Goal: Task Accomplishment & Management: Manage account settings

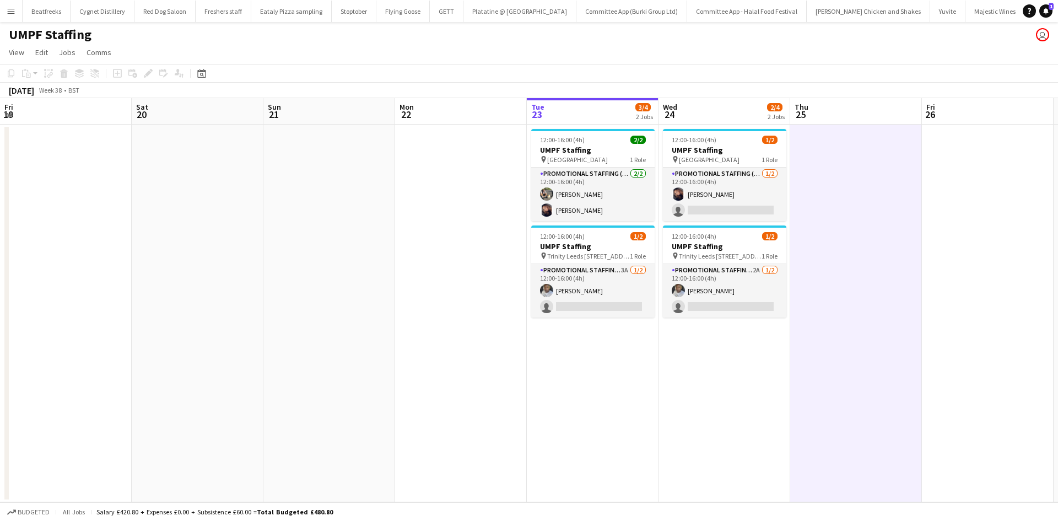
scroll to position [0, 263]
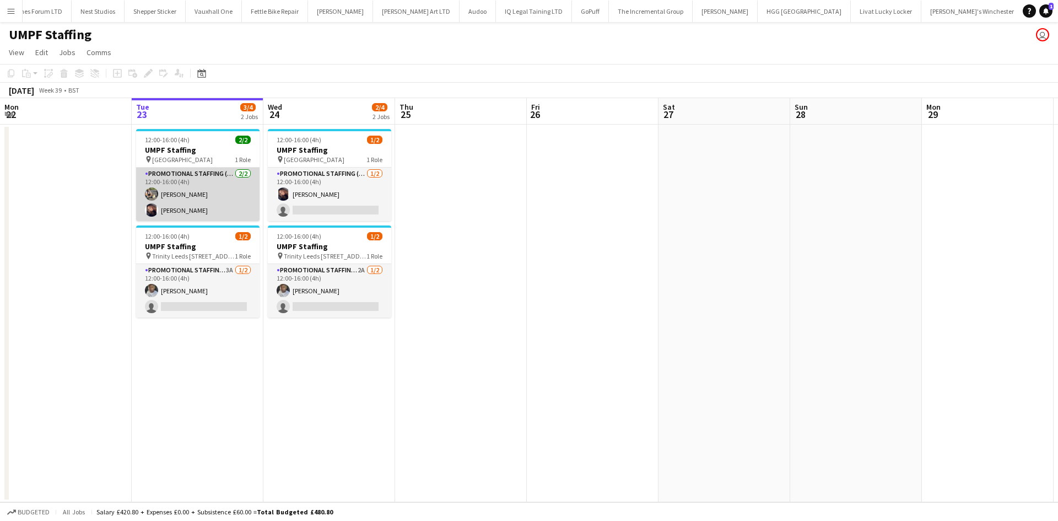
click at [177, 186] on app-card-role "Promotional Staffing (Brand Ambassadors) 2/2 12:00-16:00 (4h) Michal Kuman Sian…" at bounding box center [197, 194] width 123 height 53
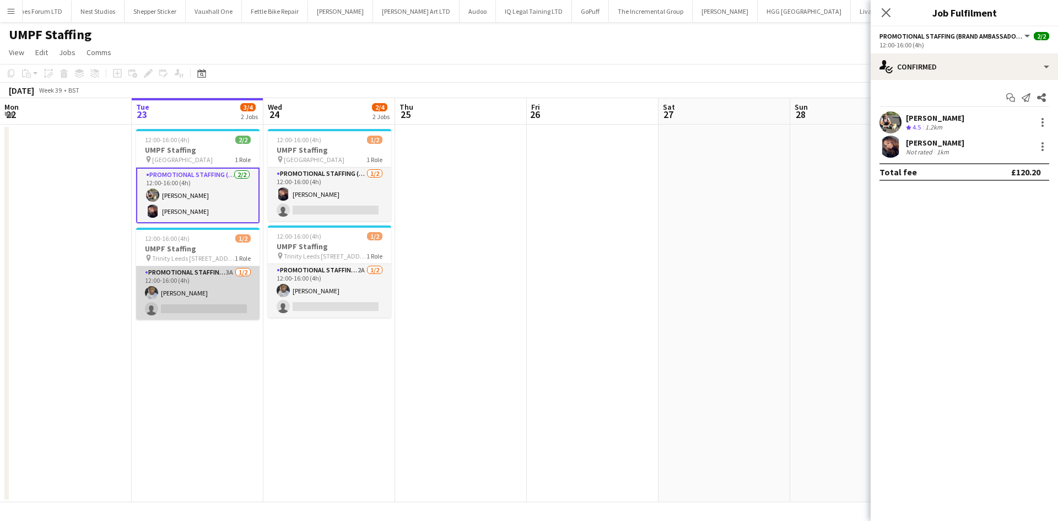
click at [198, 285] on app-card-role "Promotional Staffing (Brand Ambassadors) 3A 1/2 12:00-16:00 (4h) Sanjie Trimm s…" at bounding box center [197, 292] width 123 height 53
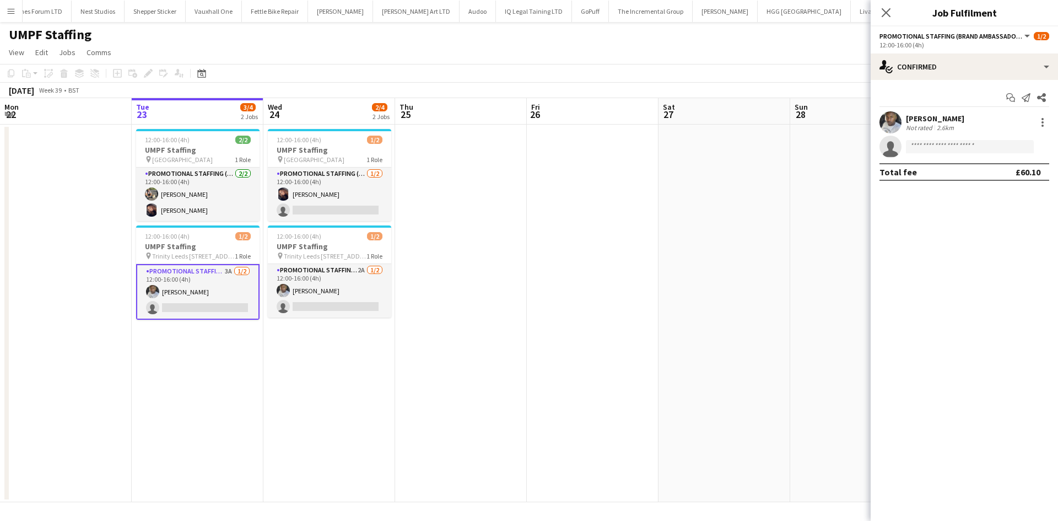
click at [198, 285] on app-card-role "Promotional Staffing (Brand Ambassadors) 3A 1/2 12:00-16:00 (4h) Sanjie Trimm s…" at bounding box center [197, 292] width 123 height 56
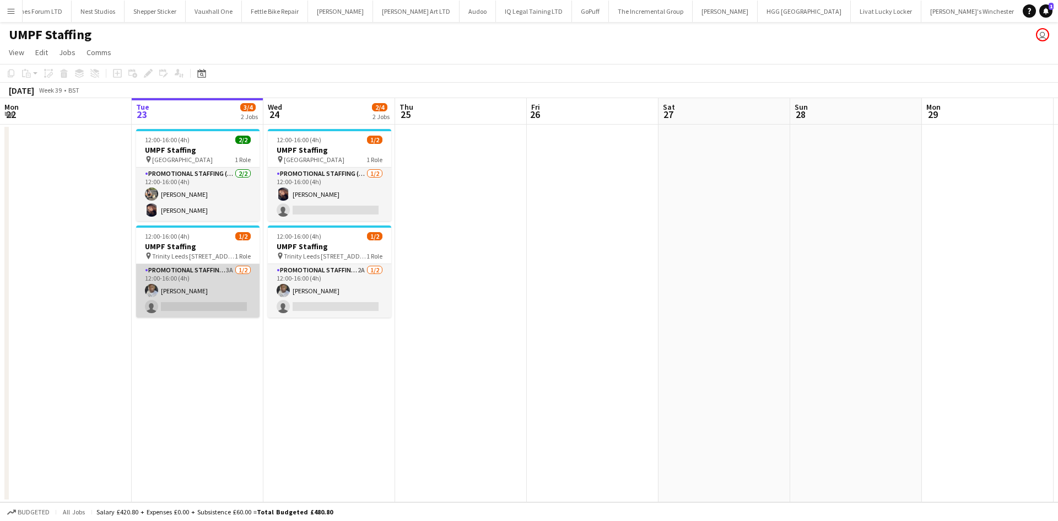
click at [153, 297] on app-user-avatar at bounding box center [151, 290] width 13 height 13
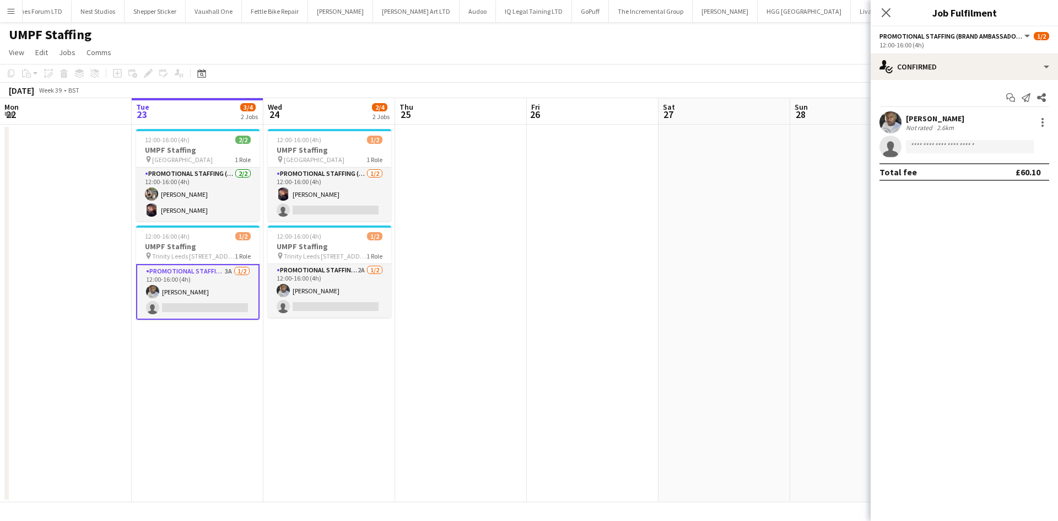
click at [932, 122] on div "Sanjie Trimm" at bounding box center [935, 119] width 58 height 10
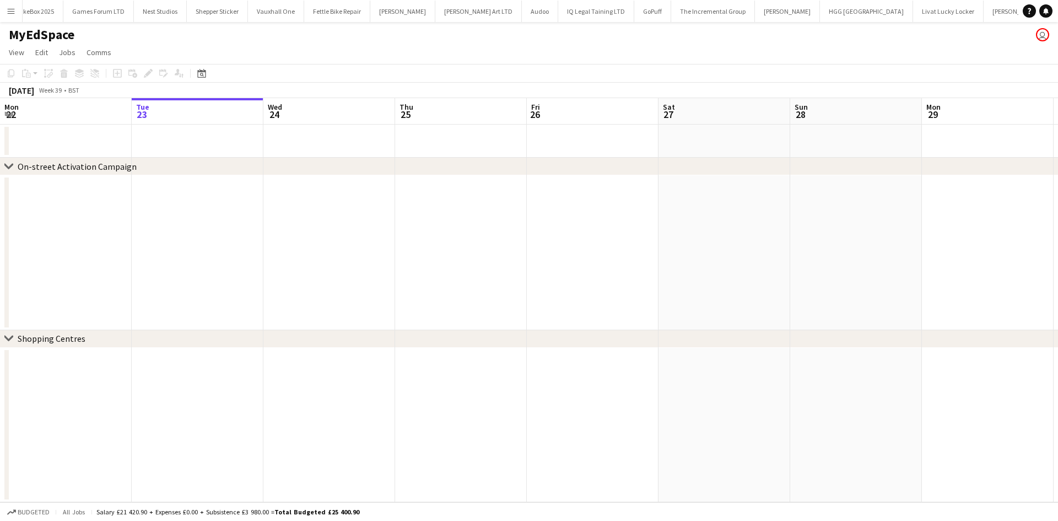
scroll to position [0, 1663]
click at [3, 5] on button "Menu" at bounding box center [11, 11] width 22 height 22
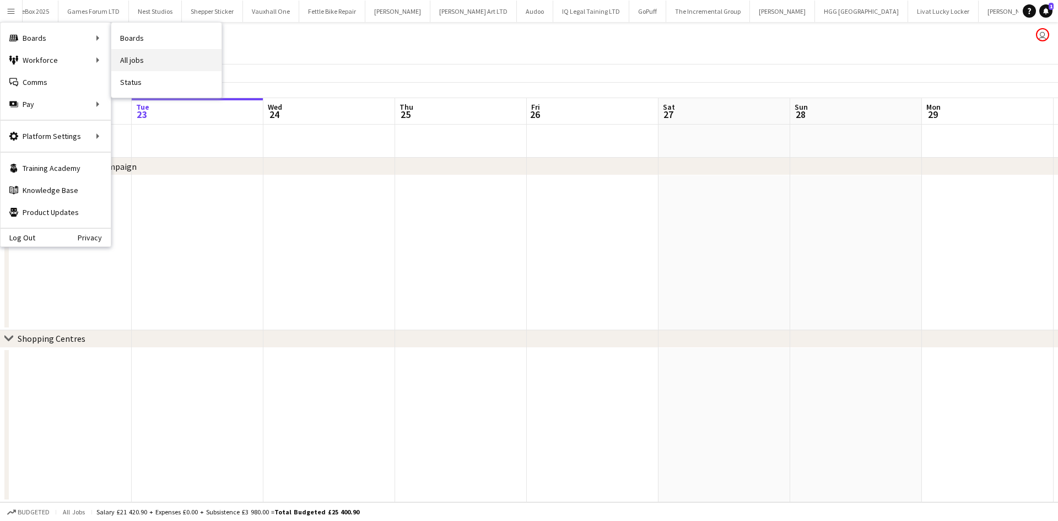
click at [125, 57] on link "All jobs" at bounding box center [166, 60] width 110 height 22
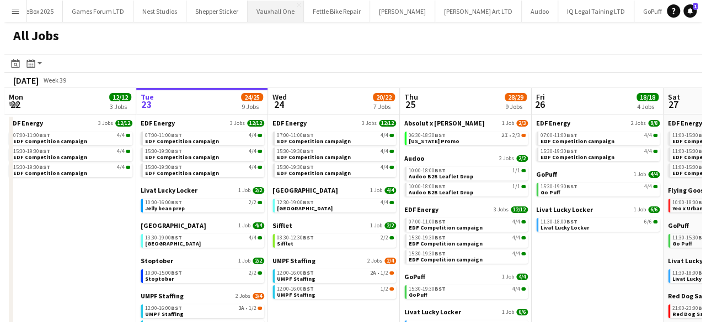
scroll to position [0, 263]
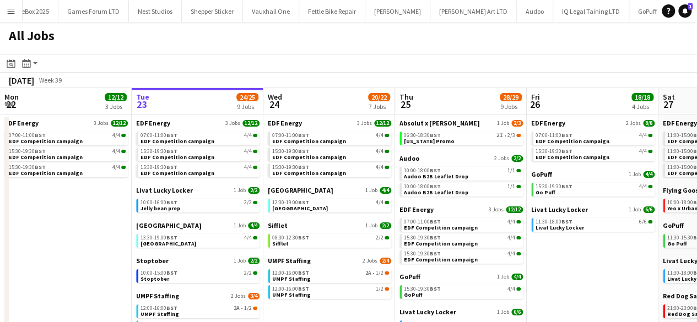
click at [13, 16] on button "Menu" at bounding box center [11, 11] width 22 height 22
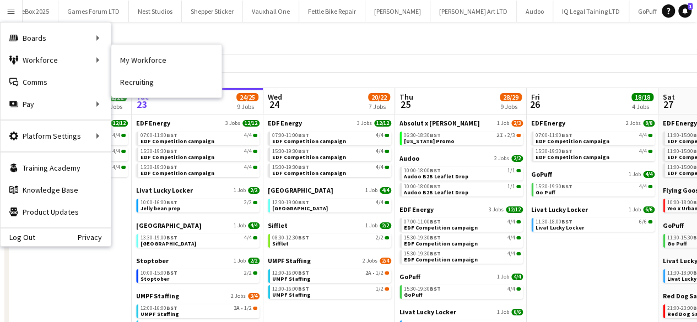
drag, startPoint x: 139, startPoint y: 59, endPoint x: 193, endPoint y: 103, distance: 69.3
click at [139, 59] on link "My Workforce" at bounding box center [166, 60] width 110 height 22
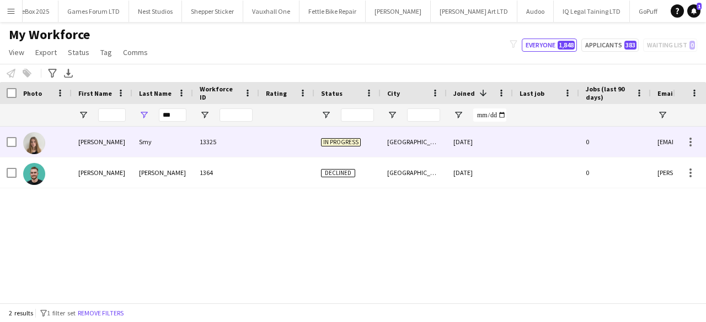
click at [185, 137] on div "Smy" at bounding box center [162, 142] width 61 height 30
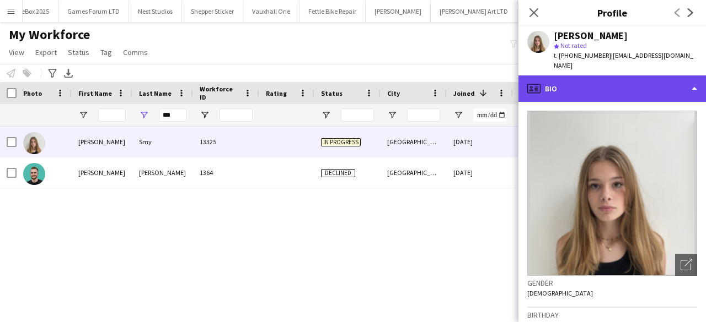
click at [598, 81] on div "profile Bio" at bounding box center [611, 89] width 187 height 26
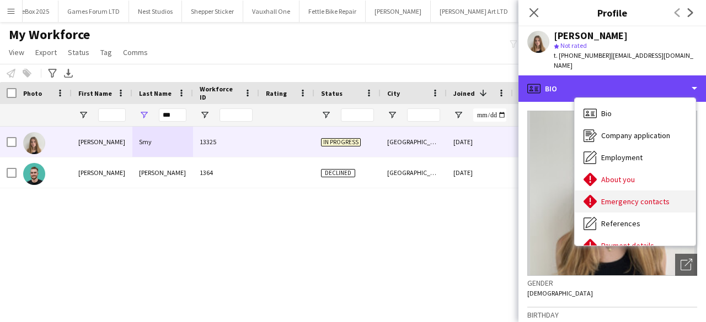
scroll to position [148, 0]
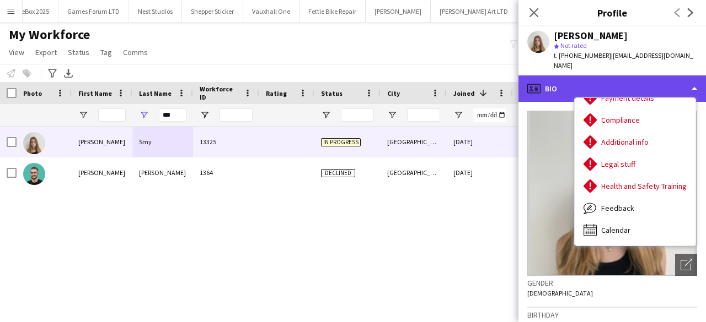
click at [554, 79] on div "profile Bio" at bounding box center [611, 89] width 187 height 26
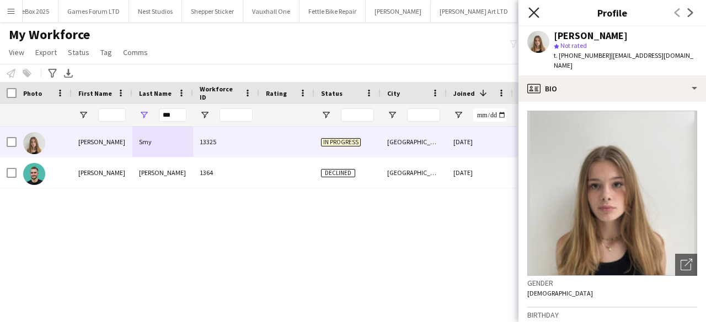
click at [531, 15] on icon at bounding box center [533, 12] width 10 height 10
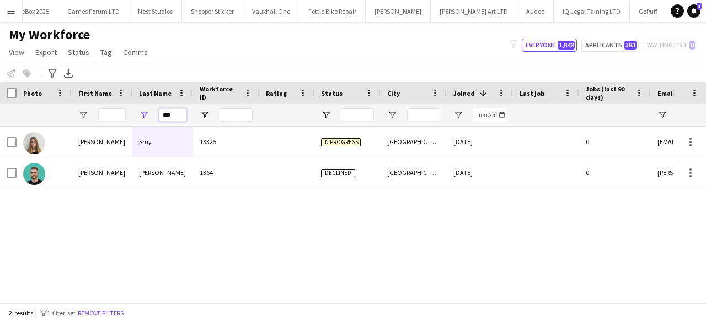
drag, startPoint x: 175, startPoint y: 116, endPoint x: 132, endPoint y: 121, distance: 43.8
click at [132, 121] on div "***" at bounding box center [597, 115] width 1195 height 22
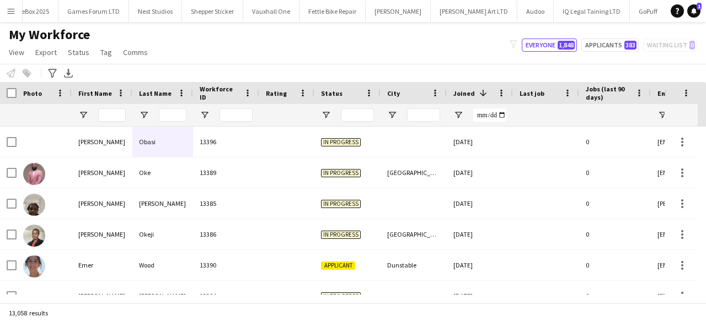
click at [358, 41] on div "My Workforce View Views Default view New view Update view Delete view Edit name…" at bounding box center [353, 44] width 706 height 37
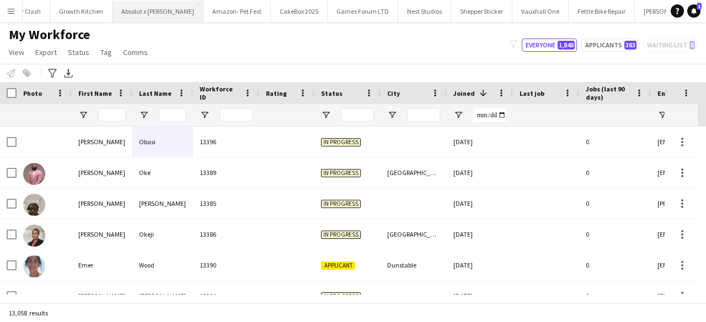
drag, startPoint x: 428, startPoint y: 4, endPoint x: 46, endPoint y: 14, distance: 381.6
click at [112, 14] on button "Absolut x Haring Close" at bounding box center [157, 11] width 91 height 21
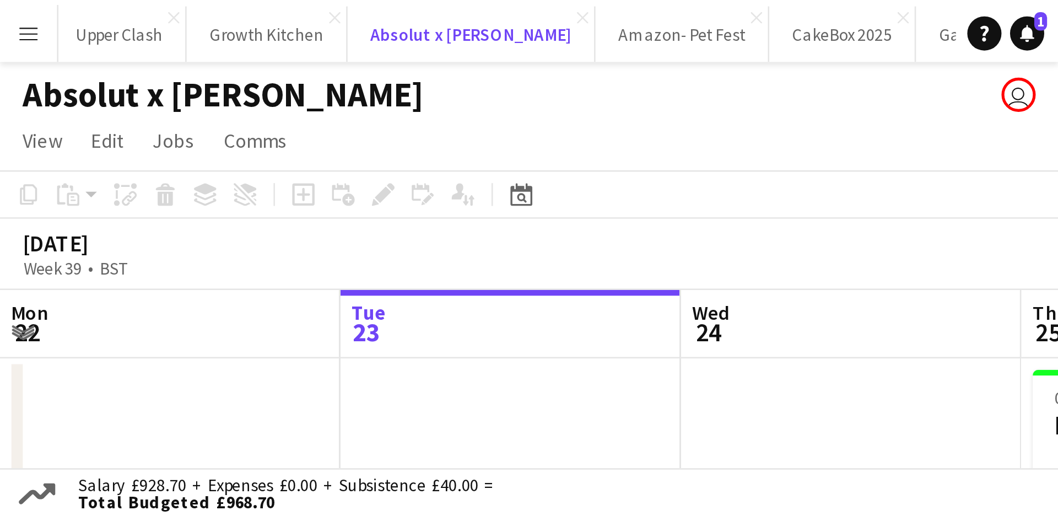
scroll to position [0, 263]
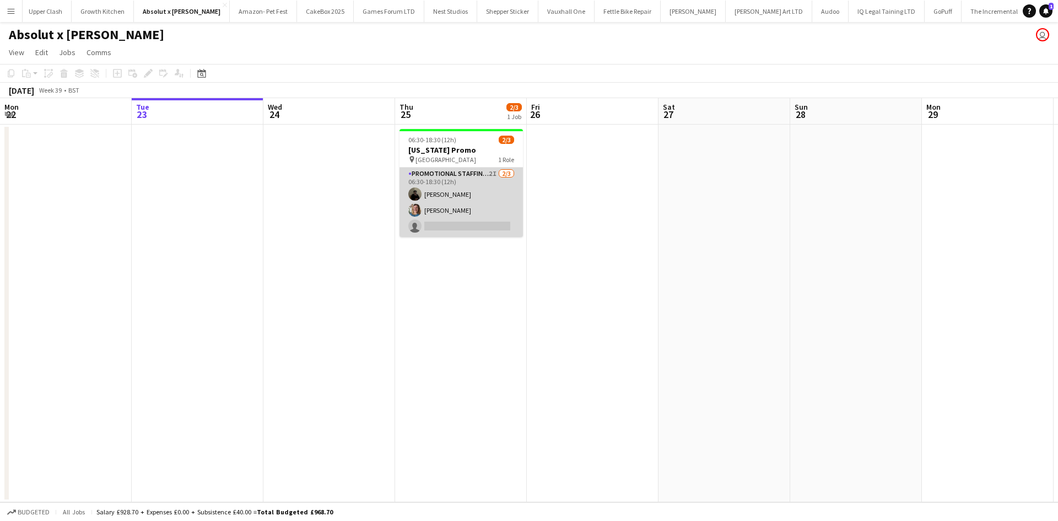
click at [477, 216] on app-card-role "Promotional Staffing (Brand Ambassadors) 2I 2/3 06:30-18:30 (12h) Mahamedqadar …" at bounding box center [461, 202] width 123 height 69
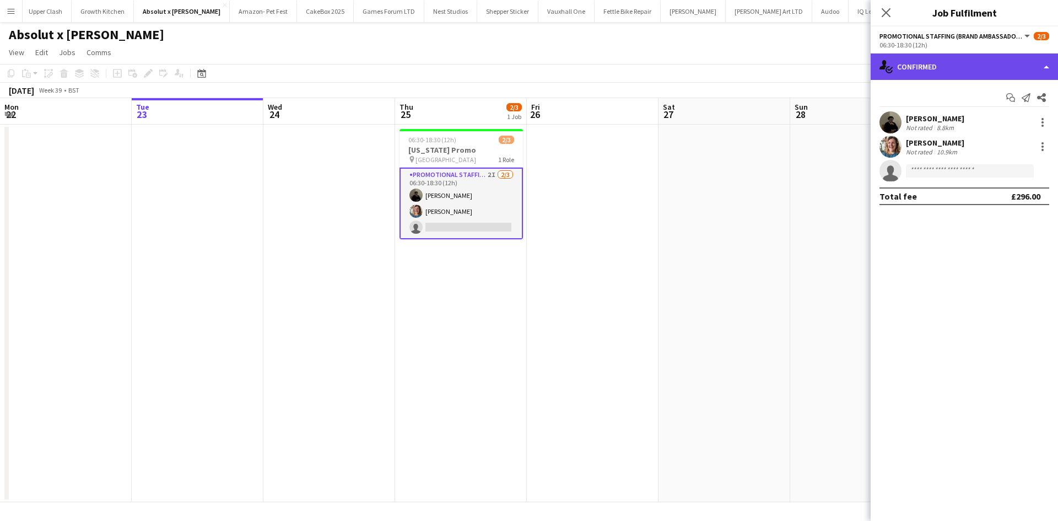
click at [911, 71] on div "single-neutral-actions-check-2 Confirmed" at bounding box center [964, 66] width 187 height 26
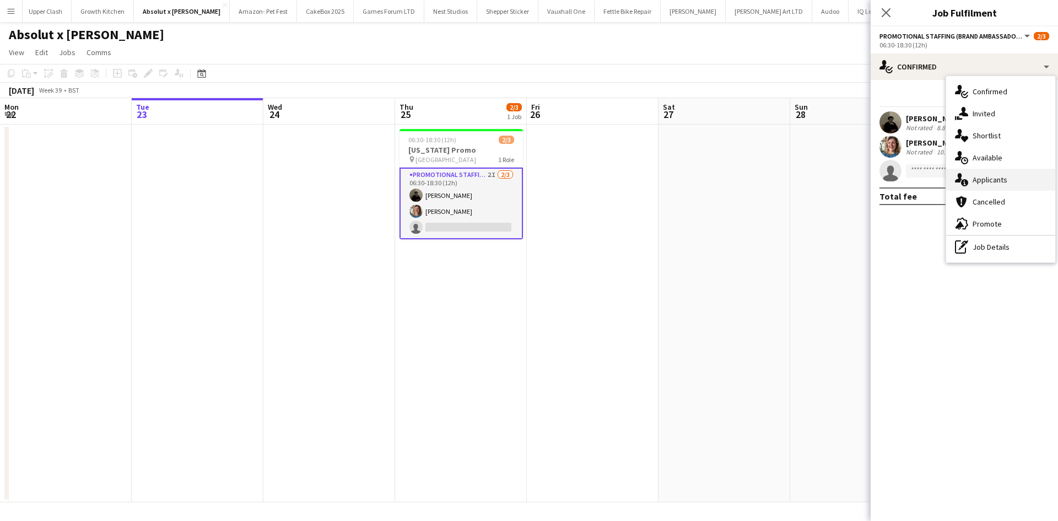
click at [990, 176] on span "Applicants" at bounding box center [990, 180] width 35 height 10
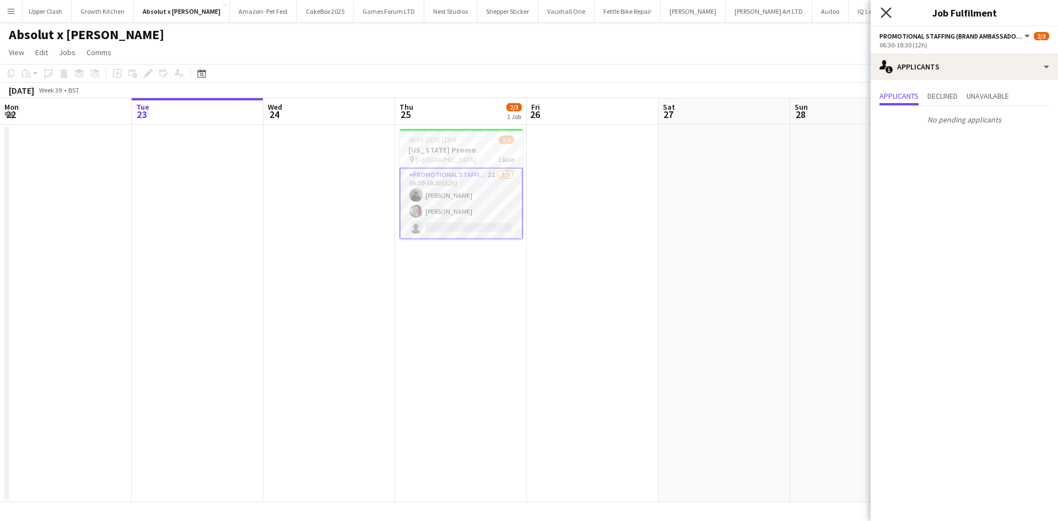
click at [882, 15] on icon "Close pop-in" at bounding box center [886, 12] width 10 height 10
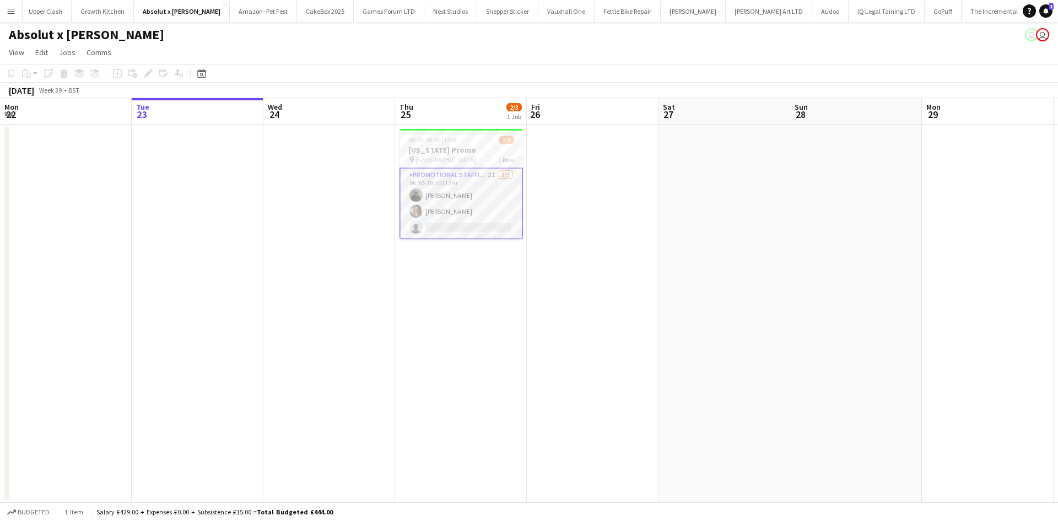
click at [447, 290] on app-date-cell "06:30-18:30 (12h) 2/3 Maryland Promo pin Kings cross station 1 Role Promotional…" at bounding box center [461, 314] width 132 height 378
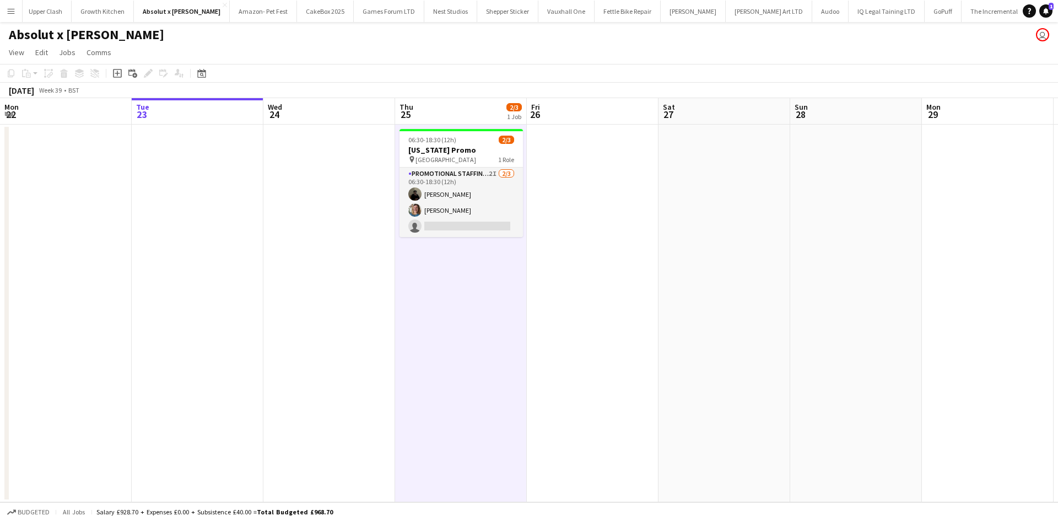
click at [13, 17] on button "Menu" at bounding box center [11, 11] width 22 height 22
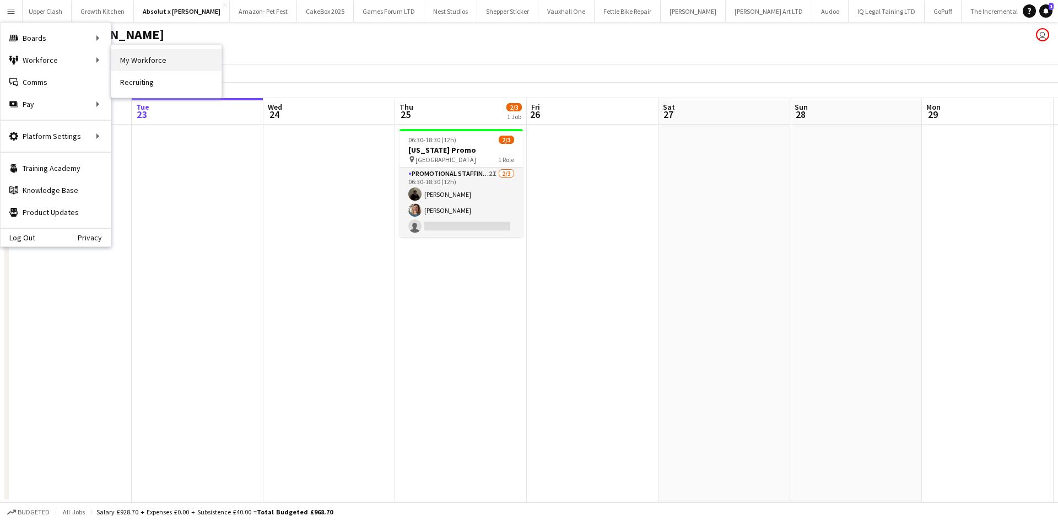
click at [131, 64] on link "My Workforce" at bounding box center [166, 60] width 110 height 22
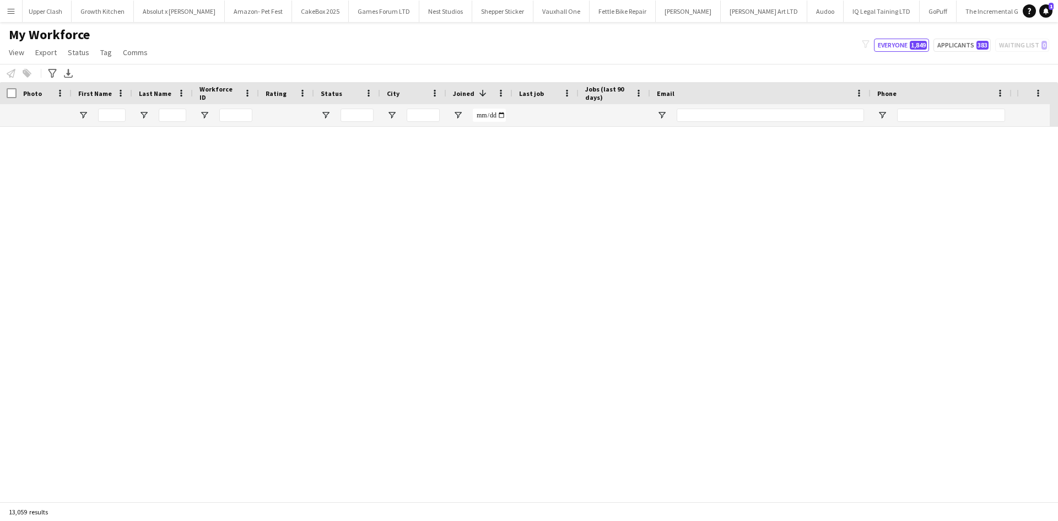
click at [111, 115] on input "First Name Filter Input" at bounding box center [112, 115] width 28 height 13
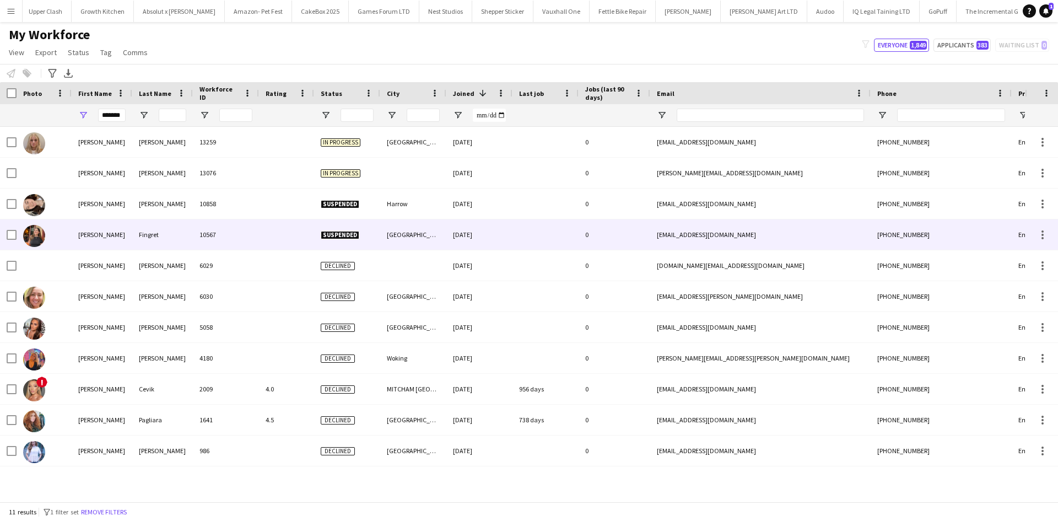
type input "*******"
click at [266, 229] on div at bounding box center [286, 234] width 55 height 30
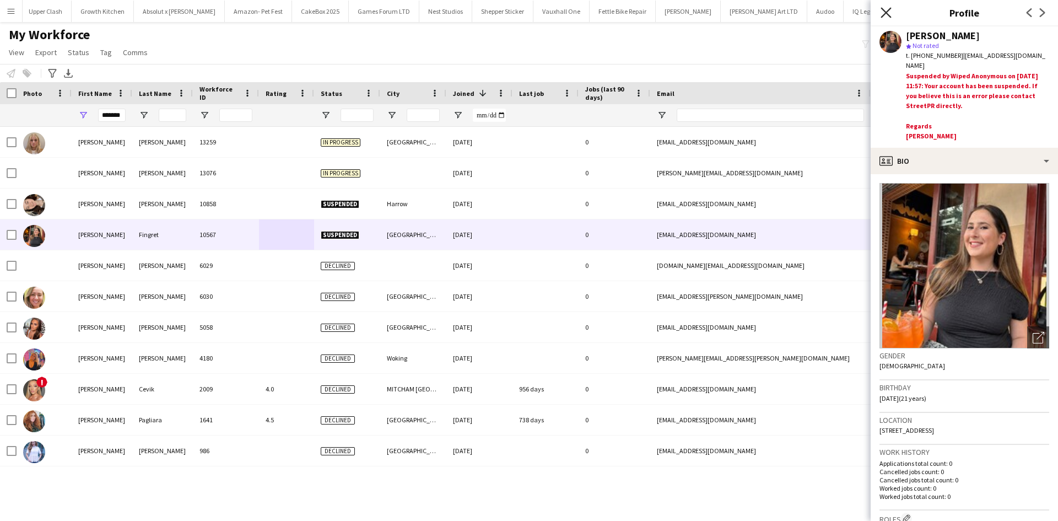
click at [887, 8] on icon "Close pop-in" at bounding box center [886, 12] width 10 height 10
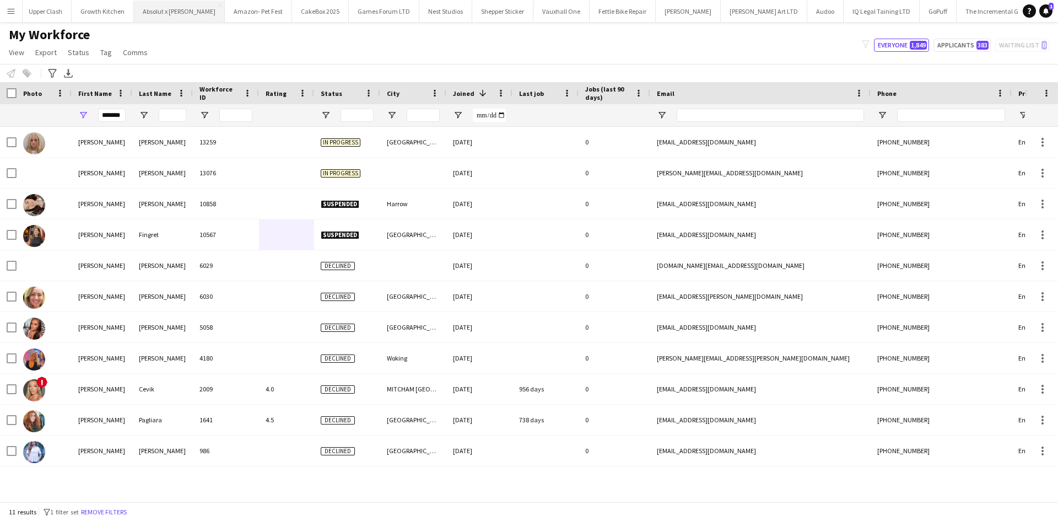
click at [134, 14] on button "Absolut x Haring Close" at bounding box center [179, 11] width 91 height 21
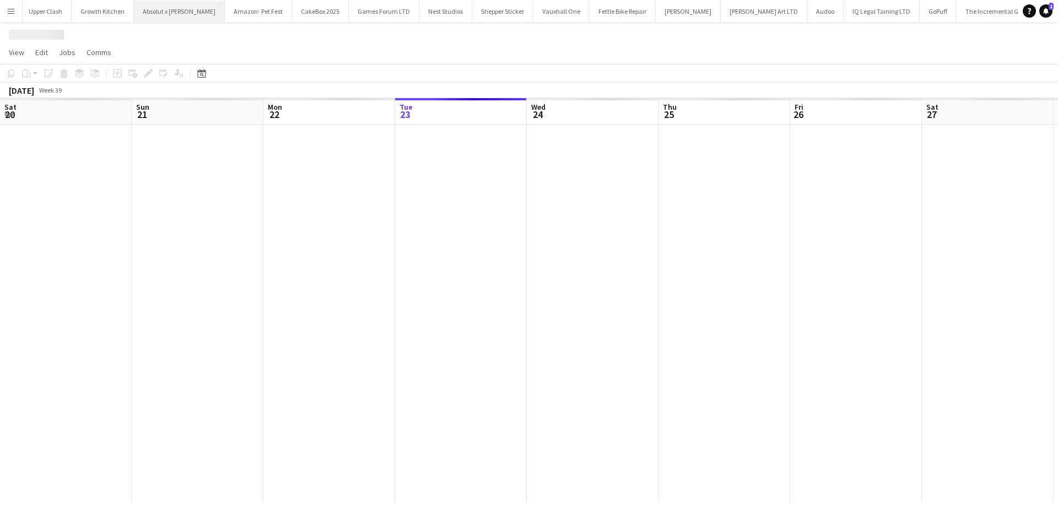
scroll to position [0, 263]
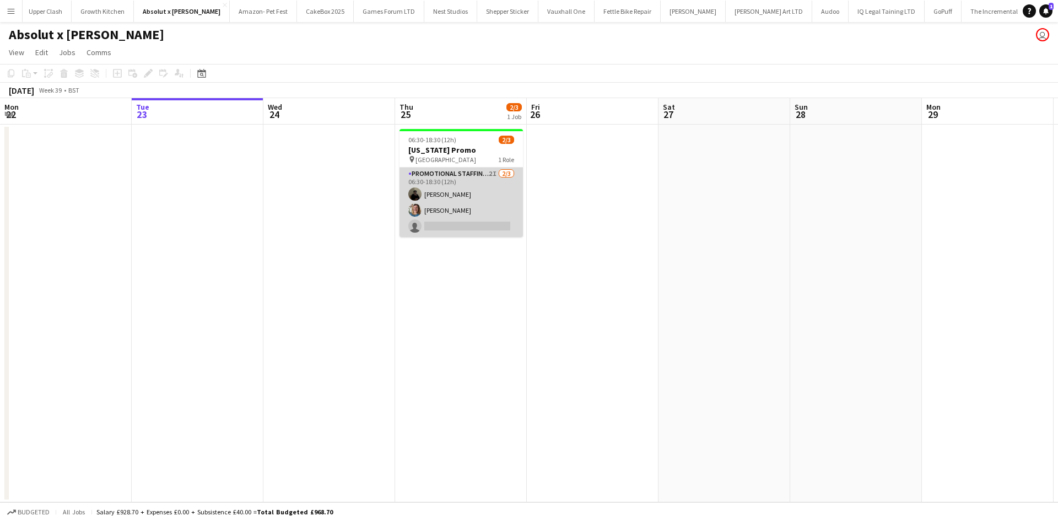
click at [456, 220] on app-card-role "Promotional Staffing (Brand Ambassadors) 2I 2/3 06:30-18:30 (12h) Mahamedqadar …" at bounding box center [461, 202] width 123 height 69
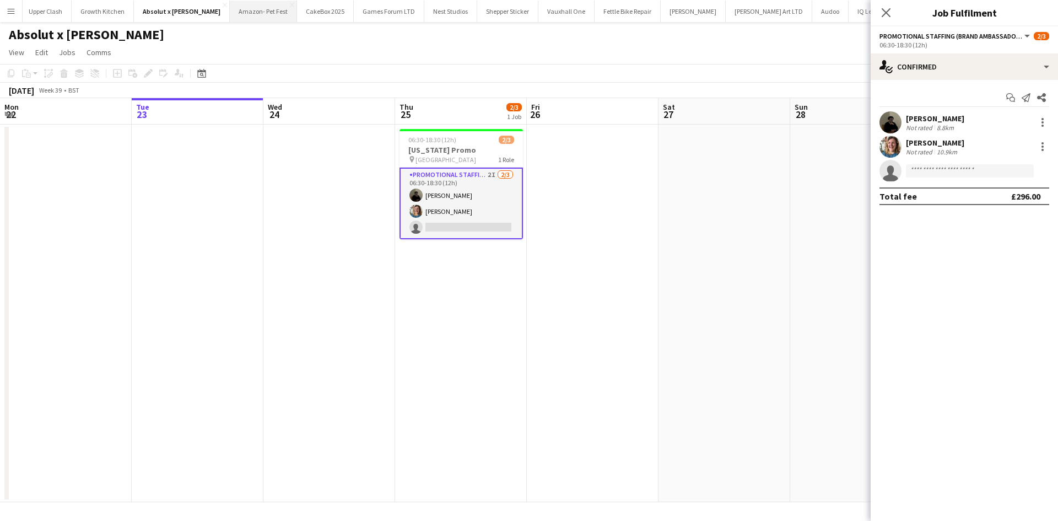
click at [230, 17] on button "Amazon- Pet Fest Close" at bounding box center [263, 11] width 67 height 21
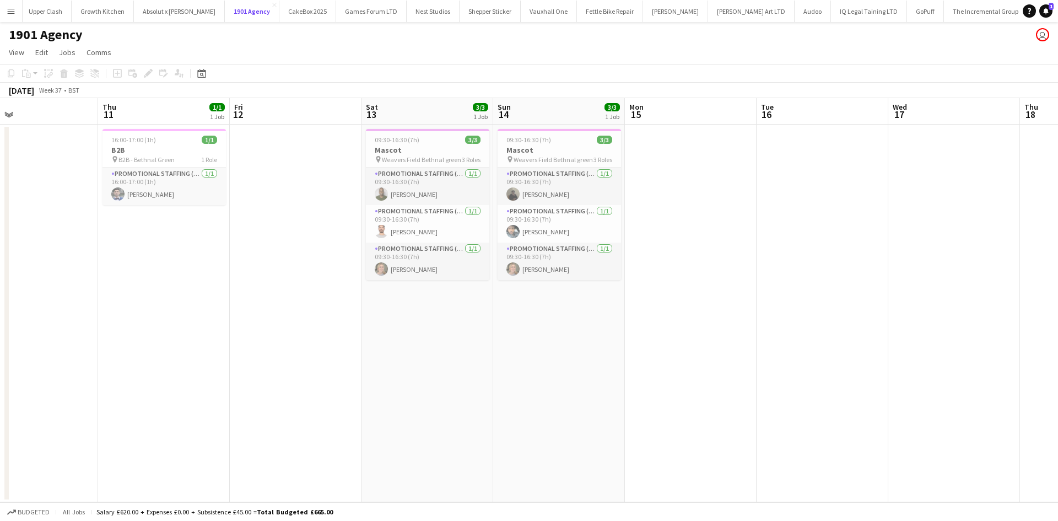
scroll to position [0, 297]
click at [134, 14] on button "Absolut x Haring Close" at bounding box center [179, 11] width 91 height 21
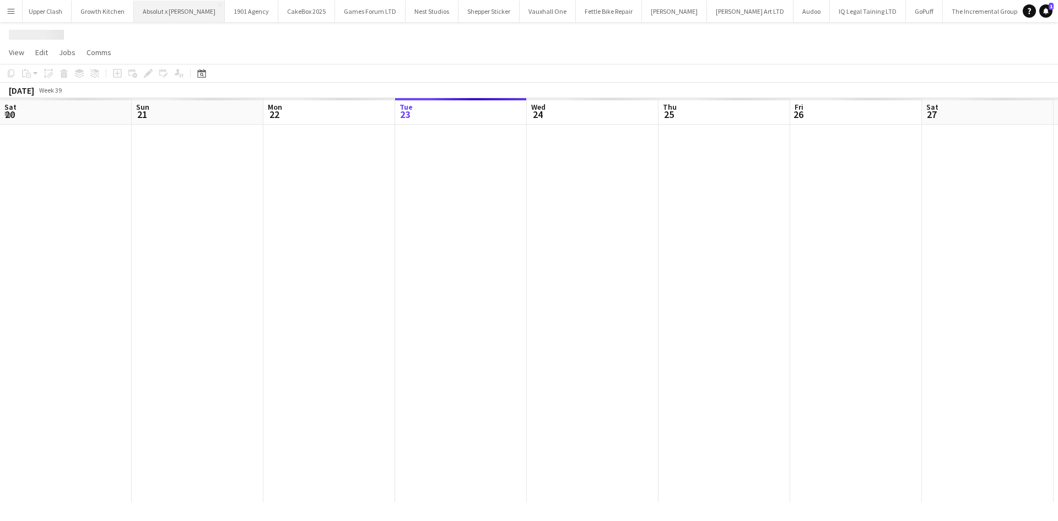
scroll to position [0, 263]
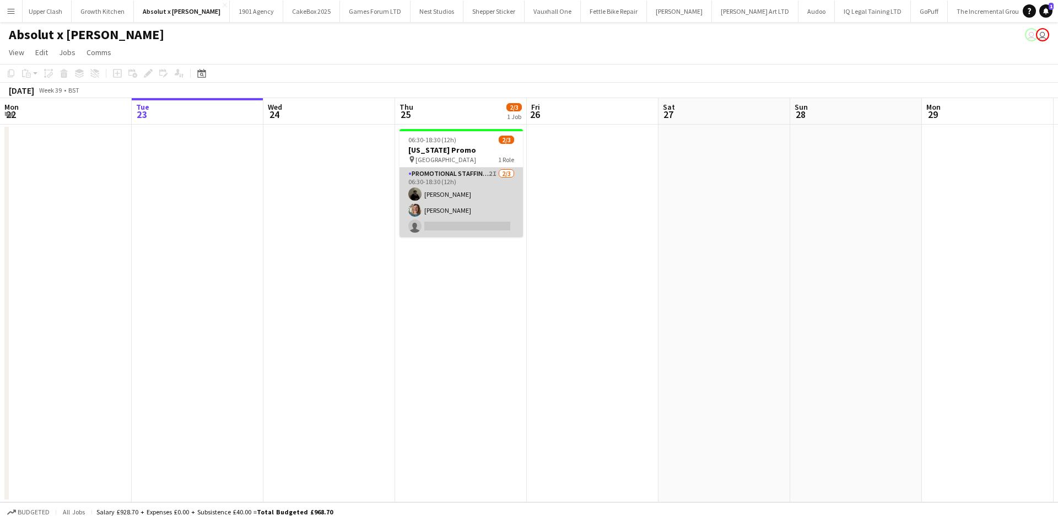
click at [458, 227] on app-card-role "Promotional Staffing (Brand Ambassadors) 2I [DATE] 06:30-18:30 (12h) [PERSON_NA…" at bounding box center [461, 202] width 123 height 69
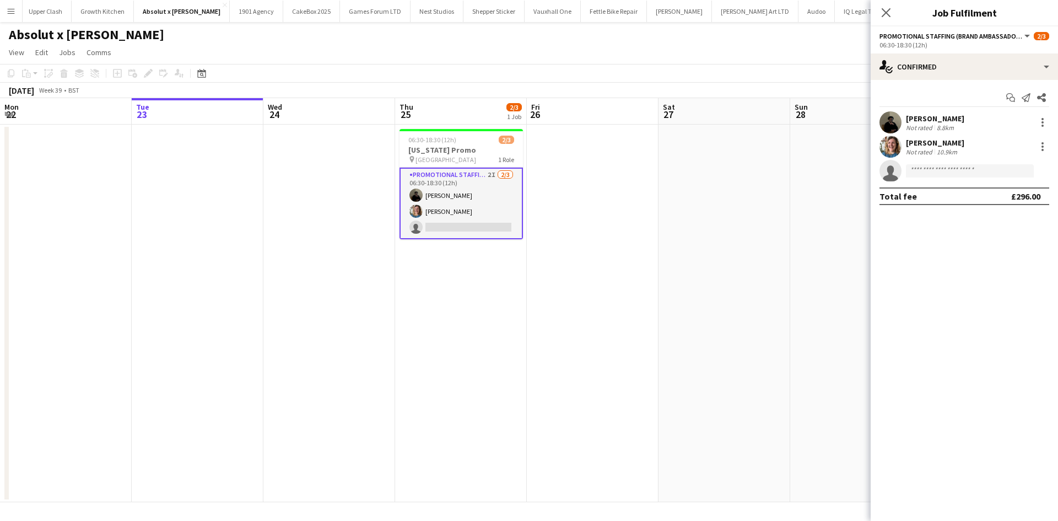
click at [582, 46] on app-page-menu "View Day view expanded Day view collapsed Month view Date picker Jump to today …" at bounding box center [529, 53] width 1058 height 21
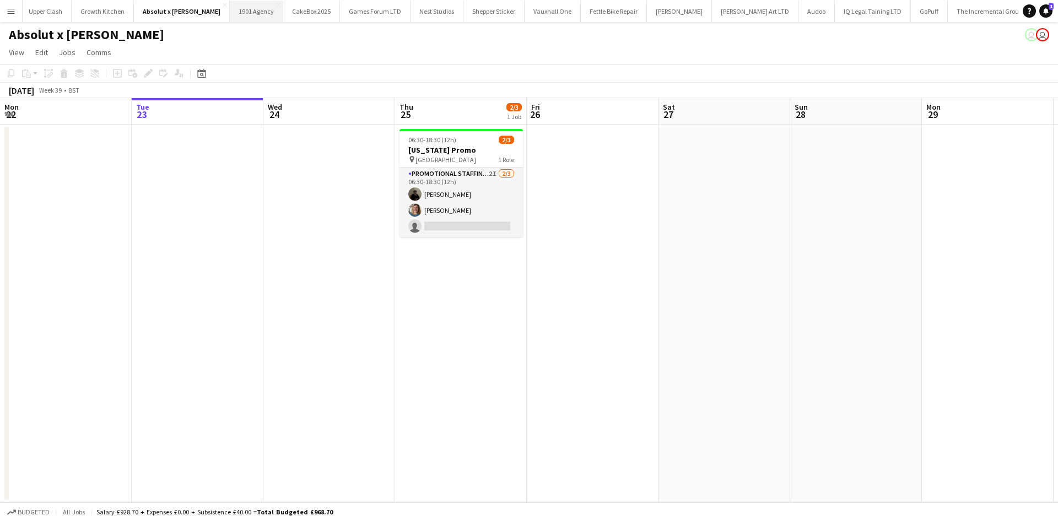
click at [230, 19] on button "1901 Agency Close" at bounding box center [256, 11] width 53 height 21
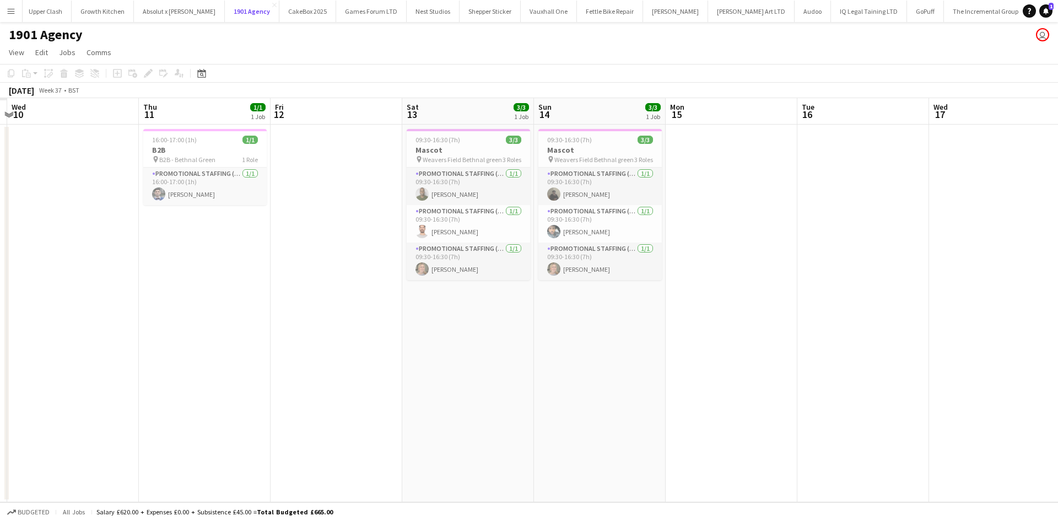
scroll to position [0, 254]
click at [63, 33] on h1 "1901 Agency" at bounding box center [46, 34] width 74 height 17
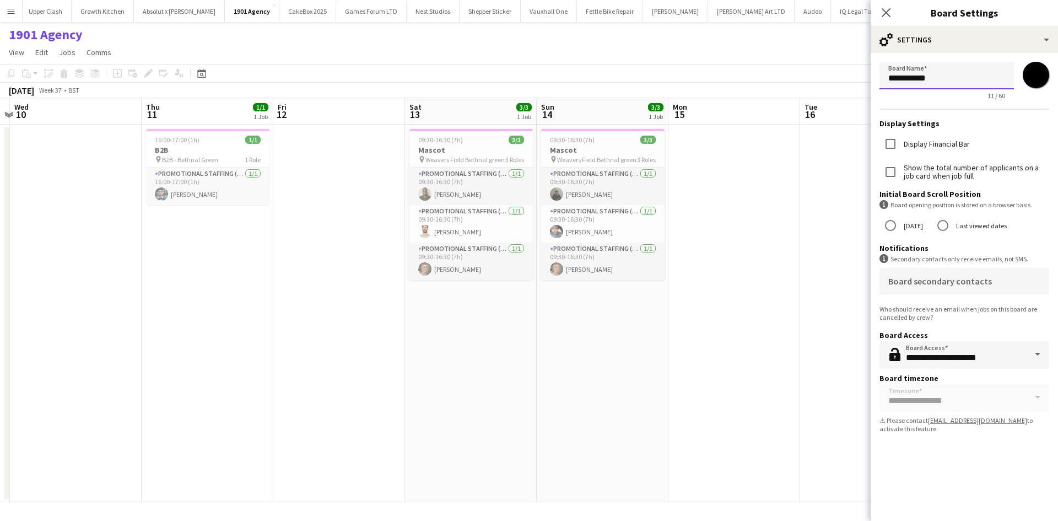
drag, startPoint x: 831, startPoint y: 111, endPoint x: 707, endPoint y: 115, distance: 124.6
click at [707, 115] on body "Menu Boards Boards Boards All jobs Status Workforce Workforce My Workforce Recr…" at bounding box center [529, 260] width 1058 height 521
type input "**********"
click at [777, 190] on app-date-cell at bounding box center [735, 314] width 132 height 378
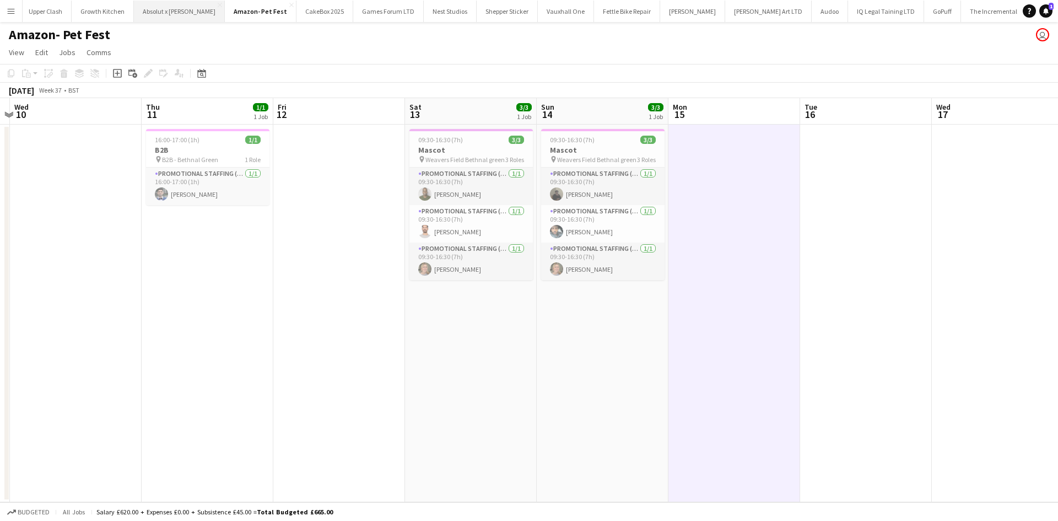
click at [134, 20] on button "Absolut x Haring Close" at bounding box center [179, 11] width 91 height 21
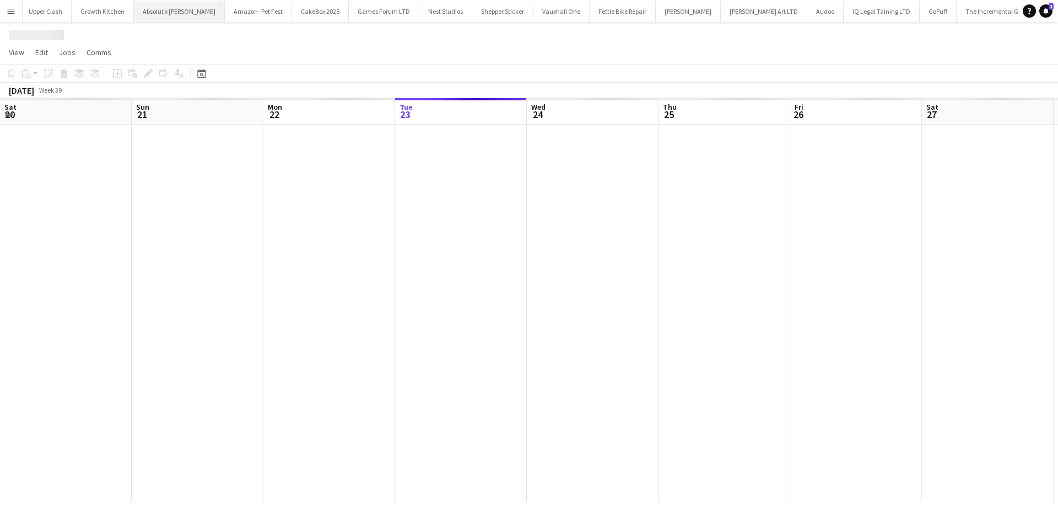
scroll to position [0, 263]
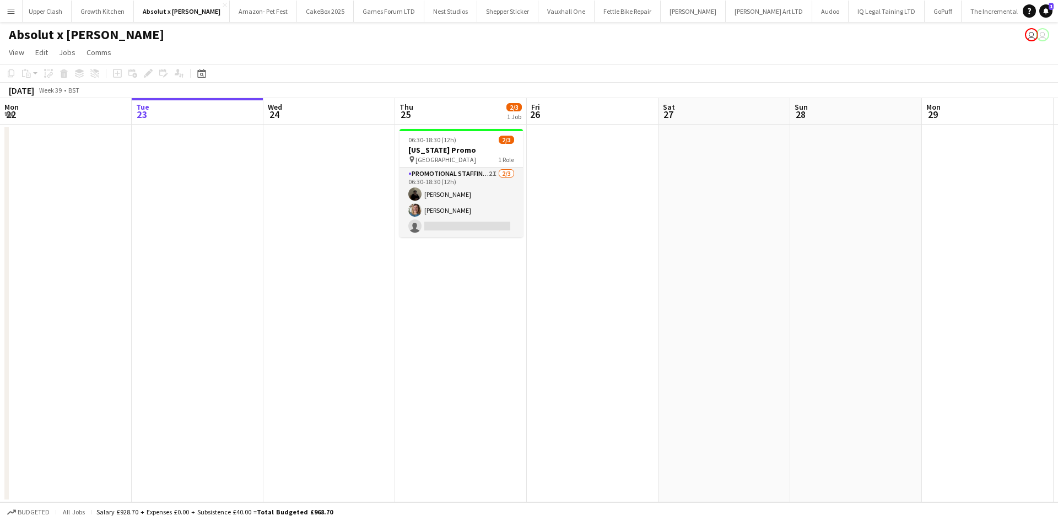
click at [76, 33] on h1 "Absolut x Haring" at bounding box center [86, 34] width 155 height 17
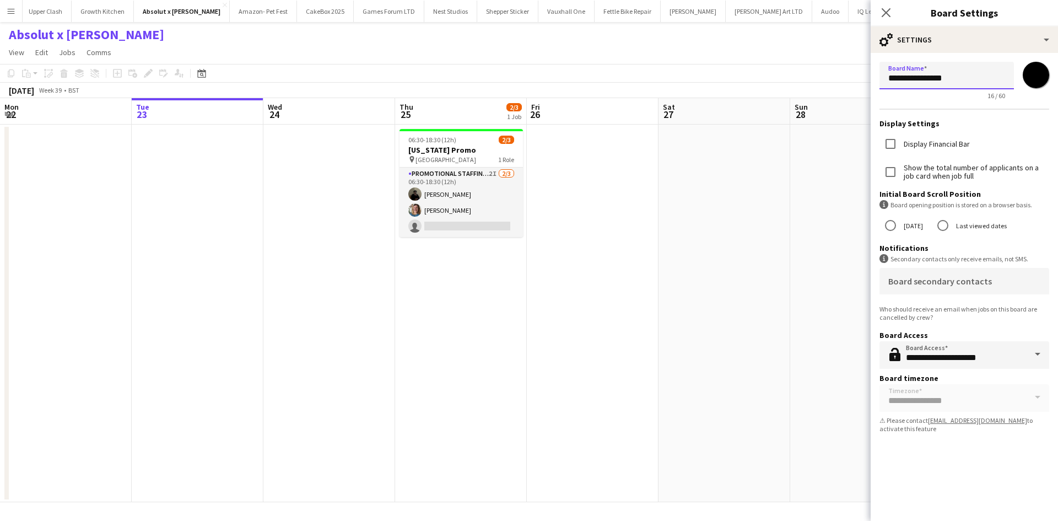
drag, startPoint x: 958, startPoint y: 66, endPoint x: 606, endPoint y: 90, distance: 353.1
click at [606, 90] on body "Menu Boards Boards Boards All jobs Status Workforce Workforce My Workforce Recr…" at bounding box center [529, 260] width 1058 height 521
type input "**********"
click at [640, 71] on app-toolbar "Copy Paste Paste Ctrl+V Paste with crew Ctrl+Shift+V Paste linked Job Delete Gr…" at bounding box center [529, 73] width 1058 height 19
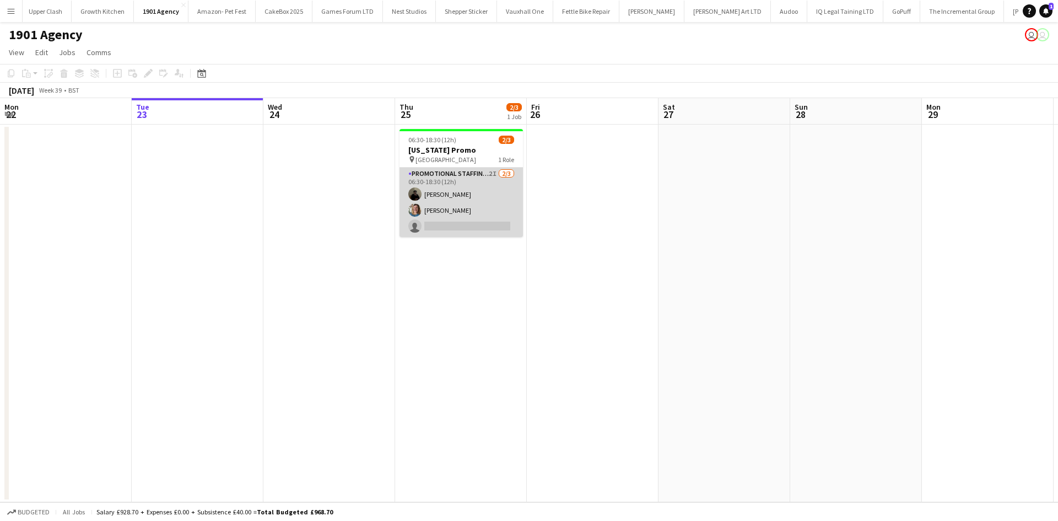
click at [438, 222] on app-card-role "Promotional Staffing (Brand Ambassadors) 2I [DATE] 06:30-18:30 (12h) [PERSON_NA…" at bounding box center [461, 202] width 123 height 69
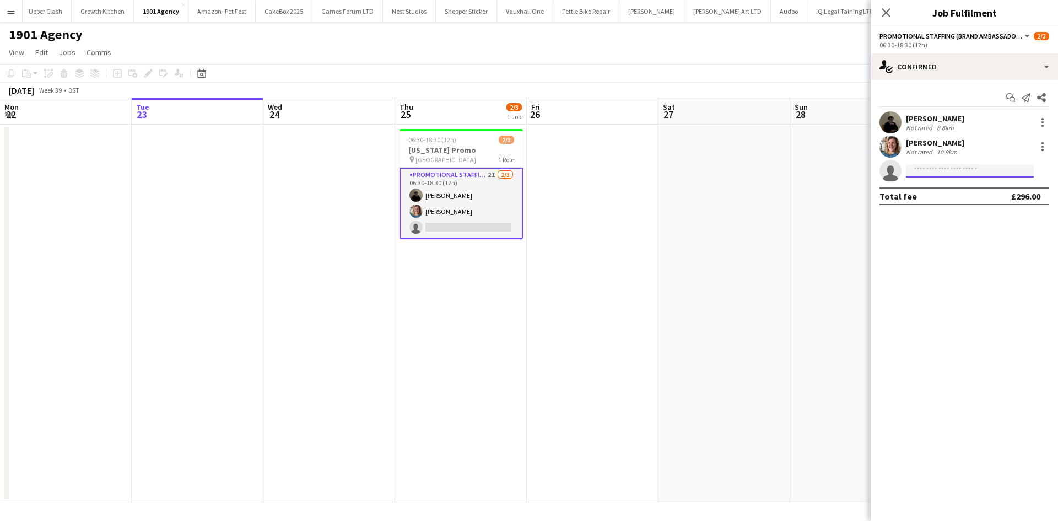
click at [966, 169] on input at bounding box center [970, 170] width 128 height 13
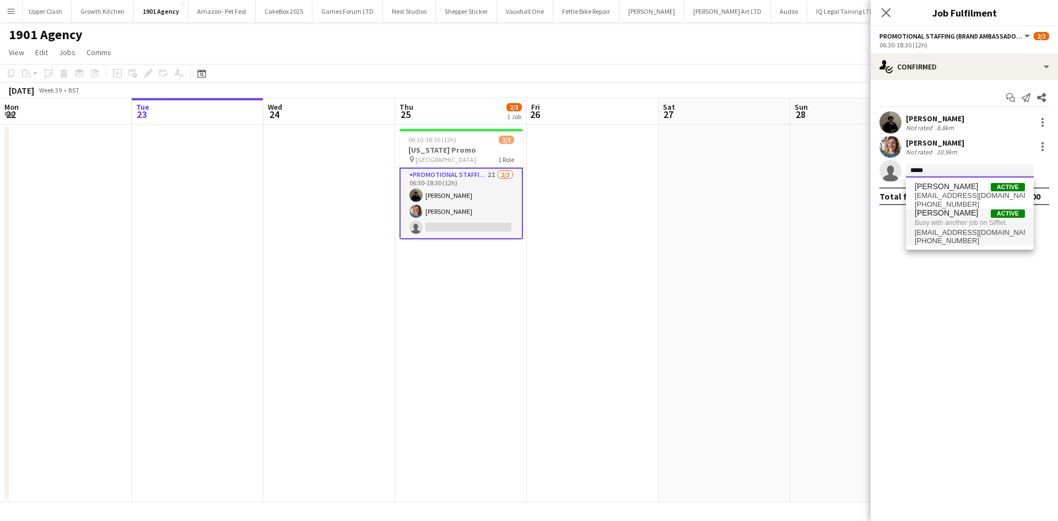
type input "*****"
click at [978, 228] on span "[EMAIL_ADDRESS][DOMAIN_NAME]" at bounding box center [970, 232] width 110 height 9
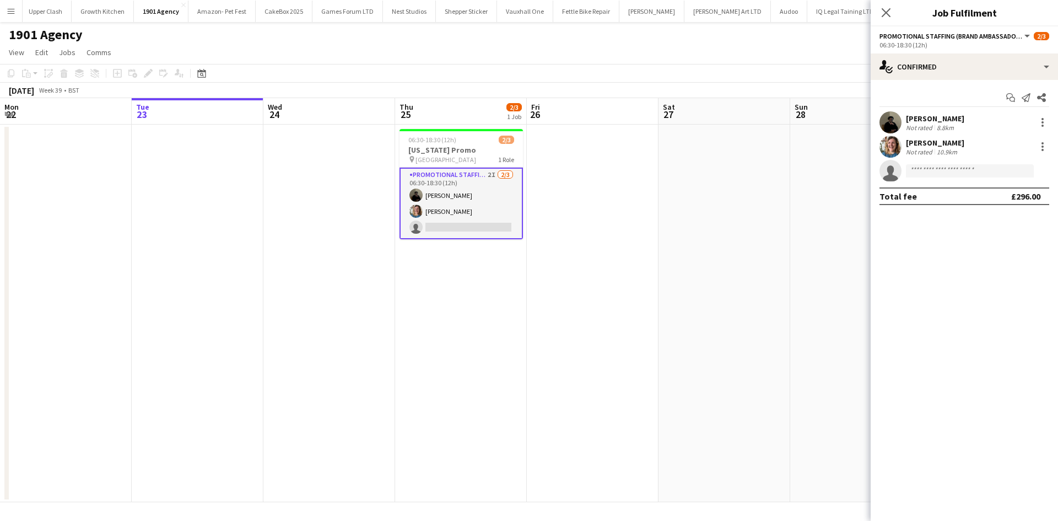
click at [678, 252] on app-date-cell at bounding box center [725, 314] width 132 height 378
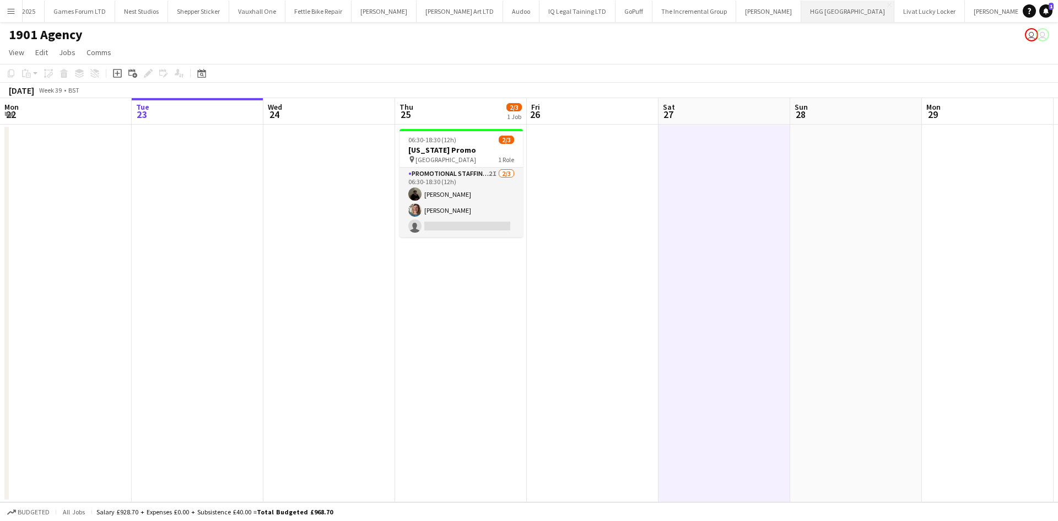
scroll to position [0, 1771]
click at [1005, 14] on button "Sifflet Close" at bounding box center [1022, 11] width 34 height 21
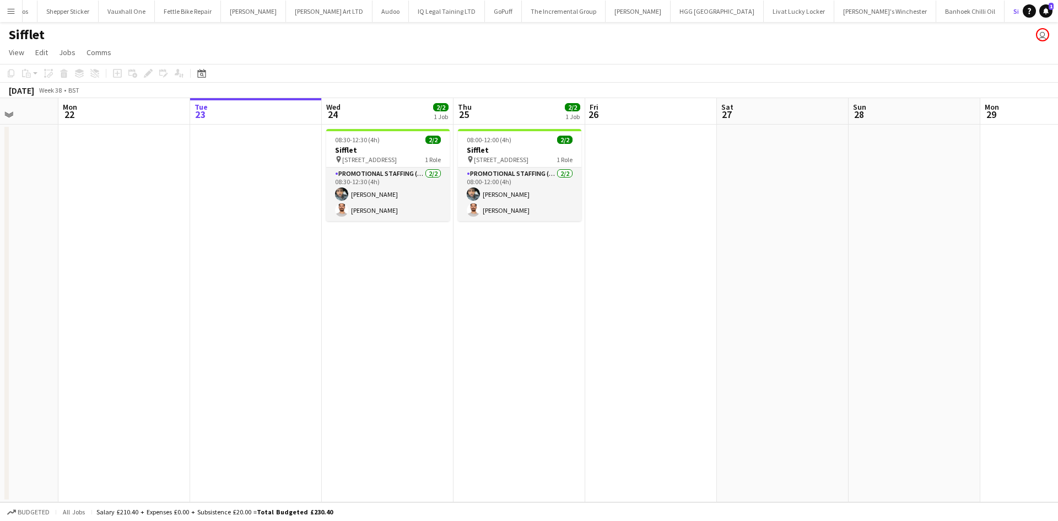
scroll to position [0, 336]
click at [497, 207] on app-card-role "Promotional Staffing (Brand Ambassadors) 2/2 08:00-12:00 (4h) Abdul Wahhab Ahma…" at bounding box center [520, 194] width 123 height 53
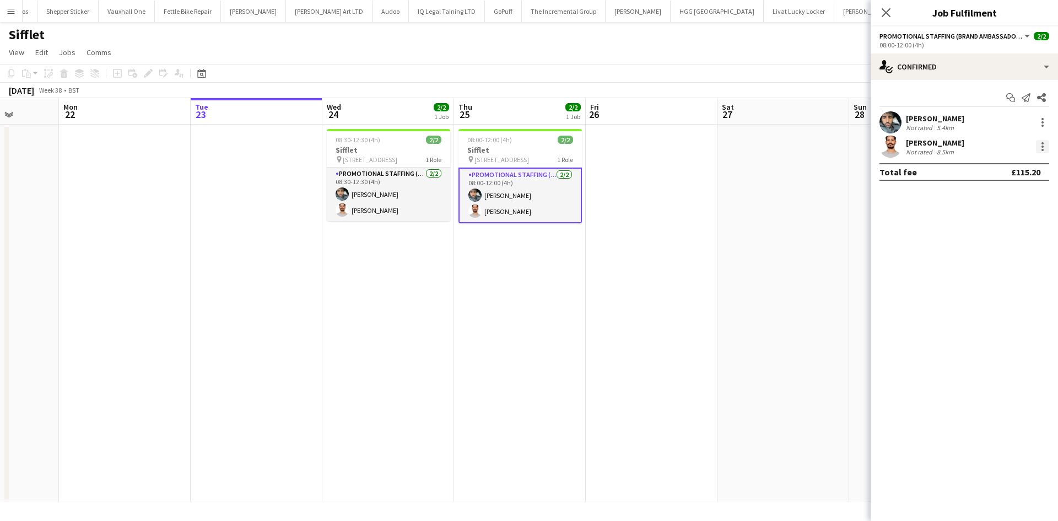
click at [1041, 141] on div at bounding box center [1042, 146] width 13 height 13
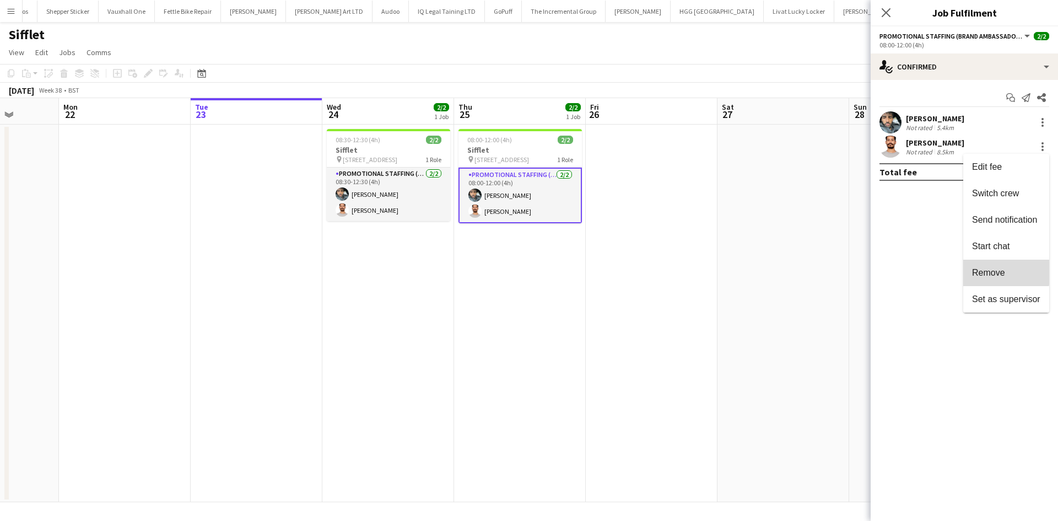
click at [996, 271] on span "Remove" at bounding box center [988, 272] width 33 height 9
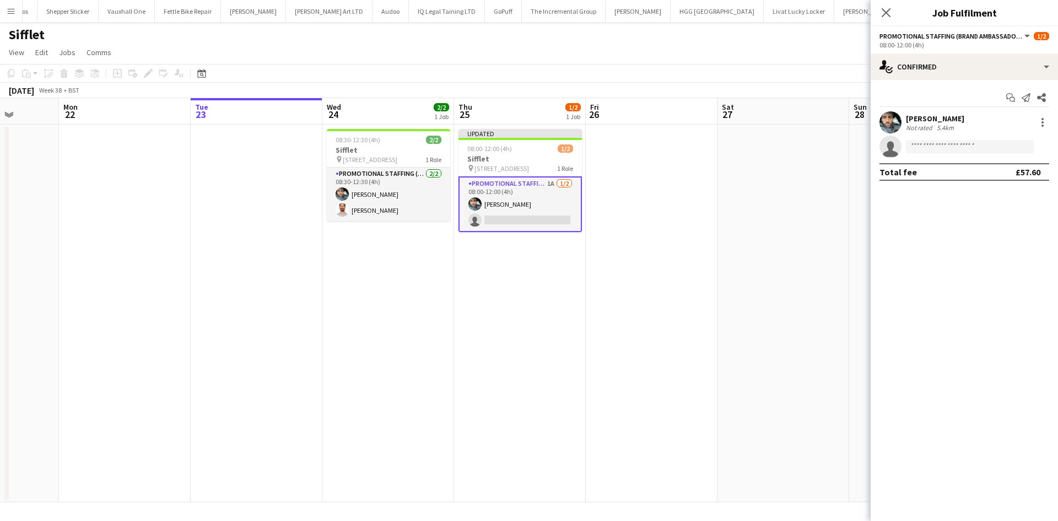
click at [686, 139] on app-date-cell at bounding box center [652, 314] width 132 height 378
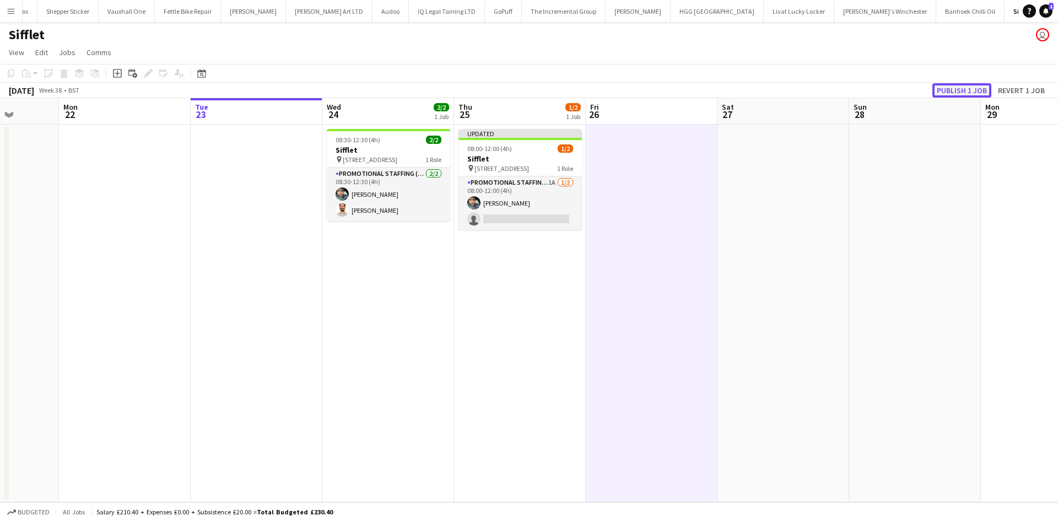
click at [964, 93] on button "Publish 1 job" at bounding box center [962, 90] width 59 height 14
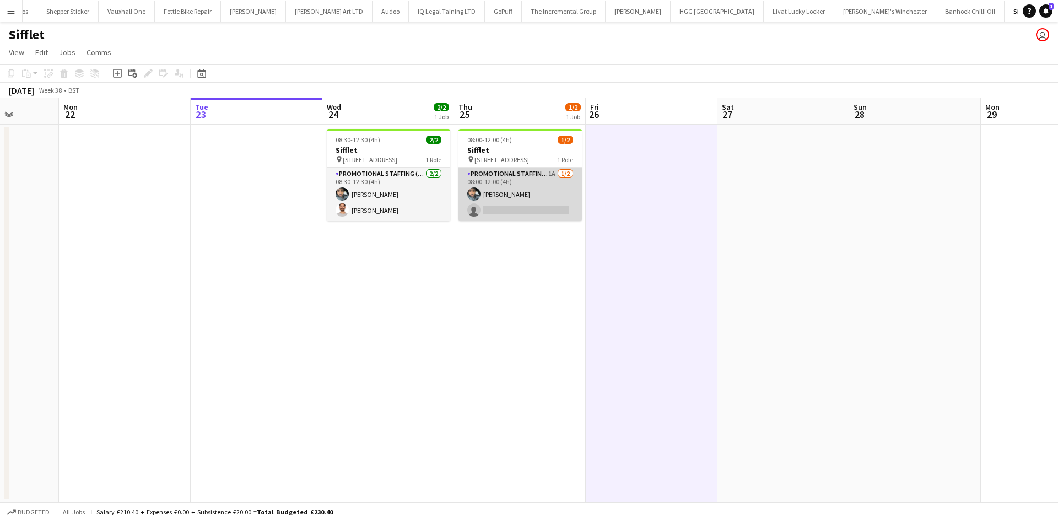
click at [480, 200] on app-card-role "Promotional Staffing (Brand Ambassadors) 1A 1/2 08:00-12:00 (4h) Abdul Wahhab A…" at bounding box center [520, 194] width 123 height 53
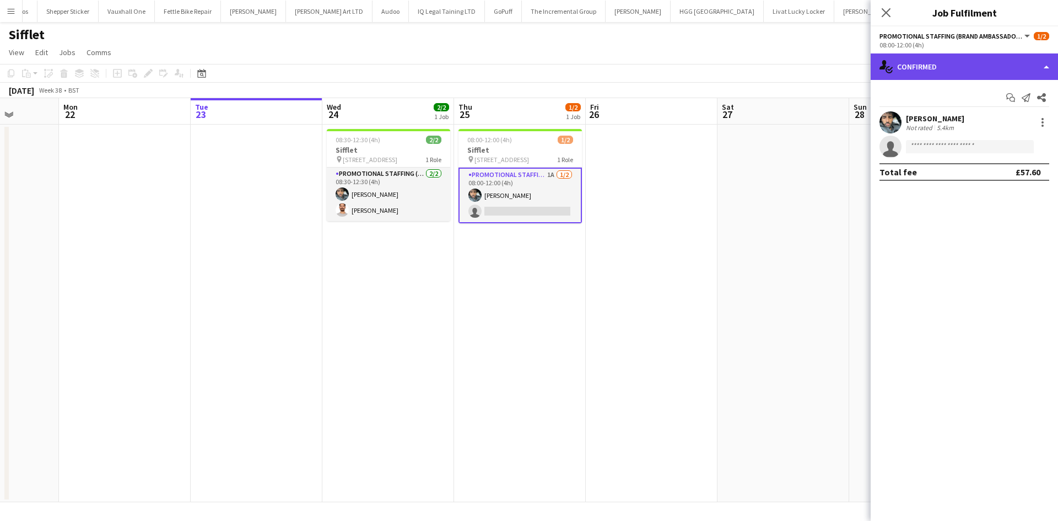
click at [933, 64] on div "single-neutral-actions-check-2 Confirmed" at bounding box center [964, 66] width 187 height 26
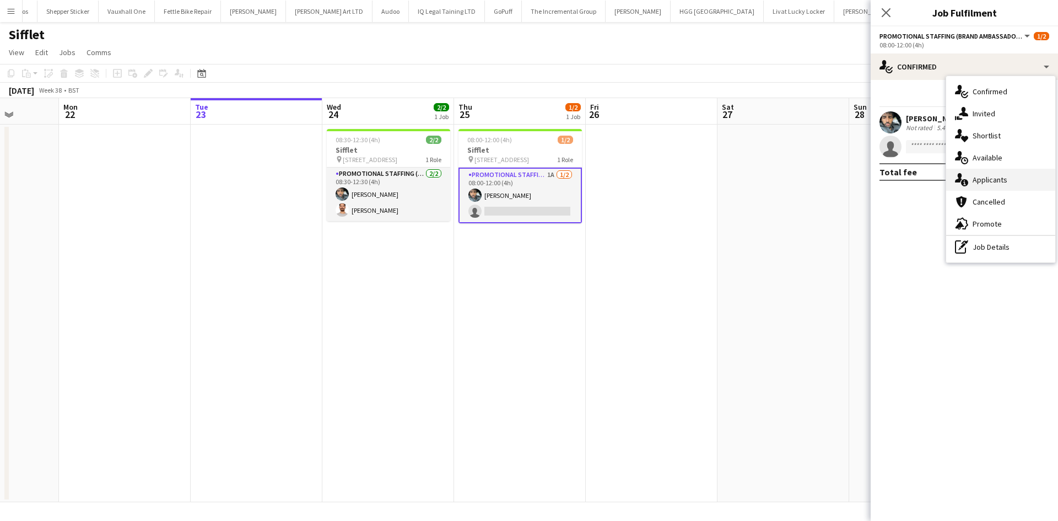
click at [986, 182] on span "Applicants" at bounding box center [990, 180] width 35 height 10
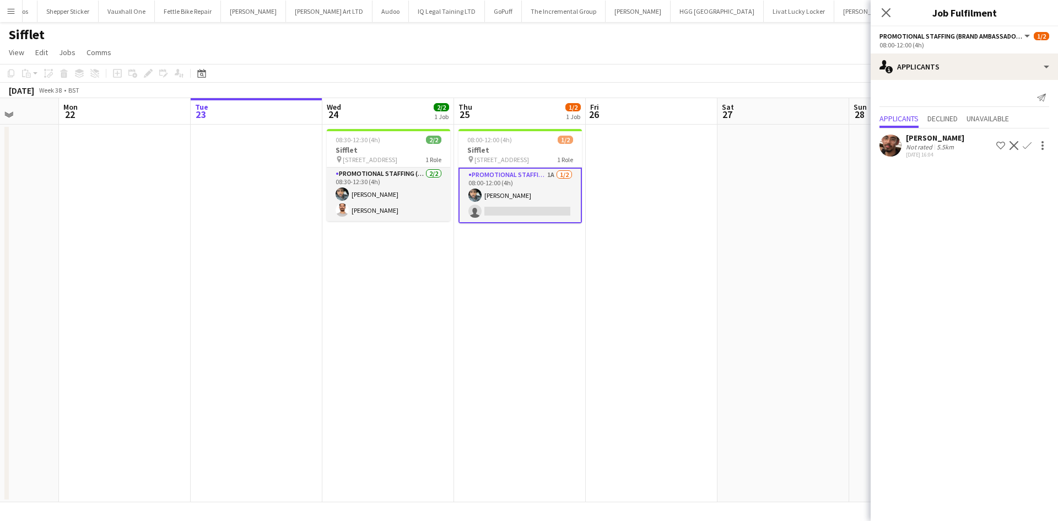
click at [930, 138] on div "Faizan-Wali Ahmed" at bounding box center [935, 138] width 58 height 10
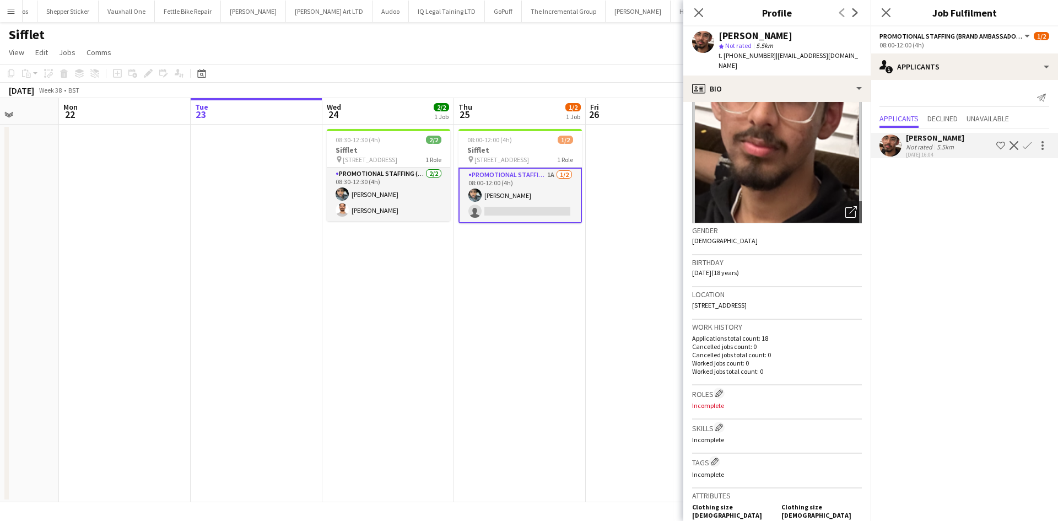
scroll to position [0, 0]
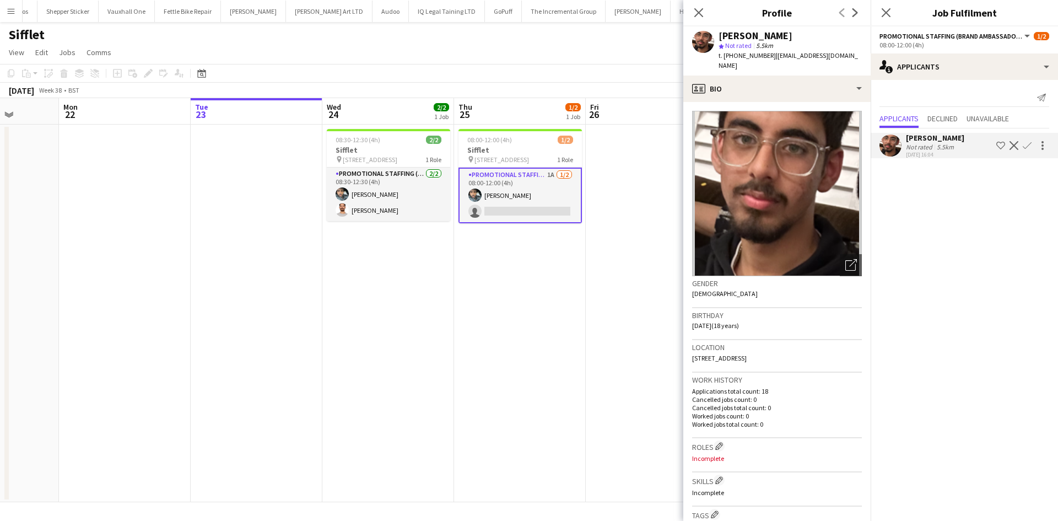
click at [278, 138] on app-date-cell at bounding box center [257, 314] width 132 height 378
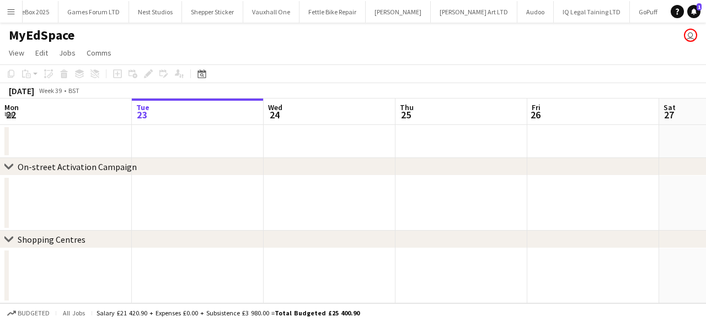
scroll to position [0, 263]
click at [6, 13] on button "Menu" at bounding box center [11, 11] width 22 height 22
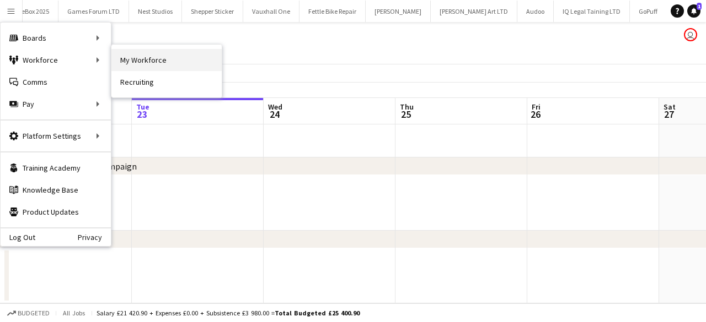
click at [140, 60] on link "My Workforce" at bounding box center [166, 60] width 110 height 22
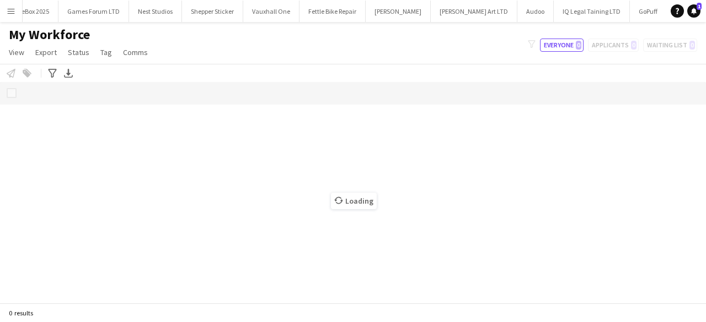
click at [7, 7] on app-icon "Menu" at bounding box center [11, 11] width 9 height 9
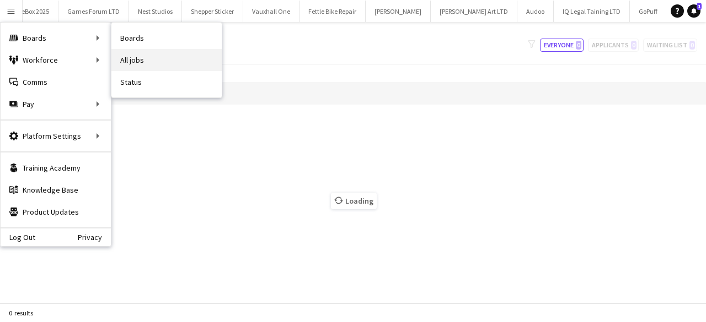
click at [138, 62] on link "All jobs" at bounding box center [166, 60] width 110 height 22
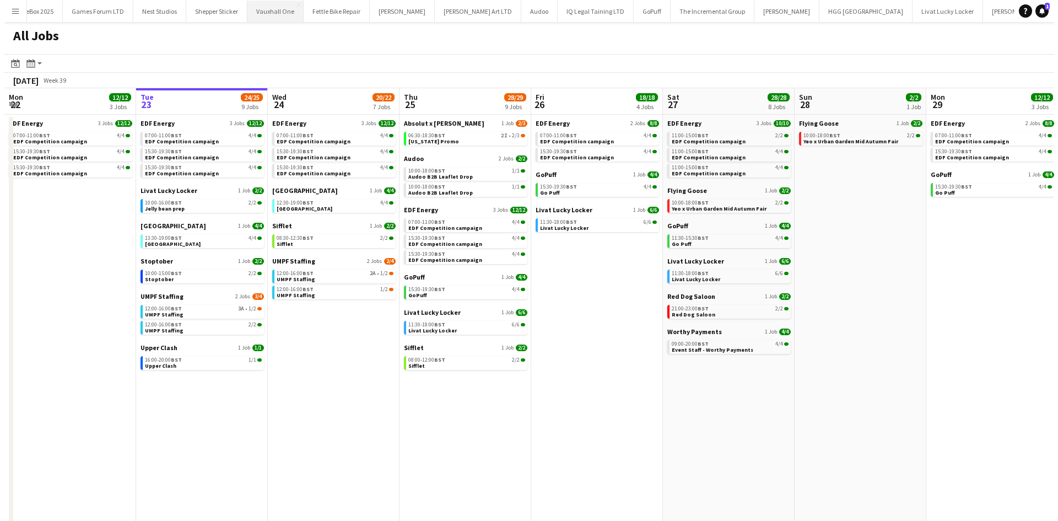
scroll to position [0, 263]
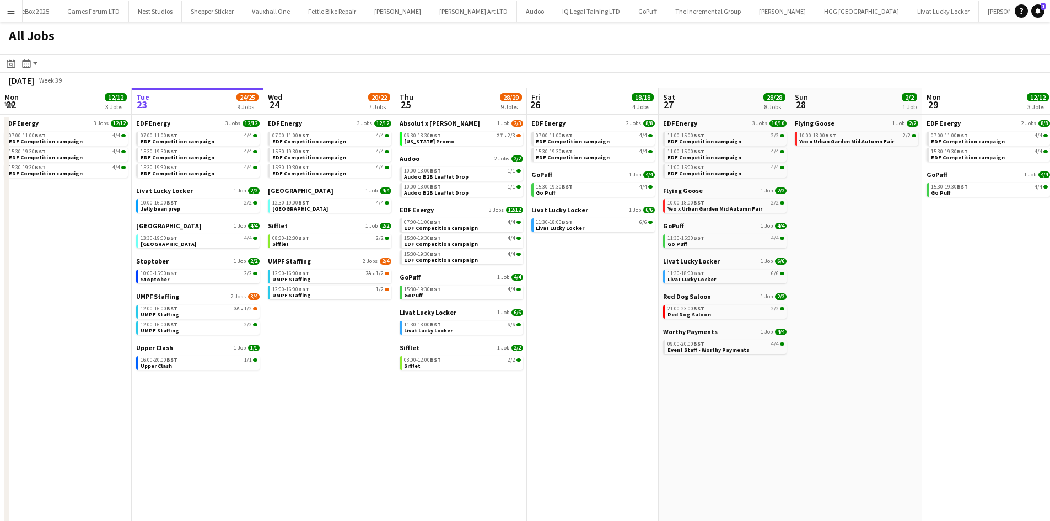
click at [7, 13] on app-icon "Menu" at bounding box center [11, 11] width 9 height 9
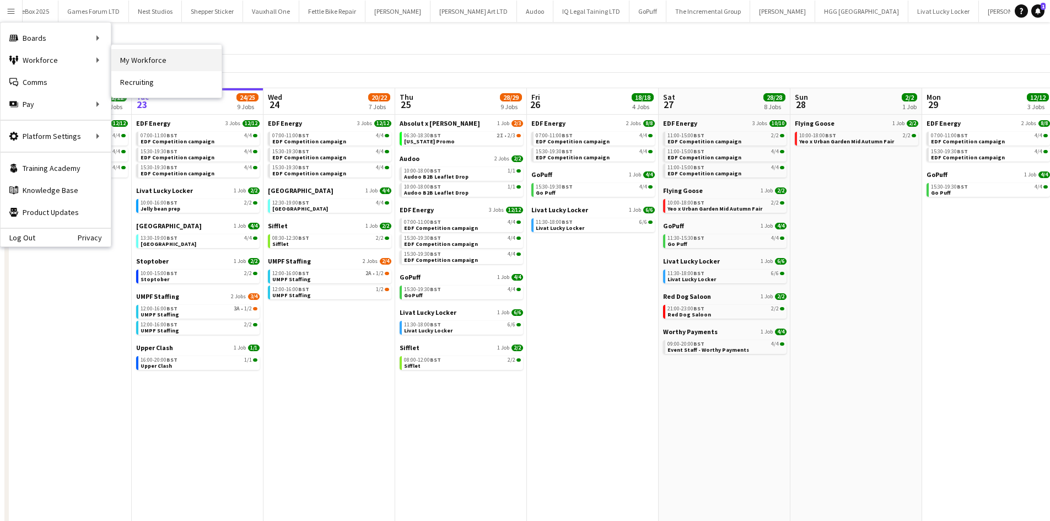
click at [149, 57] on link "My Workforce" at bounding box center [166, 60] width 110 height 22
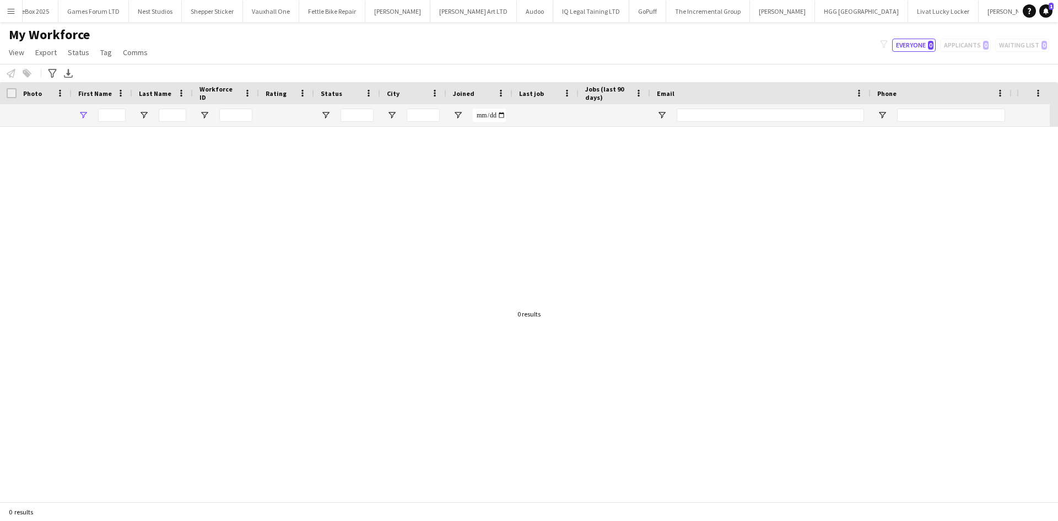
type input "*******"
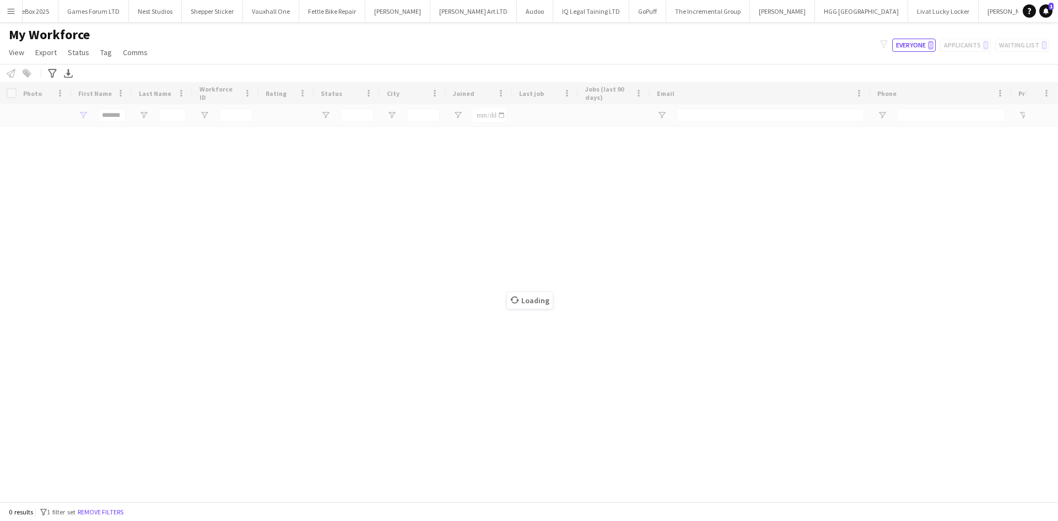
click at [121, 114] on div "Loading" at bounding box center [529, 291] width 1058 height 419
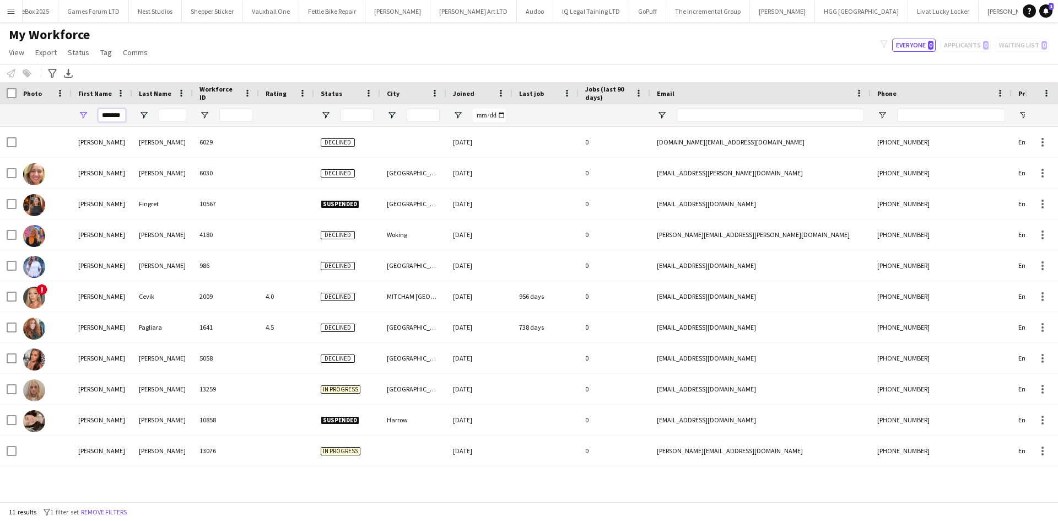
drag, startPoint x: 103, startPoint y: 117, endPoint x: 180, endPoint y: 122, distance: 77.3
click at [180, 122] on div "*******" at bounding box center [597, 115] width 1195 height 22
click at [180, 122] on input "Last Name Filter Input" at bounding box center [173, 115] width 28 height 13
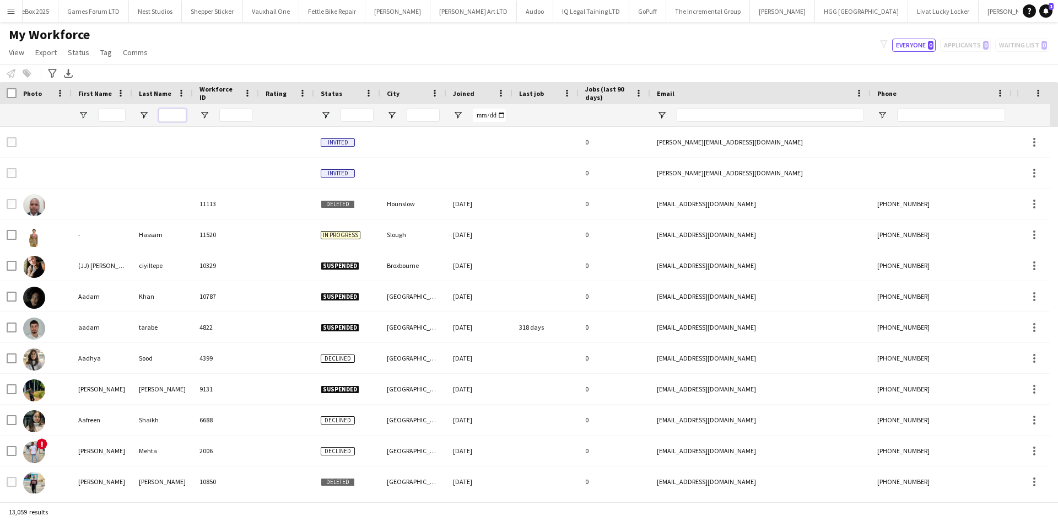
type input "*"
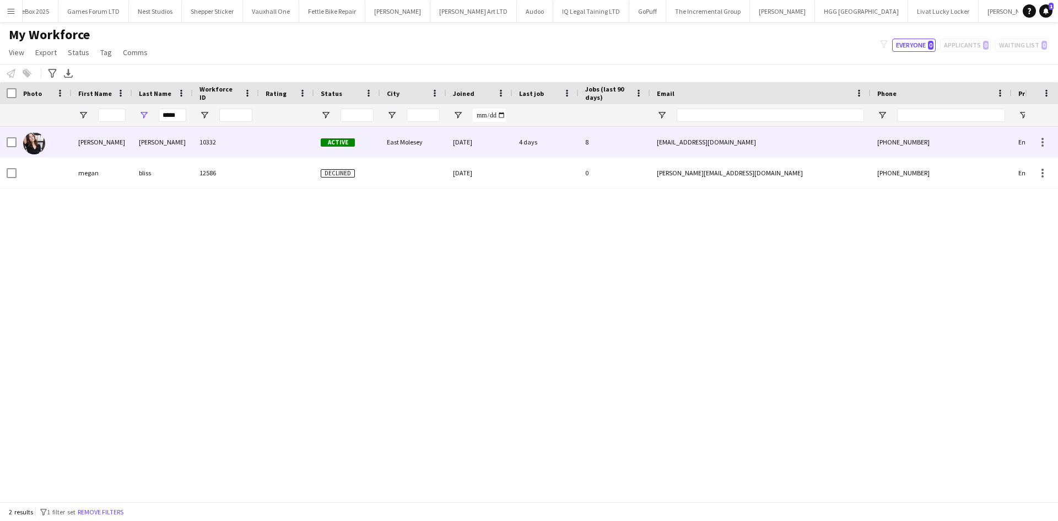
click at [194, 149] on div "10332" at bounding box center [226, 142] width 66 height 30
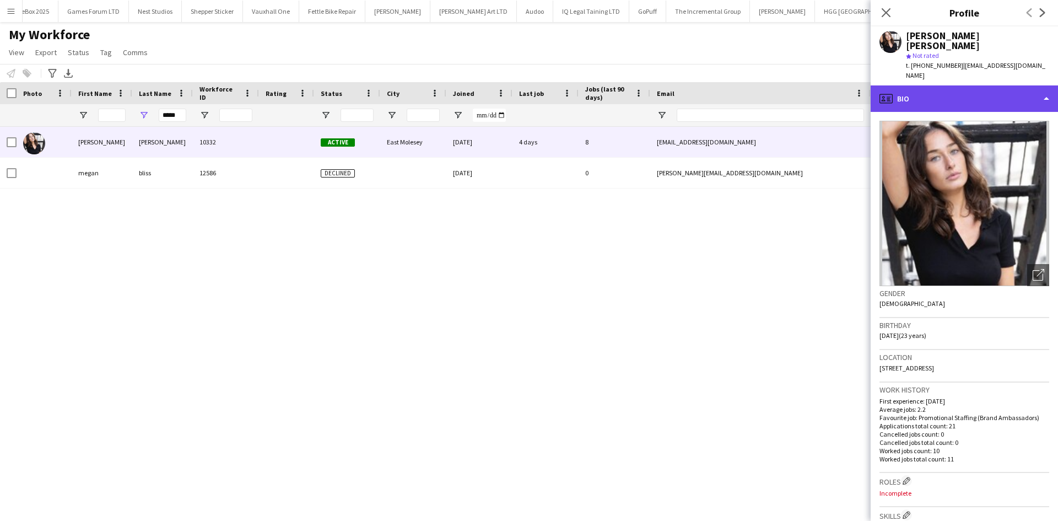
click at [973, 85] on div "profile Bio" at bounding box center [964, 98] width 187 height 26
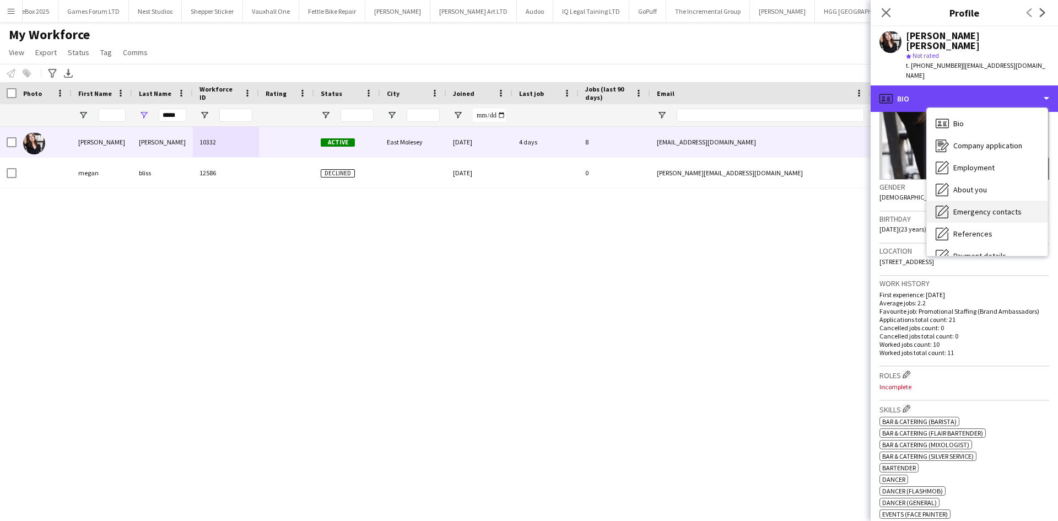
scroll to position [148, 0]
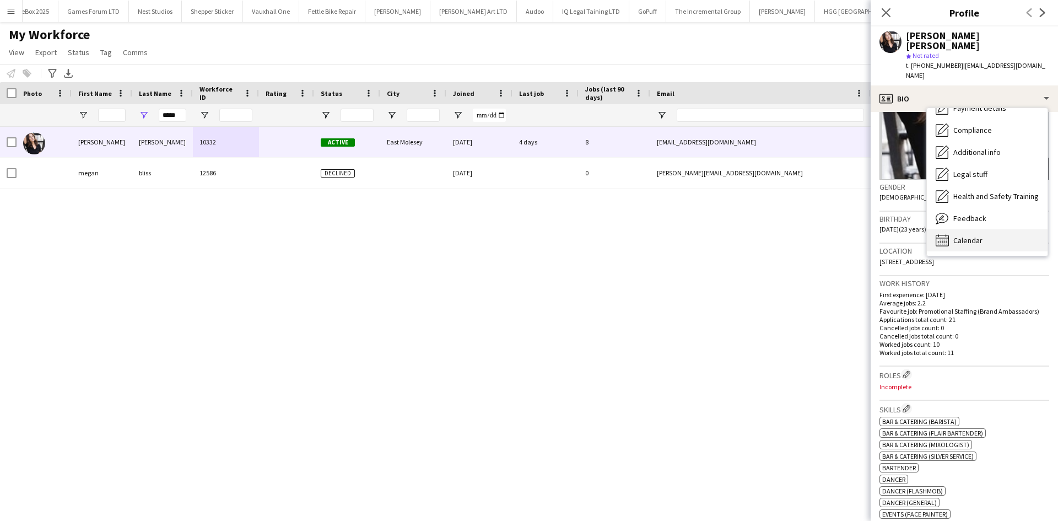
click at [976, 235] on span "Calendar" at bounding box center [968, 240] width 29 height 10
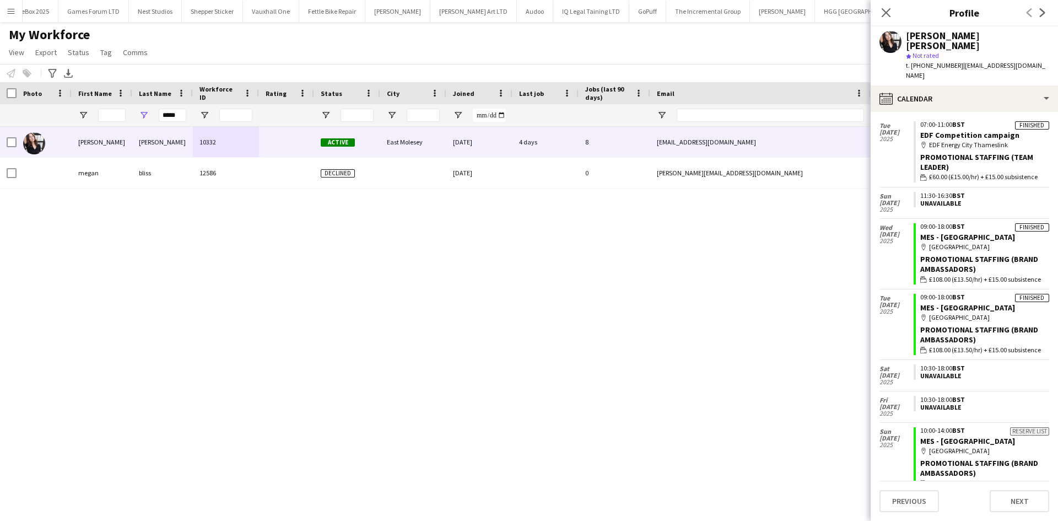
scroll to position [411, 0]
click at [884, 4] on div "Close pop-in" at bounding box center [886, 12] width 31 height 25
click at [181, 125] on div "*****" at bounding box center [173, 115] width 28 height 22
click at [176, 114] on input "*****" at bounding box center [173, 115] width 28 height 13
drag, startPoint x: 176, startPoint y: 114, endPoint x: 126, endPoint y: 116, distance: 50.2
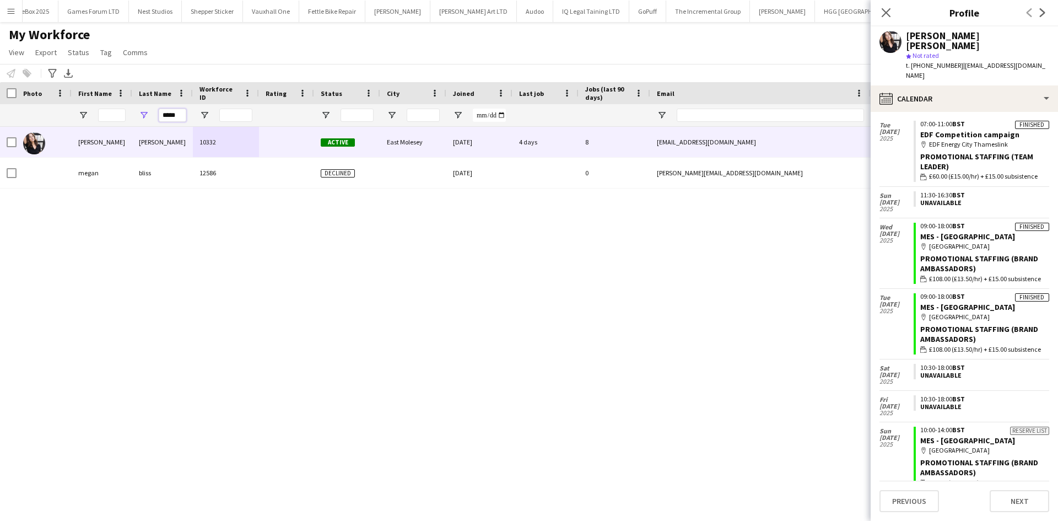
click at [126, 116] on div "*****" at bounding box center [597, 115] width 1195 height 22
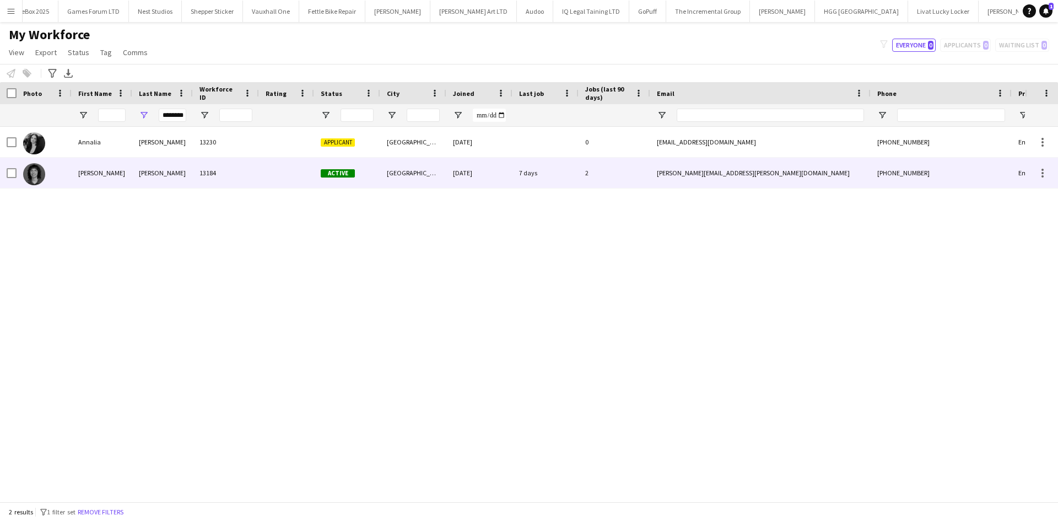
scroll to position [0, 0]
click at [152, 176] on div "McDowall" at bounding box center [162, 173] width 61 height 30
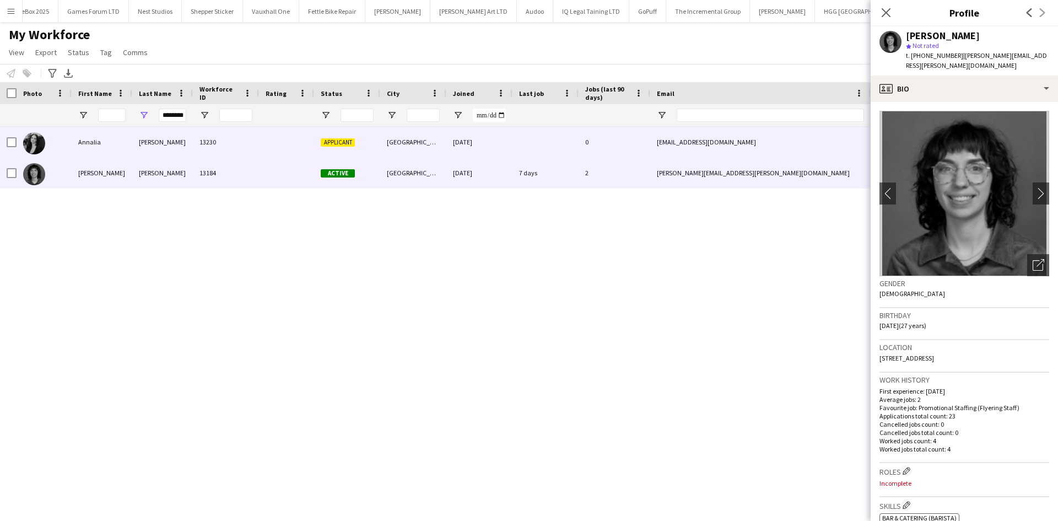
click at [185, 141] on div "McDowall" at bounding box center [162, 142] width 61 height 30
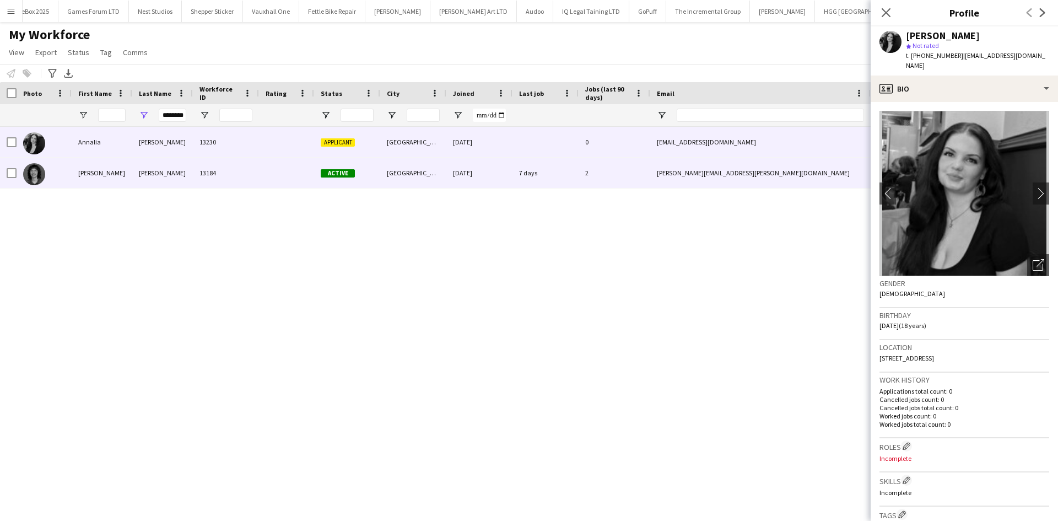
click at [187, 169] on div "McDowall" at bounding box center [162, 173] width 61 height 30
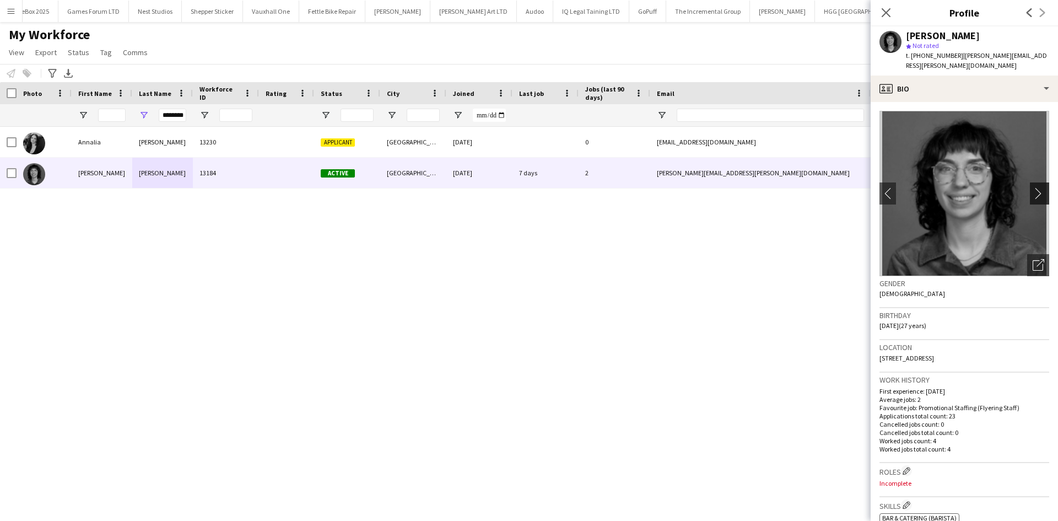
click at [1034, 187] on app-icon "chevron-right" at bounding box center [1041, 193] width 17 height 12
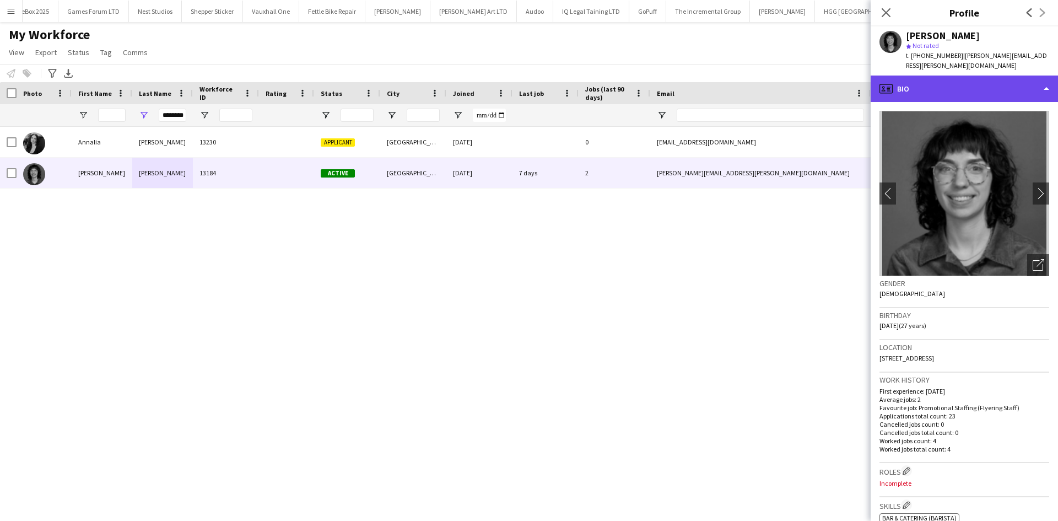
click at [977, 81] on div "profile Bio" at bounding box center [964, 89] width 187 height 26
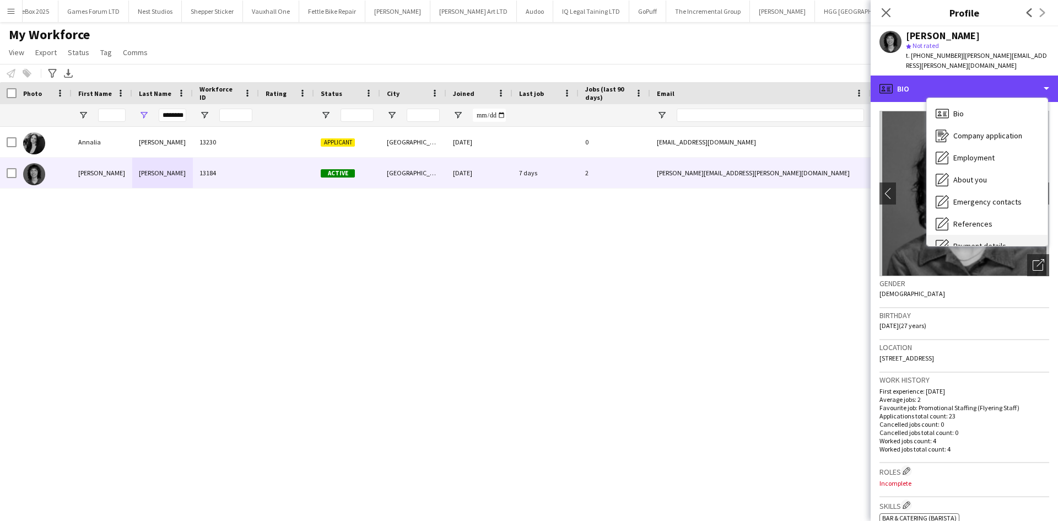
scroll to position [148, 0]
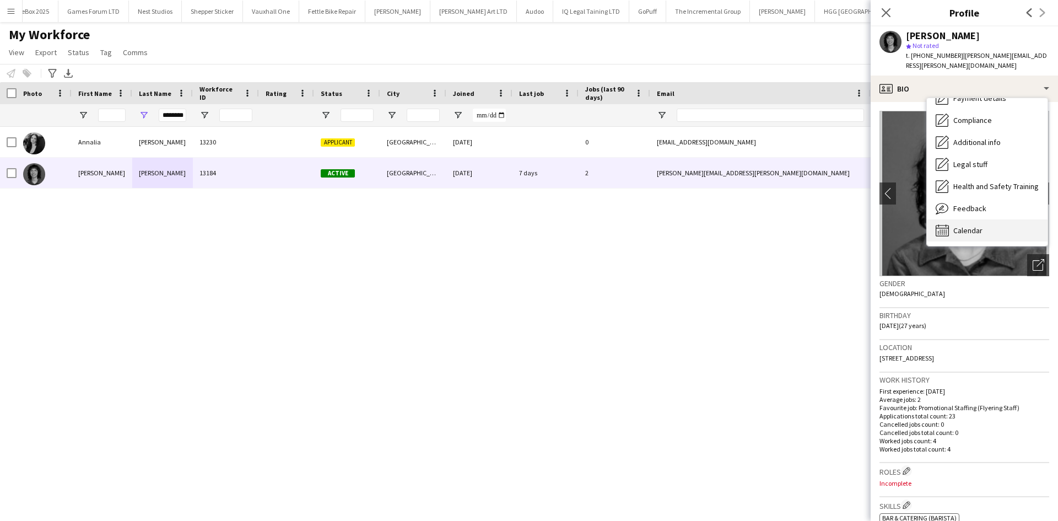
click at [991, 224] on div "Calendar Calendar" at bounding box center [987, 230] width 121 height 22
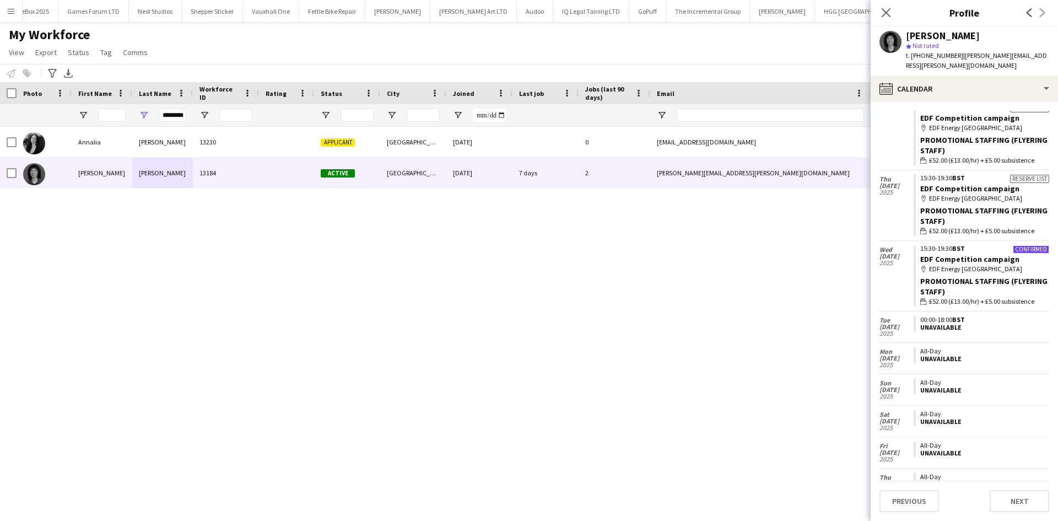
scroll to position [1060, 0]
click at [885, 23] on div "Close pop-in" at bounding box center [886, 12] width 31 height 25
click at [885, 16] on icon "Close pop-in" at bounding box center [886, 12] width 10 height 10
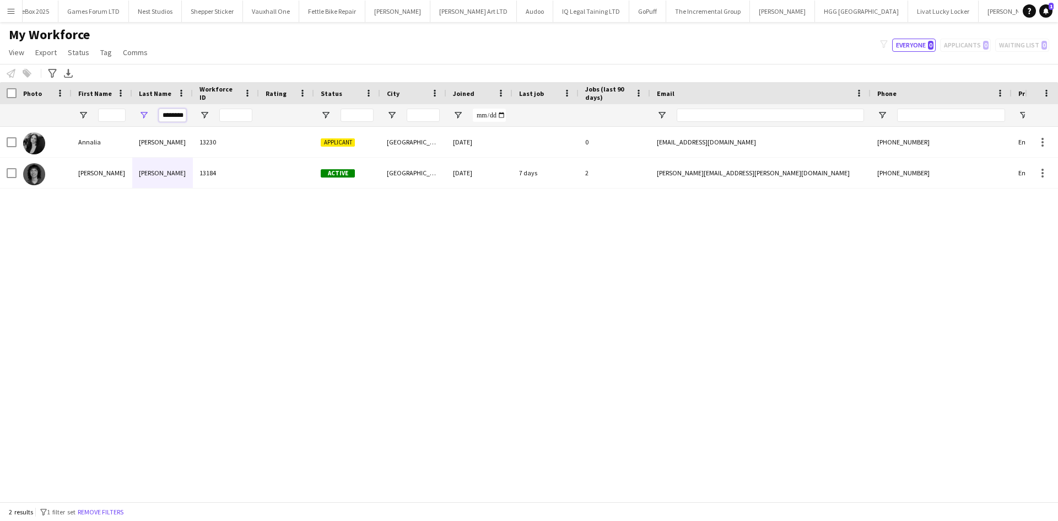
scroll to position [0, 5]
drag, startPoint x: 230, startPoint y: 113, endPoint x: 299, endPoint y: 110, distance: 69.0
click at [299, 110] on div "********" at bounding box center [597, 115] width 1195 height 22
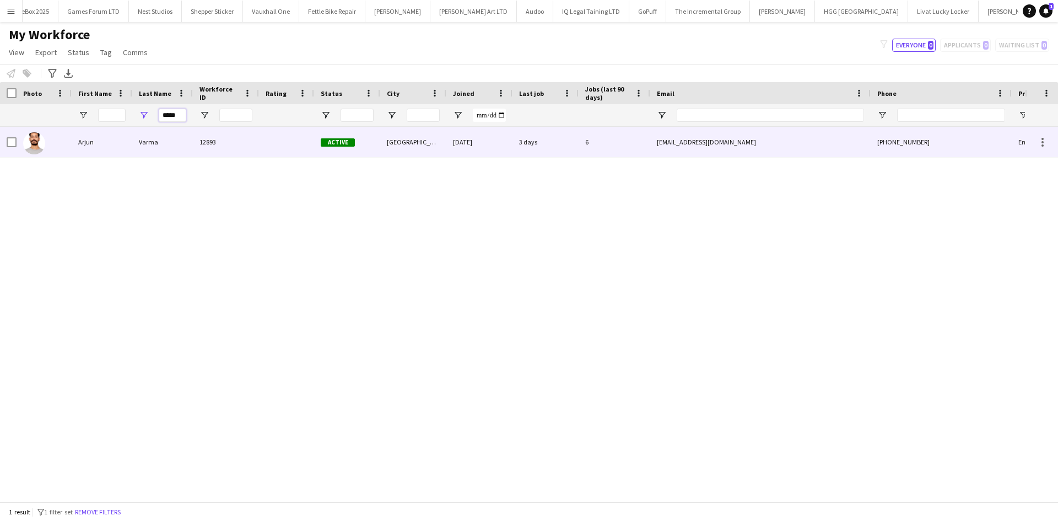
type input "*****"
click at [192, 147] on div "Varma" at bounding box center [162, 142] width 61 height 30
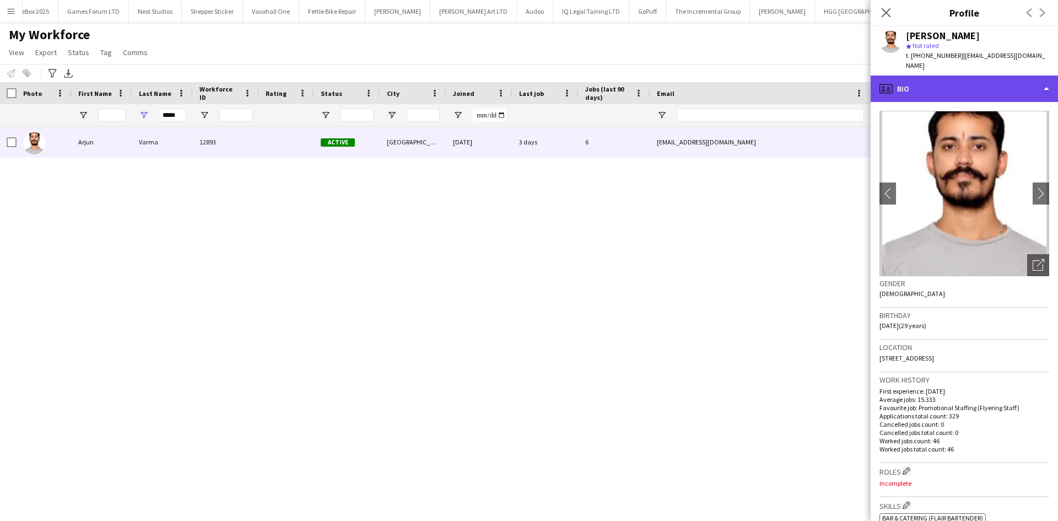
click at [935, 84] on div "profile Bio" at bounding box center [964, 89] width 187 height 26
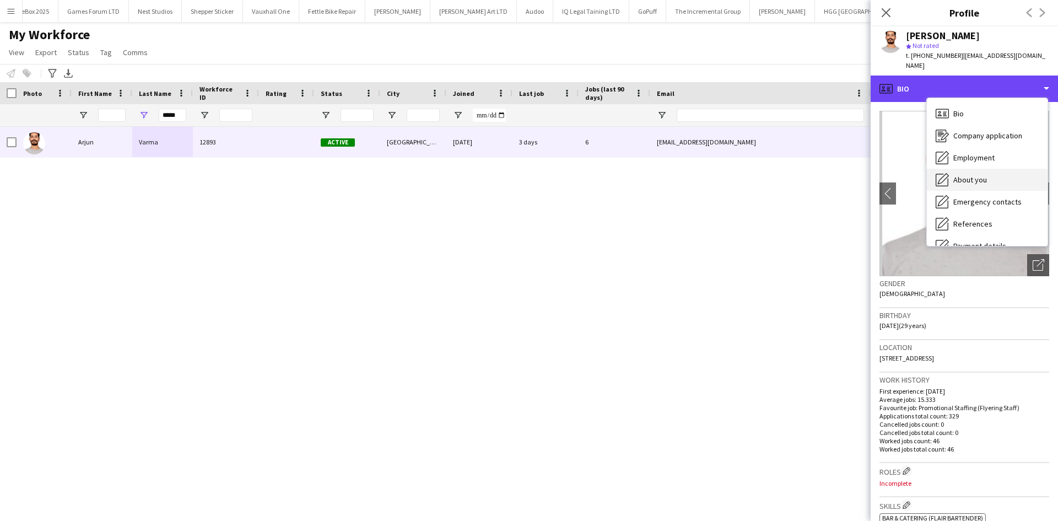
scroll to position [148, 0]
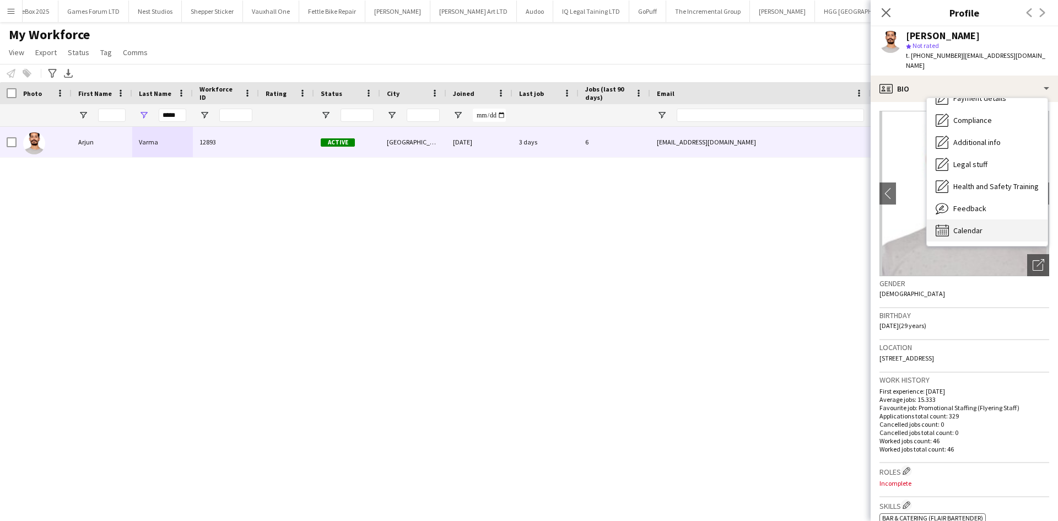
click at [975, 219] on div "Calendar Calendar" at bounding box center [987, 230] width 121 height 22
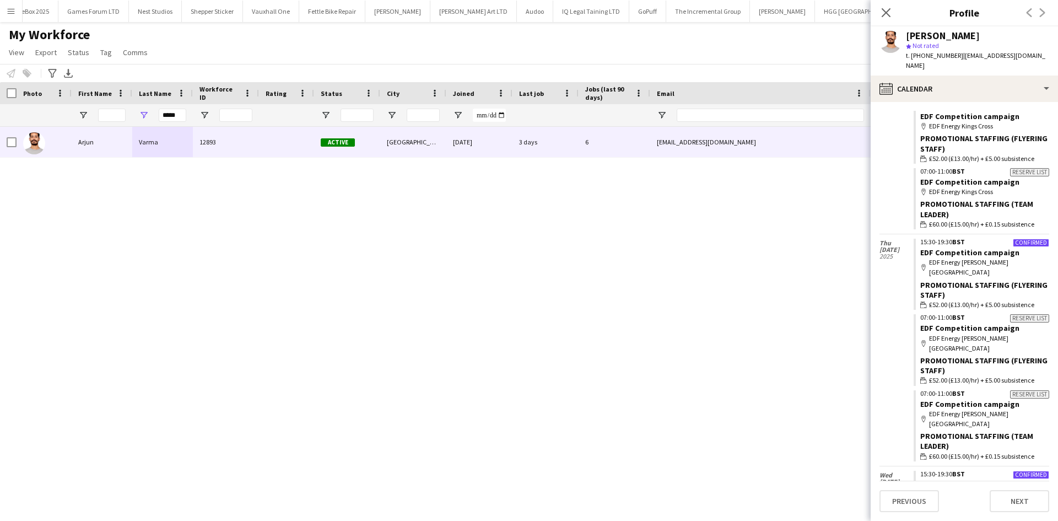
scroll to position [3659, 0]
click at [985, 248] on link "EDF Competition campaign" at bounding box center [970, 253] width 99 height 10
click at [956, 248] on link "EDF Competition campaign" at bounding box center [970, 253] width 99 height 10
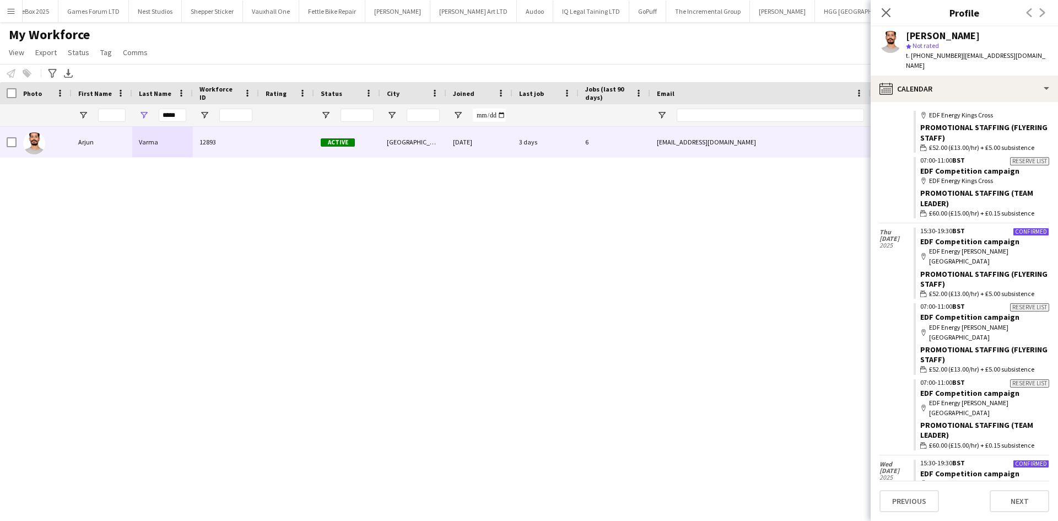
scroll to position [3670, 0]
click at [947, 237] on link "EDF Competition campaign" at bounding box center [970, 242] width 99 height 10
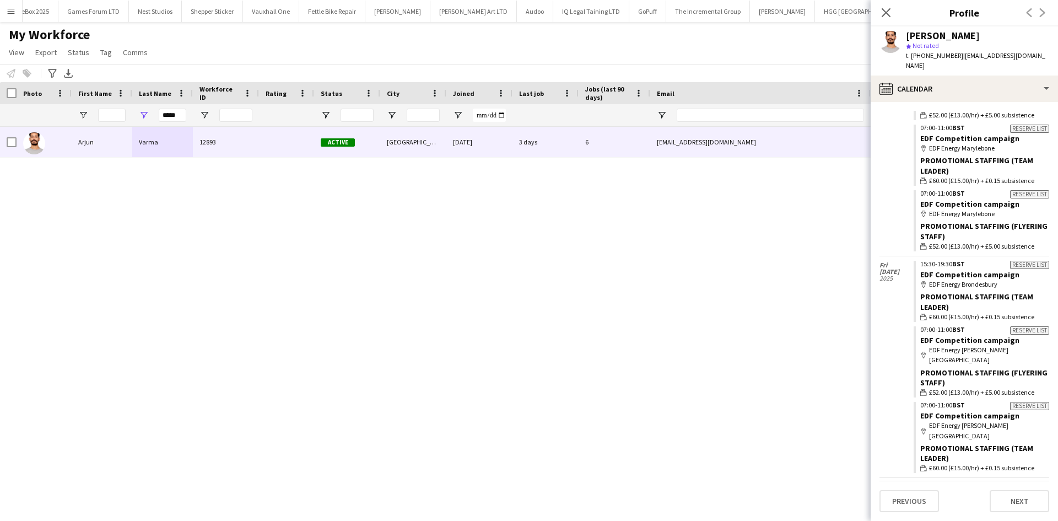
scroll to position [4671, 0]
drag, startPoint x: 881, startPoint y: 15, endPoint x: 853, endPoint y: 19, distance: 28.3
click at [882, 15] on icon "Close pop-in" at bounding box center [886, 12] width 9 height 9
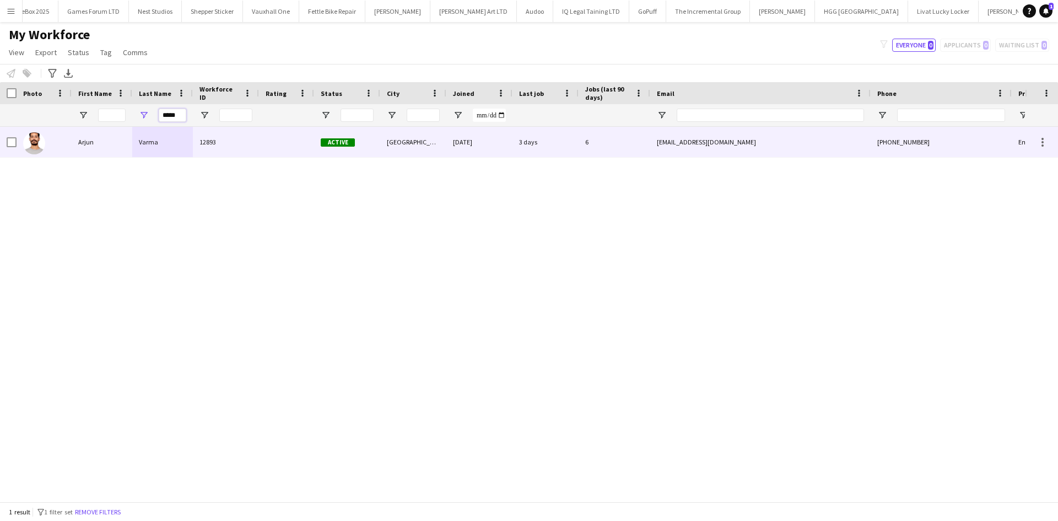
drag, startPoint x: 108, startPoint y: 139, endPoint x: 93, endPoint y: 153, distance: 21.1
click at [93, 153] on div "Workforce Details Photo First Name" at bounding box center [529, 291] width 1058 height 419
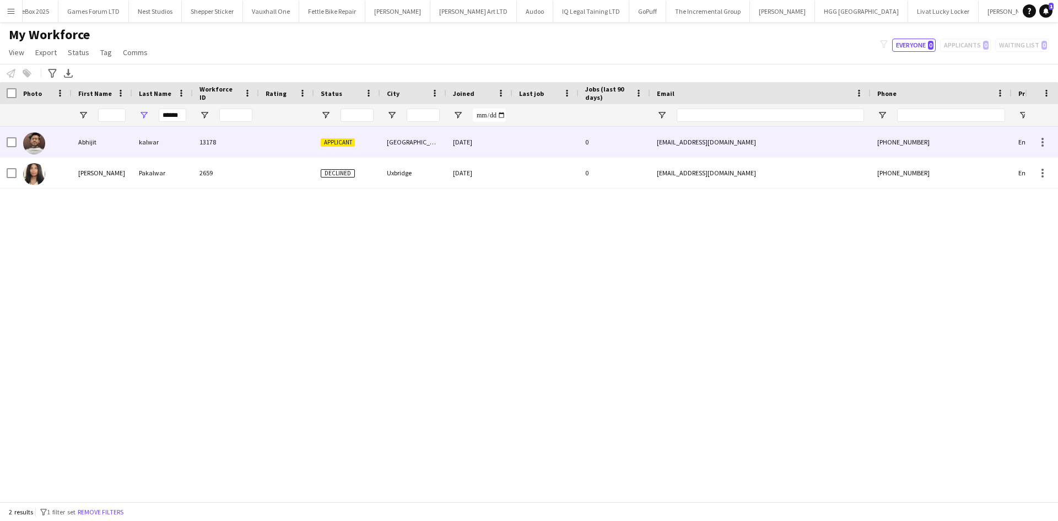
click at [220, 142] on div "13178" at bounding box center [226, 142] width 66 height 30
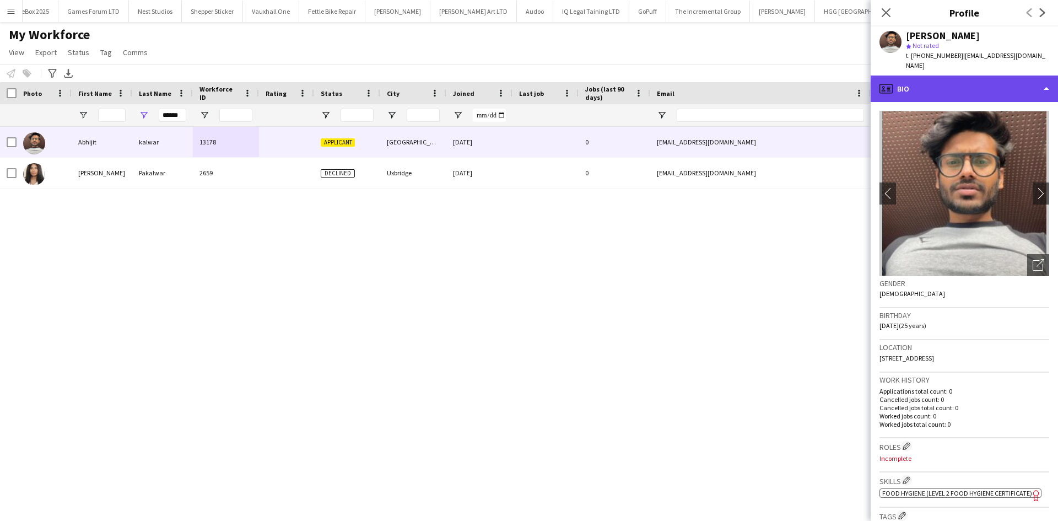
click at [938, 83] on div "profile Bio" at bounding box center [964, 89] width 187 height 26
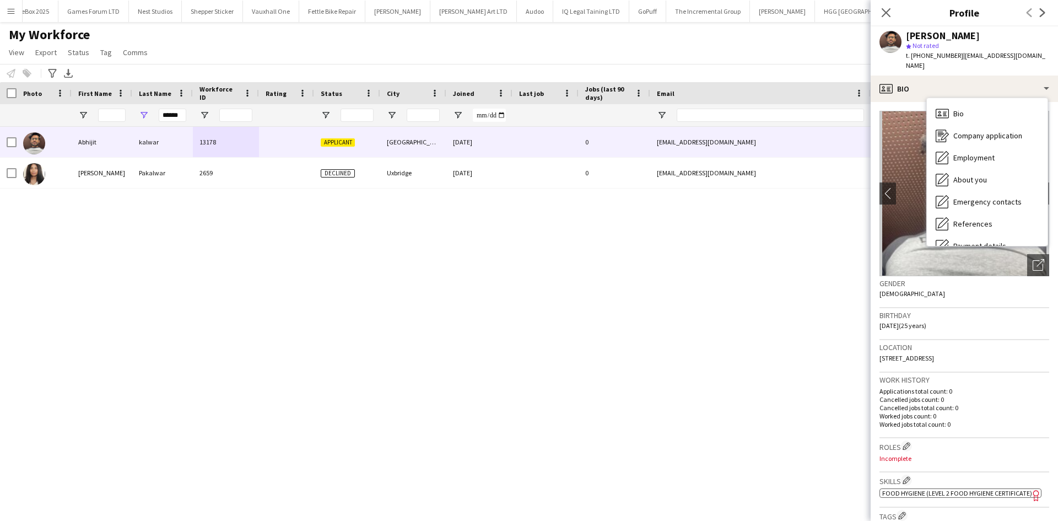
click at [918, 285] on div "Gender Male" at bounding box center [965, 292] width 170 height 32
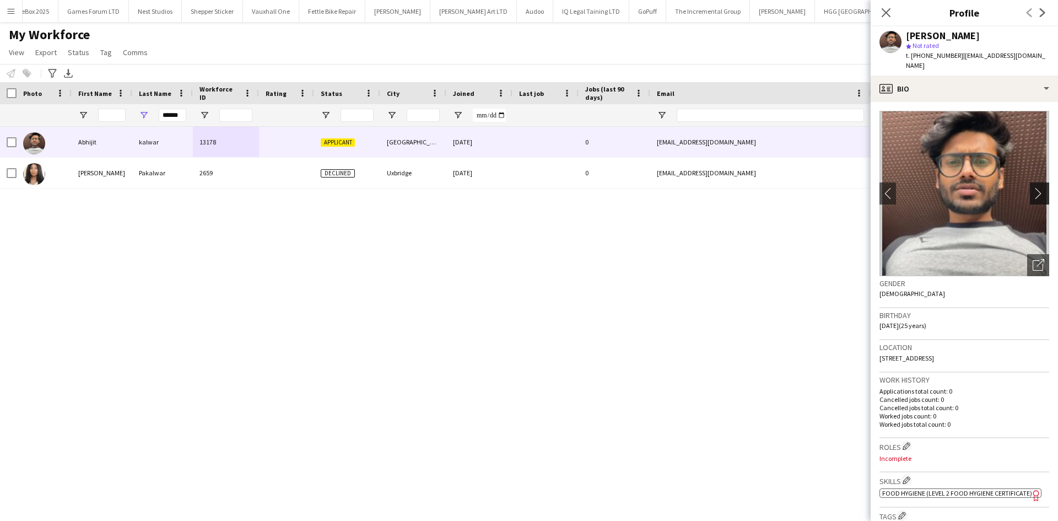
click at [1036, 187] on app-icon "chevron-right" at bounding box center [1041, 193] width 17 height 12
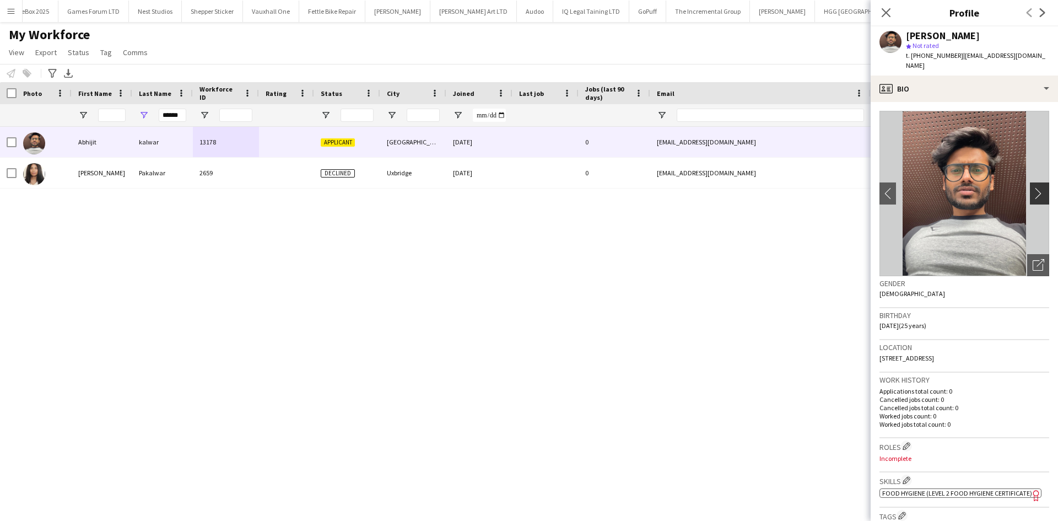
click at [1033, 187] on app-icon "chevron-right" at bounding box center [1041, 193] width 17 height 12
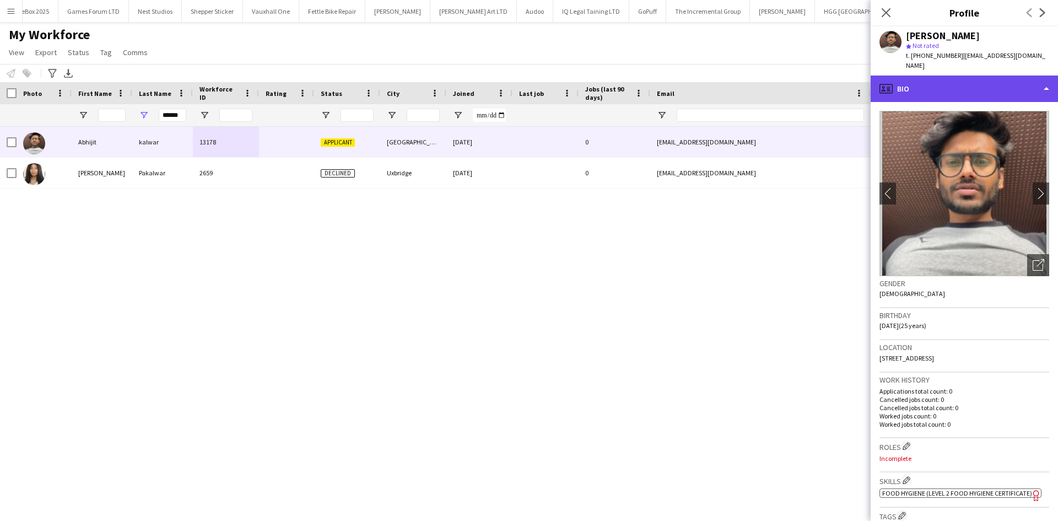
click at [980, 76] on div "profile Bio" at bounding box center [964, 89] width 187 height 26
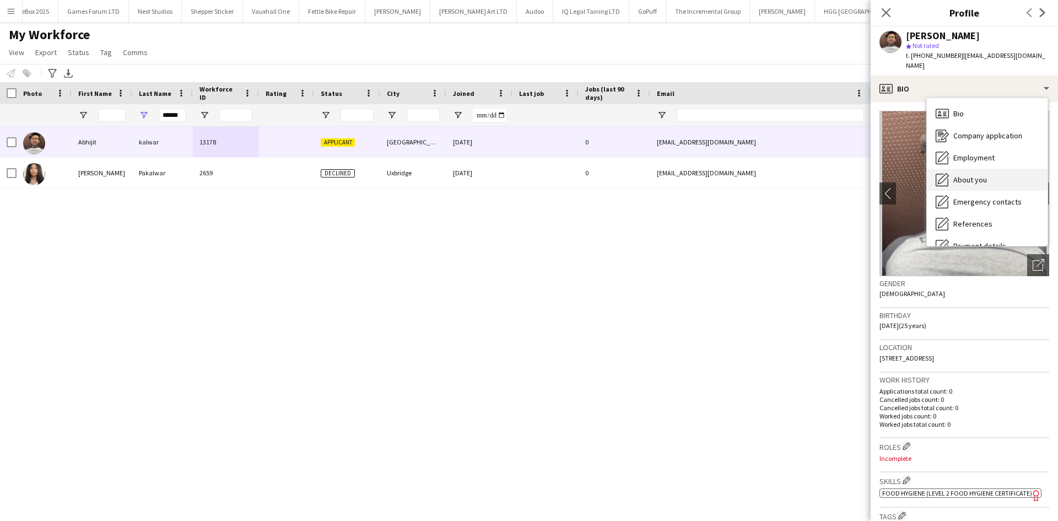
click at [978, 169] on div "About you About you" at bounding box center [987, 180] width 121 height 22
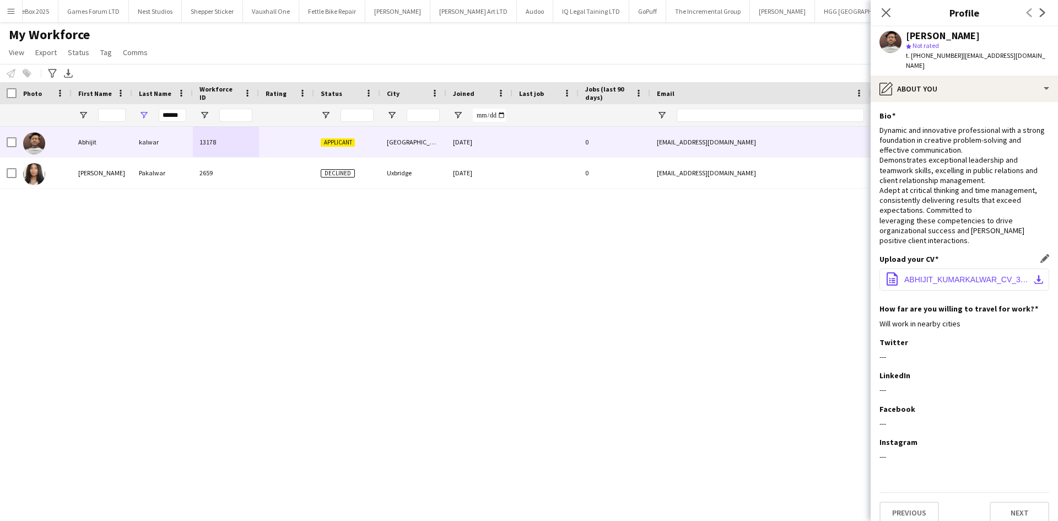
click at [925, 275] on span "ABHIJIT_KUMARKALWAR_CV_3 (1).pdf" at bounding box center [967, 279] width 125 height 9
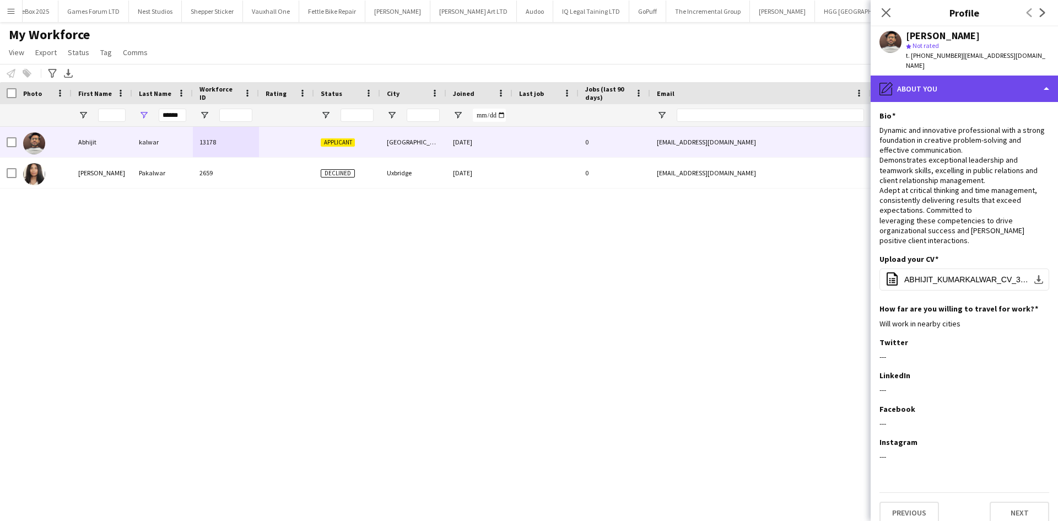
click at [991, 80] on div "pencil4 About you" at bounding box center [964, 89] width 187 height 26
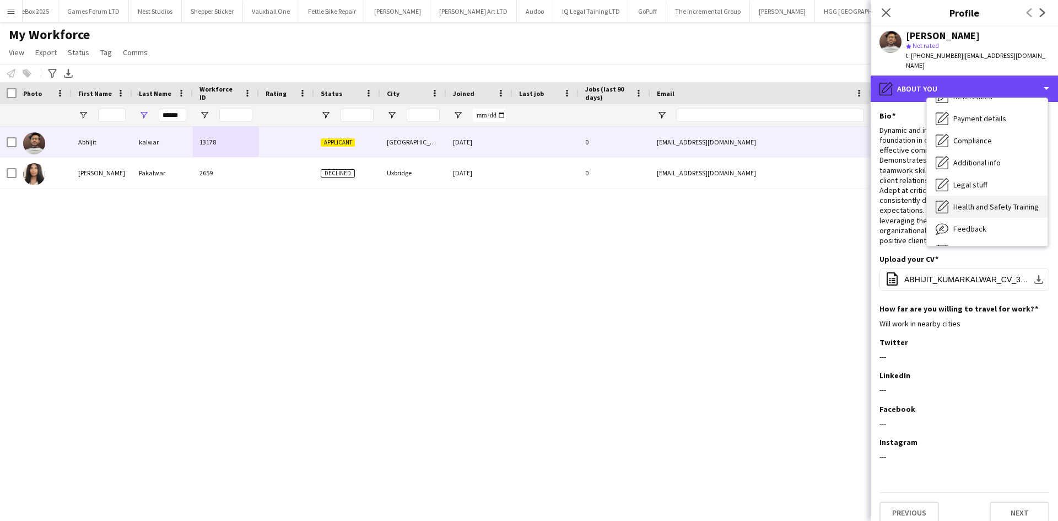
scroll to position [148, 0]
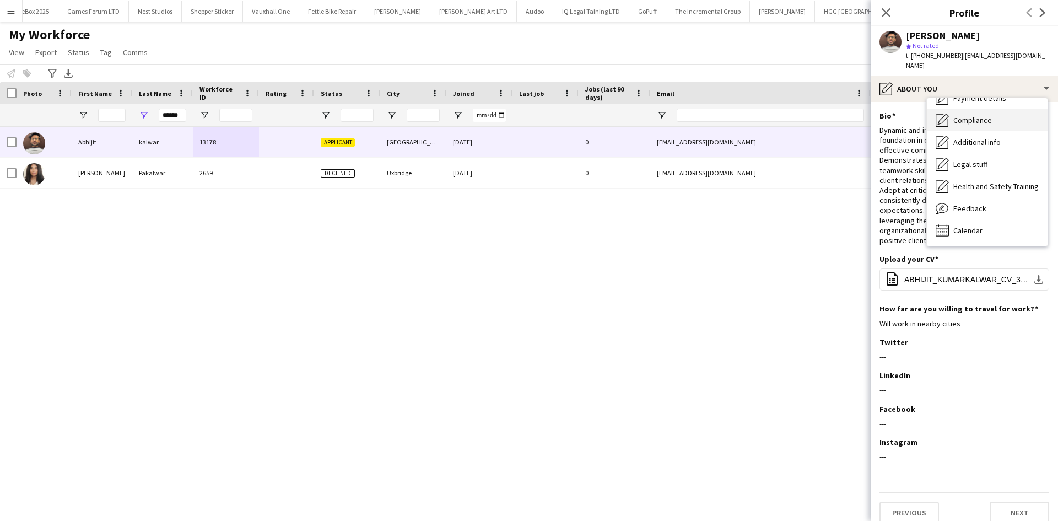
click at [967, 115] on span "Compliance" at bounding box center [973, 120] width 39 height 10
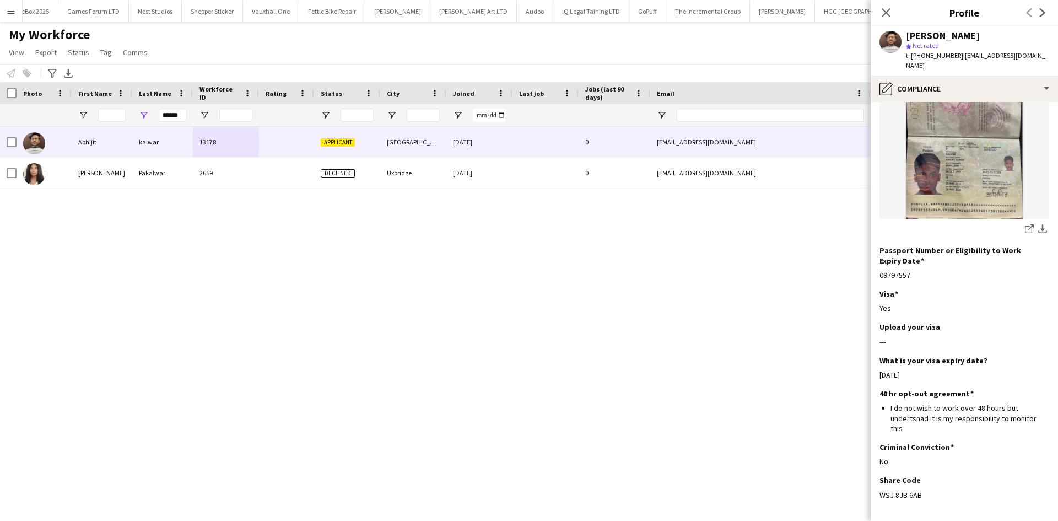
scroll to position [174, 0]
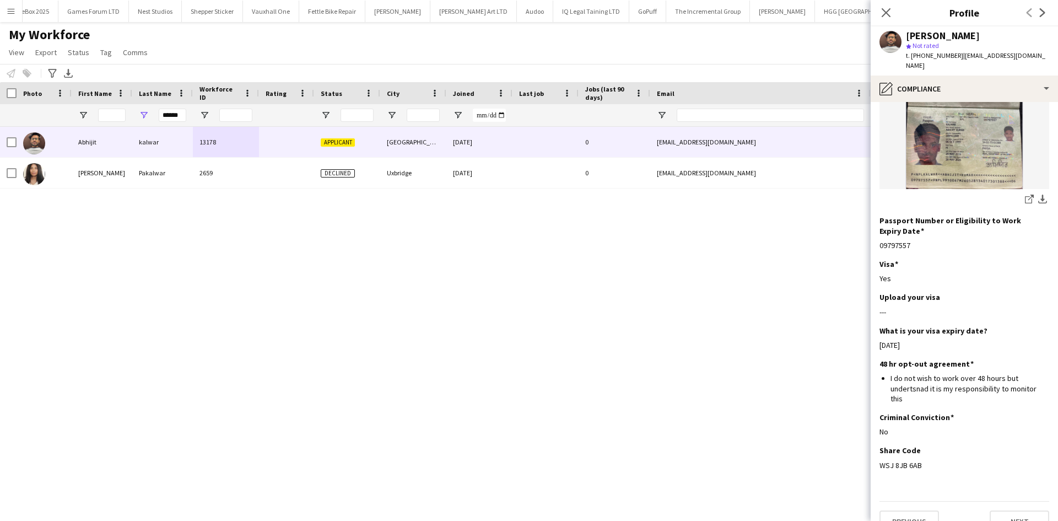
drag, startPoint x: 926, startPoint y: 446, endPoint x: 878, endPoint y: 450, distance: 48.7
click at [878, 450] on app-section-data-types "Nationality Edit this field Nepalese Permission to Work in the UK Edit this fie…" at bounding box center [964, 311] width 187 height 419
copy div "WSJ 8JB 6AB"
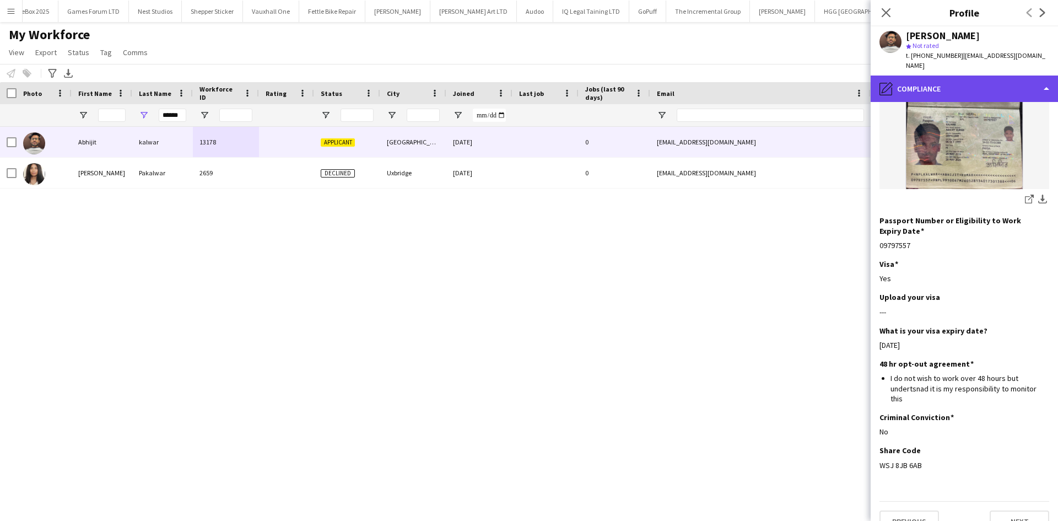
click at [943, 78] on div "pencil4 Compliance" at bounding box center [964, 89] width 187 height 26
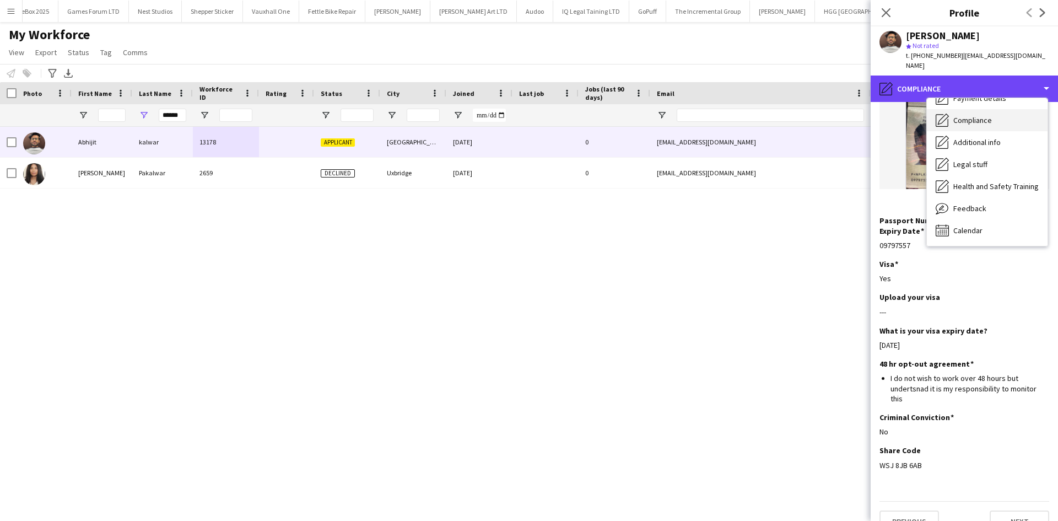
scroll to position [0, 0]
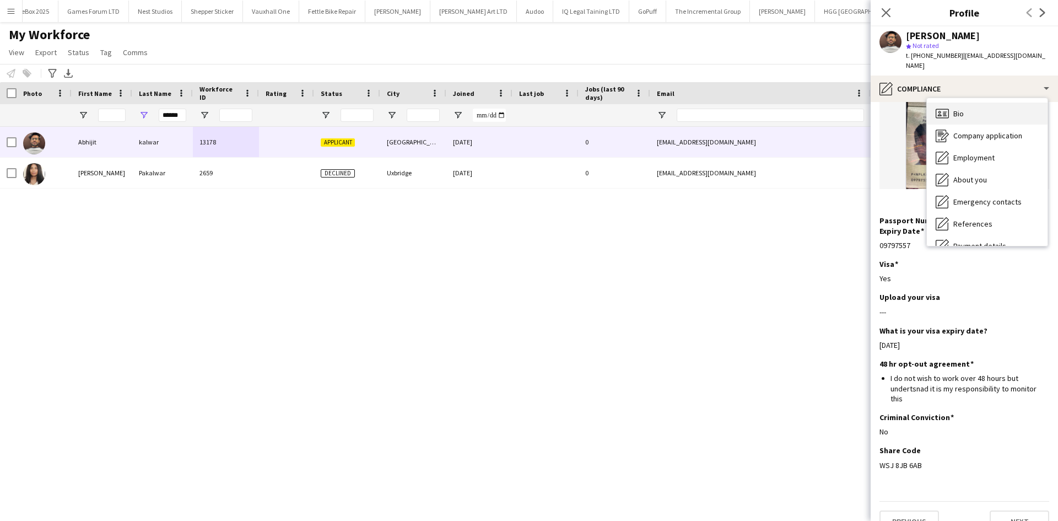
click at [955, 109] on span "Bio" at bounding box center [959, 114] width 10 height 10
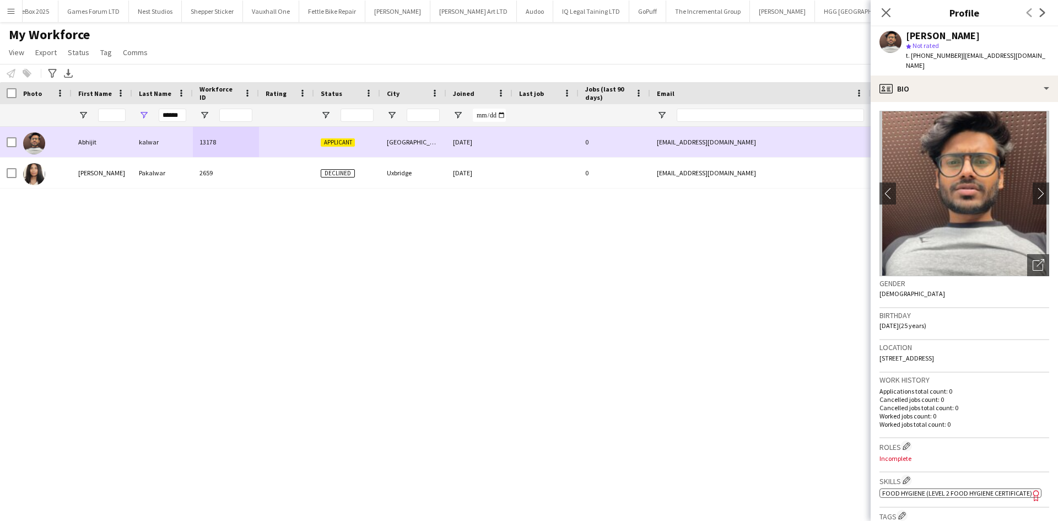
click at [8, 136] on div at bounding box center [12, 142] width 10 height 31
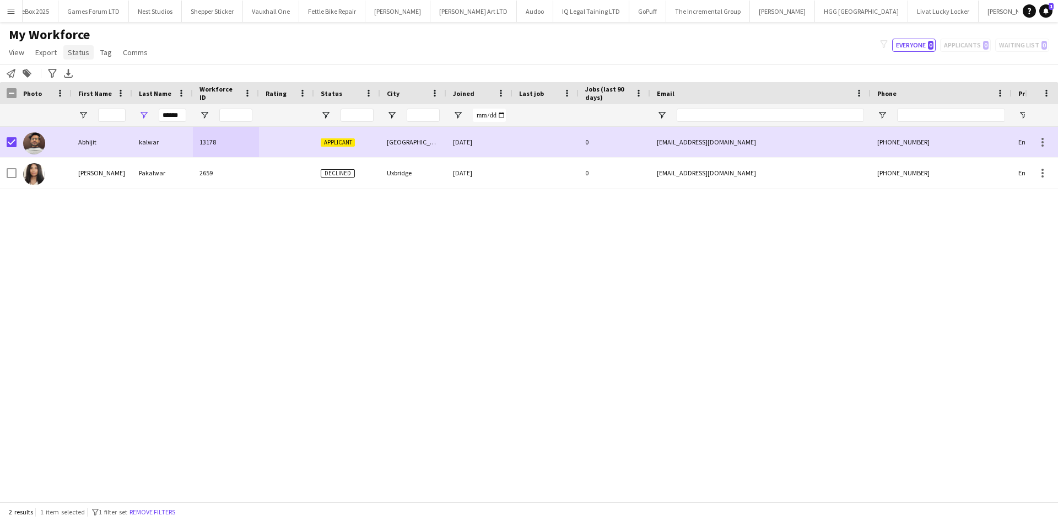
click at [82, 51] on span "Status" at bounding box center [78, 52] width 21 height 10
click at [114, 74] on link "Edit" at bounding box center [101, 75] width 77 height 23
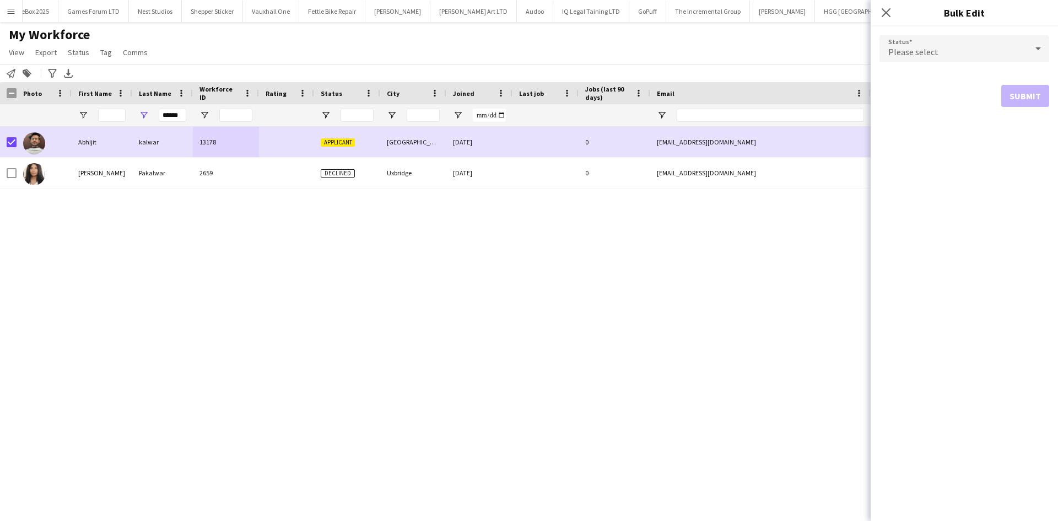
click at [930, 50] on span "Please select" at bounding box center [914, 51] width 50 height 11
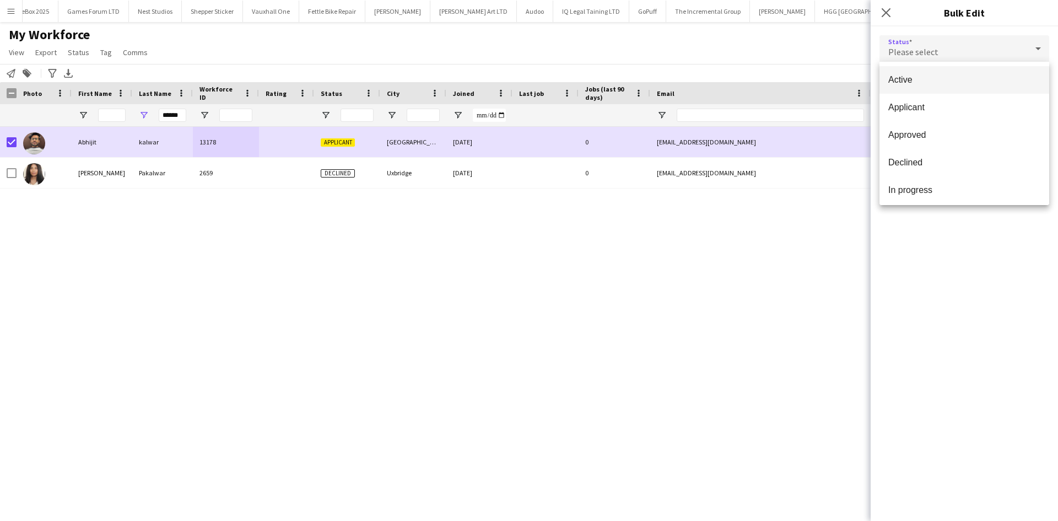
click at [930, 78] on span "Active" at bounding box center [965, 79] width 152 height 10
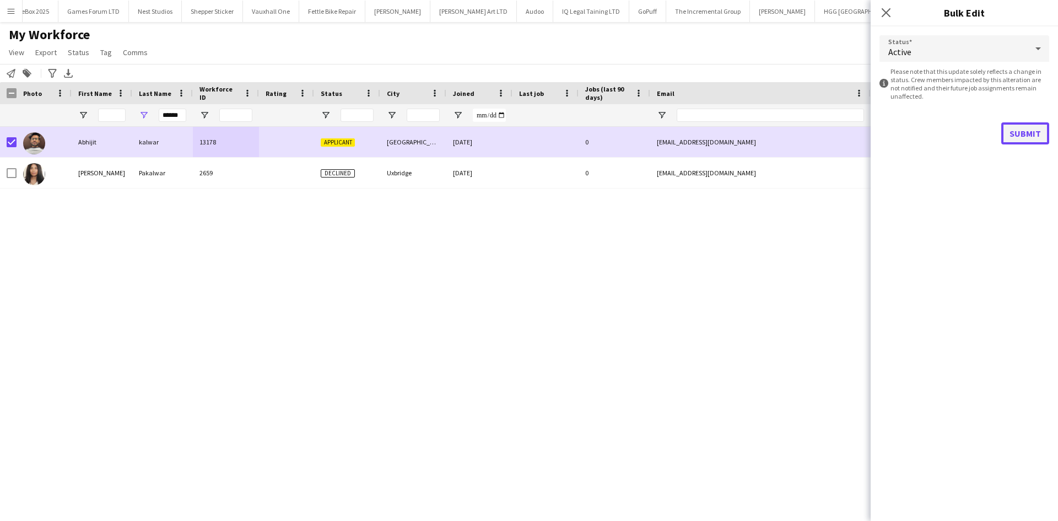
click at [1018, 132] on button "Submit" at bounding box center [1026, 133] width 48 height 22
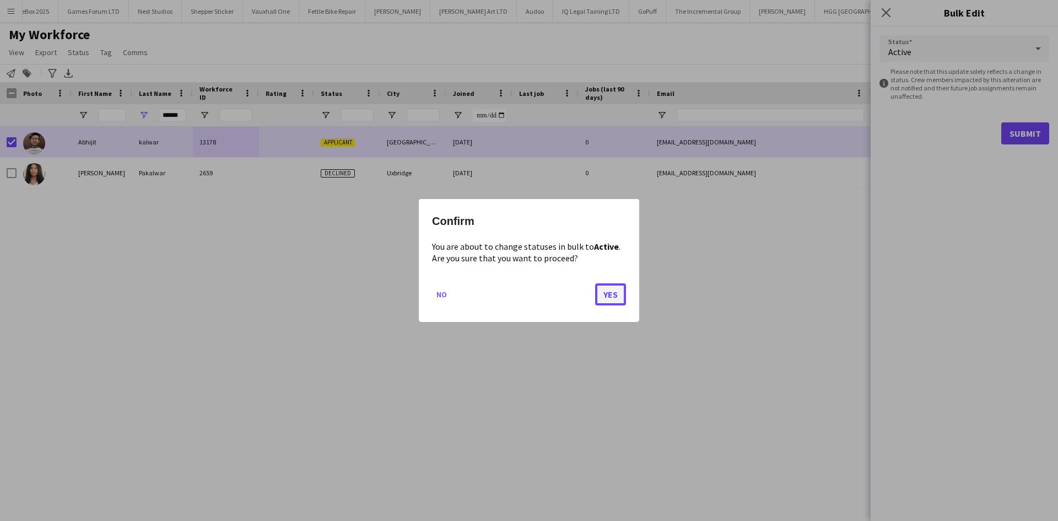
click at [612, 294] on button "Yes" at bounding box center [610, 294] width 31 height 22
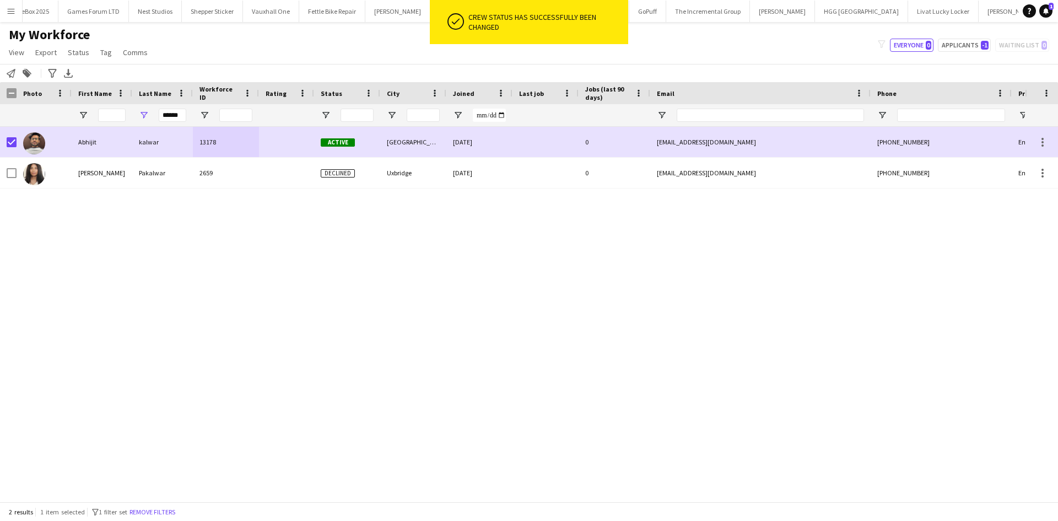
click at [612, 294] on div "Abhijit kalwar 13178 Active Glasgow 03-09-2025 0 abhijitkumarkalwar@gmail.com +…" at bounding box center [512, 310] width 1025 height 367
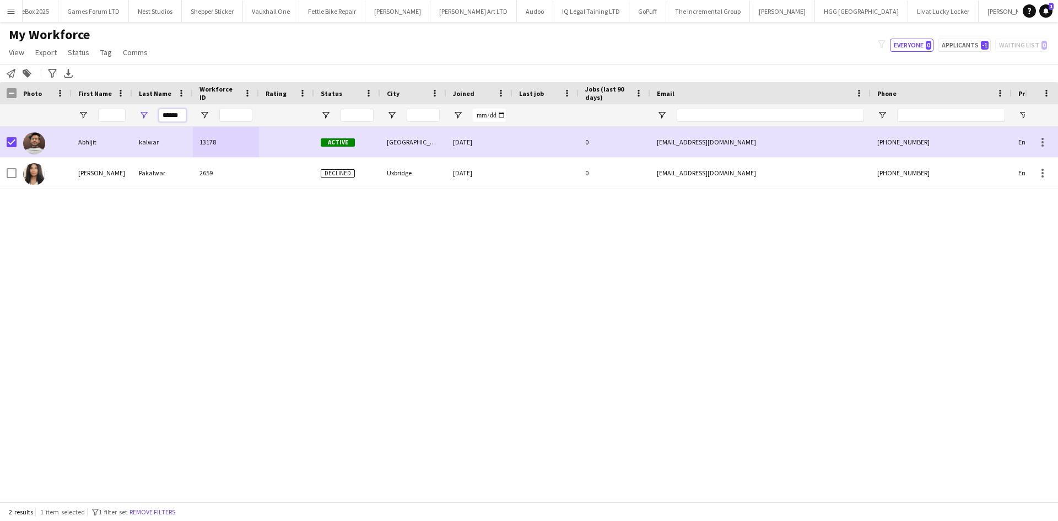
drag, startPoint x: 182, startPoint y: 112, endPoint x: 130, endPoint y: 113, distance: 52.4
click at [130, 113] on div "******" at bounding box center [597, 115] width 1195 height 22
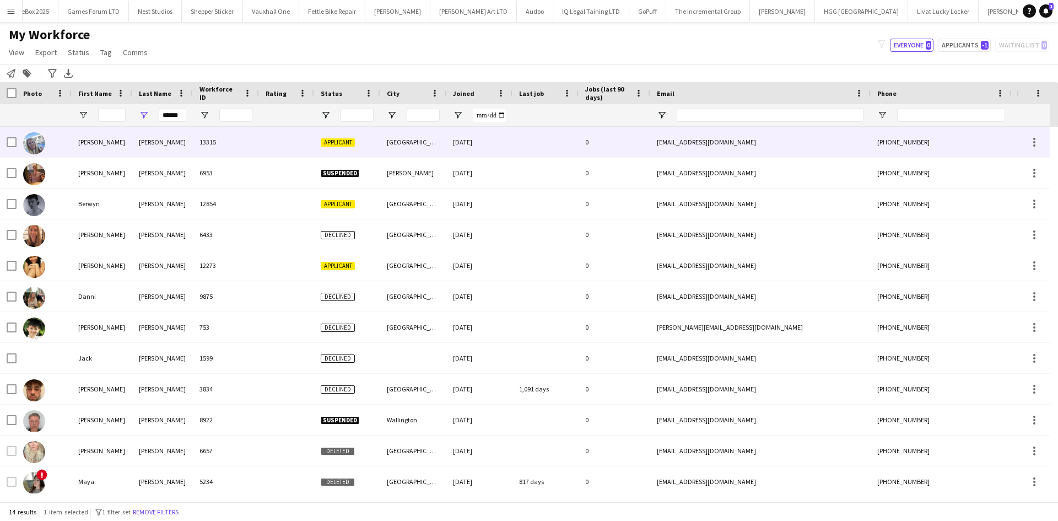
click at [181, 139] on div "Cooper" at bounding box center [162, 142] width 61 height 30
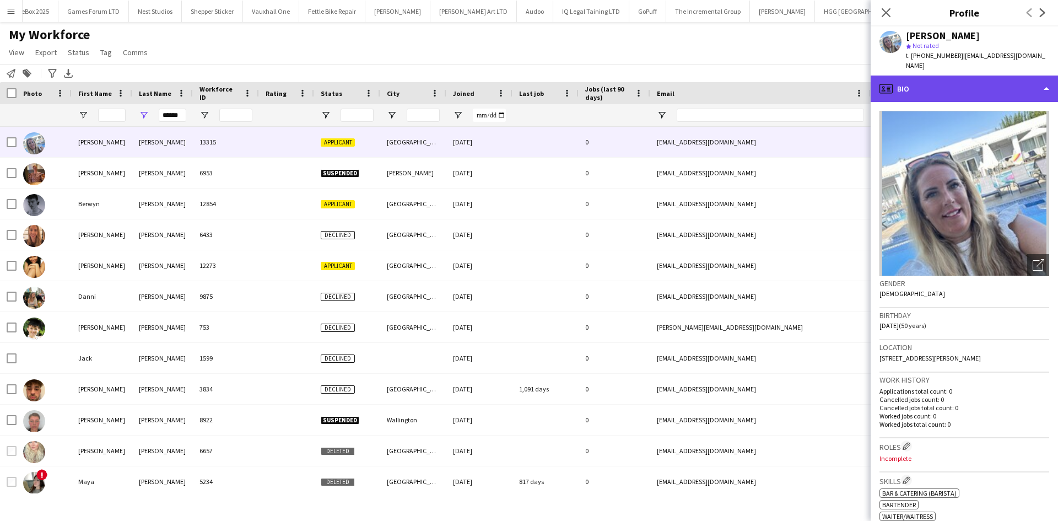
click at [949, 76] on div "profile Bio" at bounding box center [964, 89] width 187 height 26
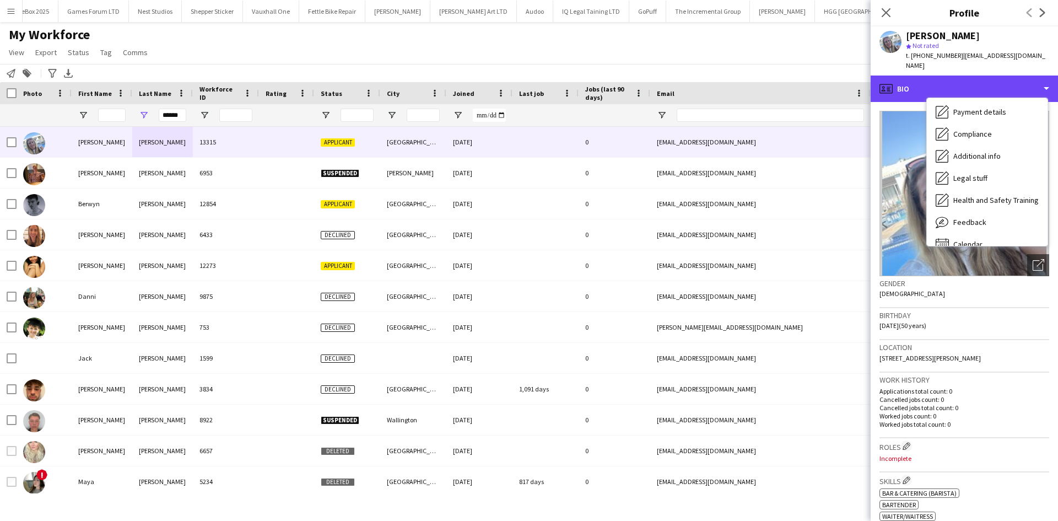
scroll to position [148, 0]
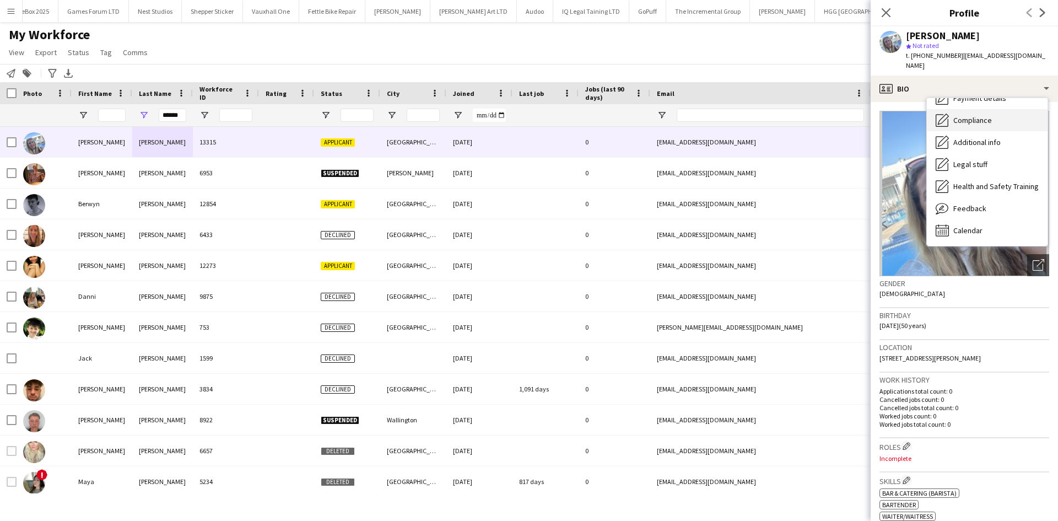
click at [973, 115] on span "Compliance" at bounding box center [973, 120] width 39 height 10
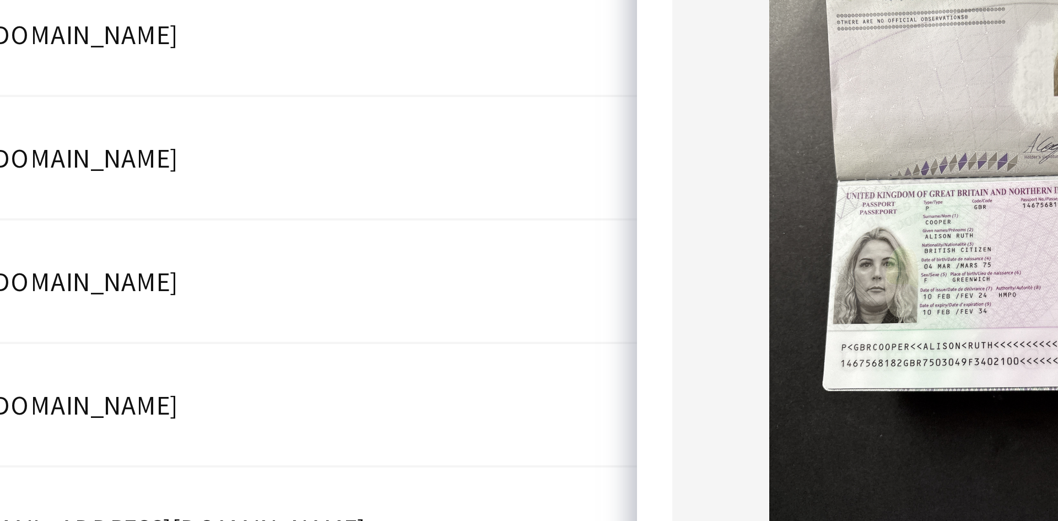
scroll to position [29, 0]
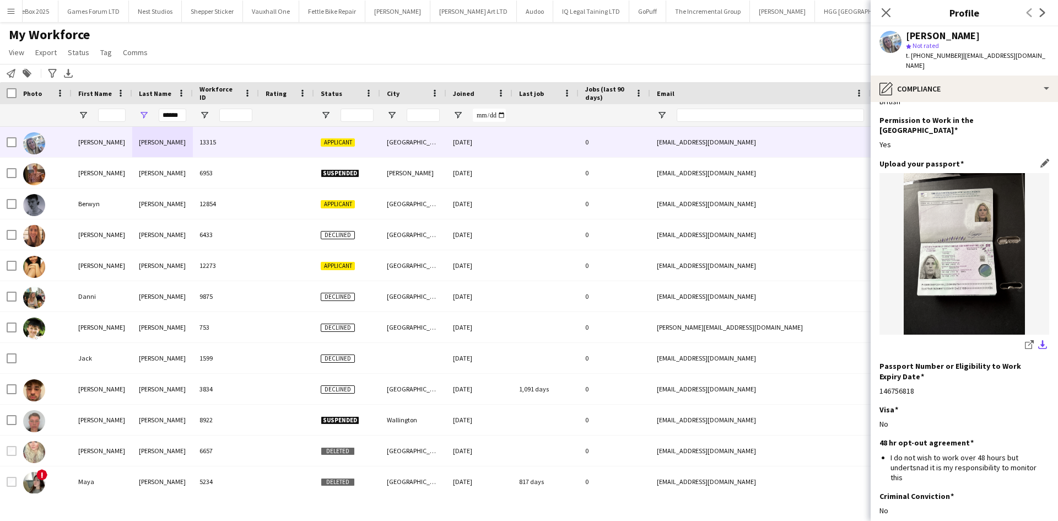
click at [1039, 340] on app-icon "download-bottom" at bounding box center [1043, 345] width 9 height 10
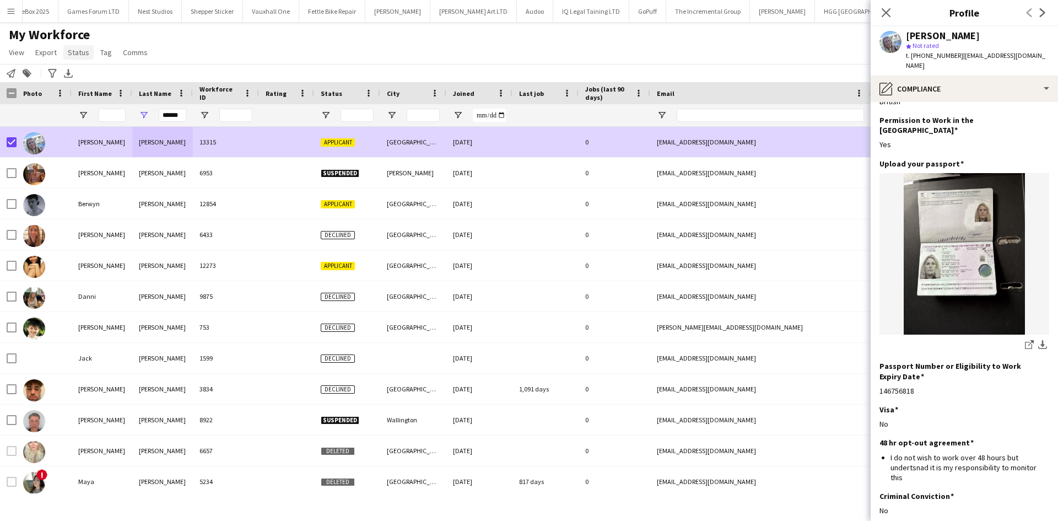
click at [69, 54] on span "Status" at bounding box center [78, 52] width 21 height 10
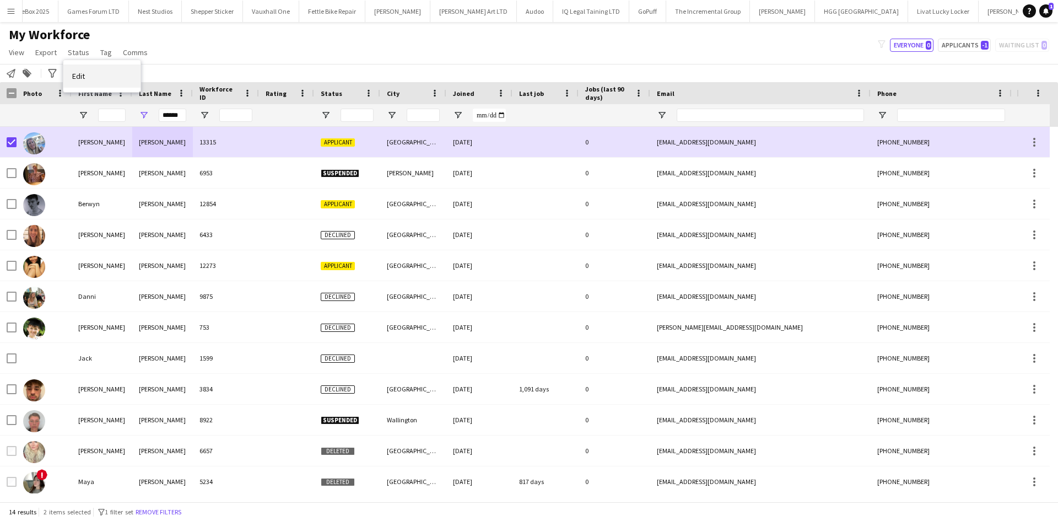
click at [92, 73] on link "Edit" at bounding box center [101, 75] width 77 height 23
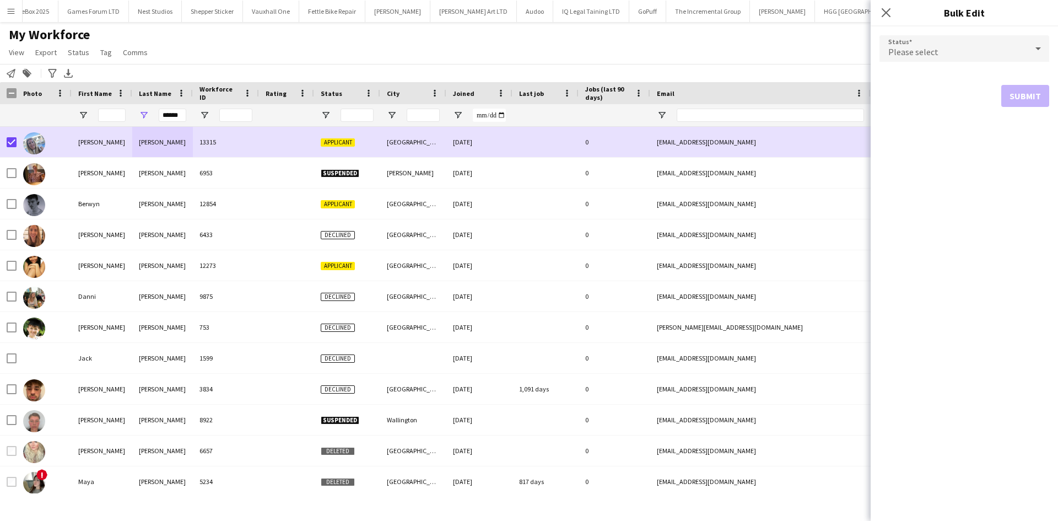
click at [942, 45] on div "Please select" at bounding box center [954, 48] width 148 height 26
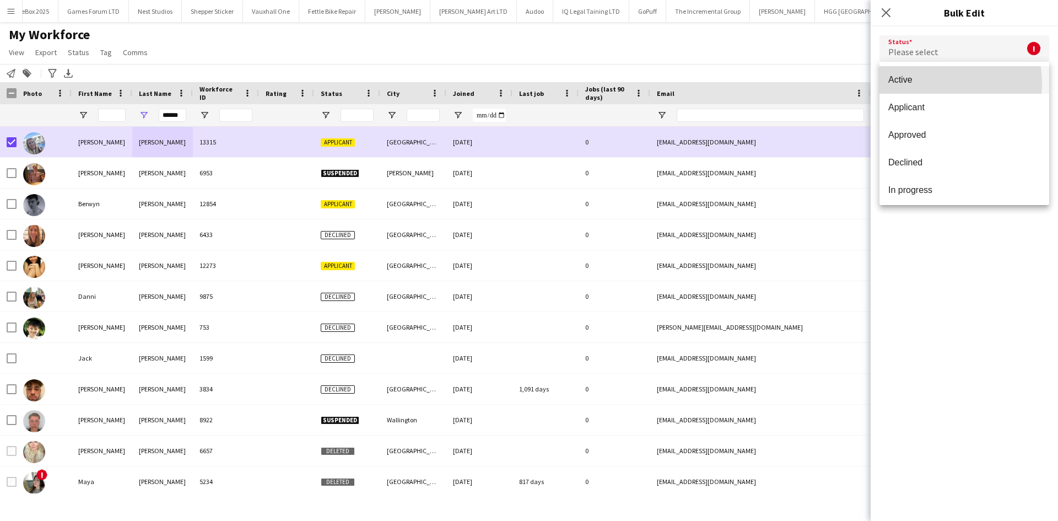
click at [924, 84] on span "Active" at bounding box center [965, 79] width 152 height 10
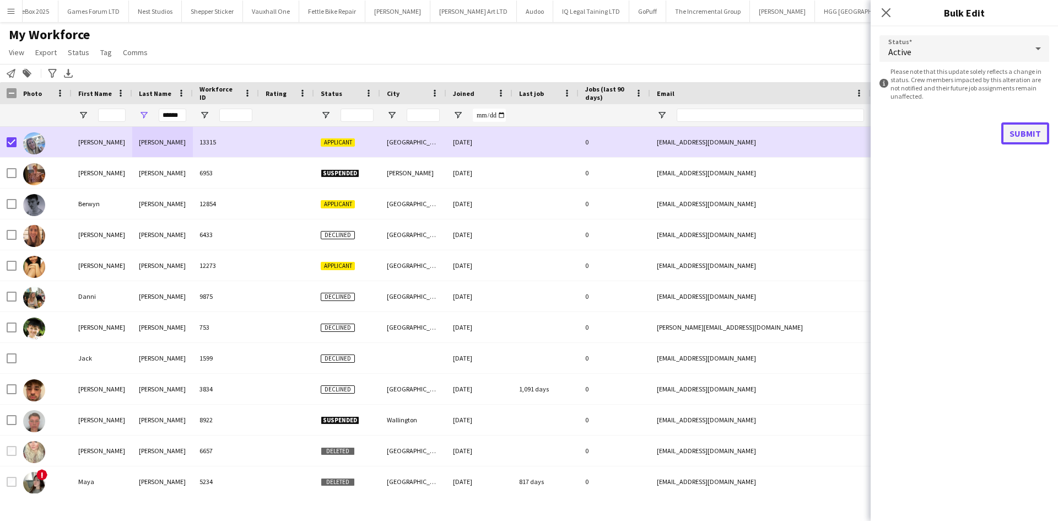
click at [1029, 138] on button "Submit" at bounding box center [1026, 133] width 48 height 22
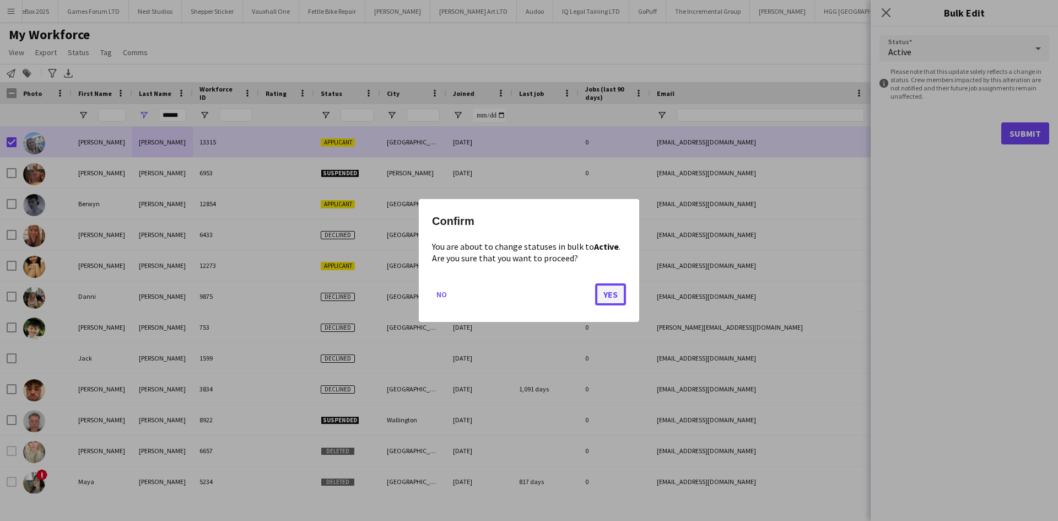
click at [608, 291] on button "Yes" at bounding box center [610, 294] width 31 height 22
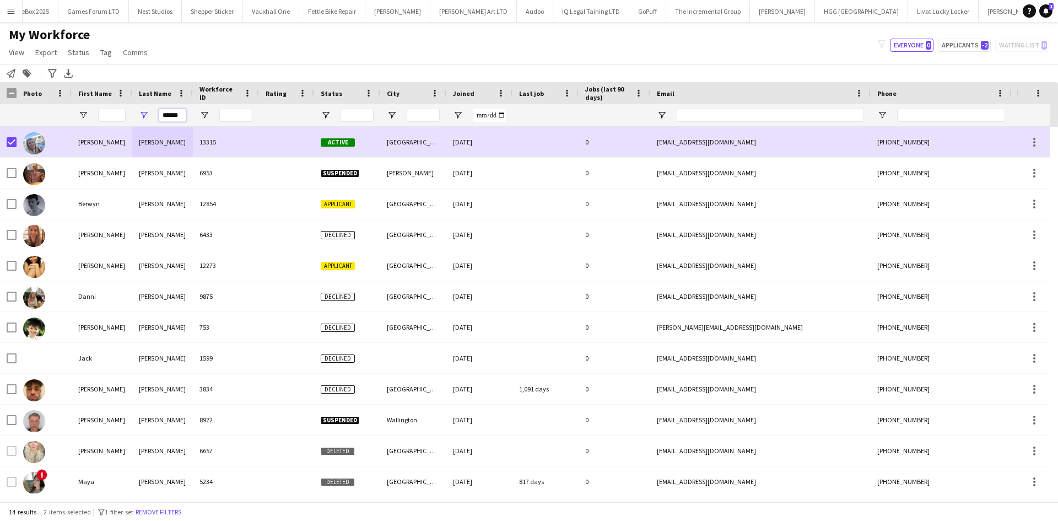
drag, startPoint x: 162, startPoint y: 115, endPoint x: 298, endPoint y: 116, distance: 136.7
click at [298, 116] on div "******" at bounding box center [597, 115] width 1195 height 22
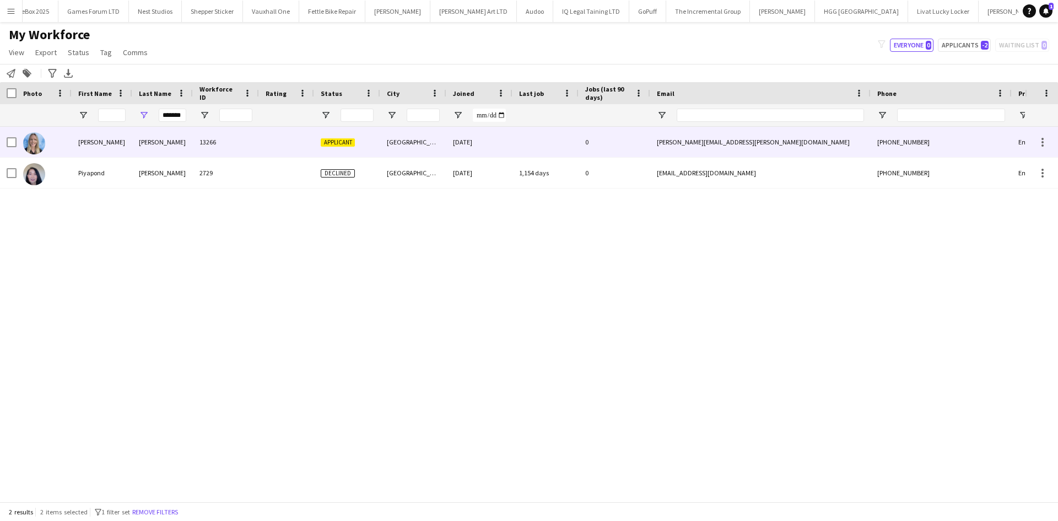
click at [263, 138] on div at bounding box center [286, 142] width 55 height 30
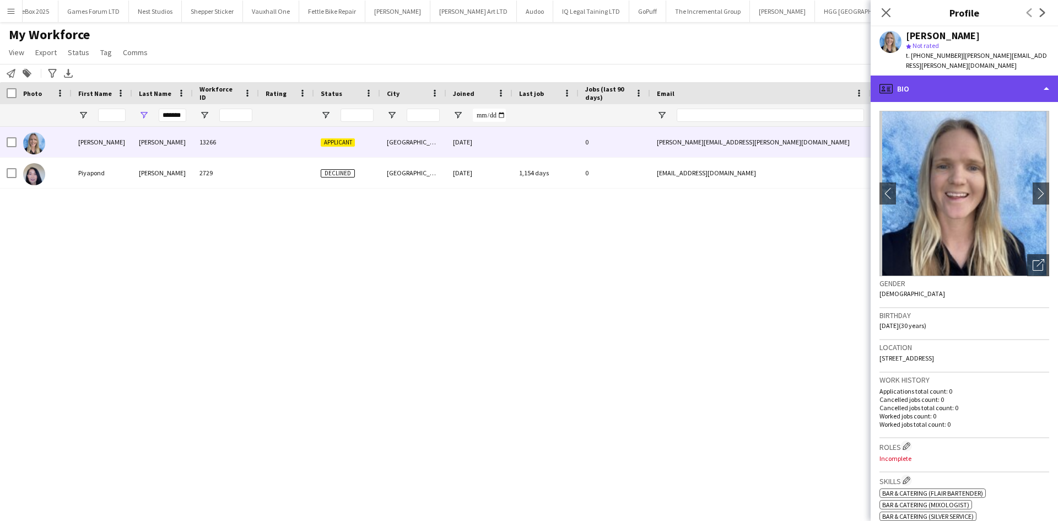
click at [960, 77] on div "profile Bio" at bounding box center [964, 89] width 187 height 26
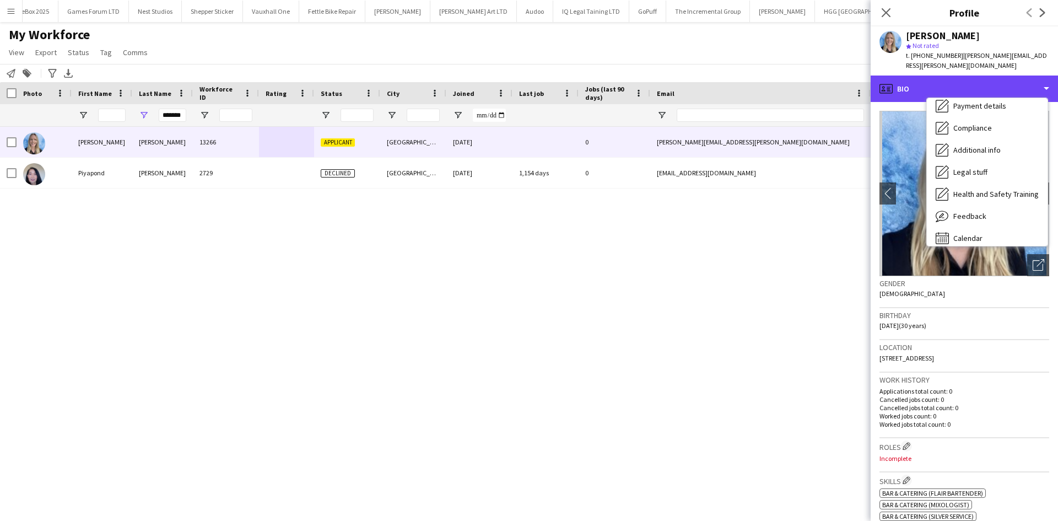
scroll to position [148, 0]
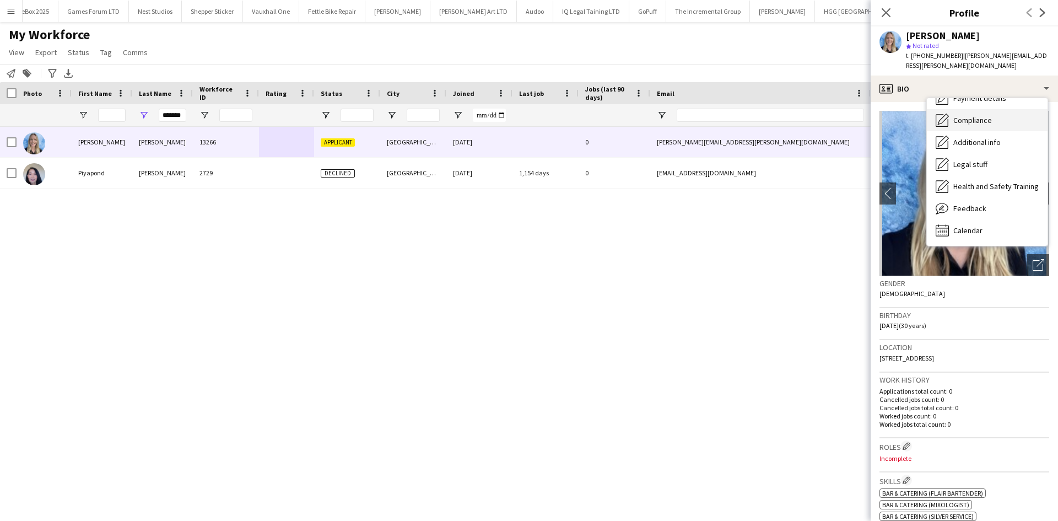
click at [980, 115] on span "Compliance" at bounding box center [973, 120] width 39 height 10
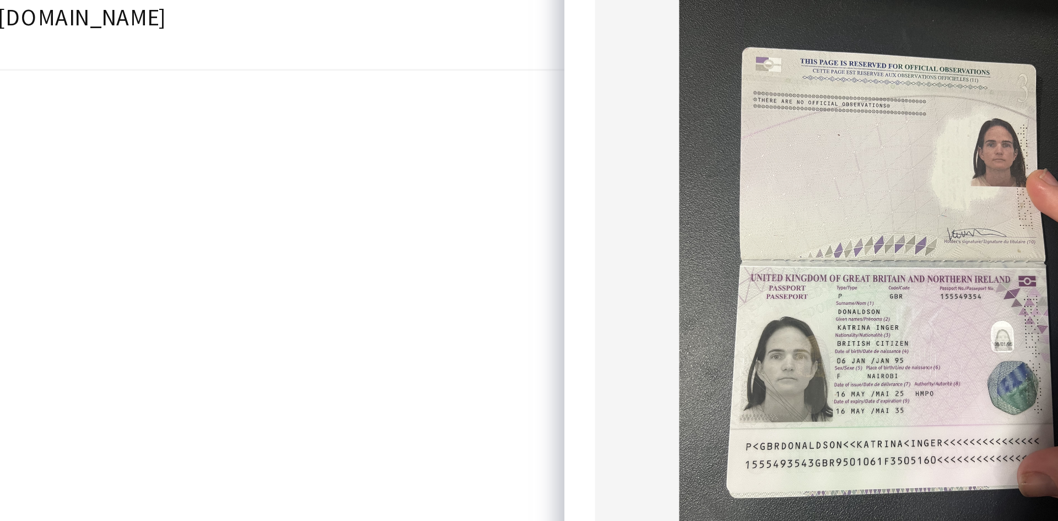
scroll to position [38, 0]
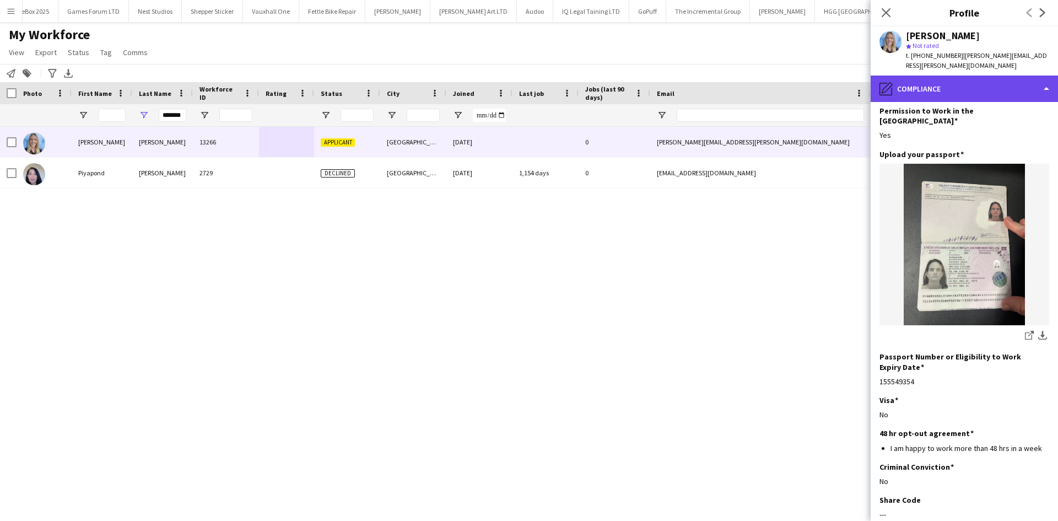
click at [946, 76] on div "pencil4 Compliance" at bounding box center [964, 89] width 187 height 26
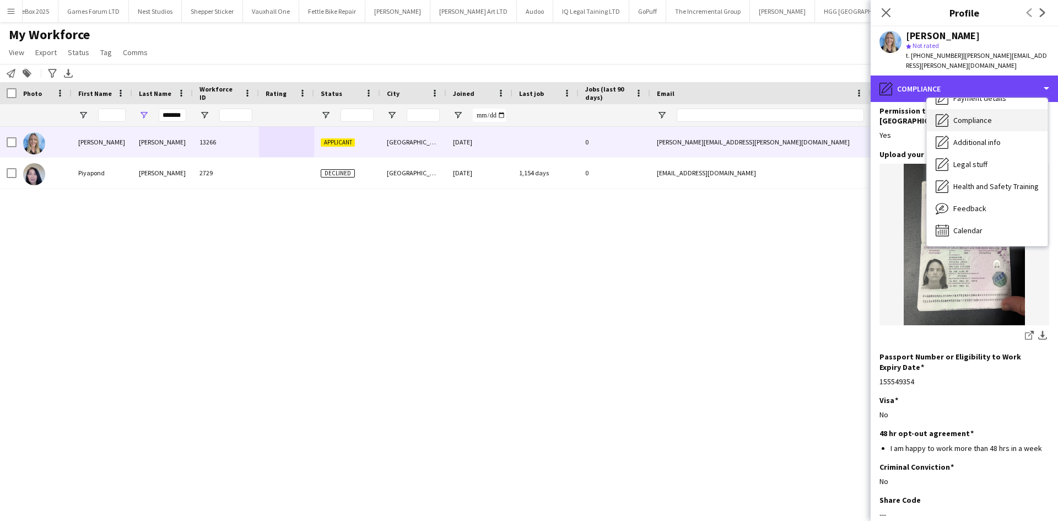
scroll to position [0, 0]
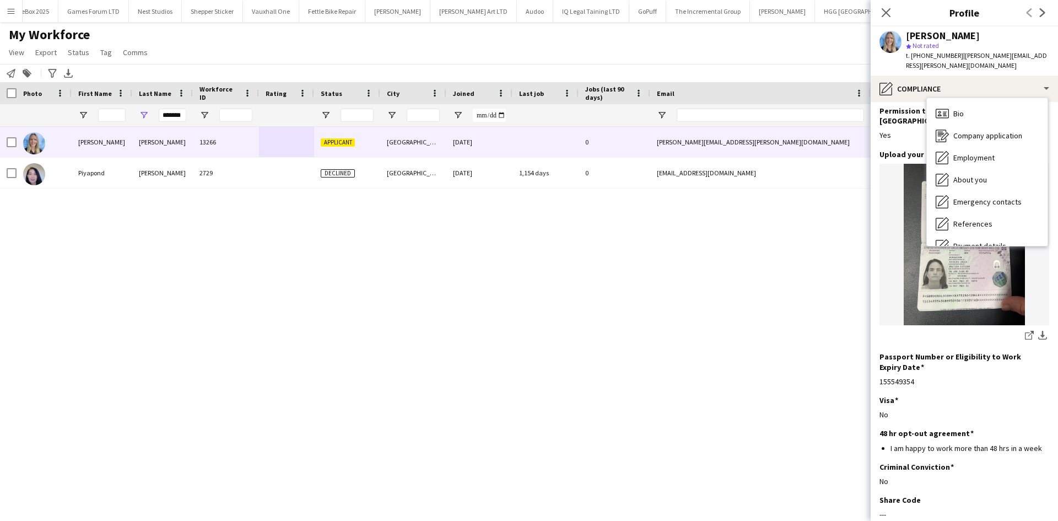
click at [972, 111] on div "Bio Bio" at bounding box center [987, 114] width 121 height 22
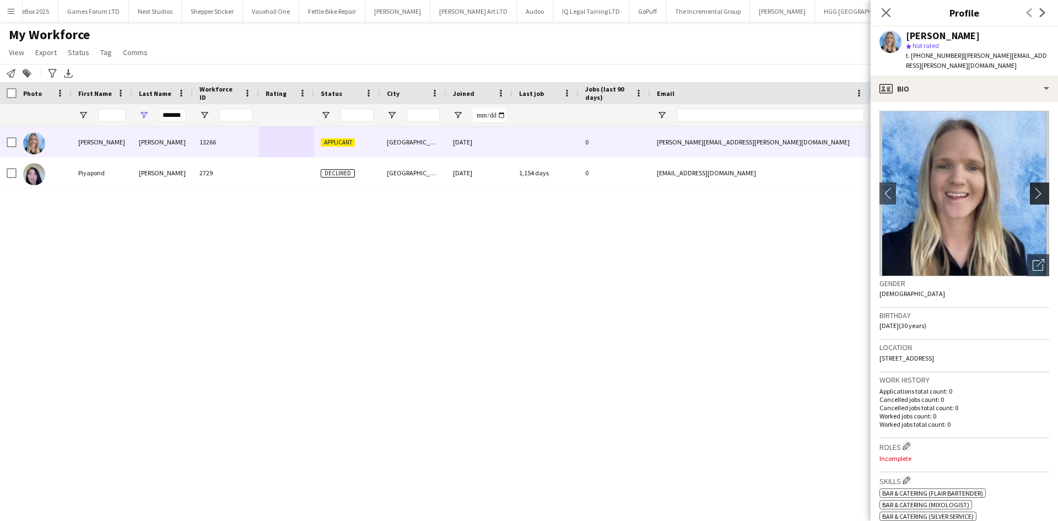
click at [1034, 187] on app-icon "chevron-right" at bounding box center [1041, 193] width 17 height 12
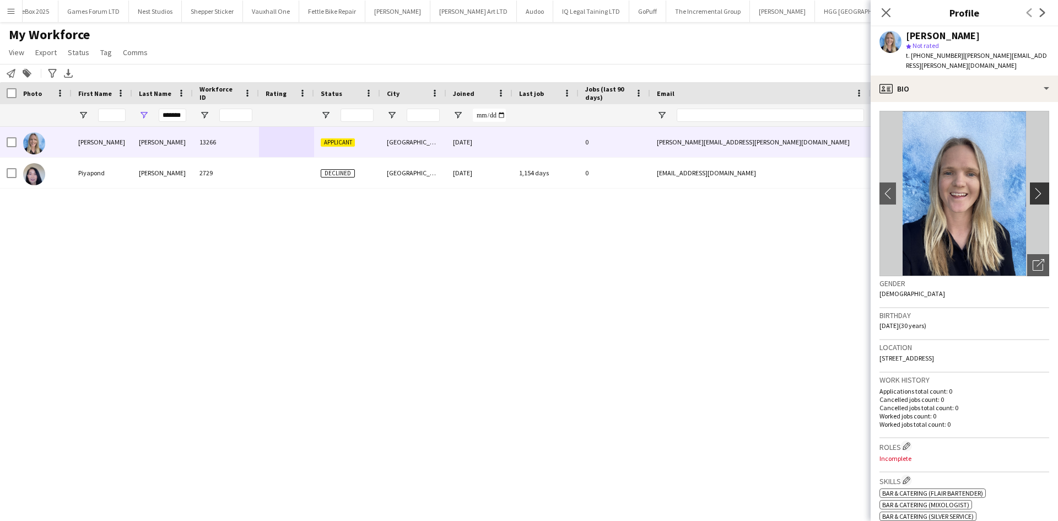
click at [1033, 187] on app-icon "chevron-right" at bounding box center [1041, 193] width 17 height 12
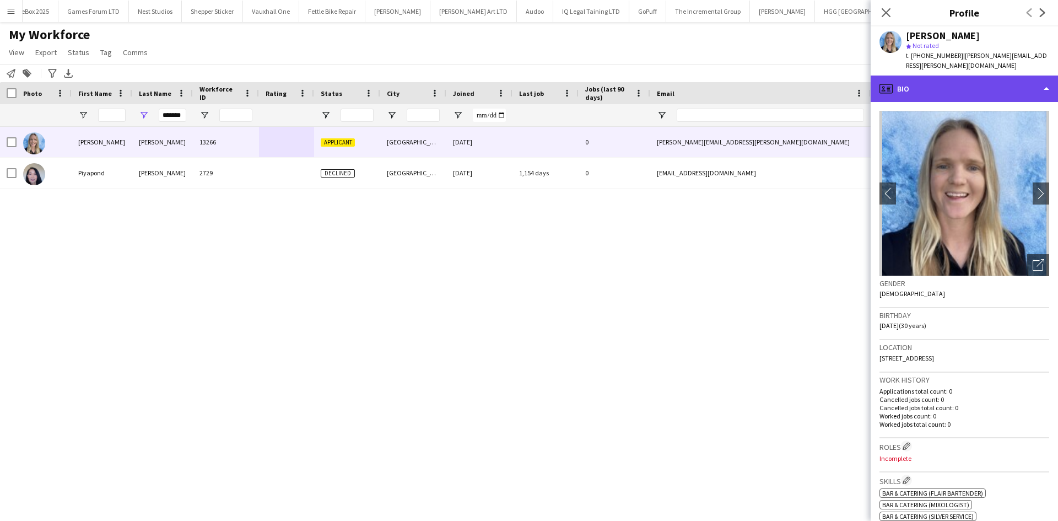
click at [899, 76] on div "profile Bio" at bounding box center [964, 89] width 187 height 26
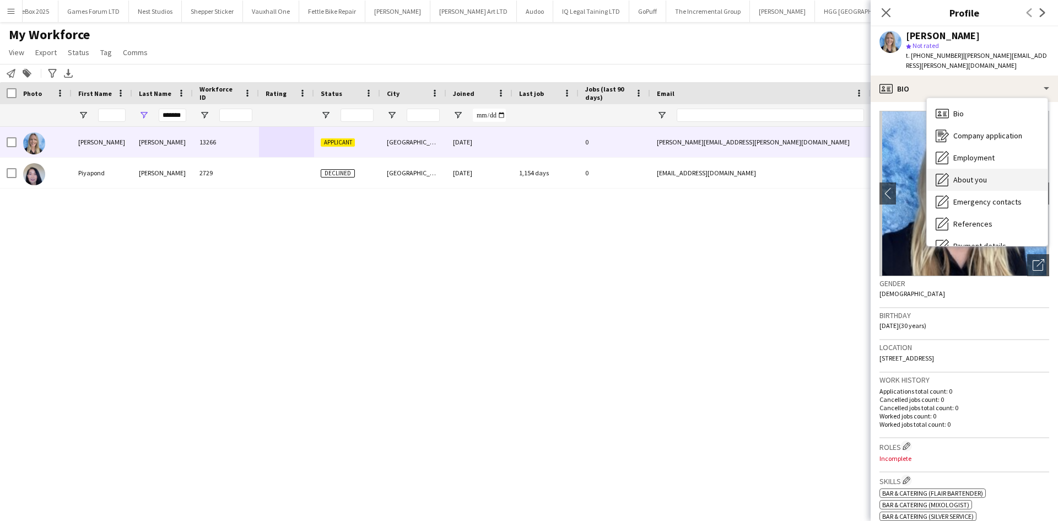
click at [967, 169] on div "About you About you" at bounding box center [987, 180] width 121 height 22
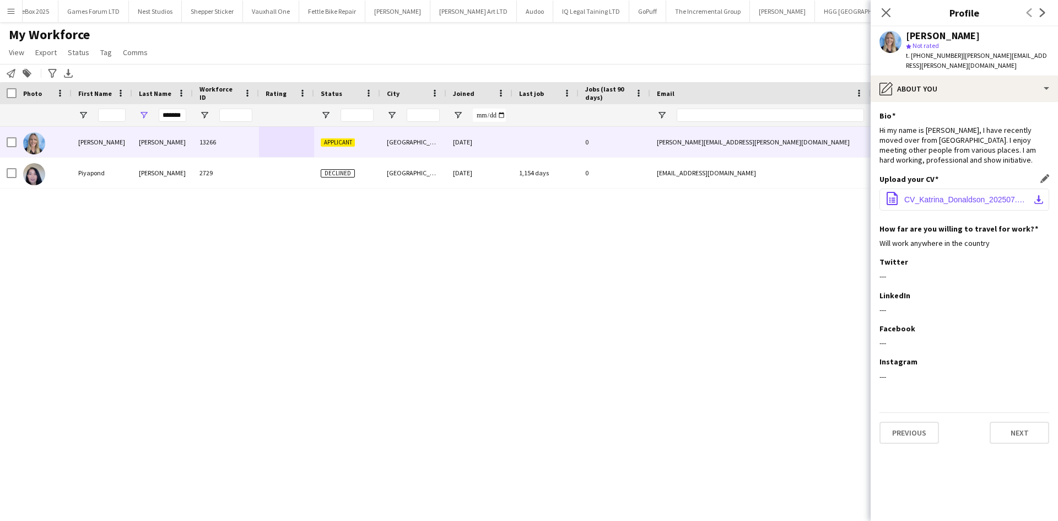
click at [963, 195] on span "CV_Katrina_Donaldson_202507.docx" at bounding box center [967, 199] width 125 height 9
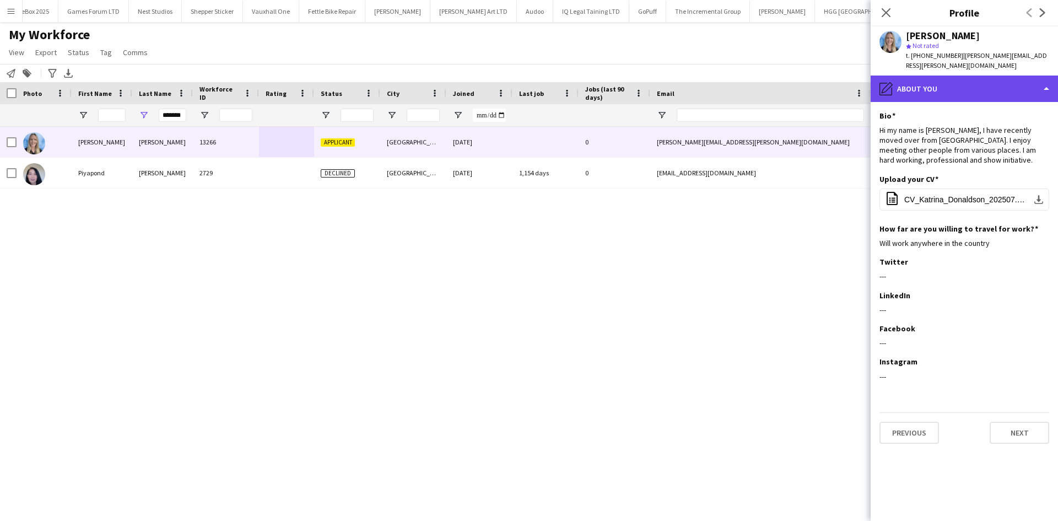
click at [929, 84] on div "pencil4 About you" at bounding box center [964, 89] width 187 height 26
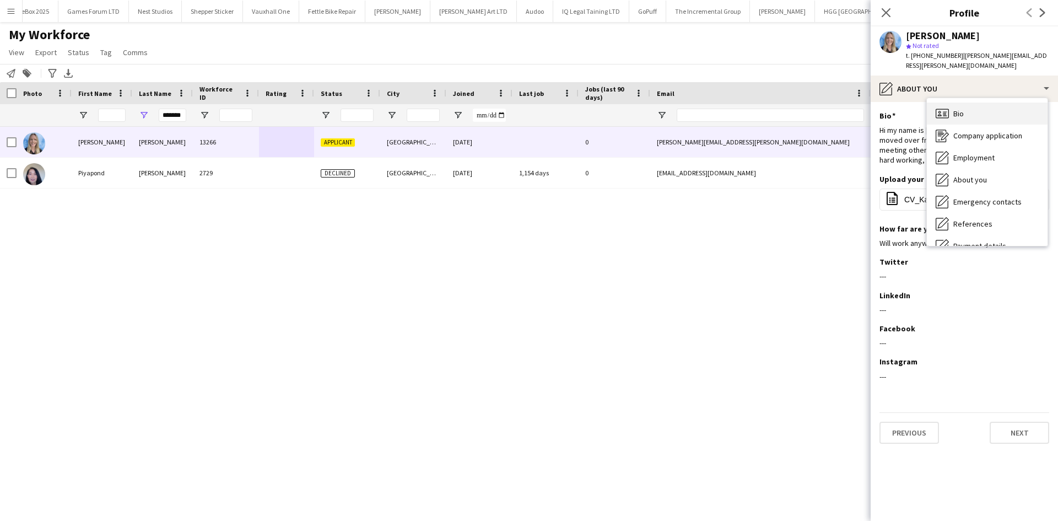
click at [952, 109] on div "Bio Bio" at bounding box center [987, 114] width 121 height 22
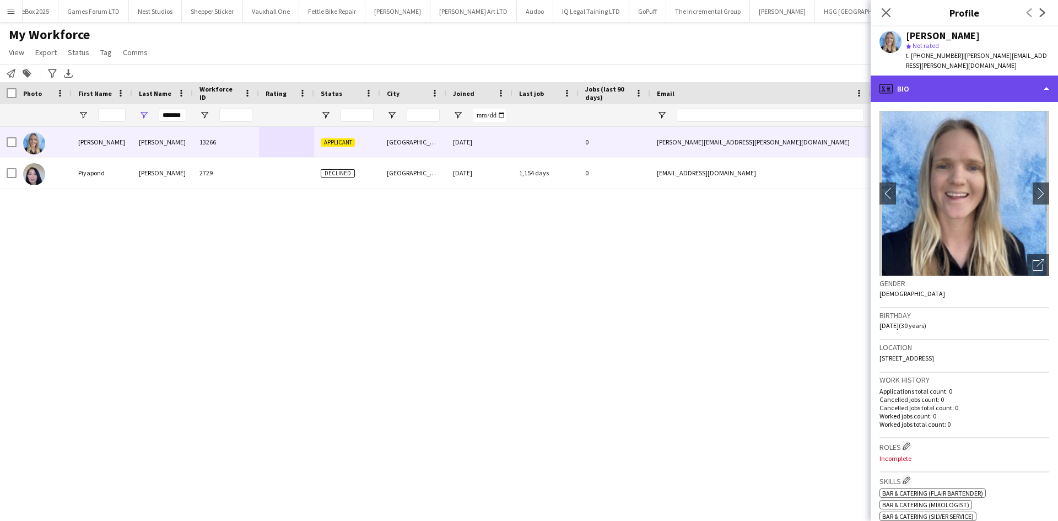
click at [918, 76] on div "profile Bio" at bounding box center [964, 89] width 187 height 26
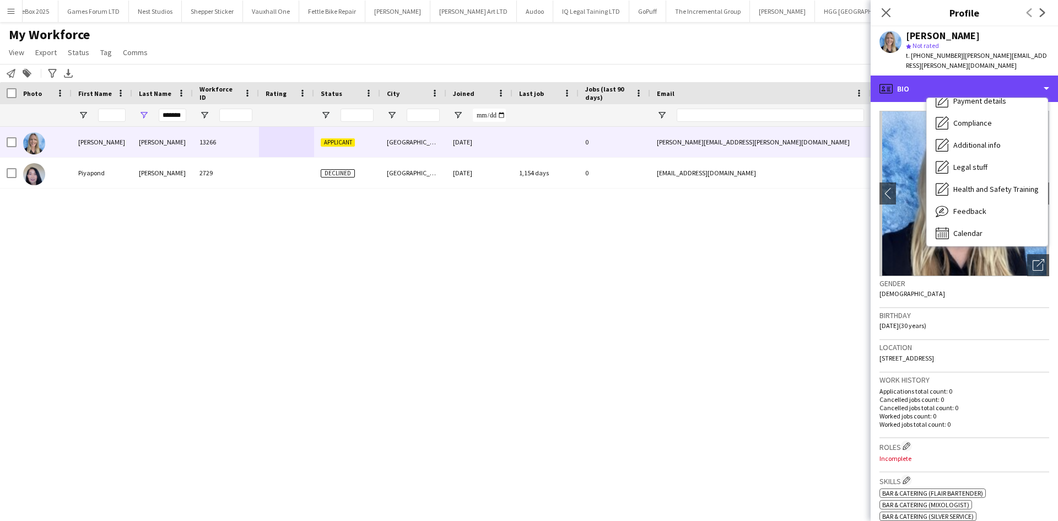
scroll to position [148, 0]
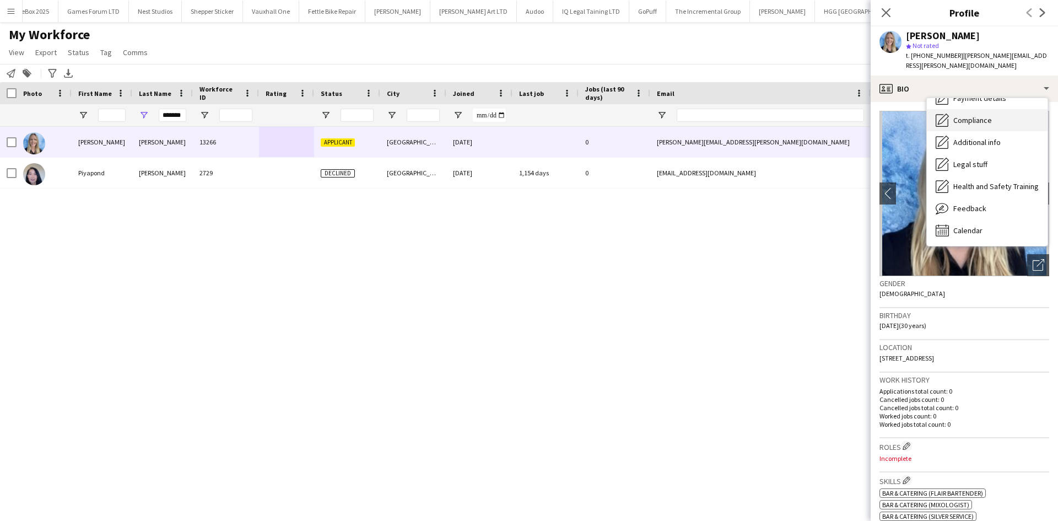
click at [990, 115] on span "Compliance" at bounding box center [973, 120] width 39 height 10
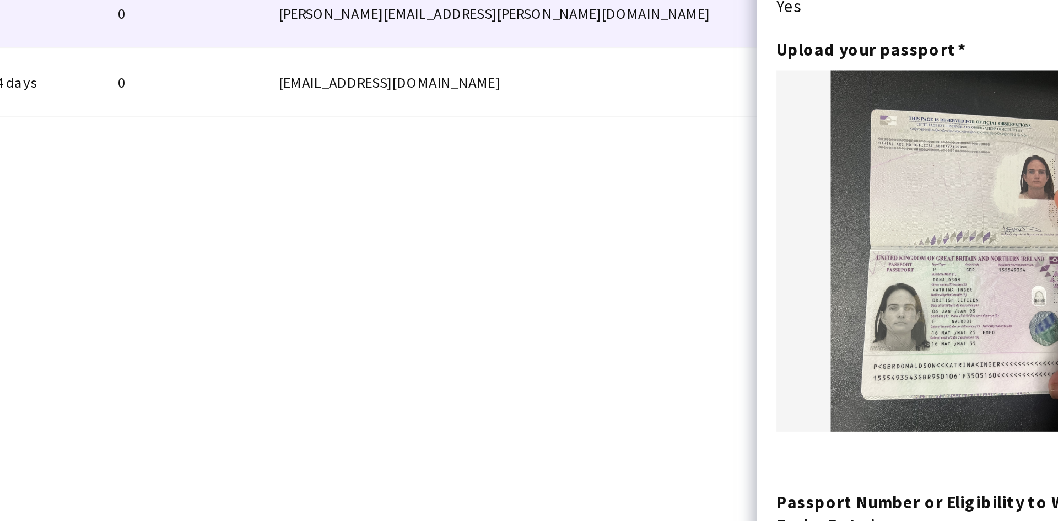
scroll to position [40, 0]
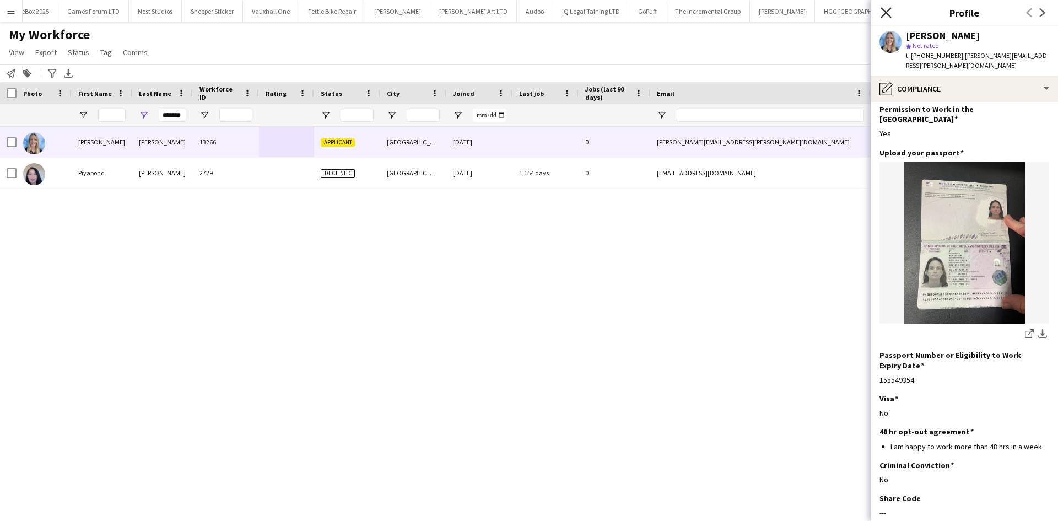
click at [882, 14] on icon "Close pop-in" at bounding box center [886, 12] width 10 height 10
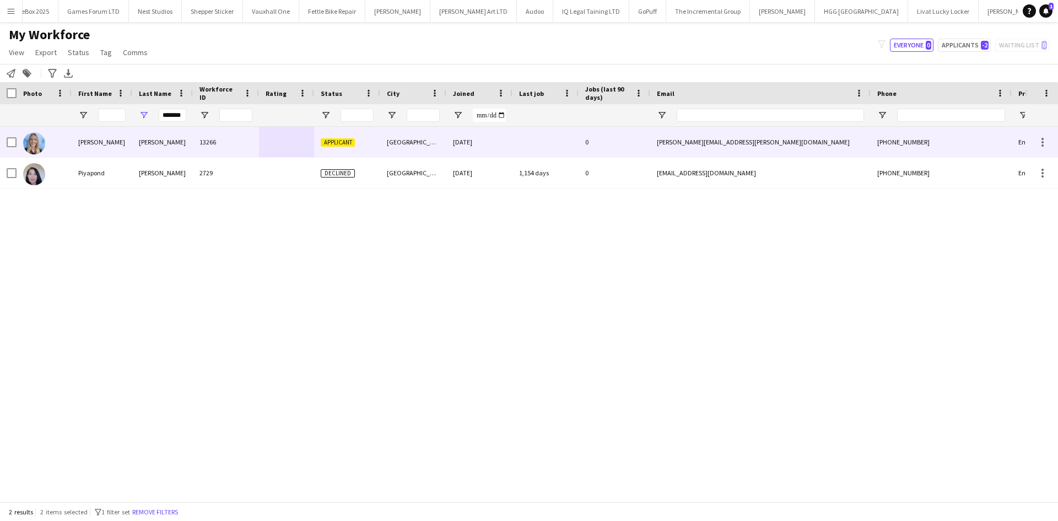
click at [578, 147] on div at bounding box center [546, 142] width 66 height 30
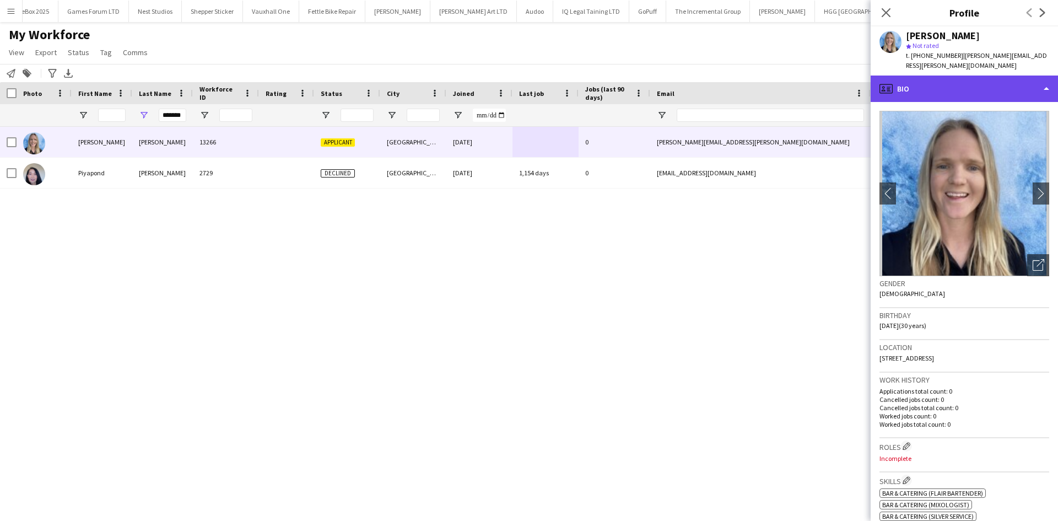
click at [937, 79] on div "profile Bio" at bounding box center [964, 89] width 187 height 26
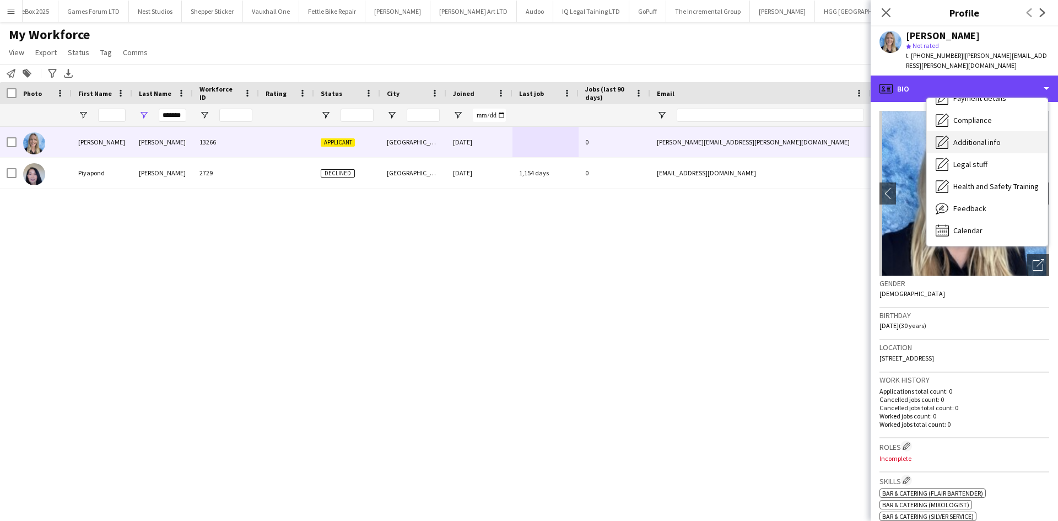
scroll to position [147, 0]
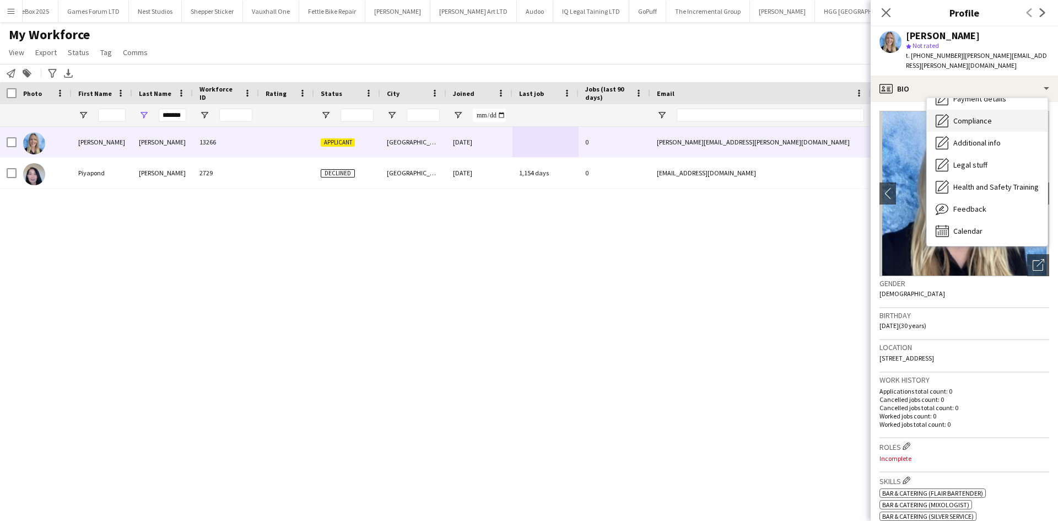
click at [986, 116] on span "Compliance" at bounding box center [973, 121] width 39 height 10
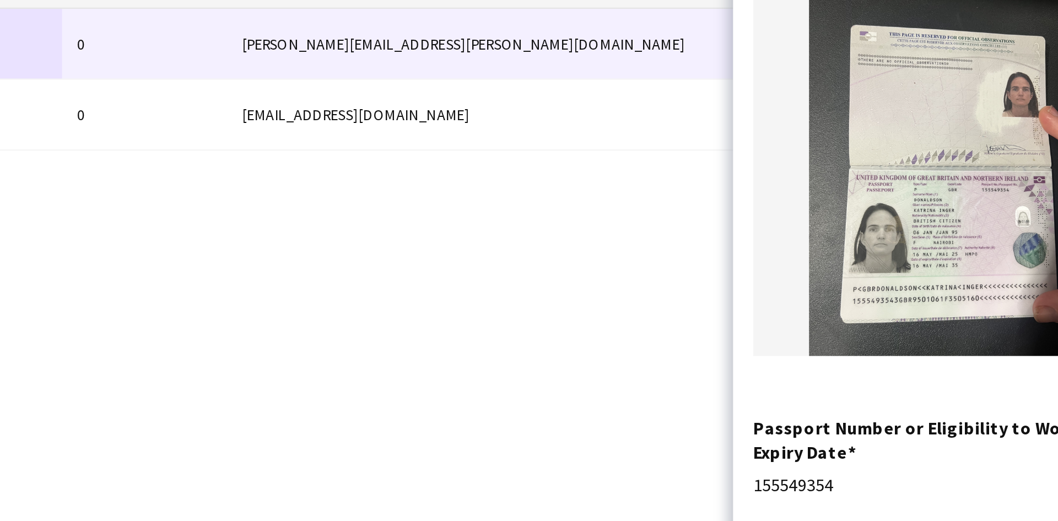
scroll to position [86, 0]
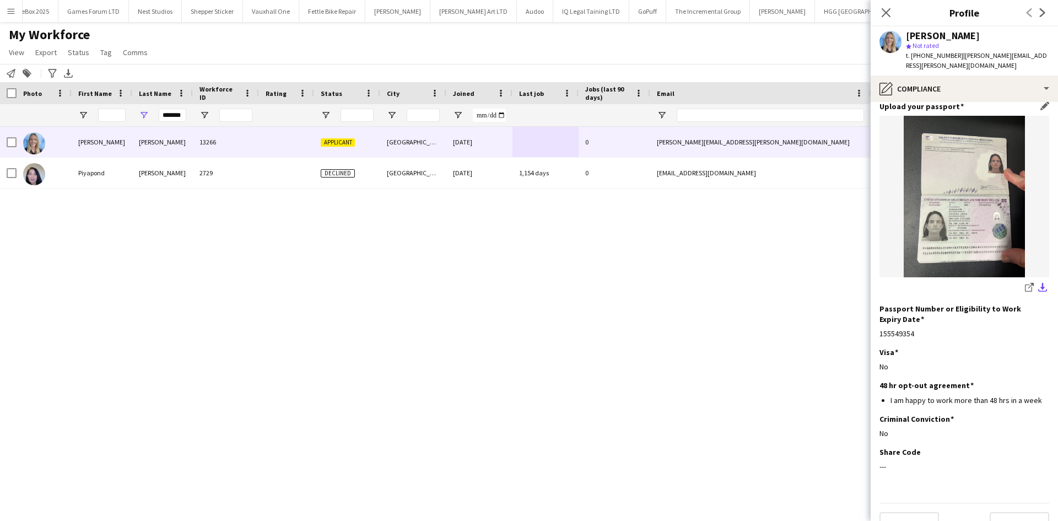
click at [1039, 283] on app-icon "download-bottom" at bounding box center [1043, 288] width 9 height 10
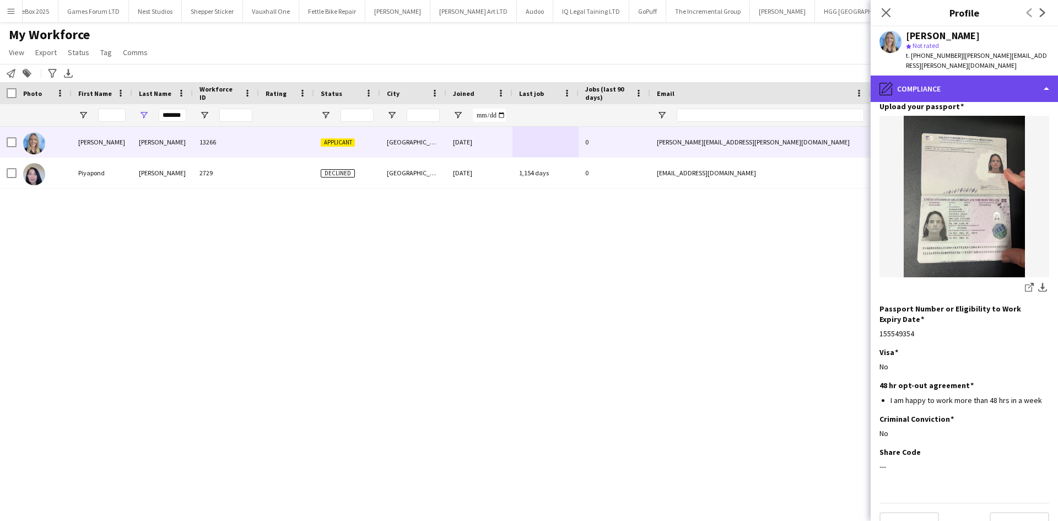
click at [960, 77] on div "pencil4 Compliance" at bounding box center [964, 89] width 187 height 26
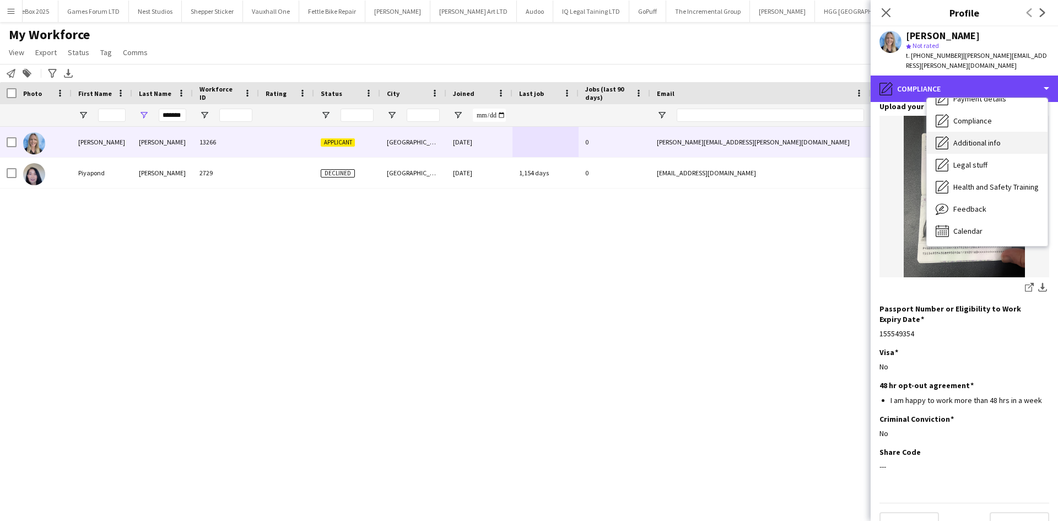
scroll to position [0, 0]
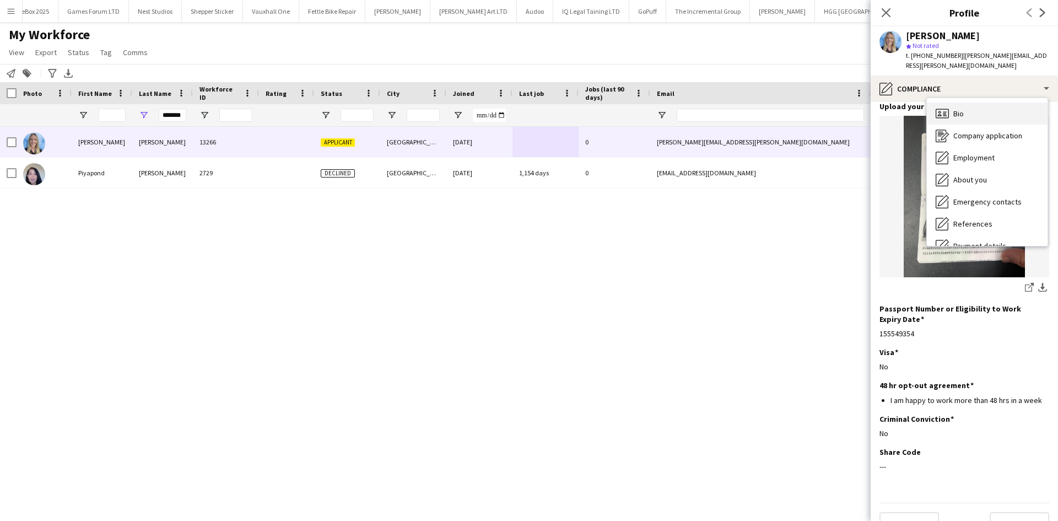
click at [967, 103] on div "Bio Bio" at bounding box center [987, 114] width 121 height 22
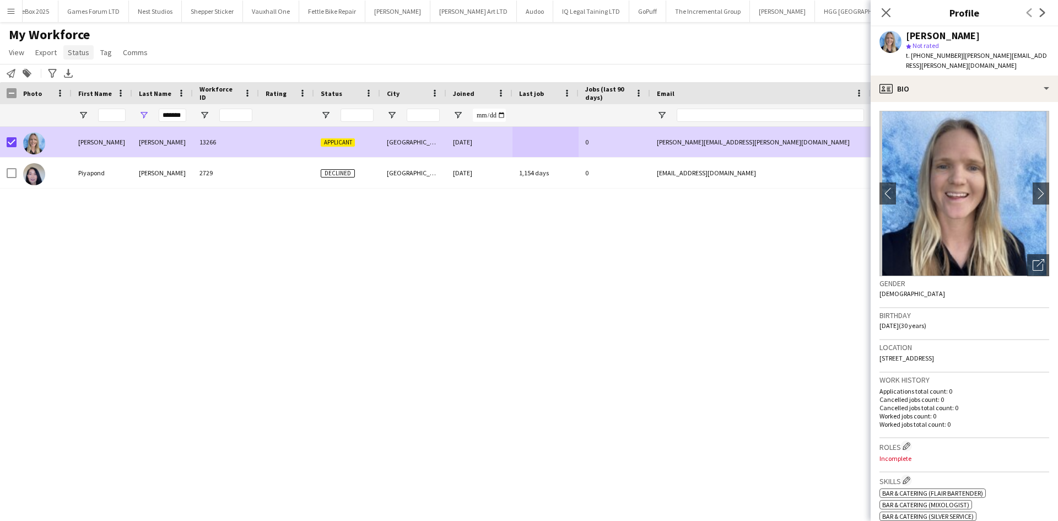
click at [66, 56] on link "Status" at bounding box center [78, 52] width 30 height 14
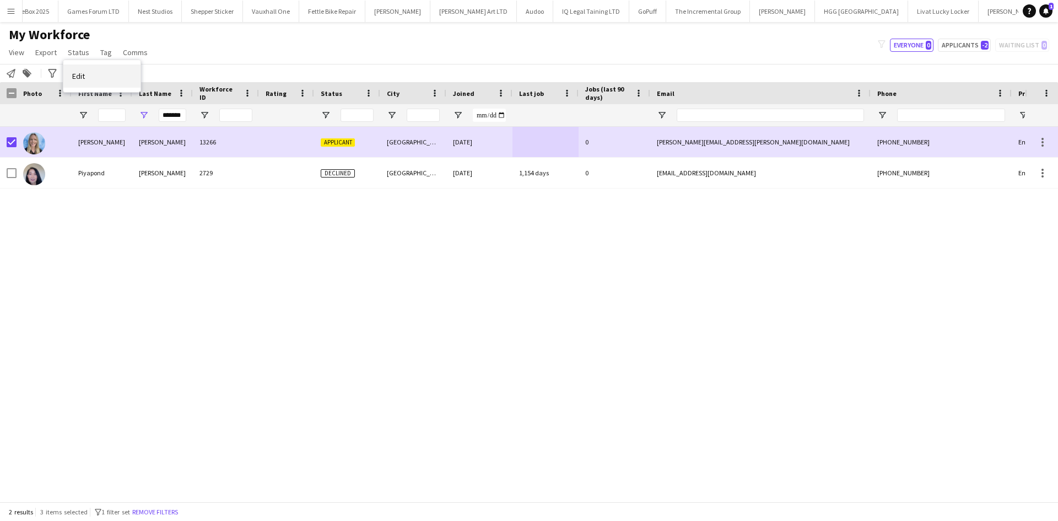
click at [106, 73] on link "Edit" at bounding box center [101, 75] width 77 height 23
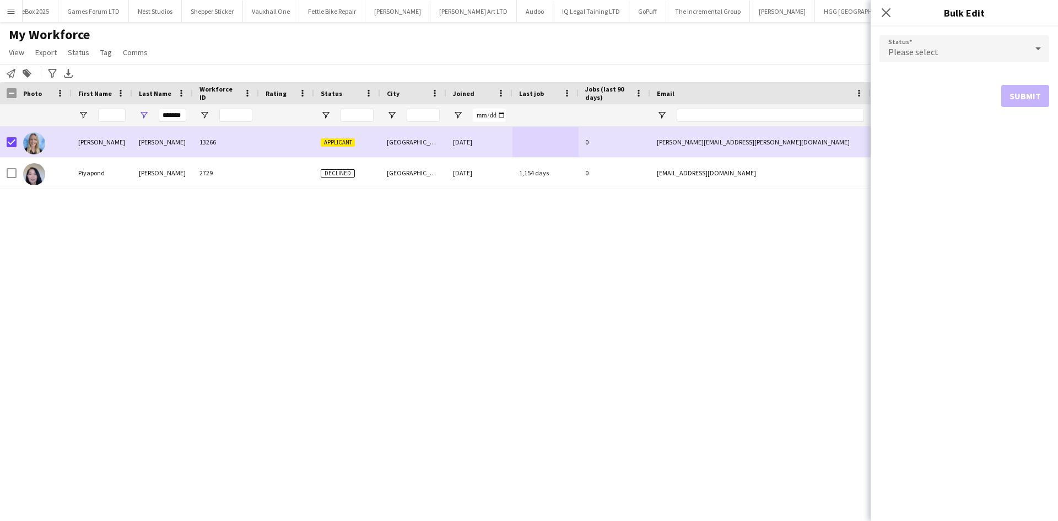
click at [951, 50] on div "Please select" at bounding box center [954, 48] width 148 height 26
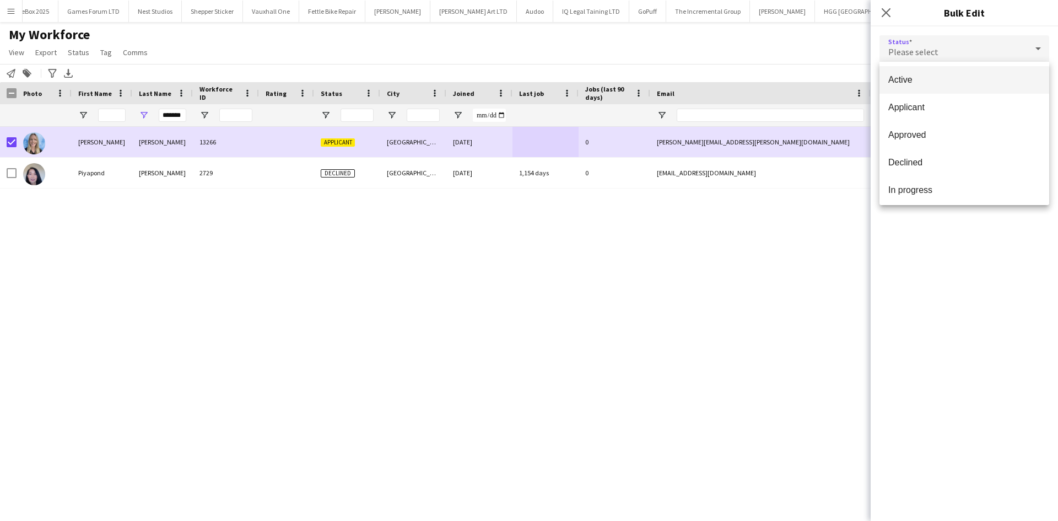
click at [944, 72] on mat-option "Active" at bounding box center [965, 80] width 170 height 28
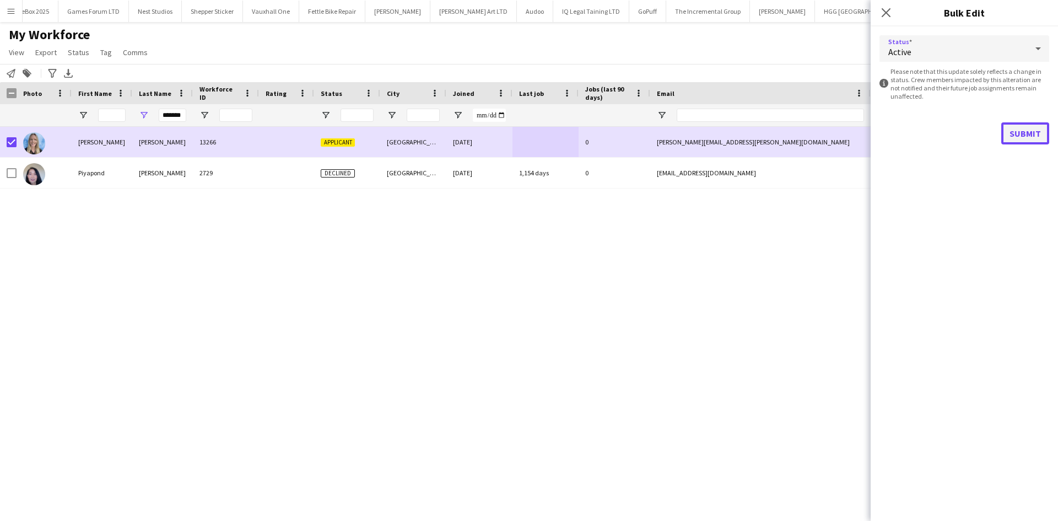
click at [1013, 123] on button "Submit" at bounding box center [1026, 133] width 48 height 22
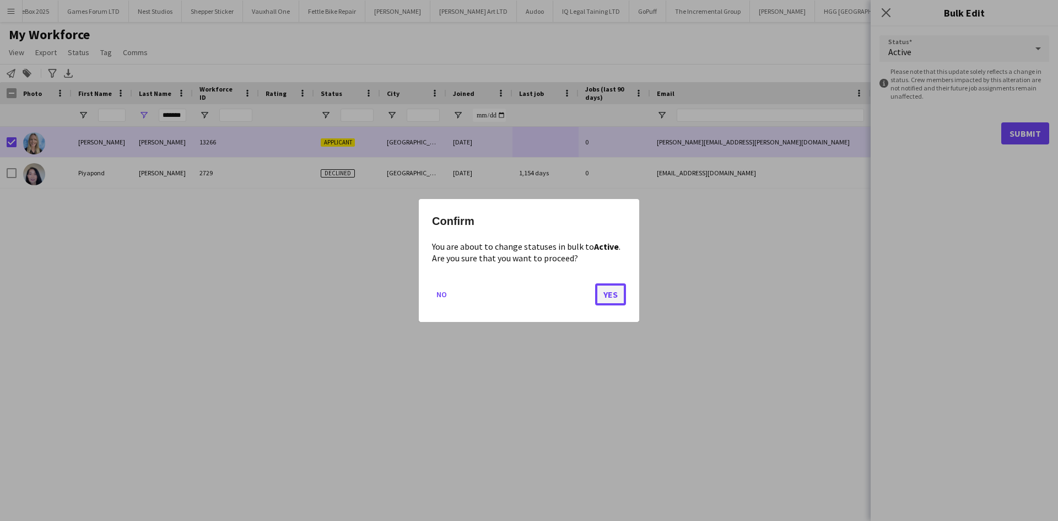
click at [604, 292] on button "Yes" at bounding box center [610, 294] width 31 height 22
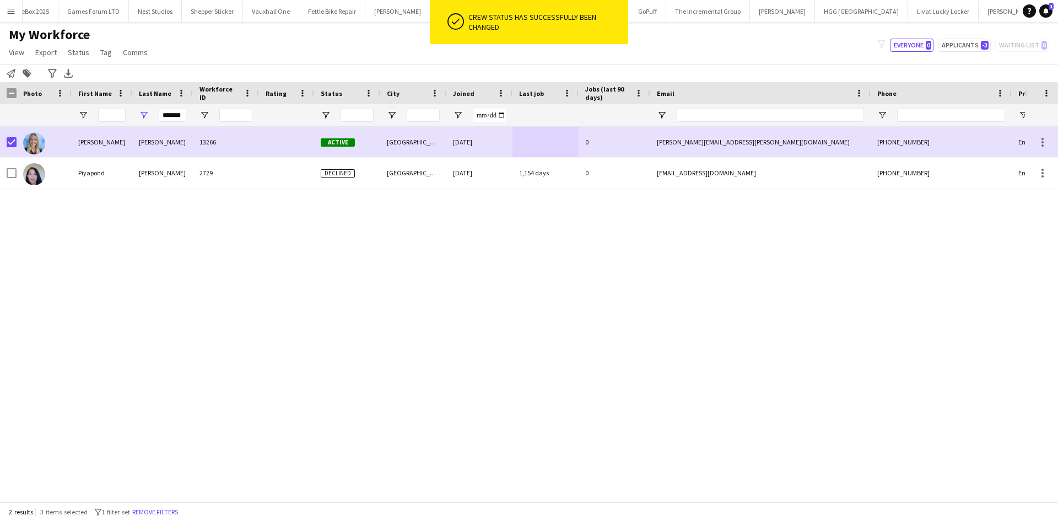
click at [673, 53] on div "My Workforce View Views Default view New view Update view Delete view Edit name…" at bounding box center [529, 44] width 1058 height 37
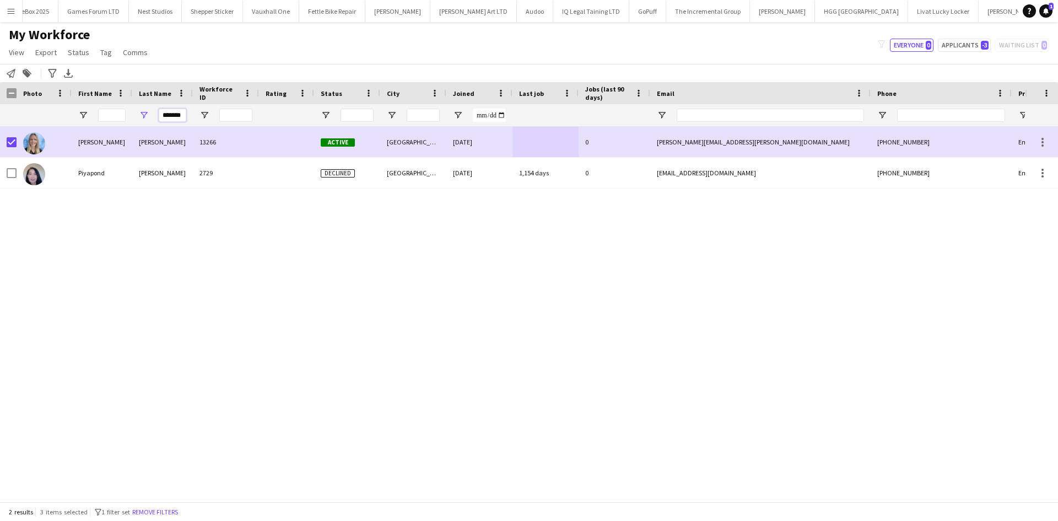
scroll to position [0, 1]
drag, startPoint x: 162, startPoint y: 116, endPoint x: 275, endPoint y: 117, distance: 113.0
click at [275, 117] on div "*******" at bounding box center [597, 115] width 1195 height 22
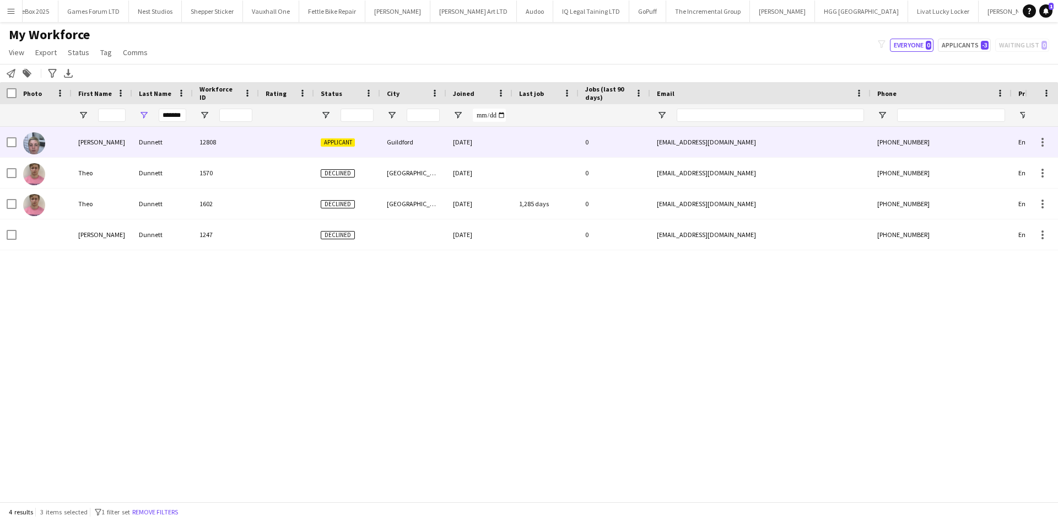
click at [177, 141] on div "Dunnett" at bounding box center [162, 142] width 61 height 30
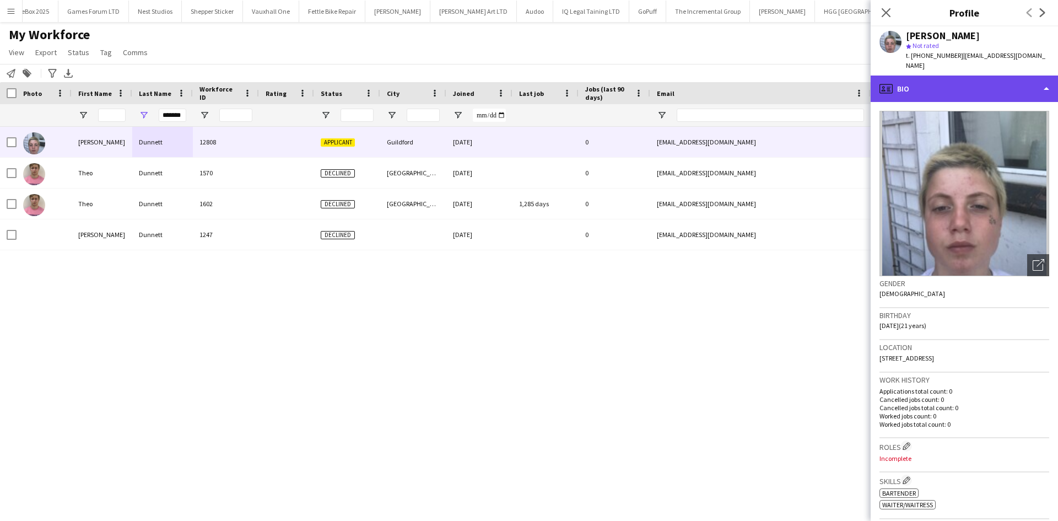
click at [971, 83] on div "profile Bio" at bounding box center [964, 89] width 187 height 26
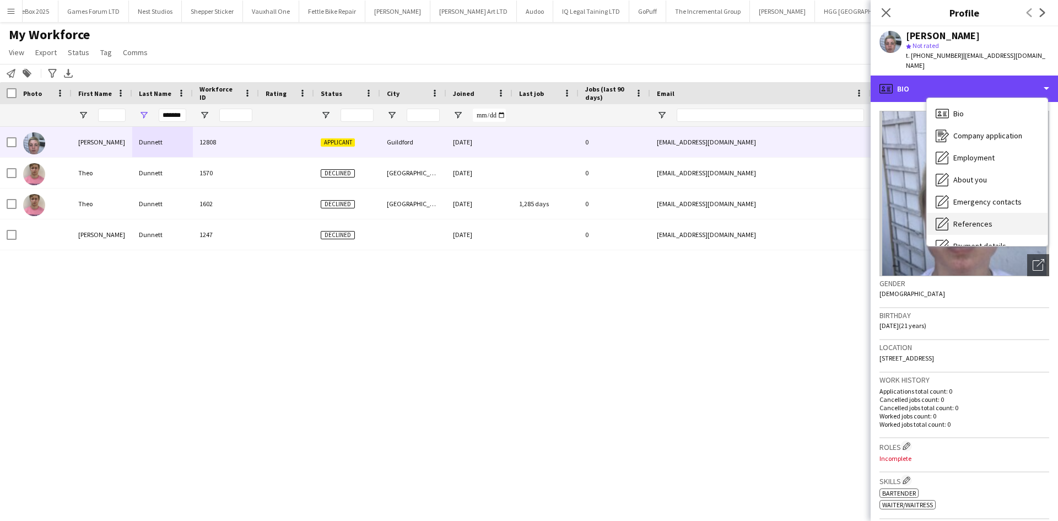
scroll to position [148, 0]
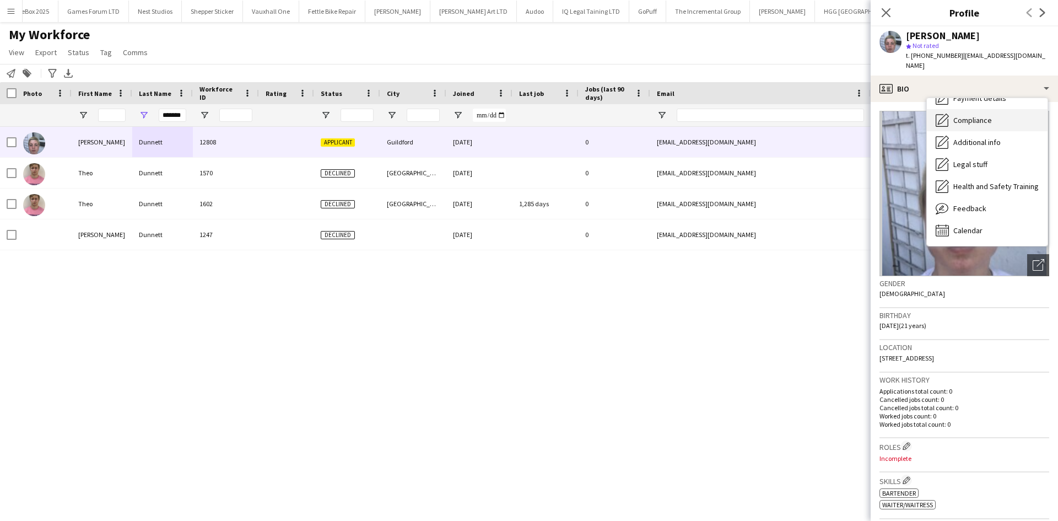
click at [987, 115] on span "Compliance" at bounding box center [973, 120] width 39 height 10
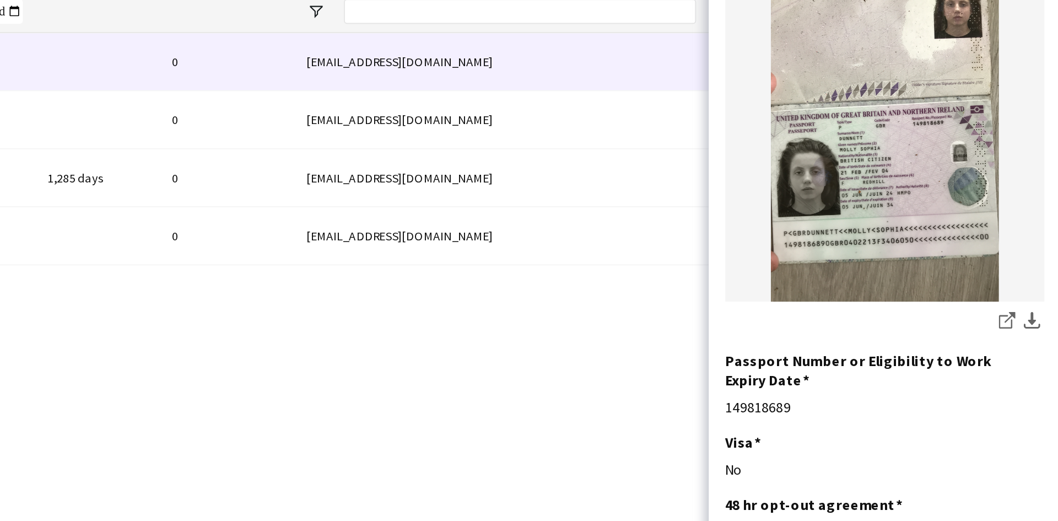
scroll to position [94, 0]
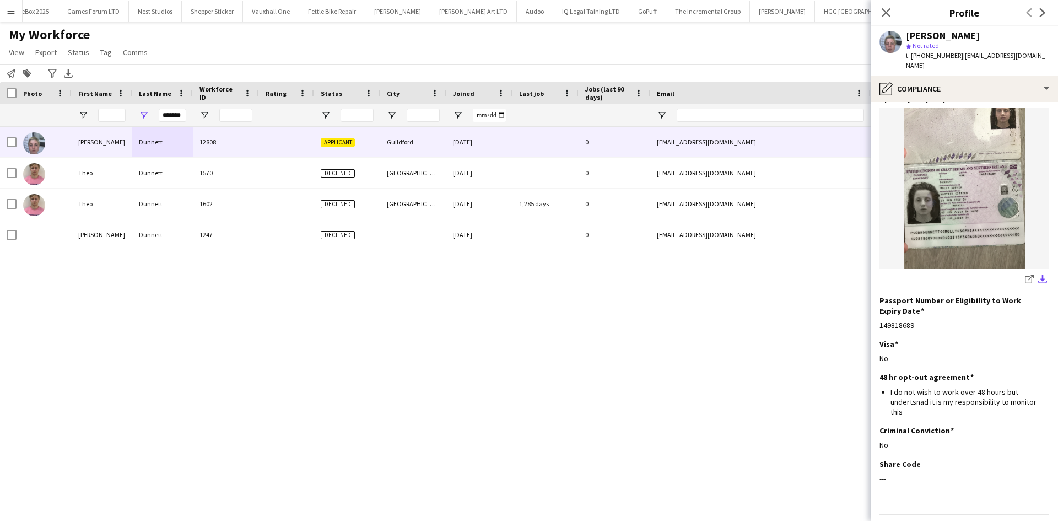
click at [1039, 275] on app-icon "download-bottom" at bounding box center [1043, 280] width 9 height 10
drag, startPoint x: 162, startPoint y: 115, endPoint x: 251, endPoint y: 119, distance: 88.8
click at [251, 119] on div "*******" at bounding box center [597, 115] width 1195 height 22
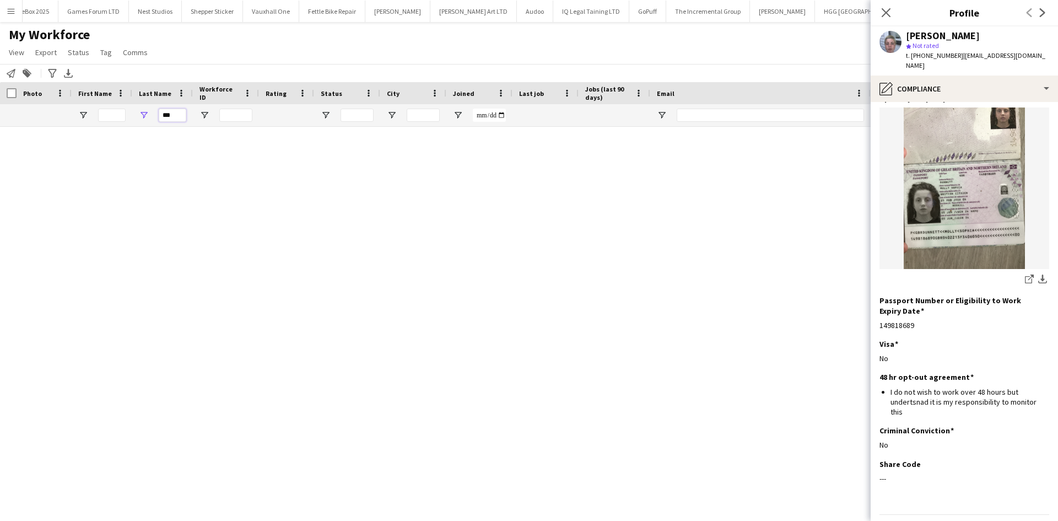
type input "****"
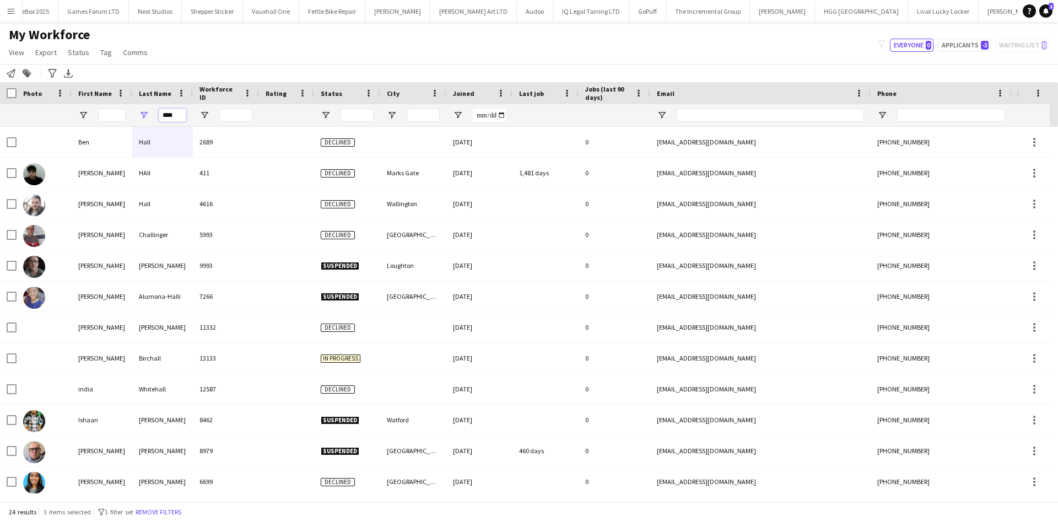
drag, startPoint x: 123, startPoint y: 118, endPoint x: 93, endPoint y: 122, distance: 30.6
click at [93, 122] on div "****" at bounding box center [597, 115] width 1195 height 22
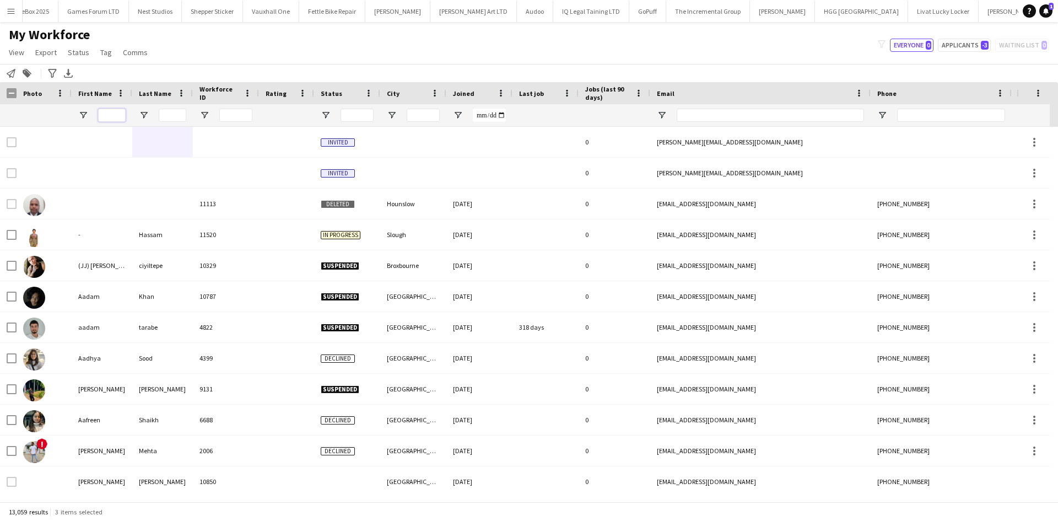
click at [113, 117] on input "First Name Filter Input" at bounding box center [112, 115] width 28 height 13
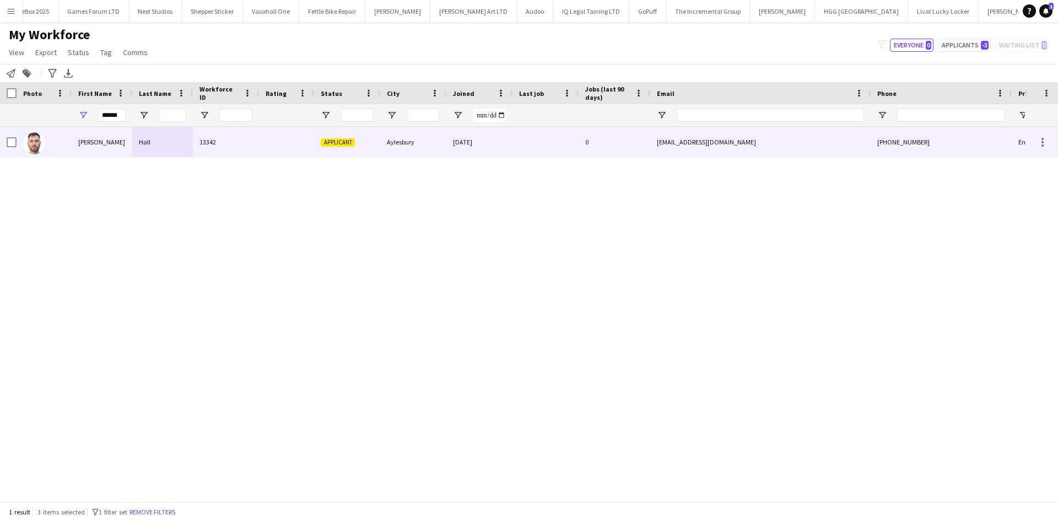
click at [267, 149] on div at bounding box center [286, 142] width 55 height 30
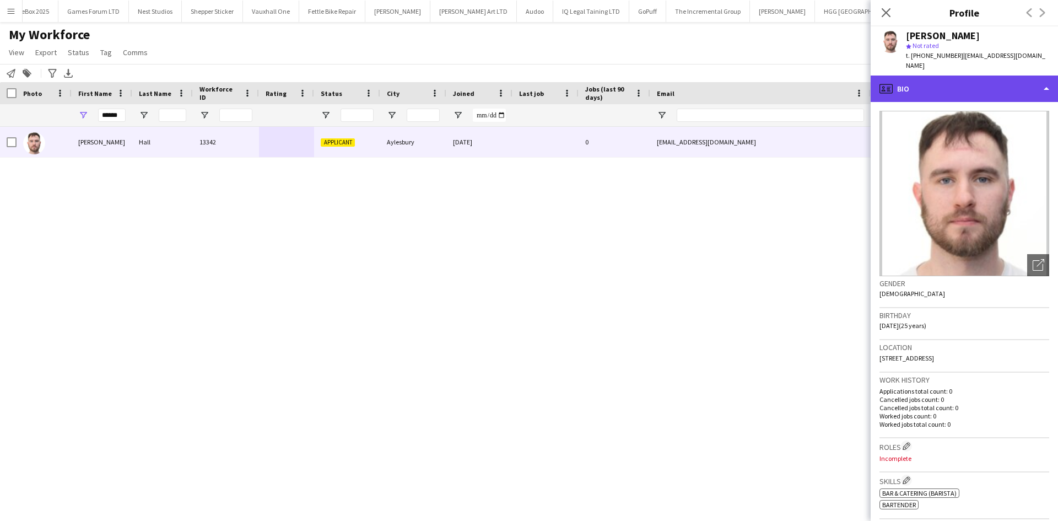
click at [954, 76] on div "profile Bio" at bounding box center [964, 89] width 187 height 26
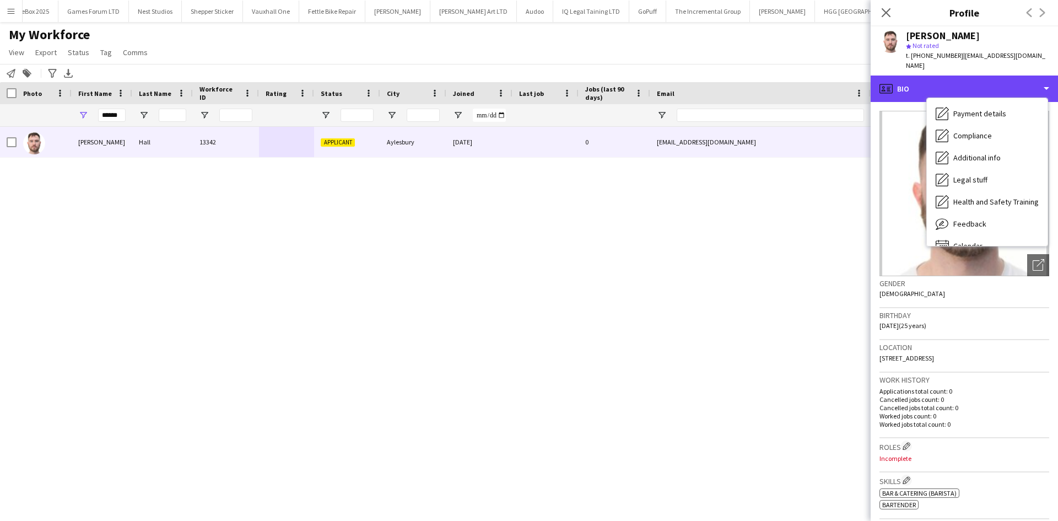
scroll to position [148, 0]
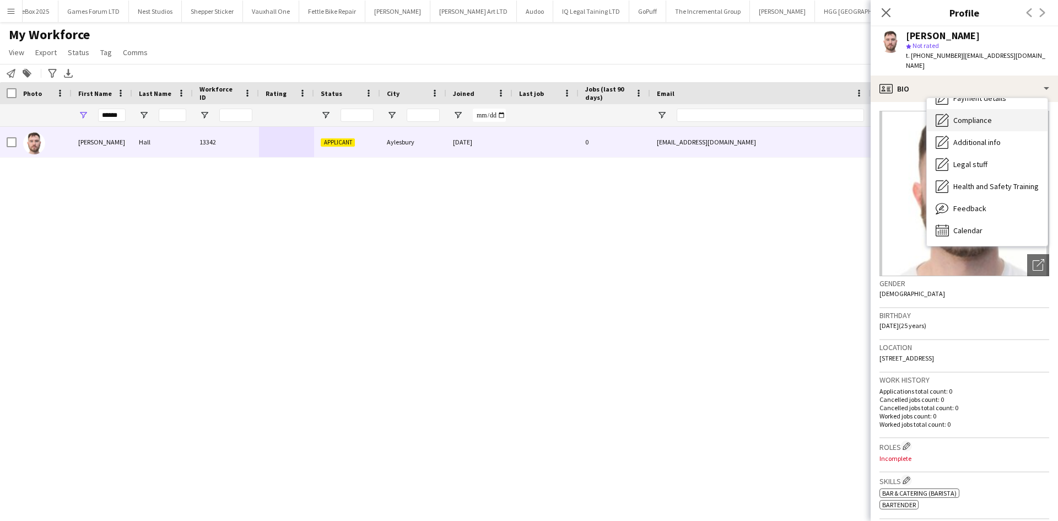
click at [965, 115] on span "Compliance" at bounding box center [973, 120] width 39 height 10
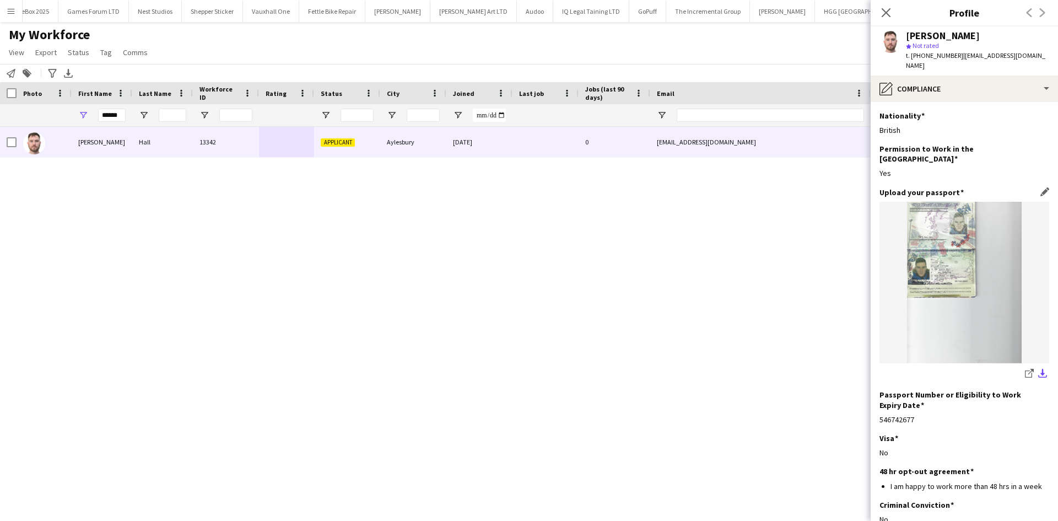
click at [1039, 369] on app-icon "download-bottom" at bounding box center [1043, 374] width 9 height 10
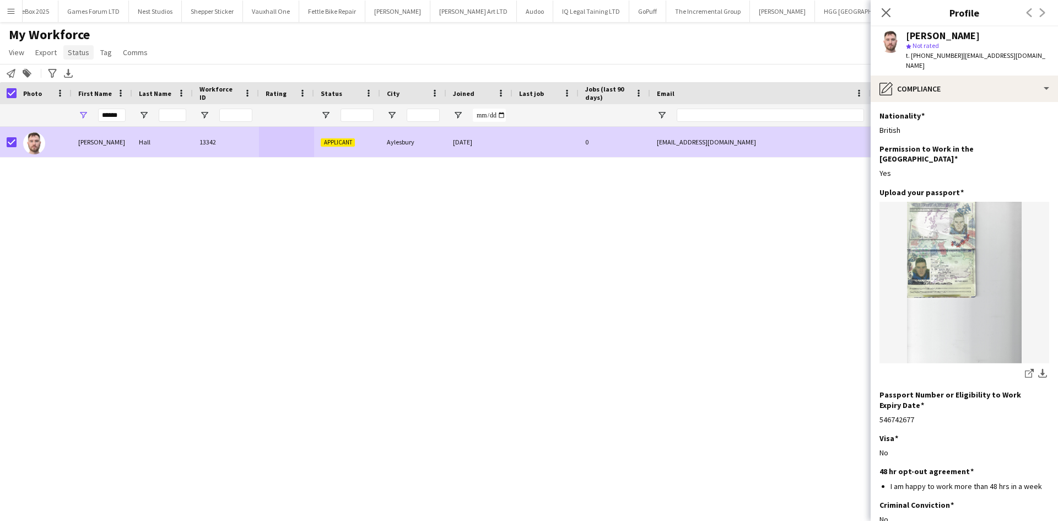
click at [76, 53] on span "Status" at bounding box center [78, 52] width 21 height 10
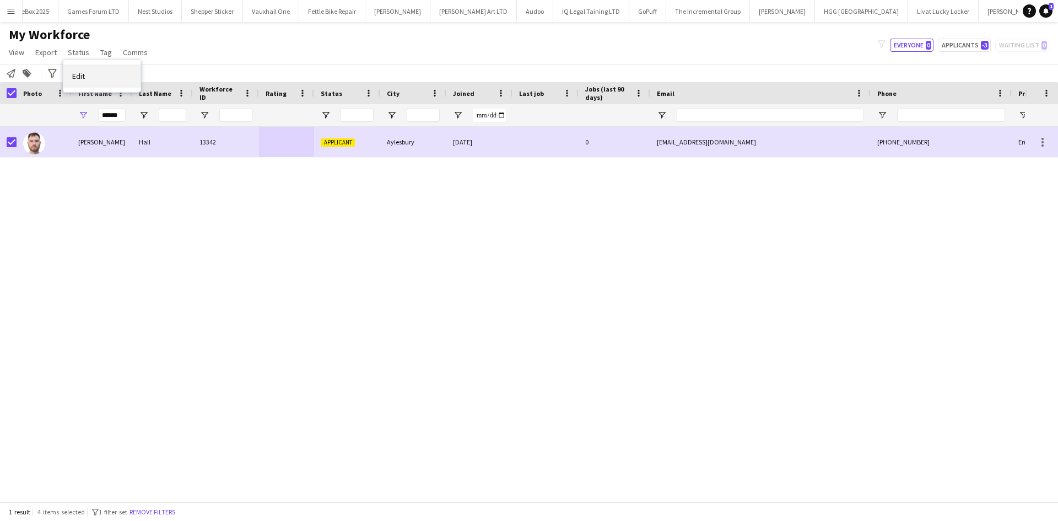
click at [92, 78] on link "Edit" at bounding box center [101, 75] width 77 height 23
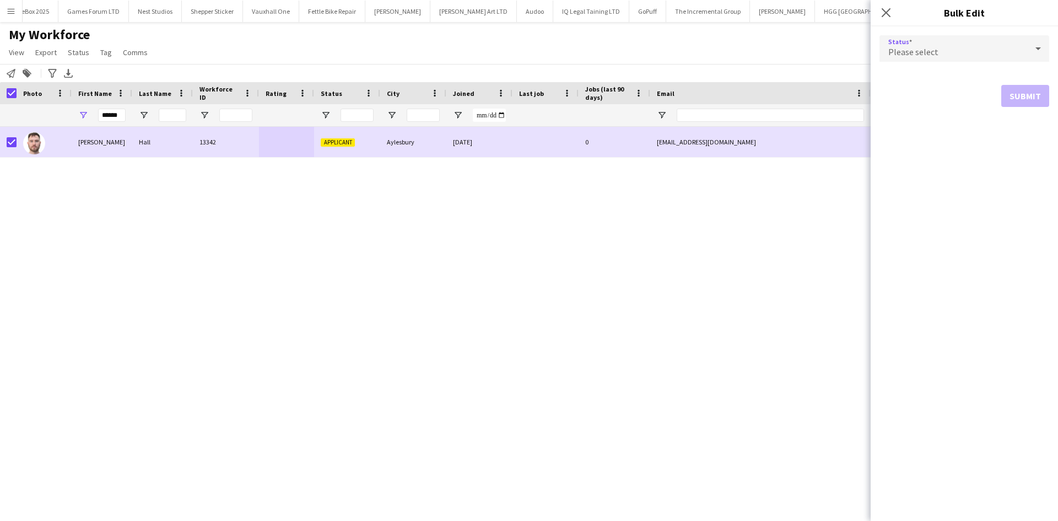
click at [967, 46] on div "Please select" at bounding box center [954, 48] width 148 height 26
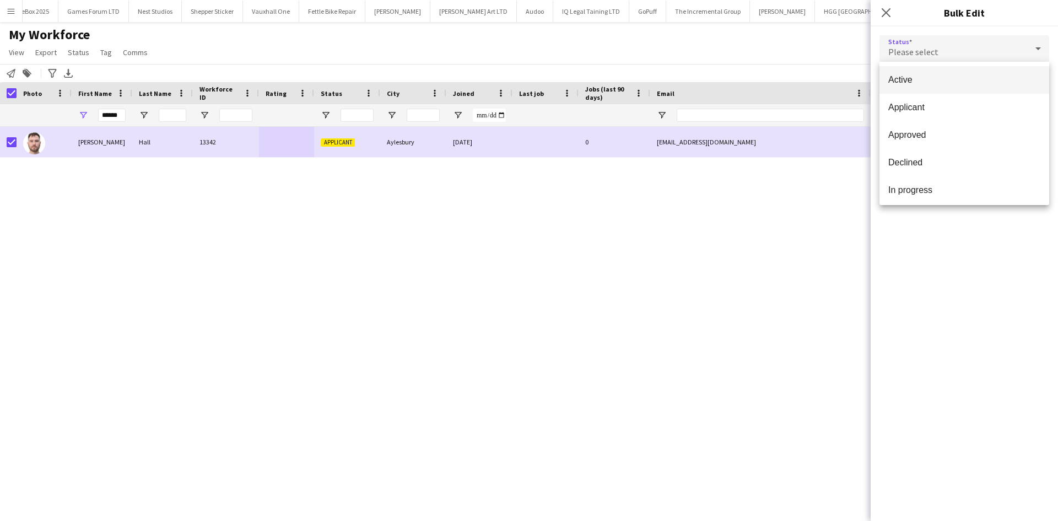
click at [925, 81] on span "Active" at bounding box center [965, 79] width 152 height 10
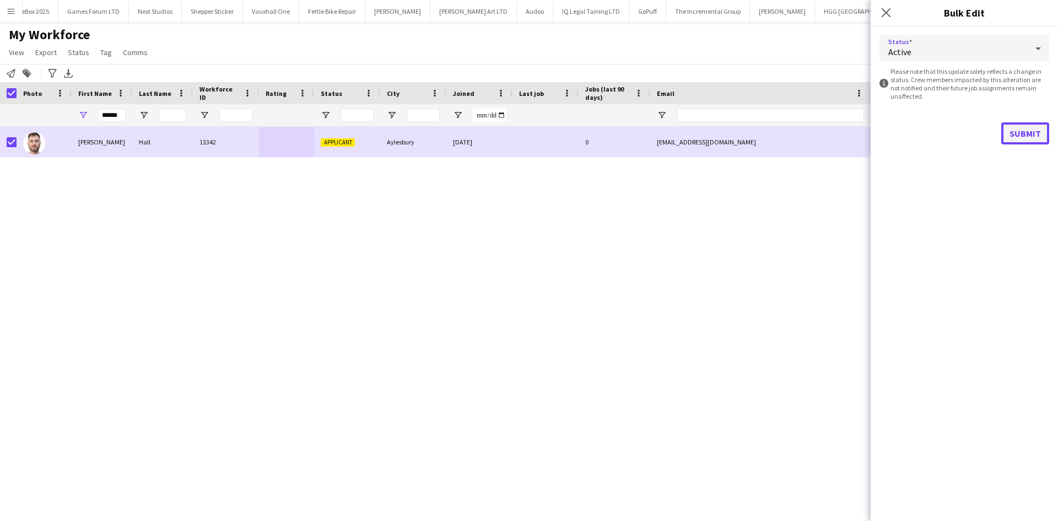
click at [1011, 131] on button "Submit" at bounding box center [1026, 133] width 48 height 22
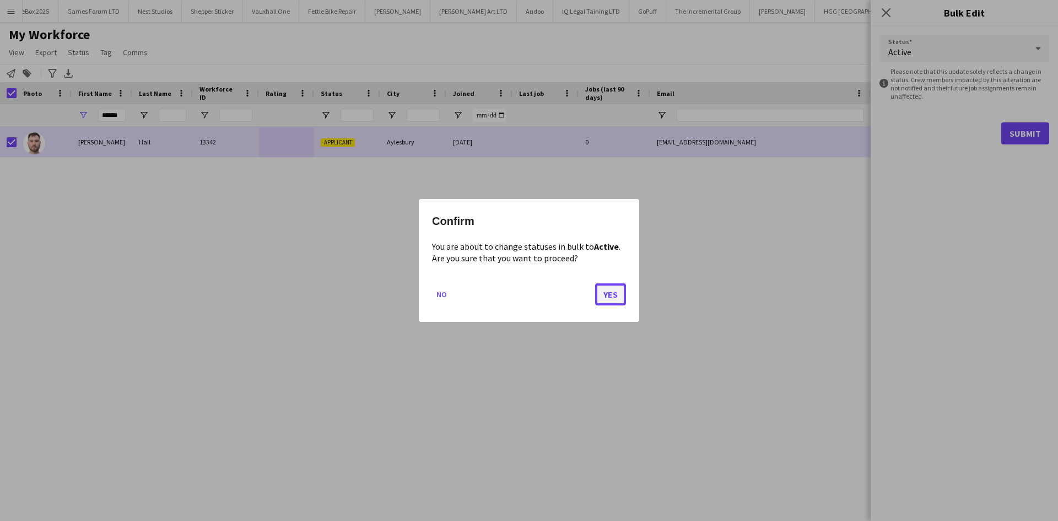
click at [611, 293] on button "Yes" at bounding box center [610, 294] width 31 height 22
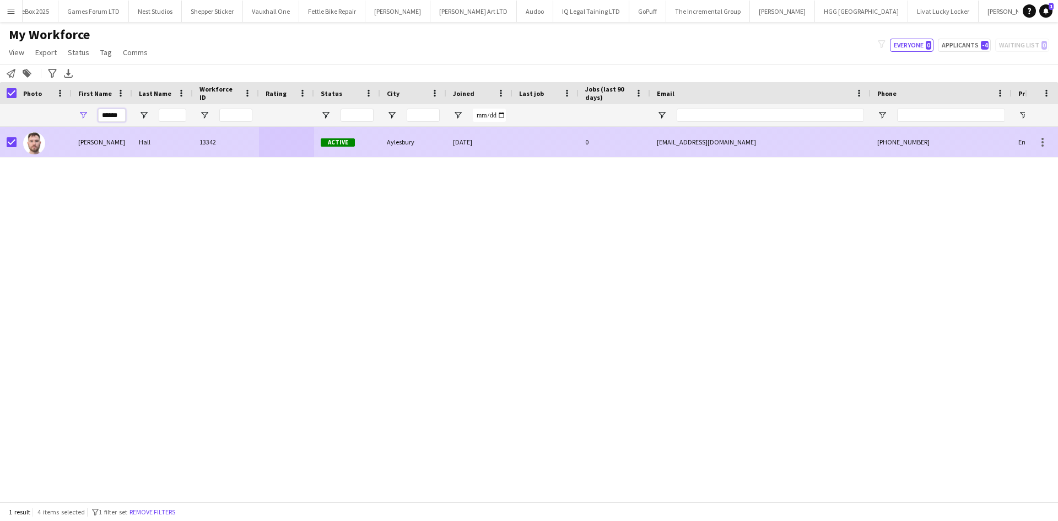
drag, startPoint x: 125, startPoint y: 116, endPoint x: 51, endPoint y: 128, distance: 74.8
click at [51, 128] on div "Workforce Details Photo First Name" at bounding box center [529, 291] width 1058 height 419
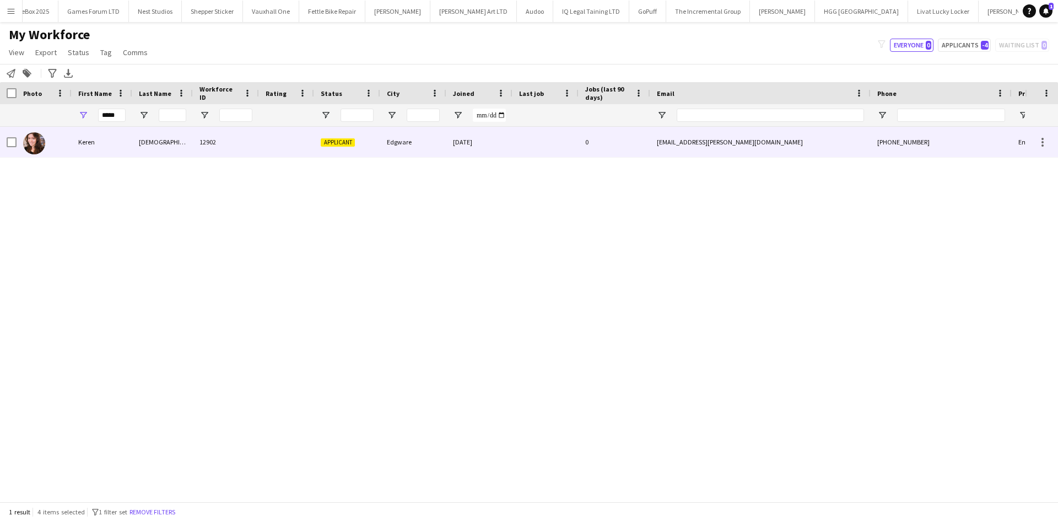
click at [120, 143] on div "Keren" at bounding box center [102, 142] width 61 height 30
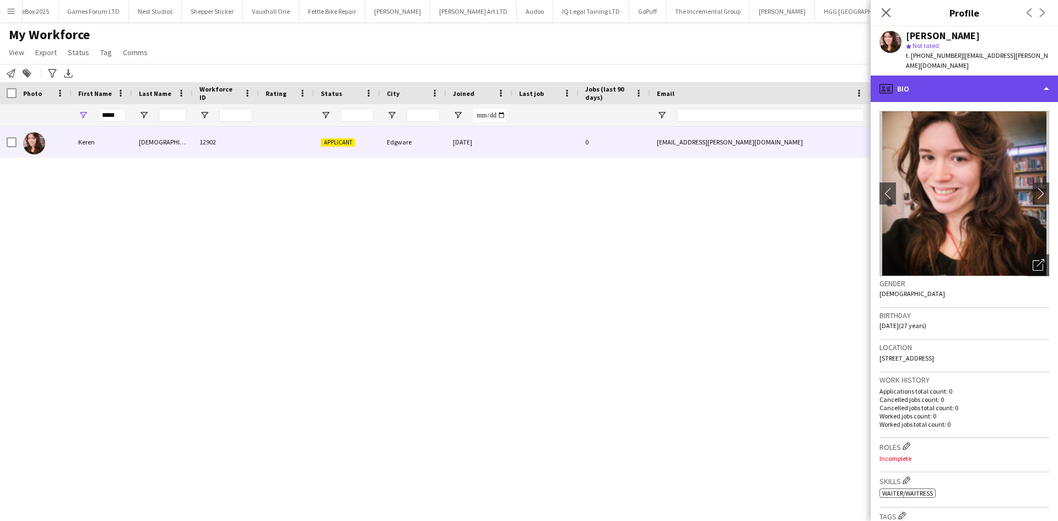
click at [924, 76] on div "profile Bio" at bounding box center [964, 89] width 187 height 26
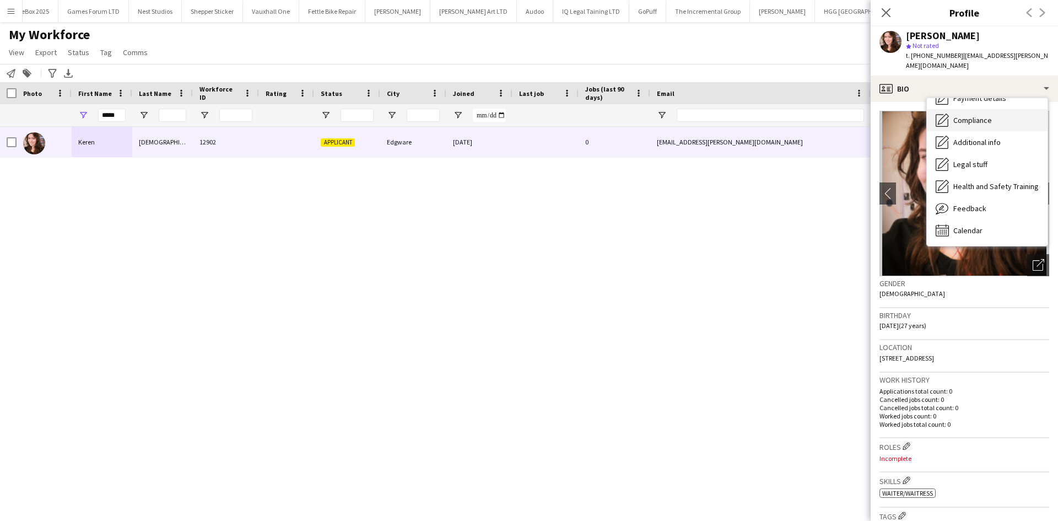
click at [975, 115] on span "Compliance" at bounding box center [973, 120] width 39 height 10
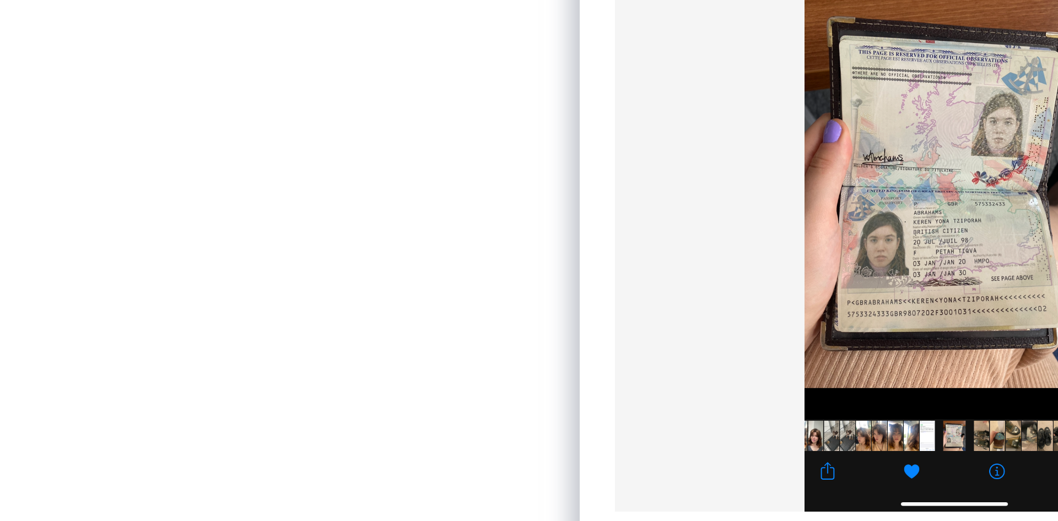
scroll to position [69, 0]
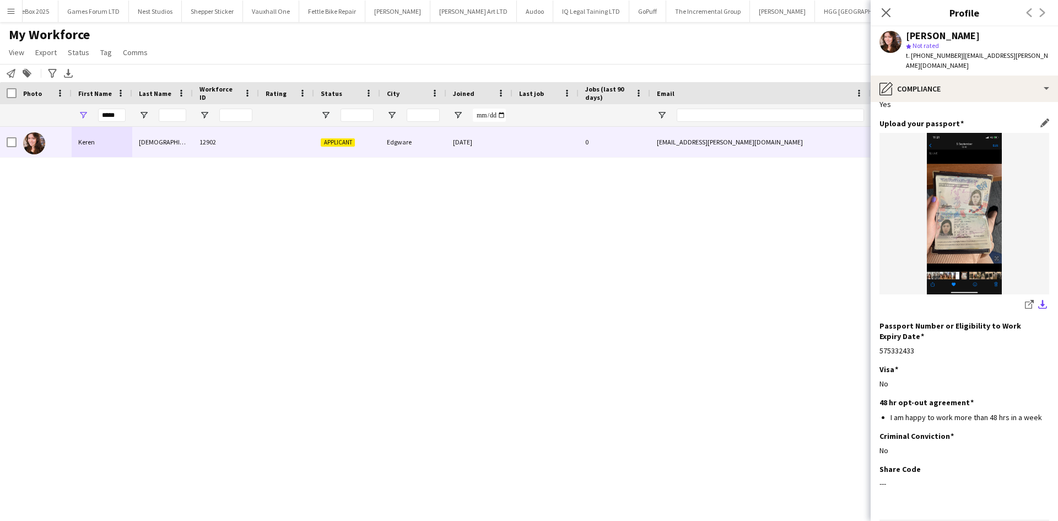
click at [1039, 299] on button "download-bottom" at bounding box center [1042, 305] width 13 height 13
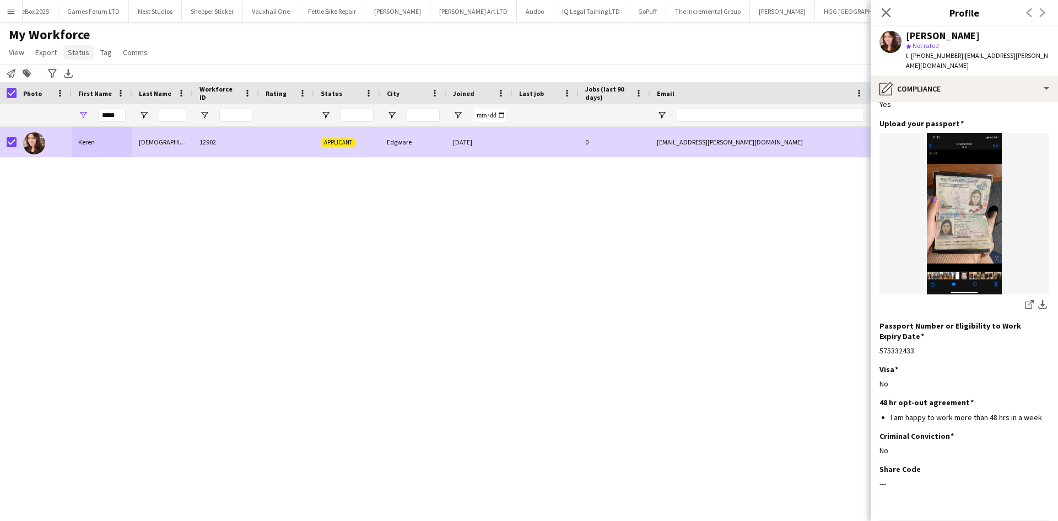
click at [83, 49] on span "Status" at bounding box center [78, 52] width 21 height 10
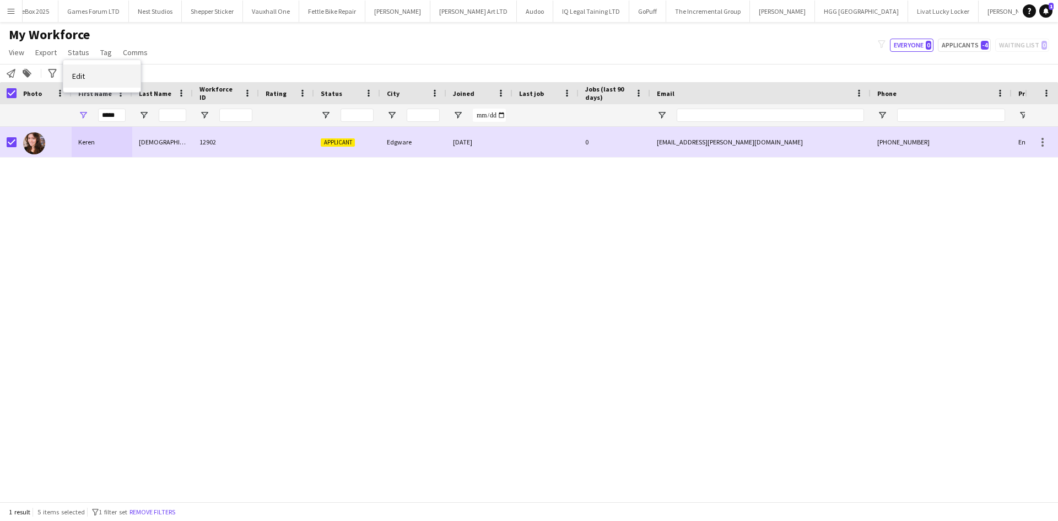
click at [96, 73] on link "Edit" at bounding box center [101, 75] width 77 height 23
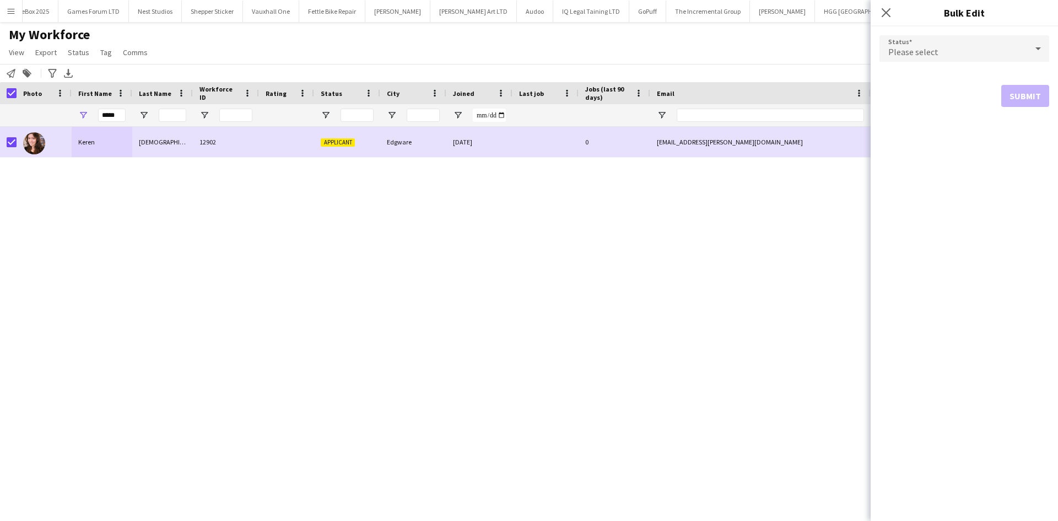
click at [1010, 46] on div "Please select" at bounding box center [954, 48] width 148 height 26
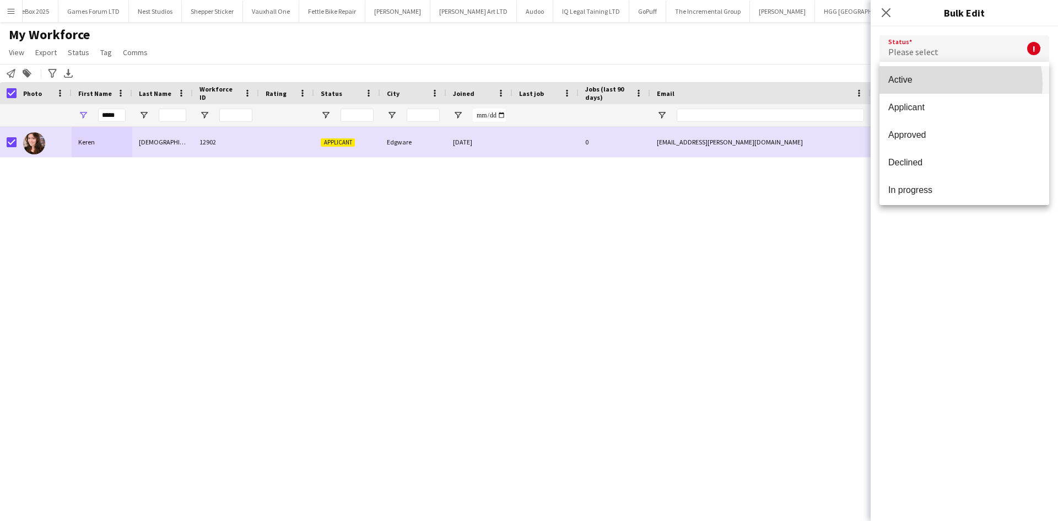
click at [940, 84] on span "Active" at bounding box center [965, 79] width 152 height 10
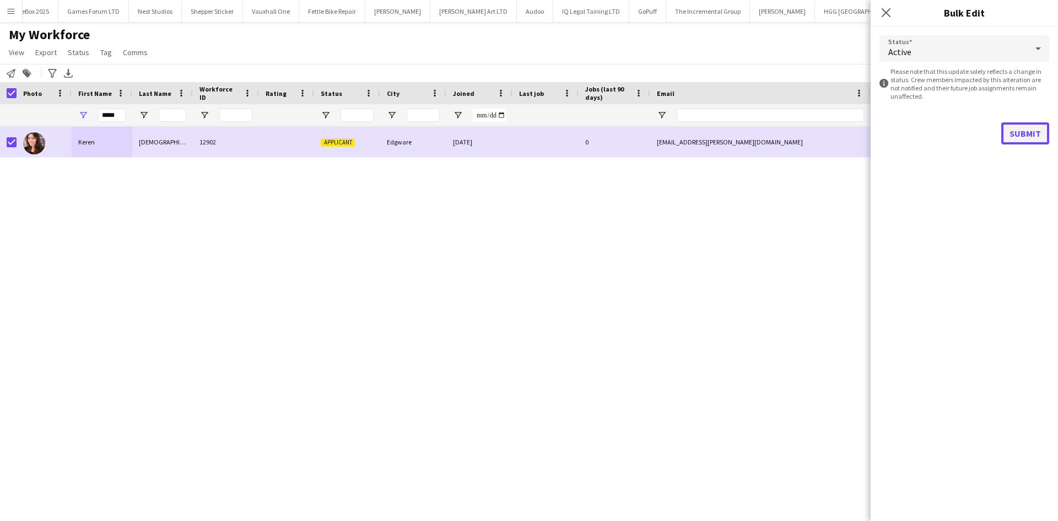
click at [1019, 129] on button "Submit" at bounding box center [1026, 133] width 48 height 22
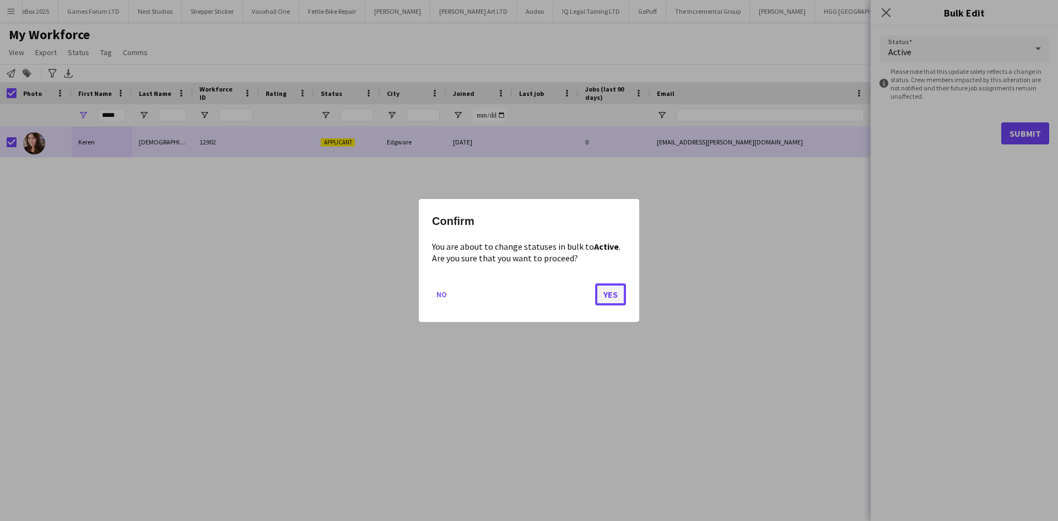
click at [603, 288] on button "Yes" at bounding box center [610, 294] width 31 height 22
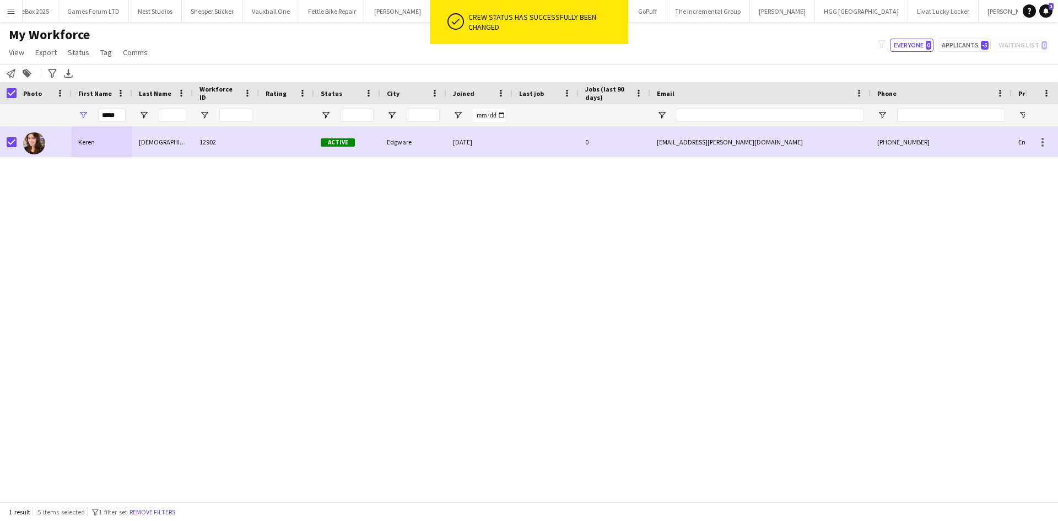
click at [603, 288] on div "Keren Abrahams 12902 Active Edgware 12-08-2025 0 keren.abrahams@gmail.com +4475…" at bounding box center [512, 310] width 1025 height 367
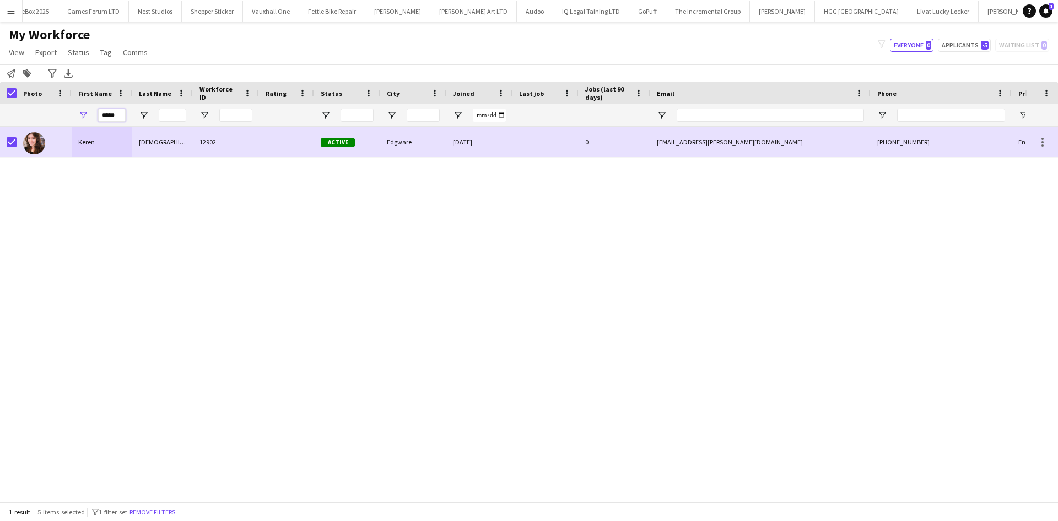
drag, startPoint x: 90, startPoint y: 121, endPoint x: 80, endPoint y: 122, distance: 9.4
click at [80, 122] on div "*****" at bounding box center [102, 115] width 61 height 22
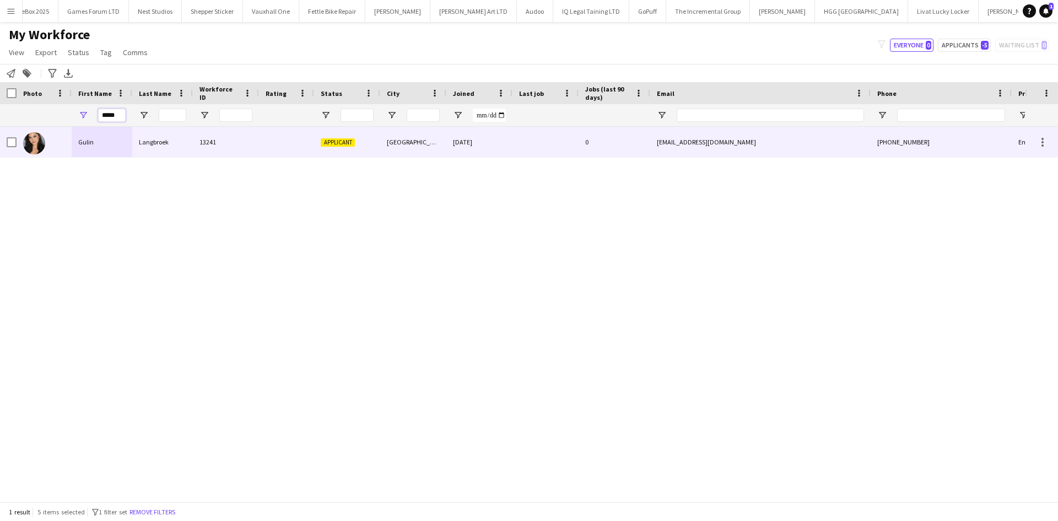
type input "*****"
click at [213, 133] on div "13241" at bounding box center [226, 142] width 66 height 30
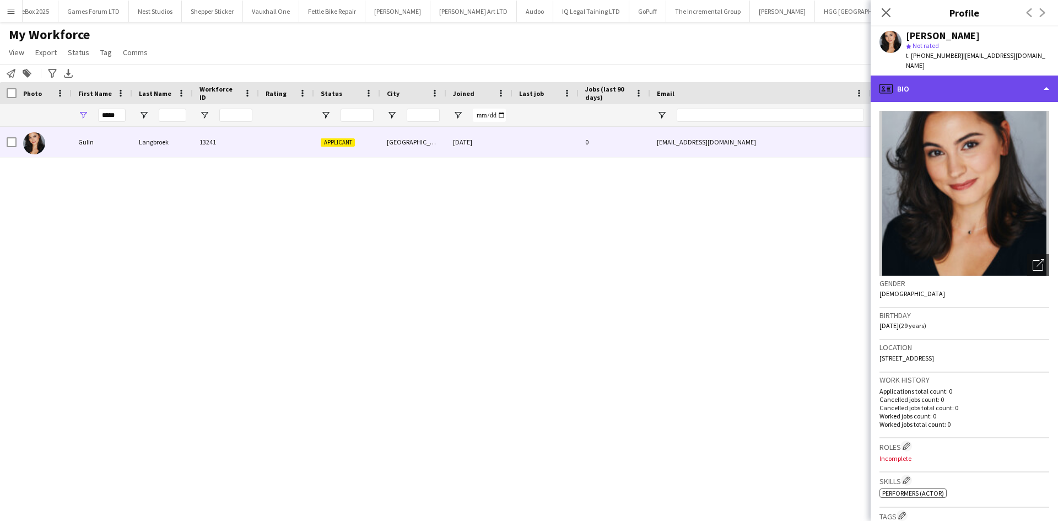
click at [922, 79] on div "profile Bio" at bounding box center [964, 89] width 187 height 26
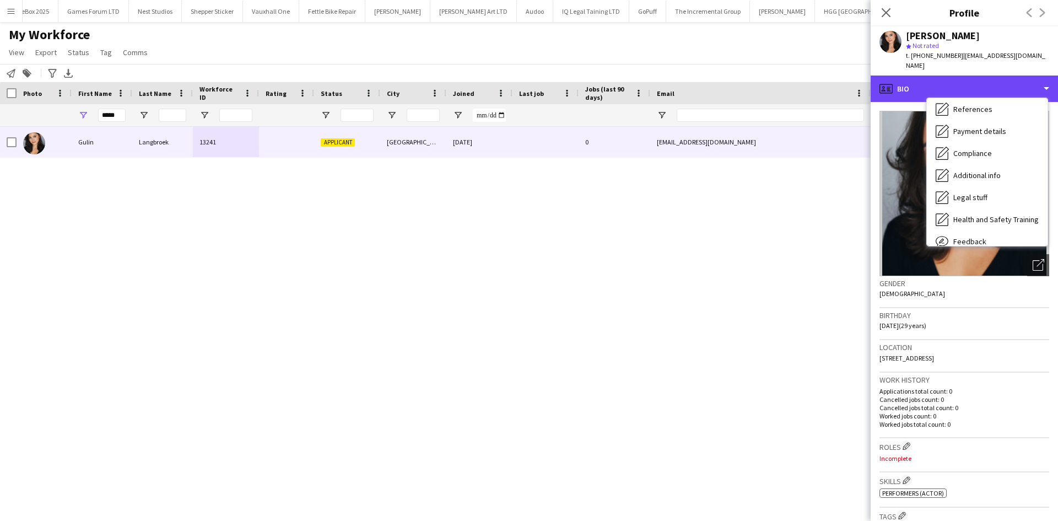
scroll to position [148, 0]
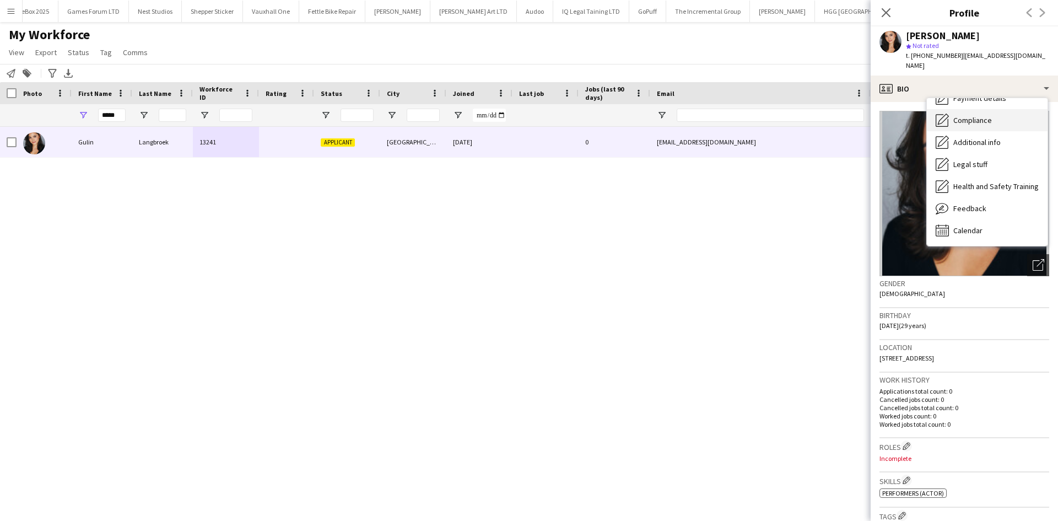
click at [978, 115] on span "Compliance" at bounding box center [973, 120] width 39 height 10
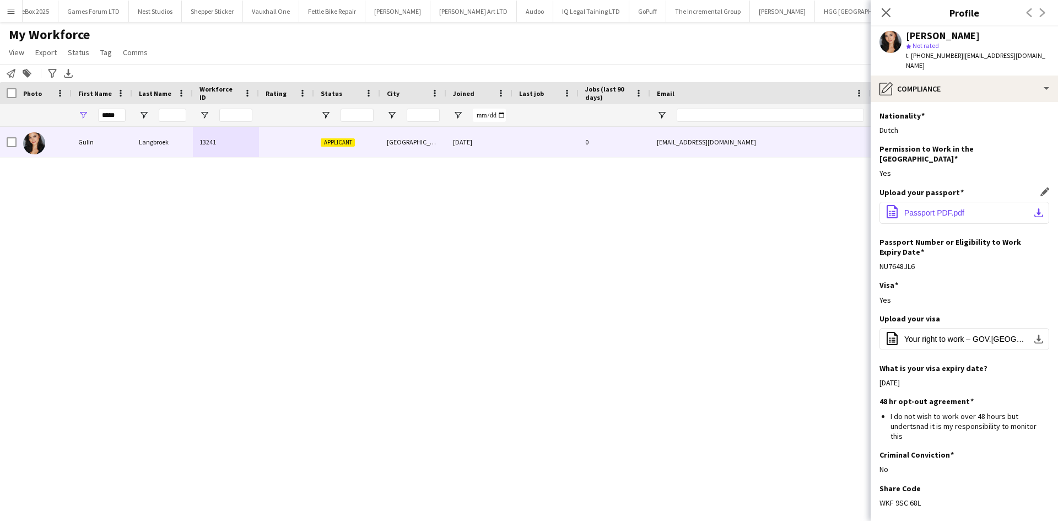
click at [942, 208] on span "Passport PDF.pdf" at bounding box center [935, 212] width 60 height 9
drag, startPoint x: 922, startPoint y: 482, endPoint x: 880, endPoint y: 487, distance: 42.2
click at [880, 498] on div "WKF 9SC 68L" at bounding box center [965, 503] width 170 height 10
copy div "WKF 9SC 68L"
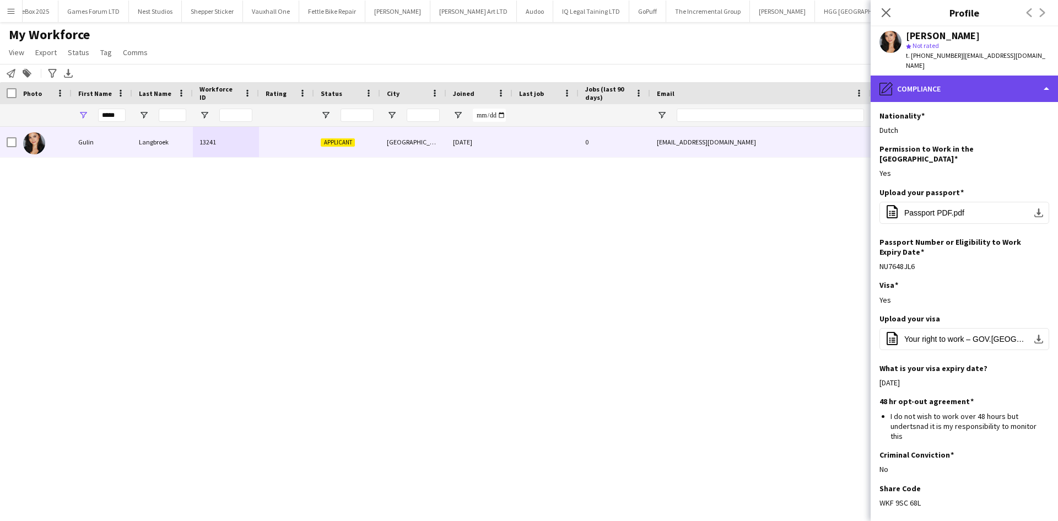
click at [951, 84] on div "pencil4 Compliance" at bounding box center [964, 89] width 187 height 26
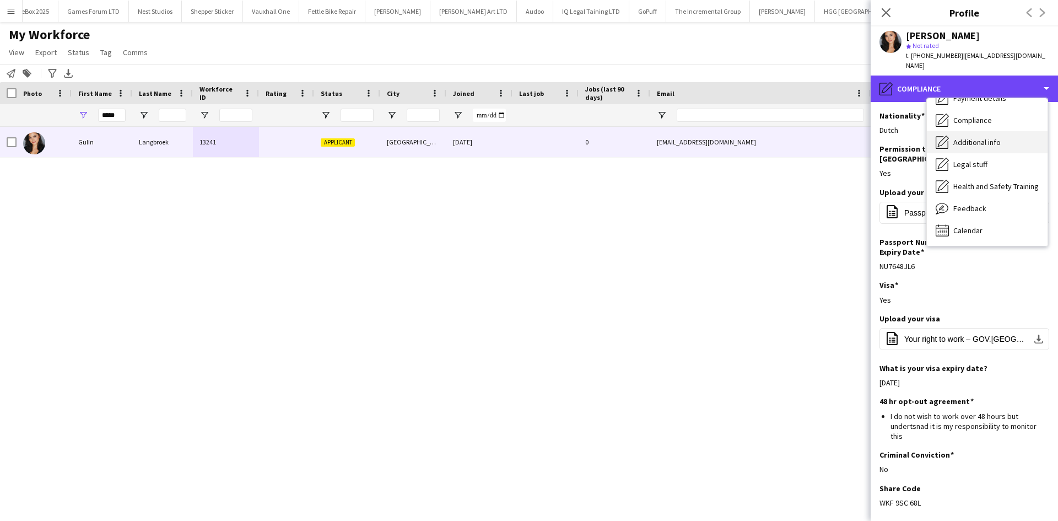
scroll to position [0, 0]
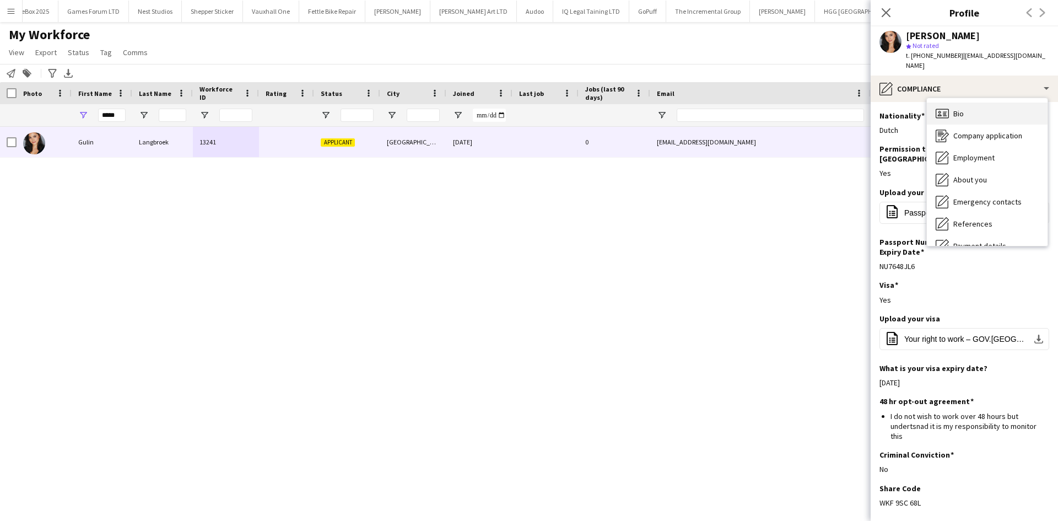
click at [970, 103] on div "Bio Bio" at bounding box center [987, 114] width 121 height 22
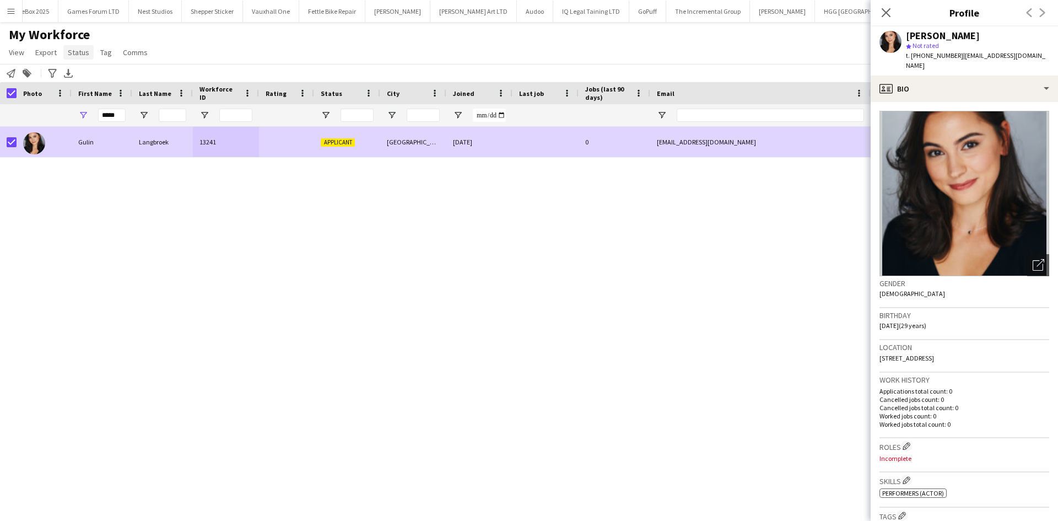
click at [72, 49] on span "Status" at bounding box center [78, 52] width 21 height 10
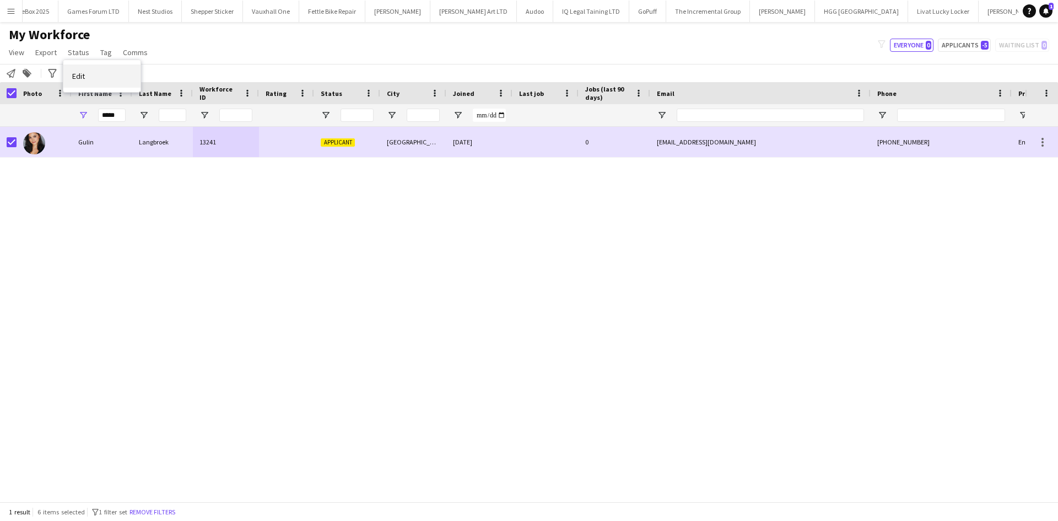
click at [85, 76] on span "Edit" at bounding box center [78, 76] width 13 height 10
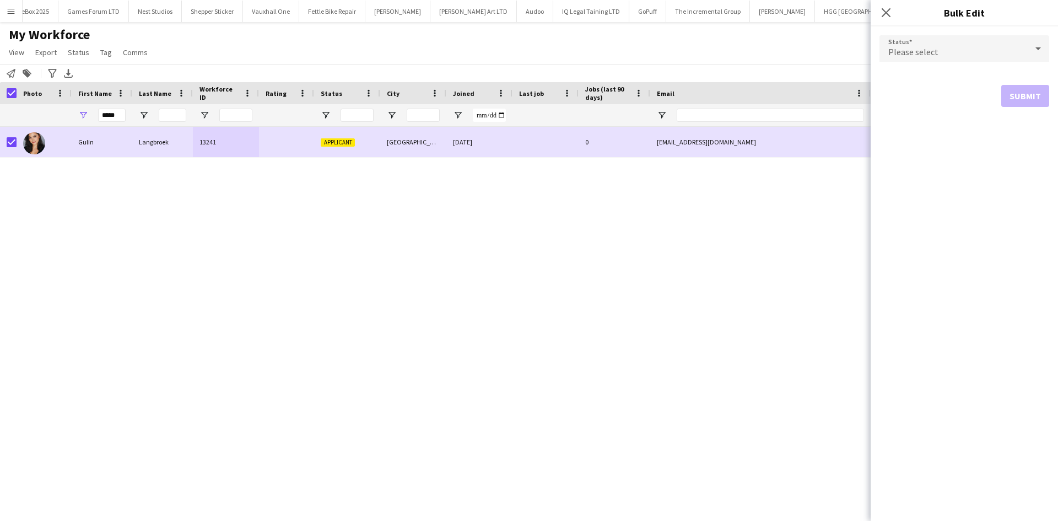
click at [933, 42] on div "Please select" at bounding box center [954, 48] width 148 height 26
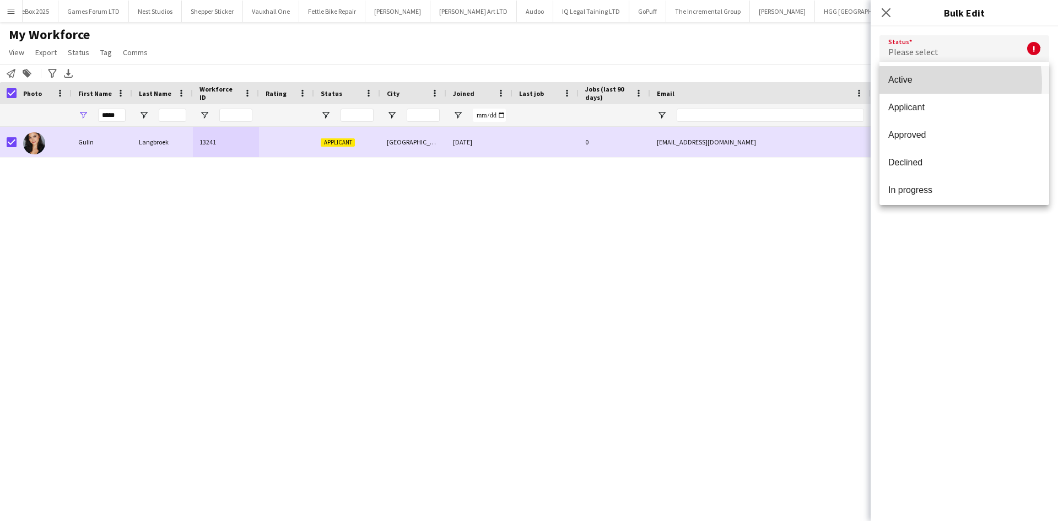
click at [918, 83] on span "Active" at bounding box center [965, 79] width 152 height 10
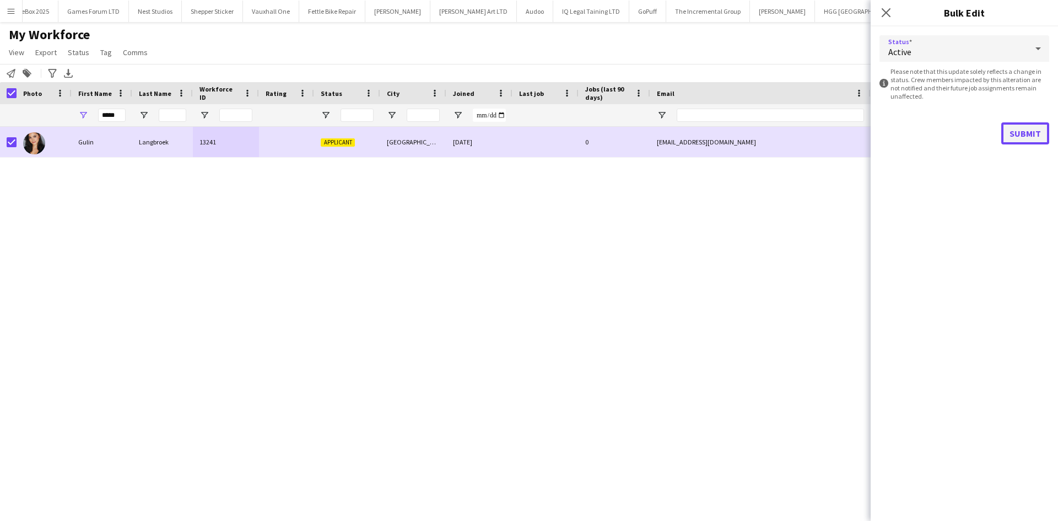
click at [1027, 134] on button "Submit" at bounding box center [1026, 133] width 48 height 22
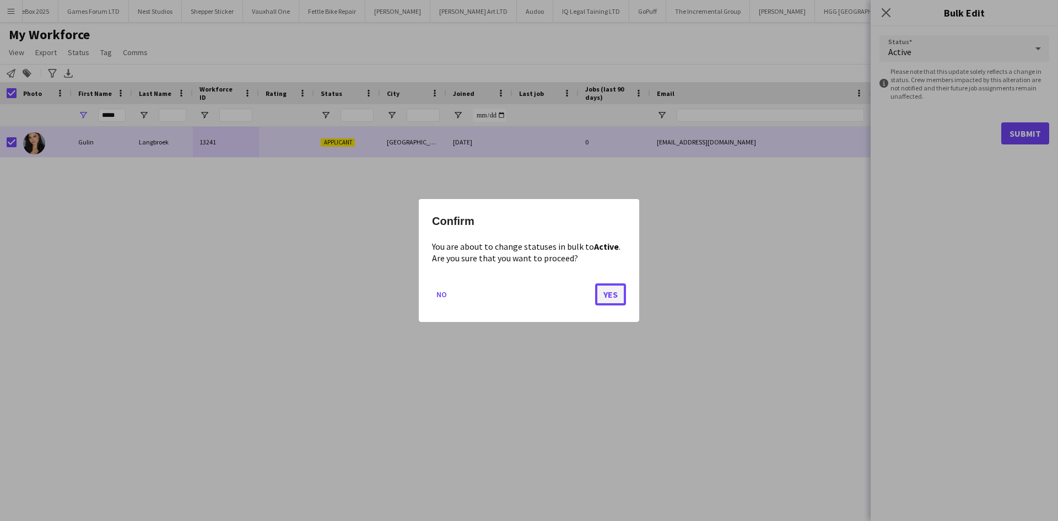
click at [611, 299] on button "Yes" at bounding box center [610, 294] width 31 height 22
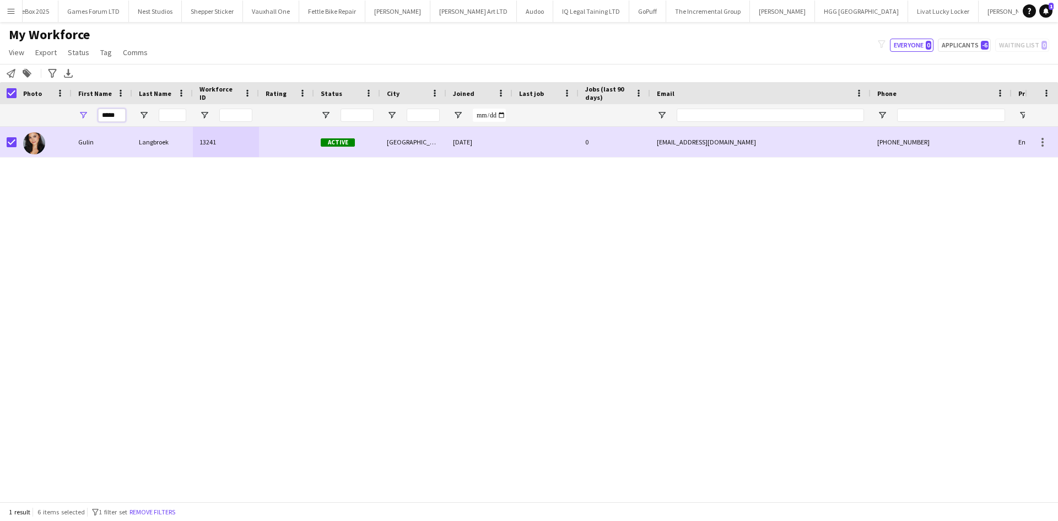
drag, startPoint x: 99, startPoint y: 118, endPoint x: 63, endPoint y: 120, distance: 35.9
click at [63, 120] on div "*****" at bounding box center [597, 115] width 1195 height 22
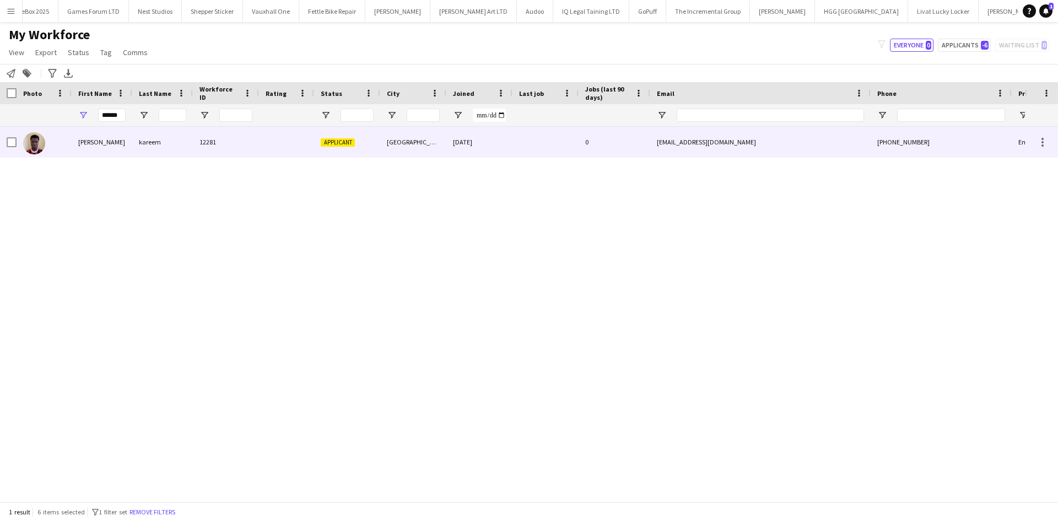
click at [324, 142] on span "Applicant" at bounding box center [338, 142] width 34 height 8
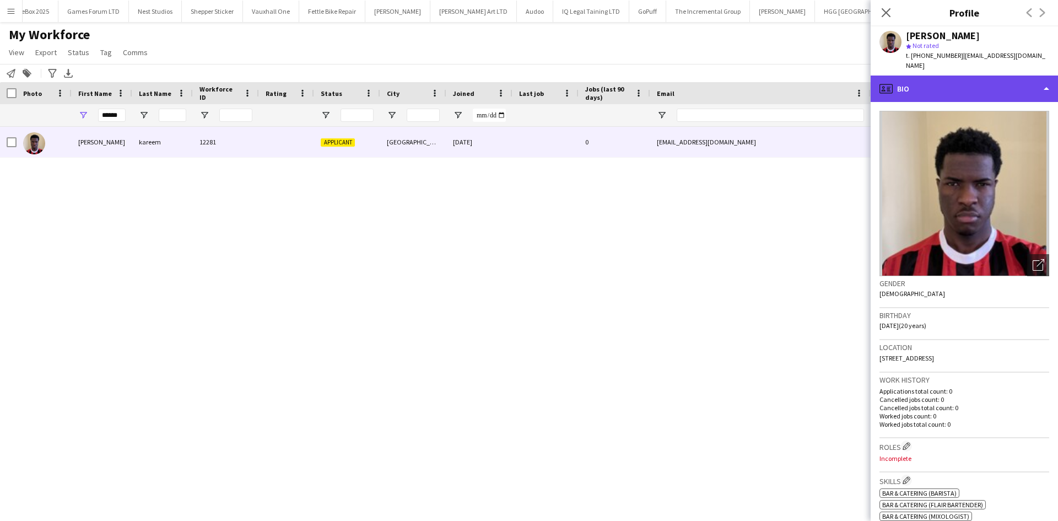
click at [954, 83] on div "profile Bio" at bounding box center [964, 89] width 187 height 26
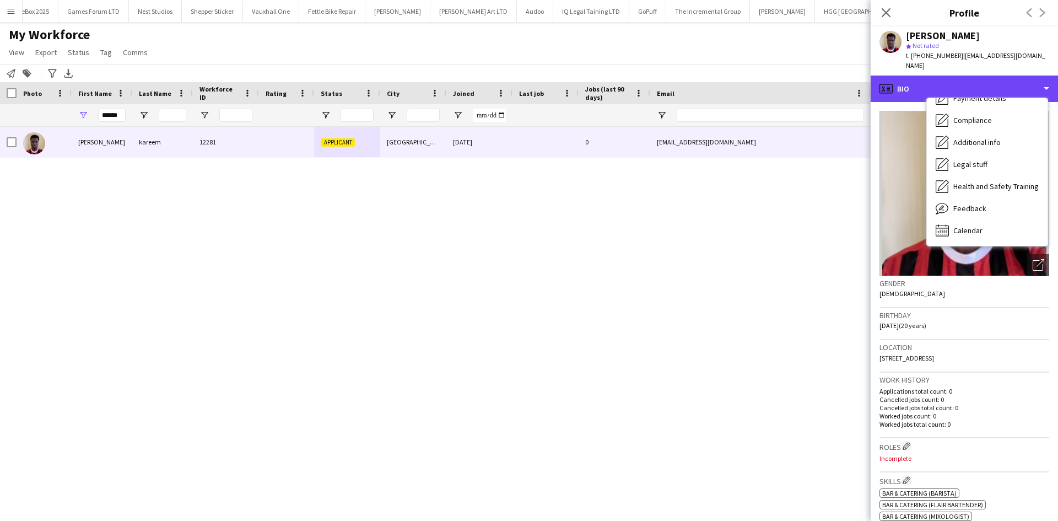
scroll to position [147, 0]
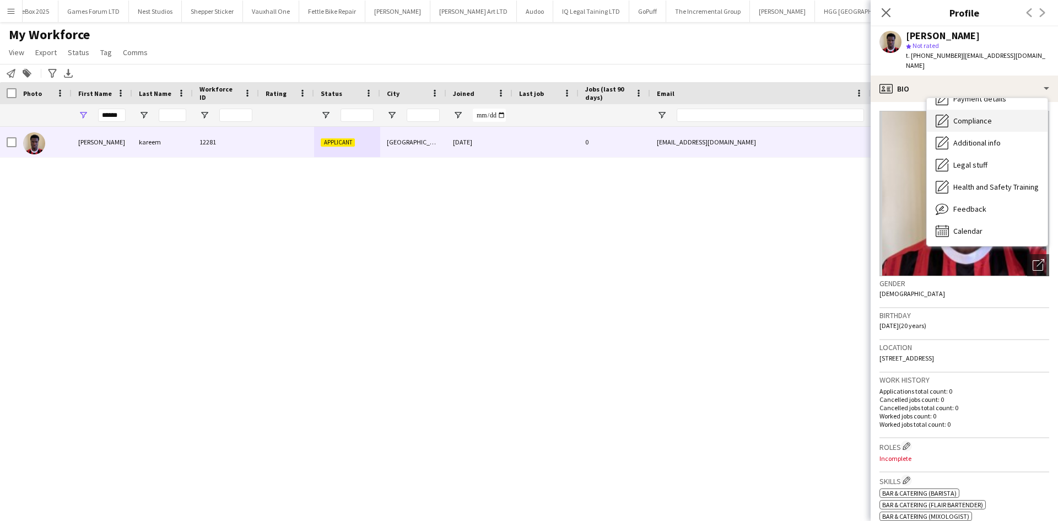
click at [988, 116] on span "Compliance" at bounding box center [973, 121] width 39 height 10
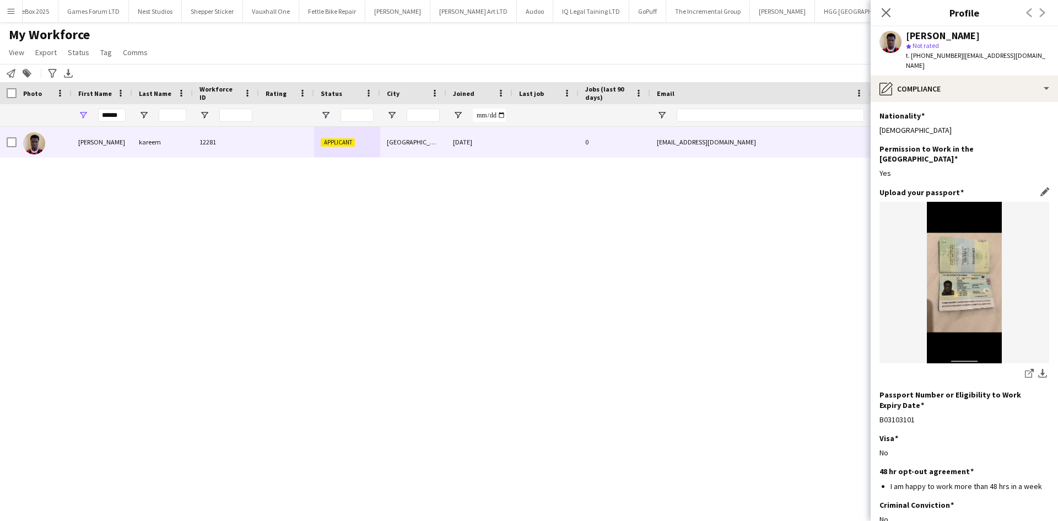
scroll to position [88, 0]
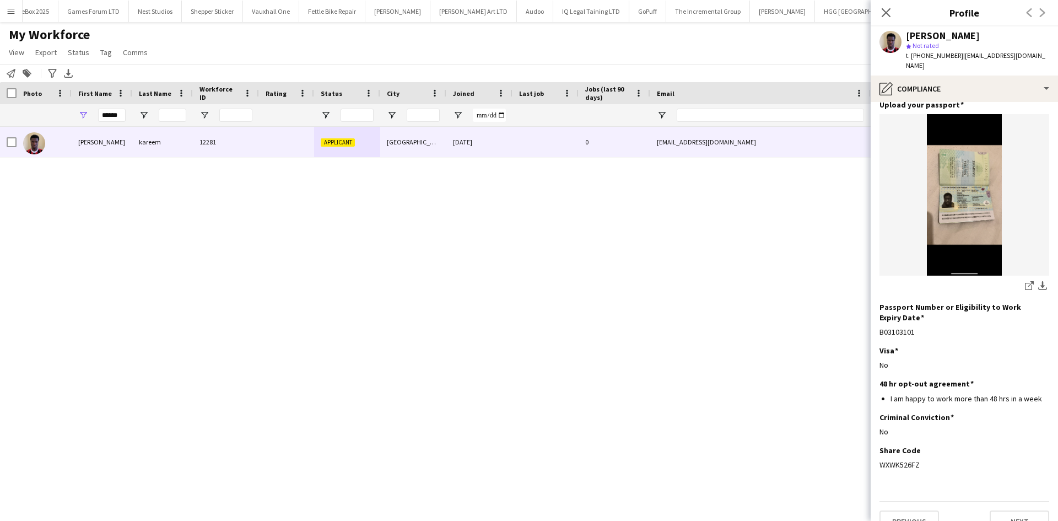
drag, startPoint x: 921, startPoint y: 445, endPoint x: 878, endPoint y: 445, distance: 43.0
click at [878, 445] on app-section-data-types "Nationality Edit this field Nigerian Permission to Work in the UK Edit this fie…" at bounding box center [964, 311] width 187 height 419
copy div "WXWK526FZ"
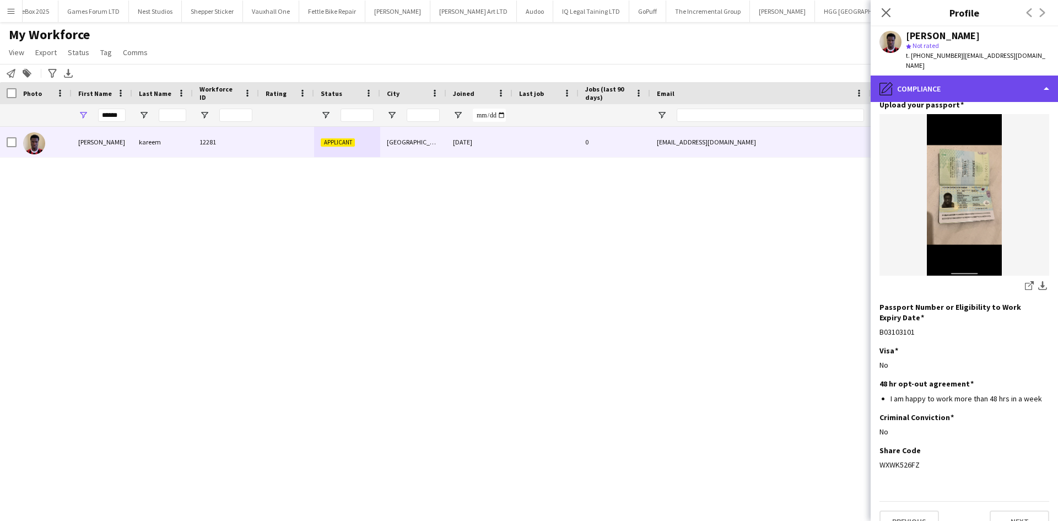
click at [940, 76] on div "pencil4 Compliance" at bounding box center [964, 89] width 187 height 26
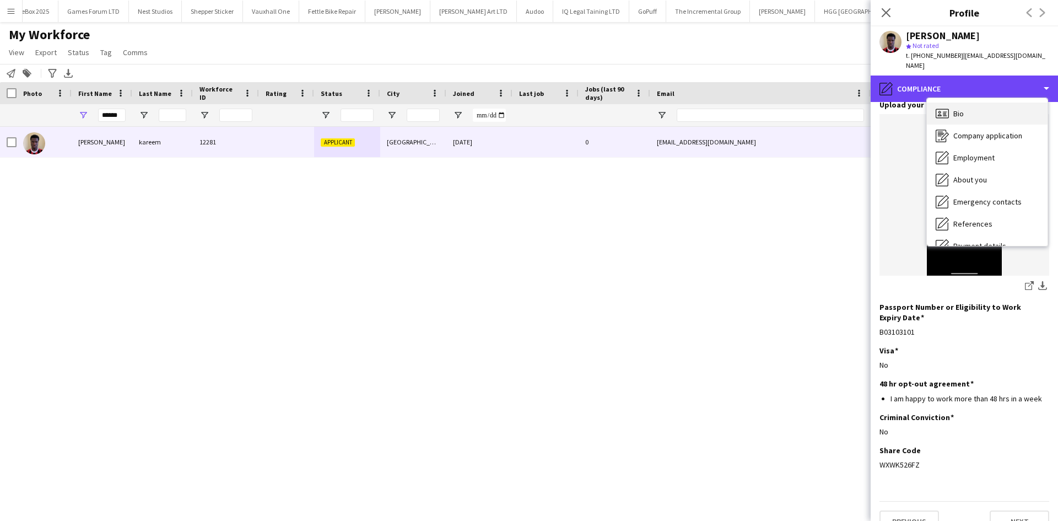
scroll to position [1, 0]
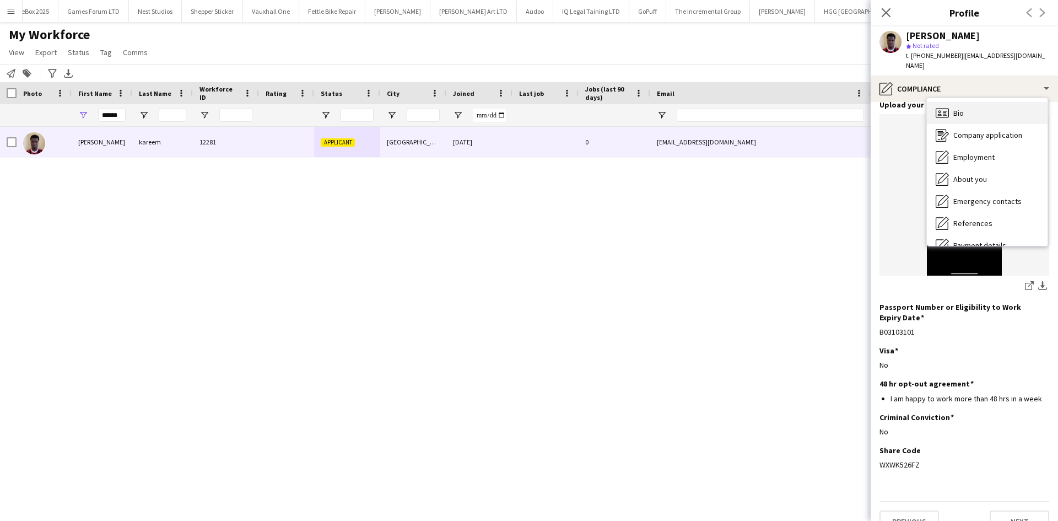
click at [964, 102] on div "Bio Bio" at bounding box center [987, 113] width 121 height 22
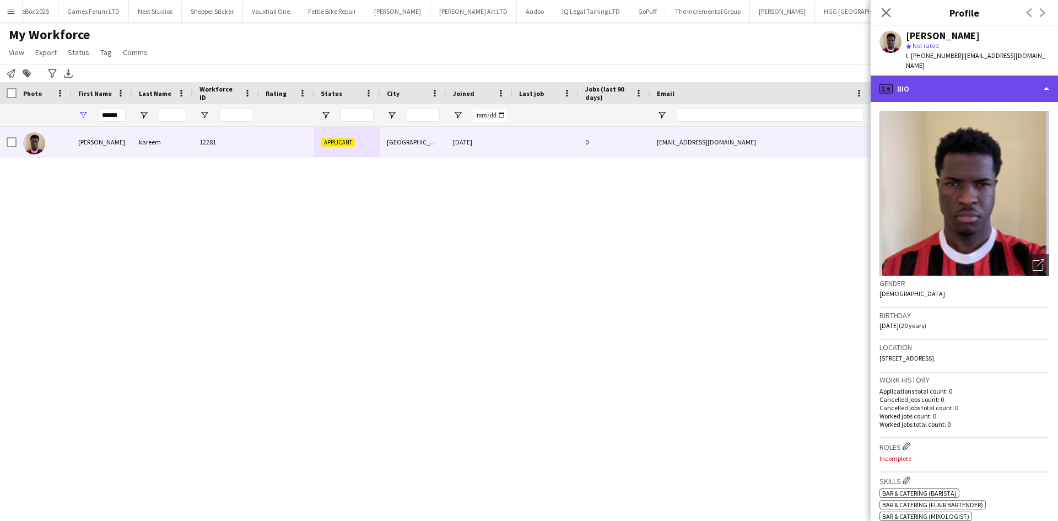
click at [950, 76] on div "profile Bio" at bounding box center [964, 89] width 187 height 26
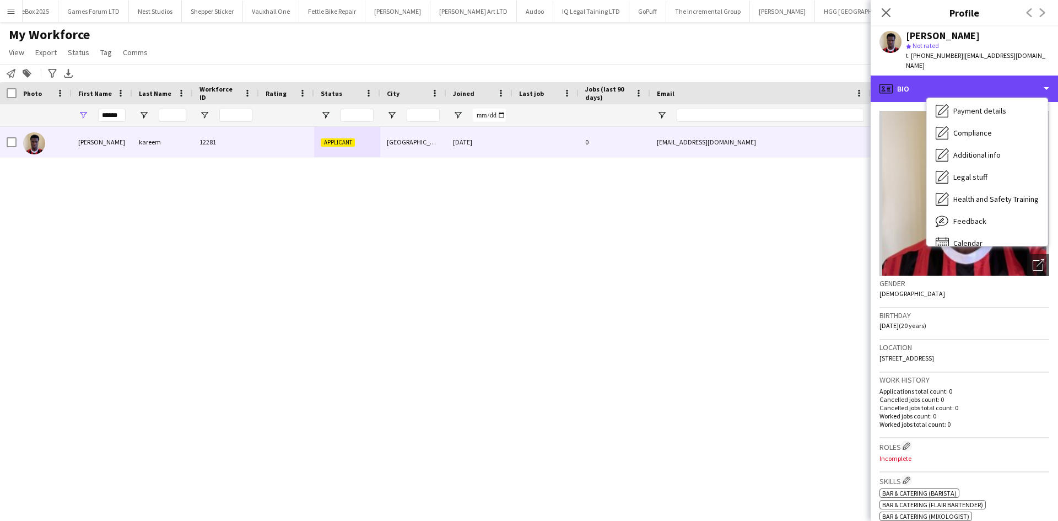
scroll to position [148, 0]
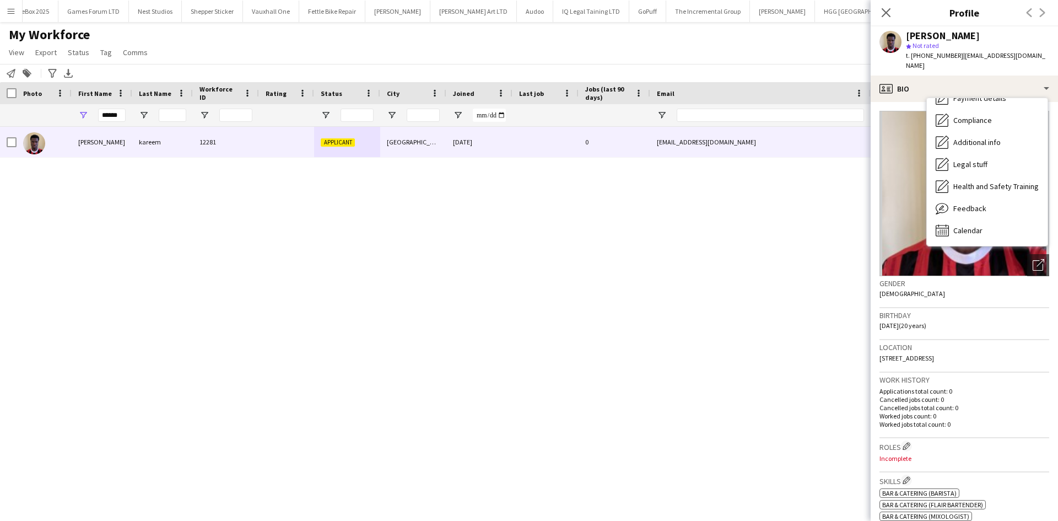
click at [952, 312] on div "Birthday 16-01-2005 (20 years)" at bounding box center [965, 324] width 170 height 32
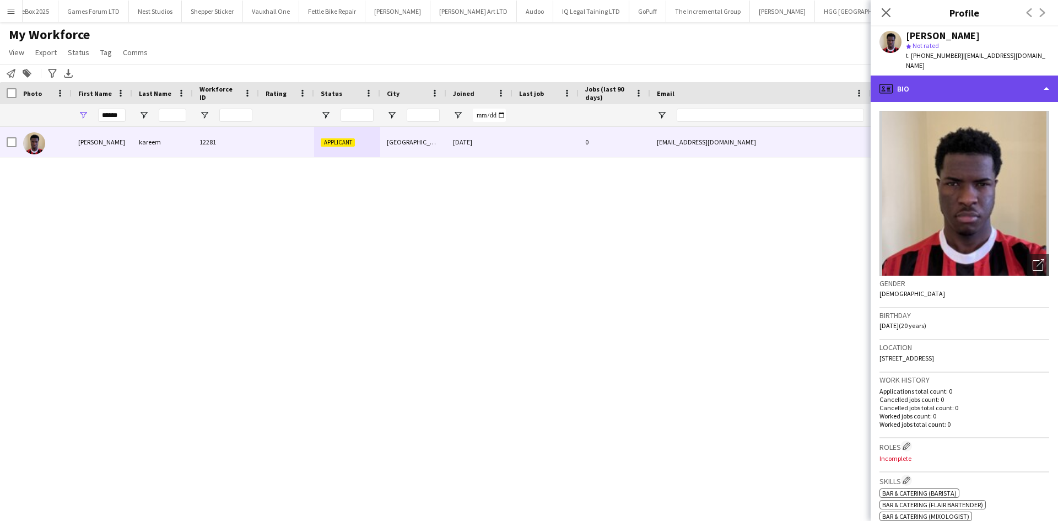
click at [919, 76] on div "profile Bio" at bounding box center [964, 89] width 187 height 26
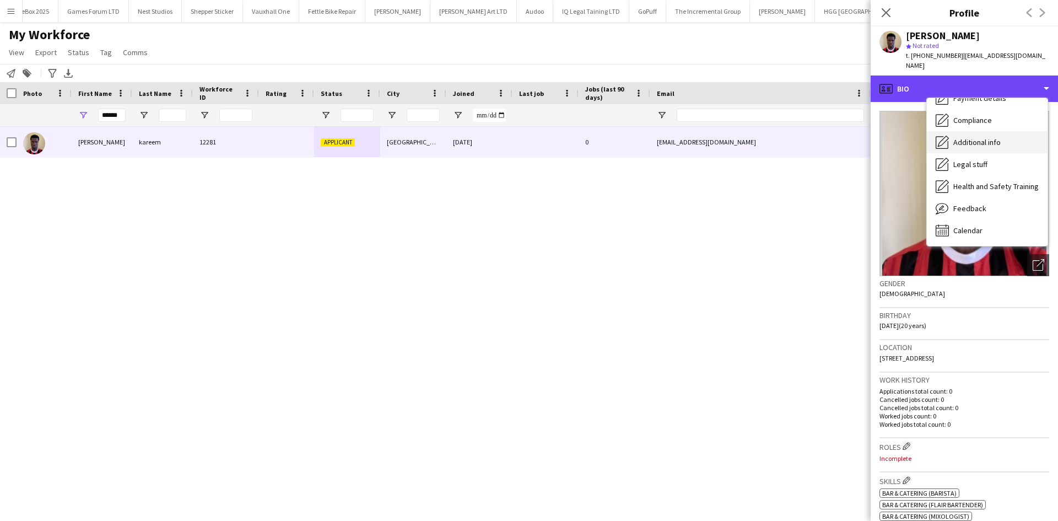
scroll to position [0, 0]
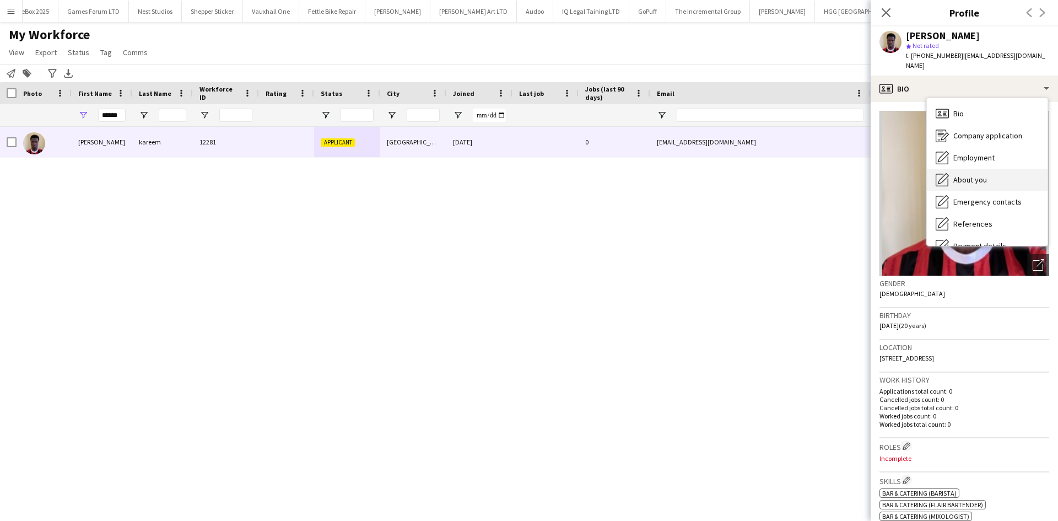
click at [962, 175] on span "About you" at bounding box center [971, 180] width 34 height 10
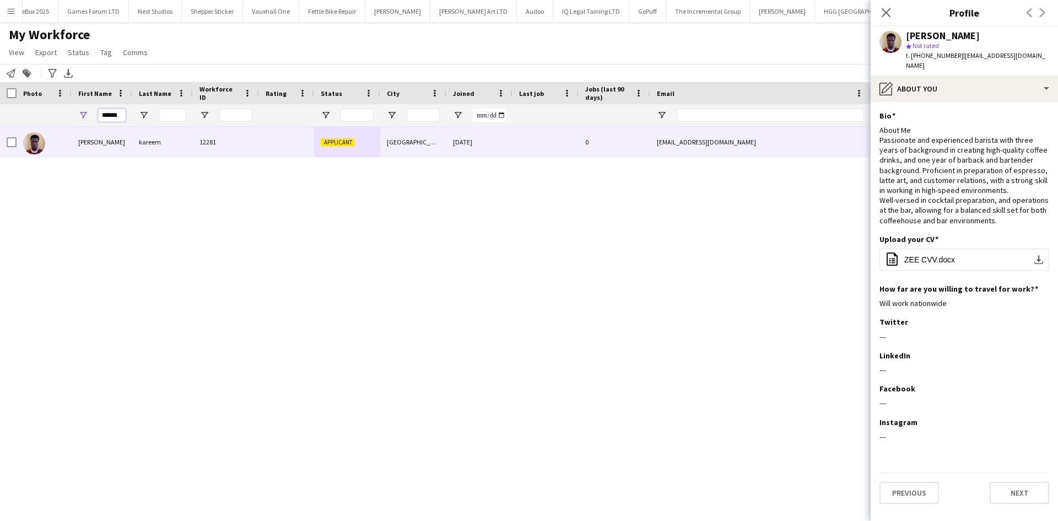
drag, startPoint x: 92, startPoint y: 115, endPoint x: 84, endPoint y: 116, distance: 8.3
click at [84, 116] on div "******" at bounding box center [102, 115] width 61 height 22
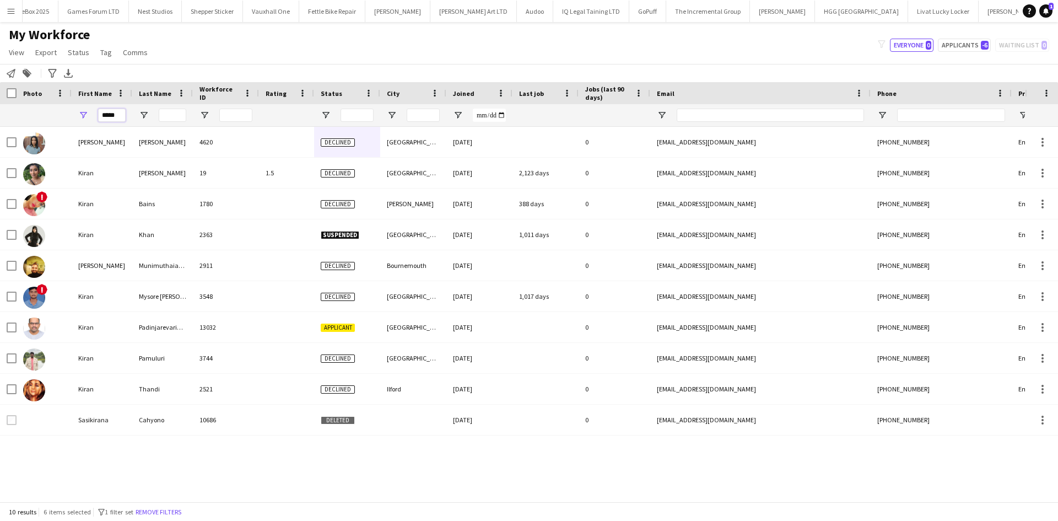
type input "*****"
click at [173, 118] on input "Last Name Filter Input" at bounding box center [173, 115] width 28 height 13
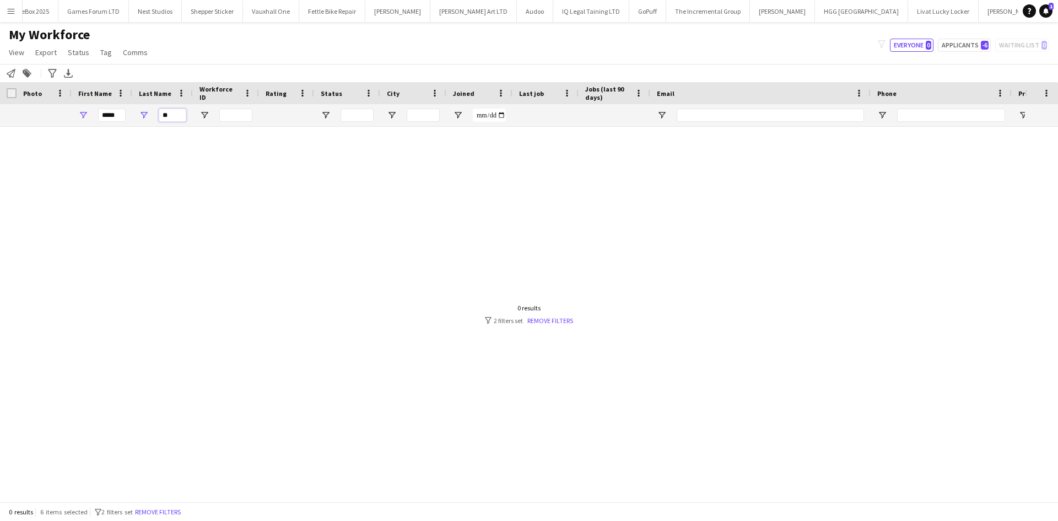
type input "*"
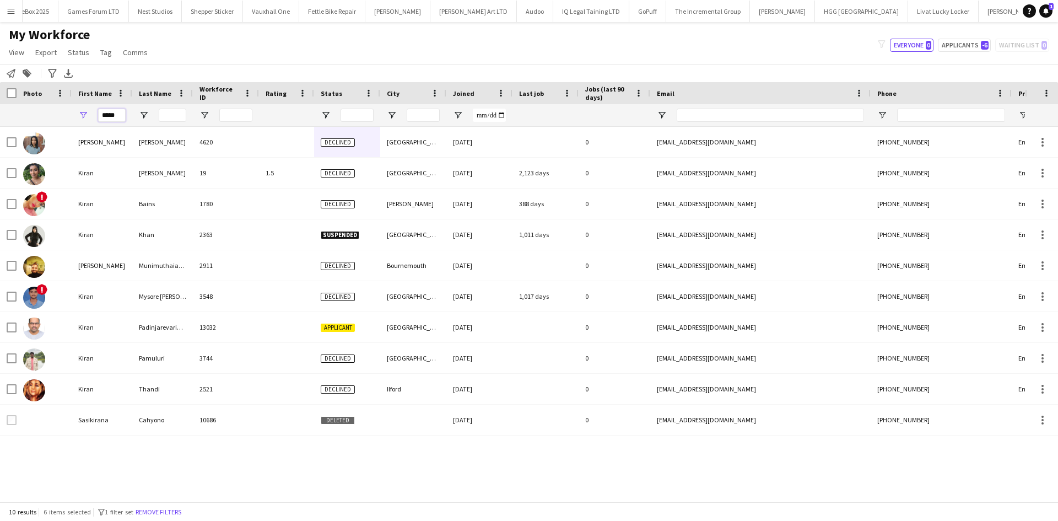
drag, startPoint x: 123, startPoint y: 112, endPoint x: 50, endPoint y: 120, distance: 74.3
click at [50, 120] on div "*****" at bounding box center [597, 115] width 1195 height 22
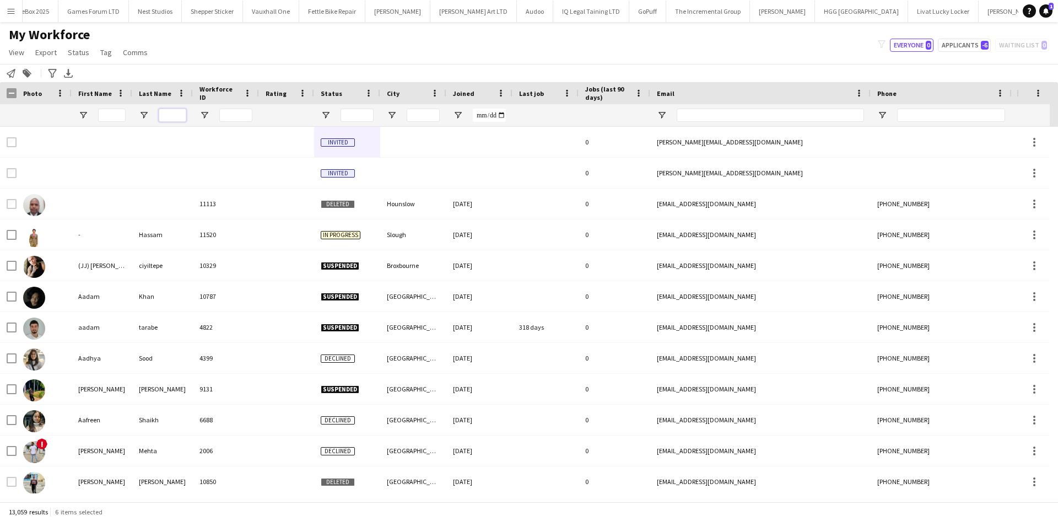
click at [169, 116] on input "Last Name Filter Input" at bounding box center [173, 115] width 28 height 13
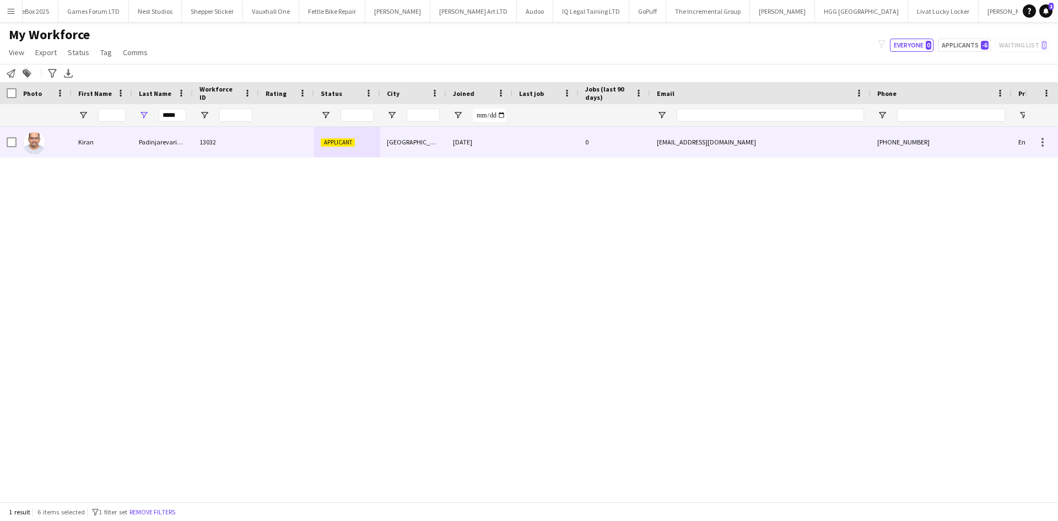
click at [196, 135] on div "13032" at bounding box center [226, 142] width 66 height 30
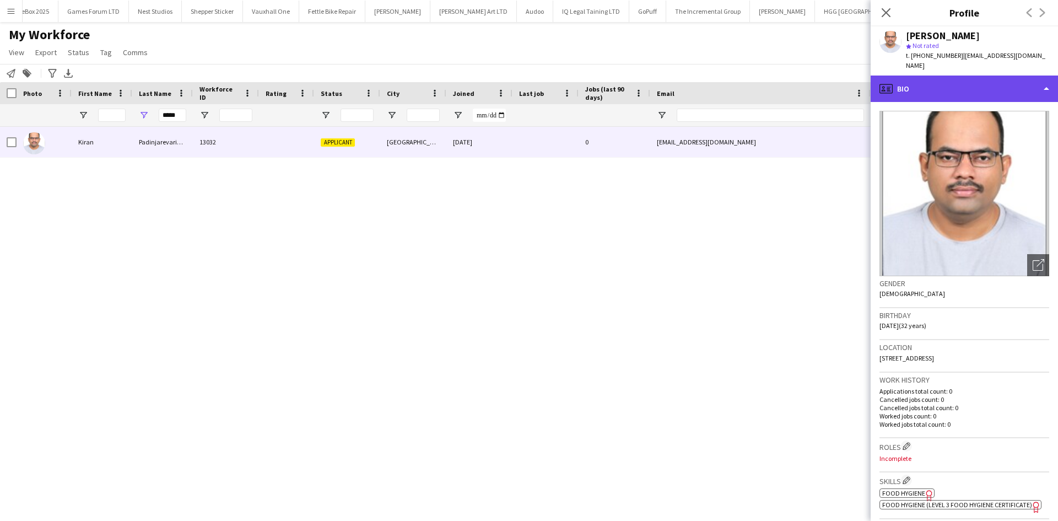
click at [985, 79] on div "profile Bio" at bounding box center [964, 89] width 187 height 26
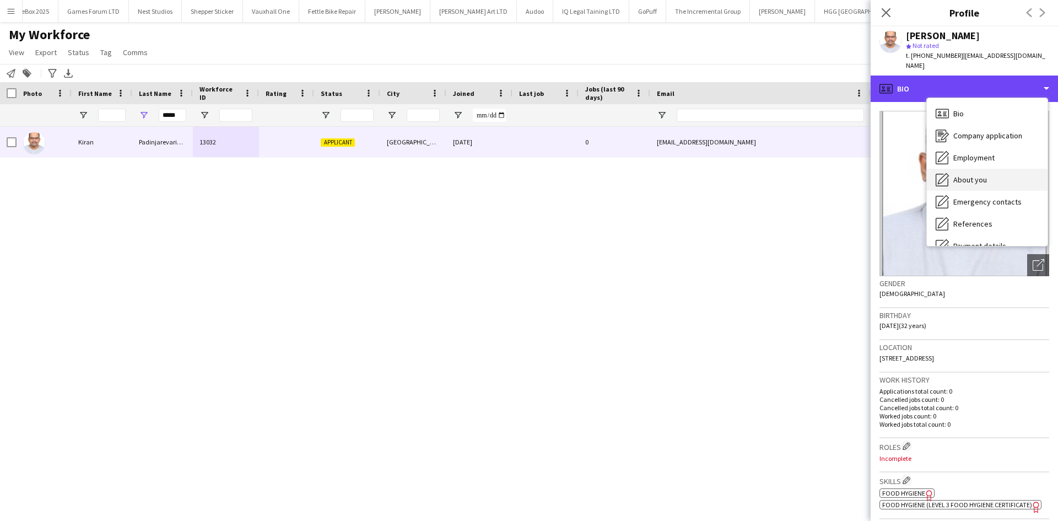
scroll to position [148, 0]
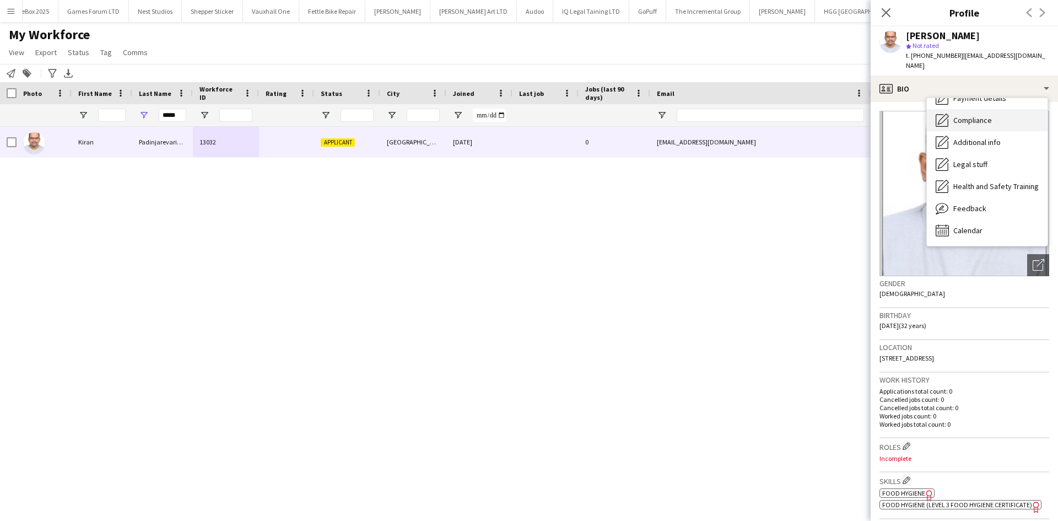
click at [994, 111] on div "Compliance Compliance" at bounding box center [987, 120] width 121 height 22
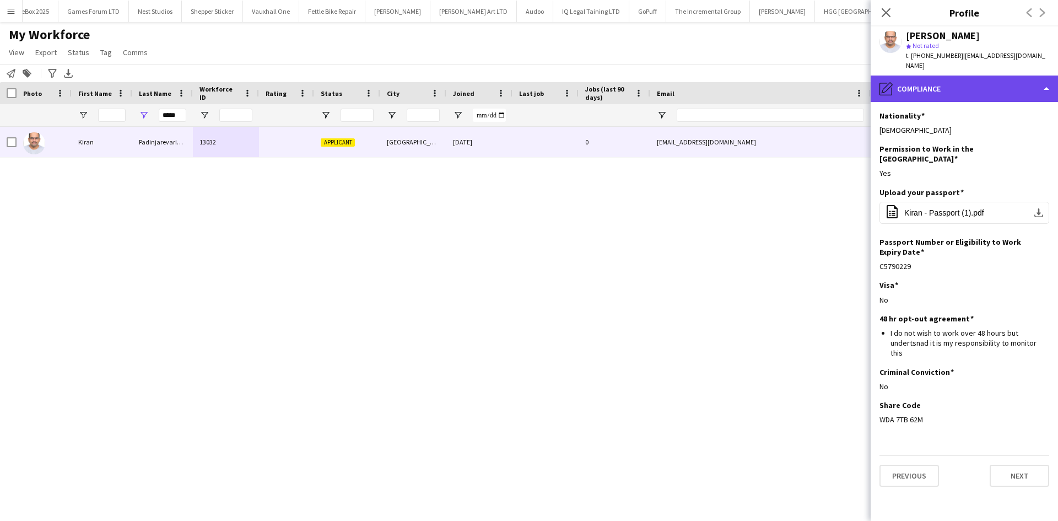
click at [948, 82] on div "pencil4 Compliance" at bounding box center [964, 89] width 187 height 26
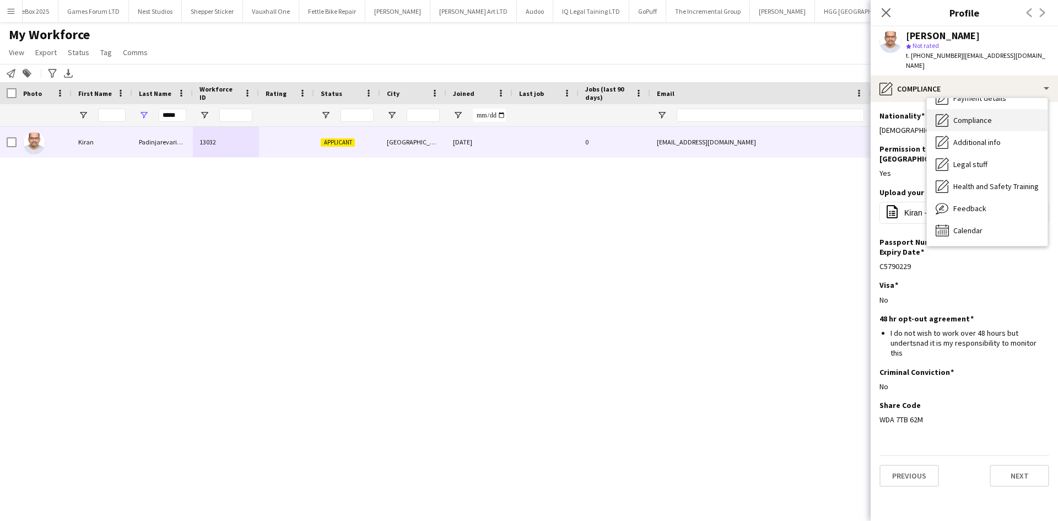
click at [992, 115] on span "Compliance" at bounding box center [973, 120] width 39 height 10
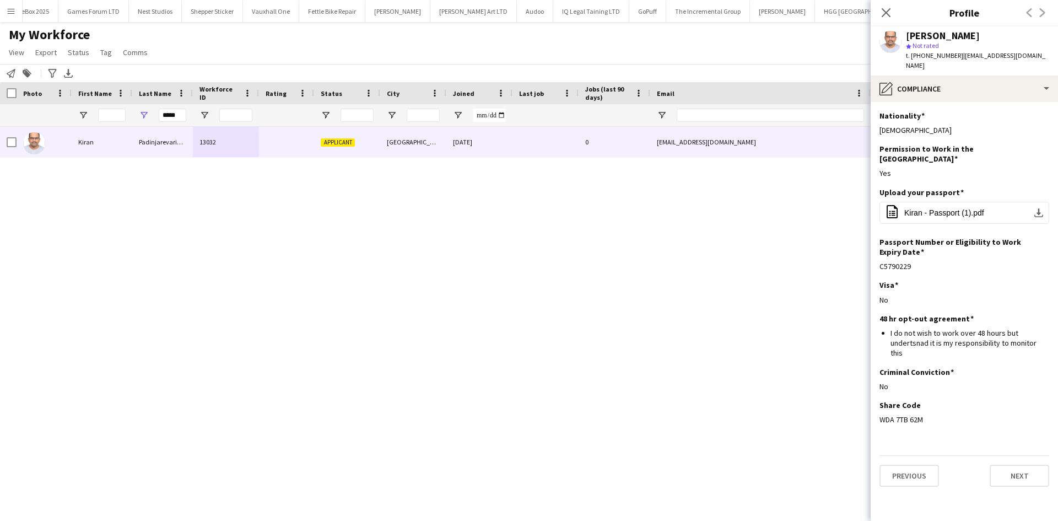
drag, startPoint x: 924, startPoint y: 386, endPoint x: 873, endPoint y: 391, distance: 51.0
click at [873, 391] on app-section-data-types "Nationality Edit this field Indian Permission to Work in the UK Edit this field…" at bounding box center [964, 311] width 187 height 419
copy div "WDA 7TB 62M"
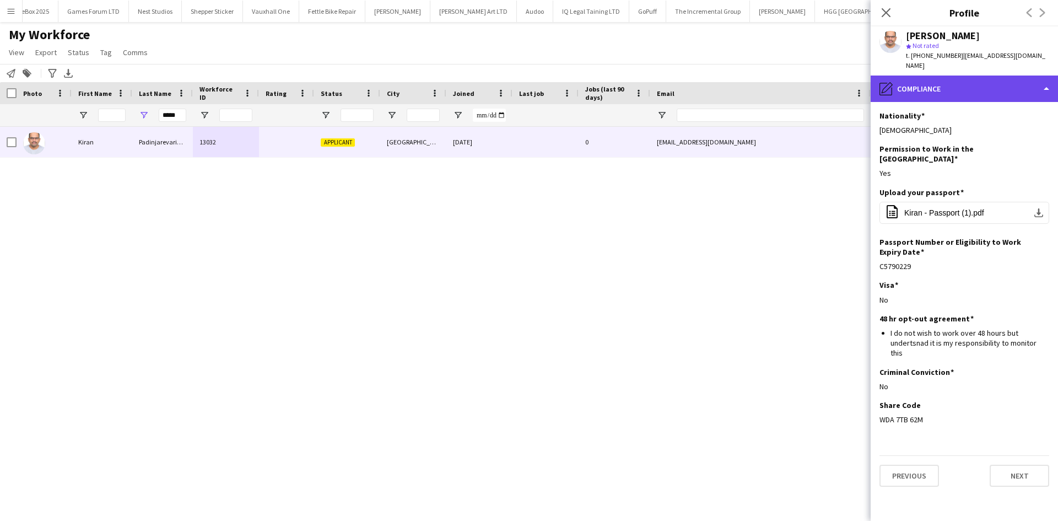
click at [939, 76] on div "pencil4 Compliance" at bounding box center [964, 89] width 187 height 26
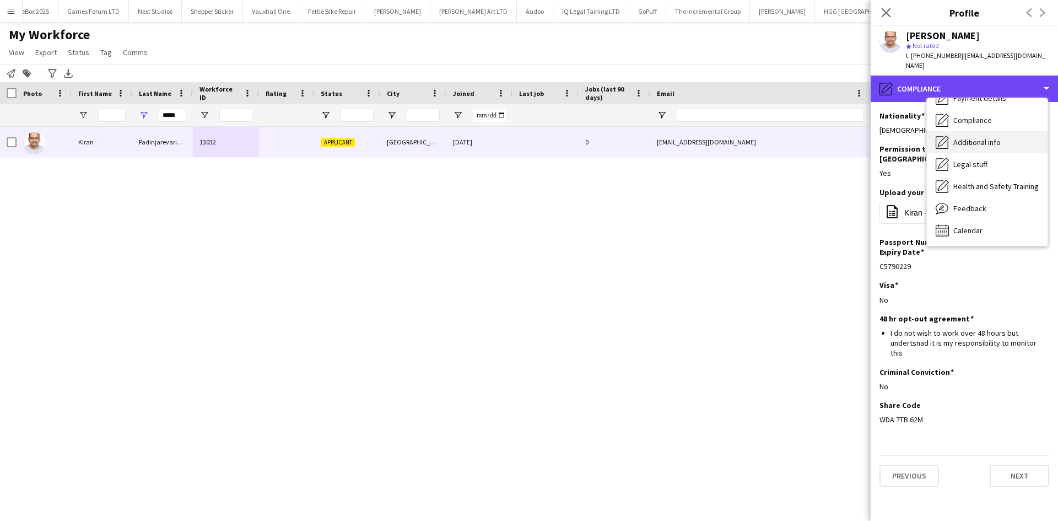
scroll to position [0, 0]
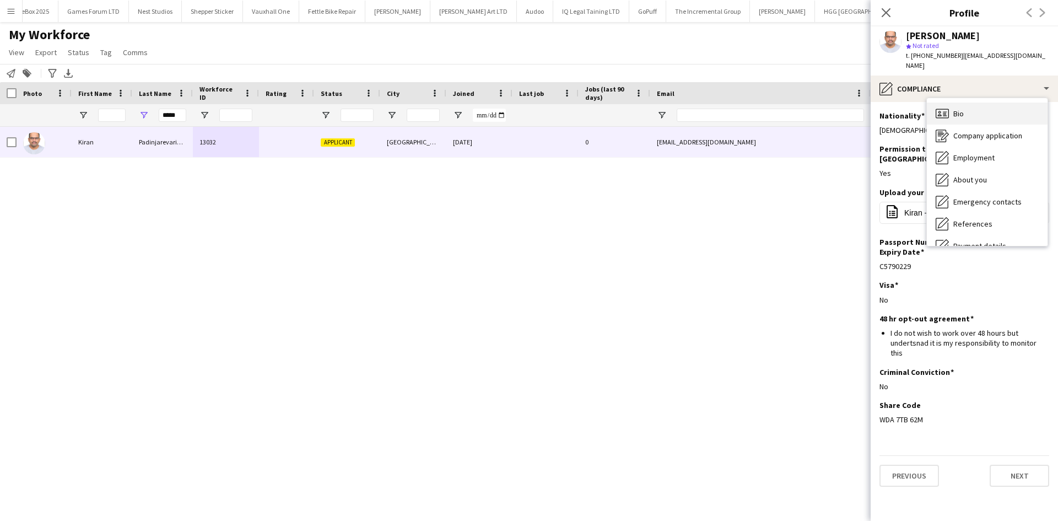
click at [976, 108] on div "Bio Bio" at bounding box center [987, 114] width 121 height 22
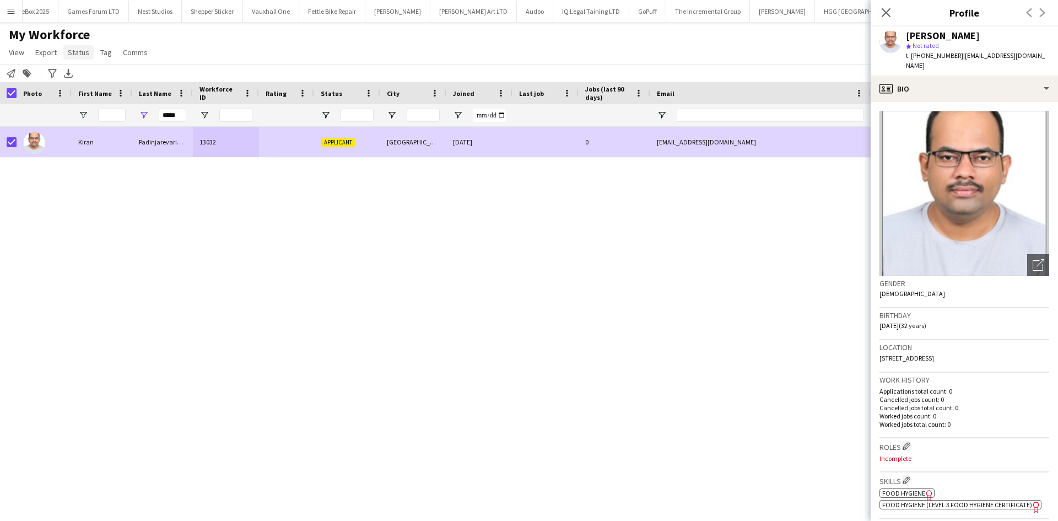
click at [75, 53] on span "Status" at bounding box center [78, 52] width 21 height 10
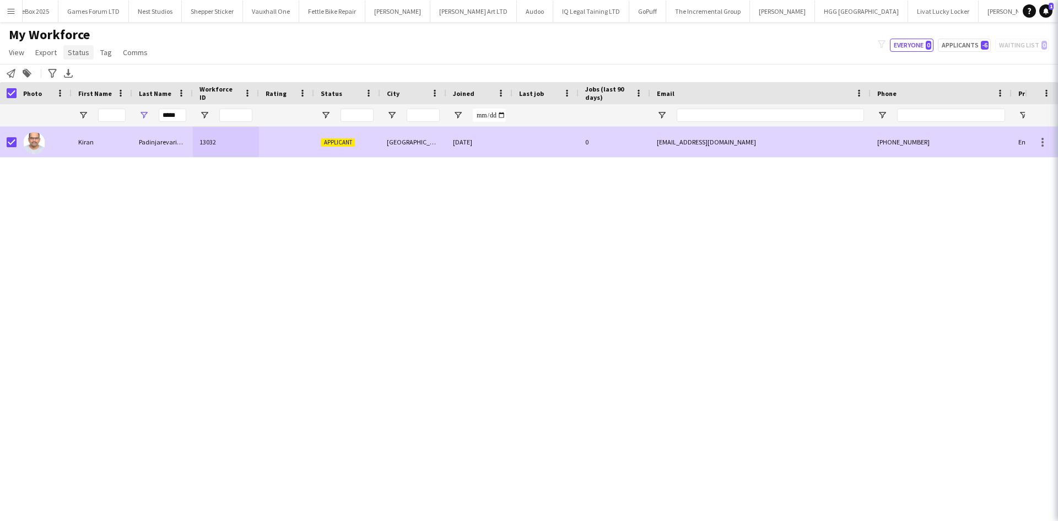
click at [76, 53] on span "Status" at bounding box center [78, 52] width 21 height 10
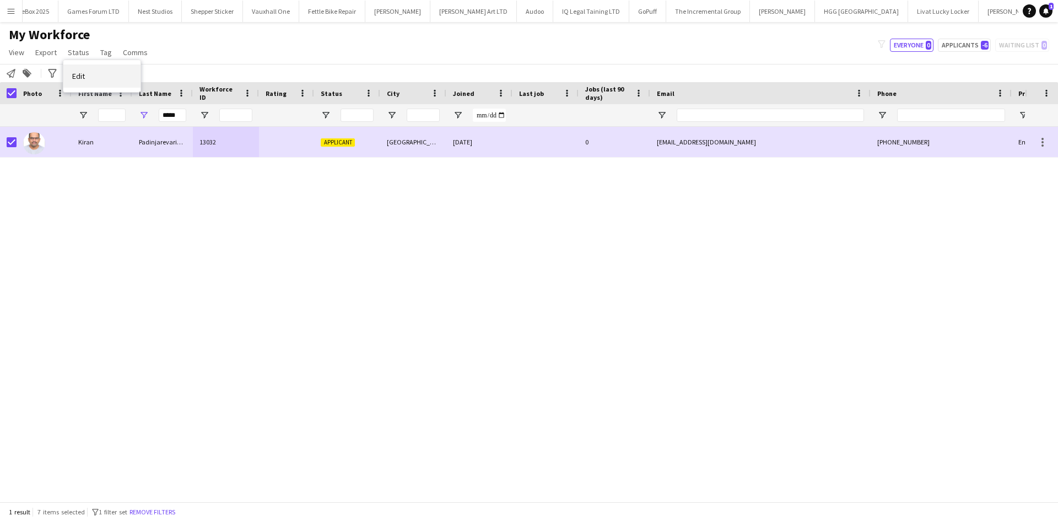
click at [103, 73] on link "Edit" at bounding box center [101, 75] width 77 height 23
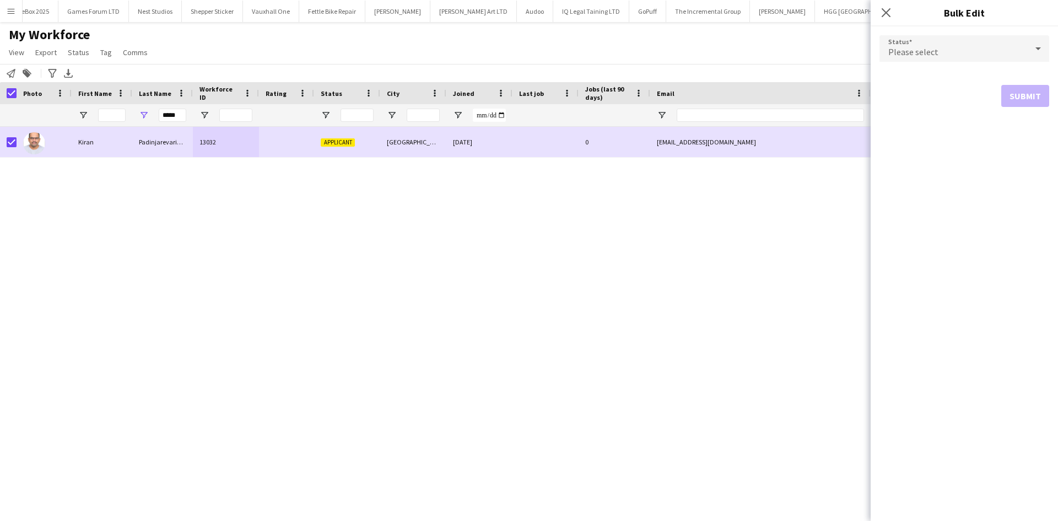
click at [975, 43] on div "Please select" at bounding box center [954, 48] width 148 height 26
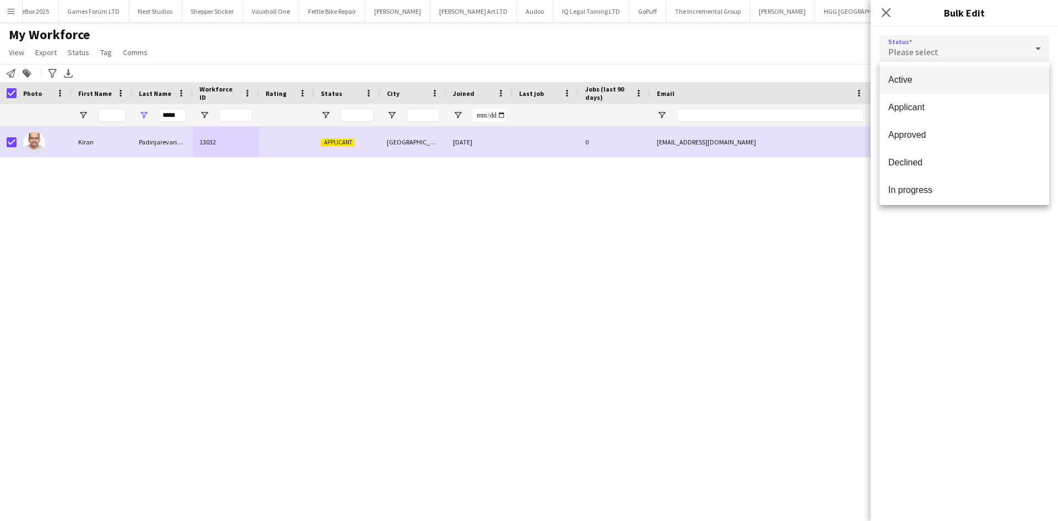
click at [945, 81] on span "Active" at bounding box center [965, 79] width 152 height 10
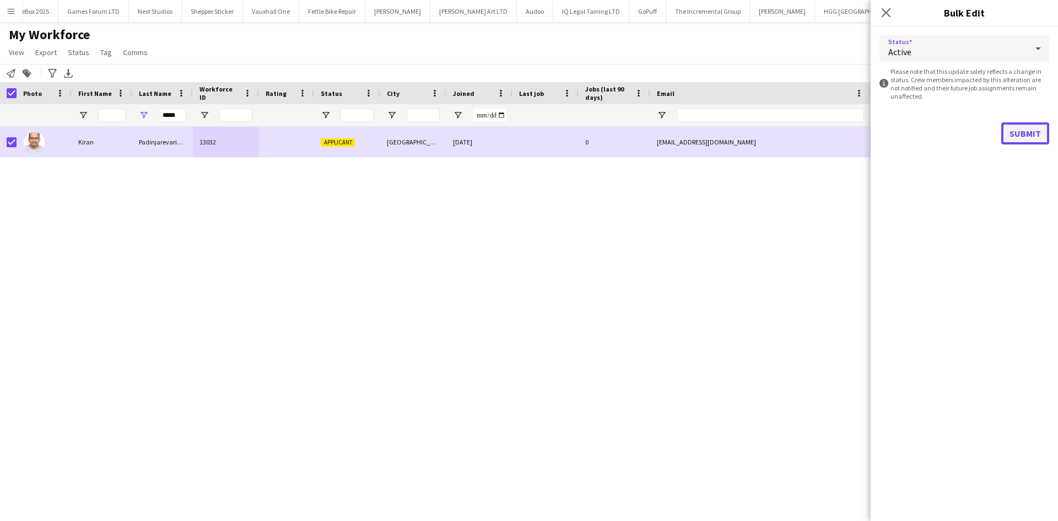
click at [1019, 135] on button "Submit" at bounding box center [1026, 133] width 48 height 22
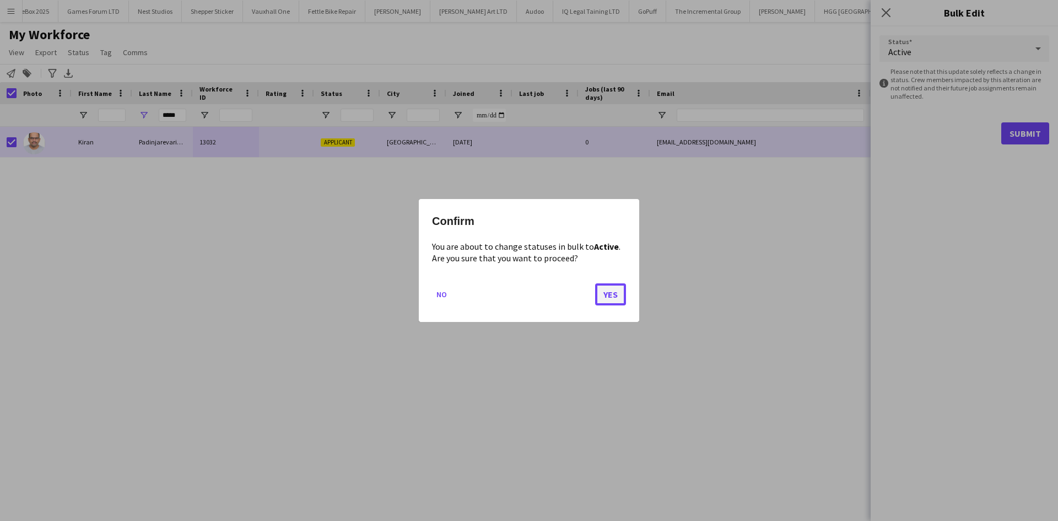
click at [612, 292] on button "Yes" at bounding box center [610, 294] width 31 height 22
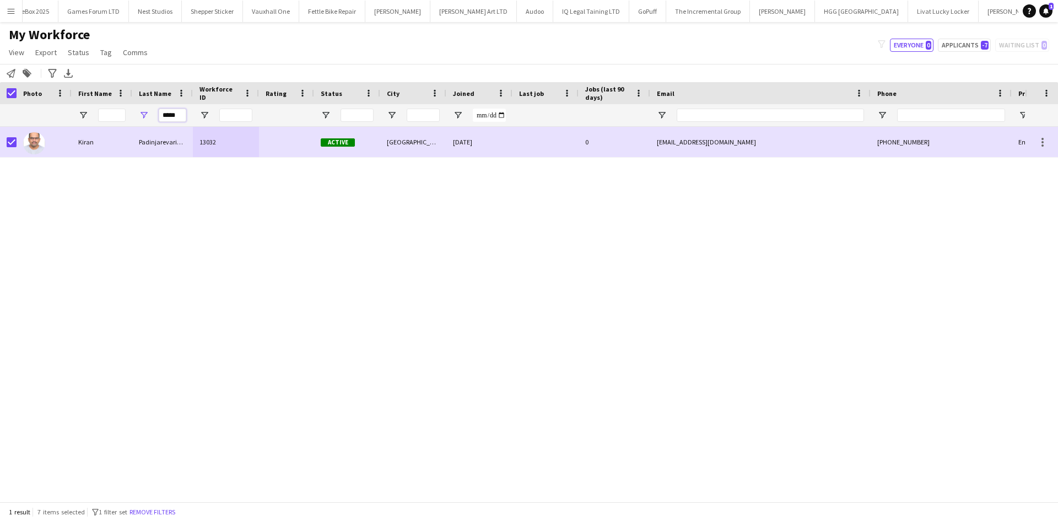
drag, startPoint x: 184, startPoint y: 116, endPoint x: 124, endPoint y: 123, distance: 60.5
click at [124, 123] on div "*****" at bounding box center [597, 115] width 1195 height 22
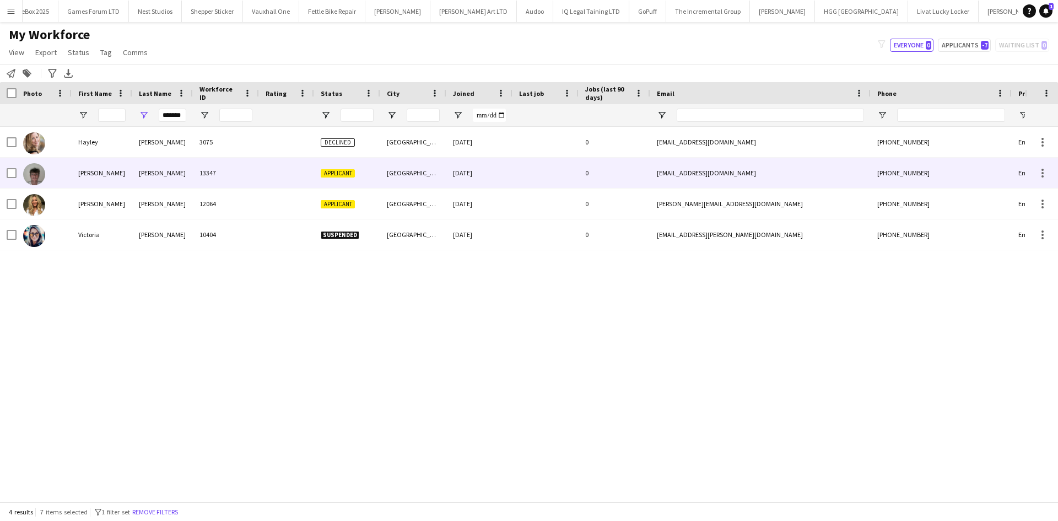
click at [175, 176] on div "Simmons" at bounding box center [162, 173] width 61 height 30
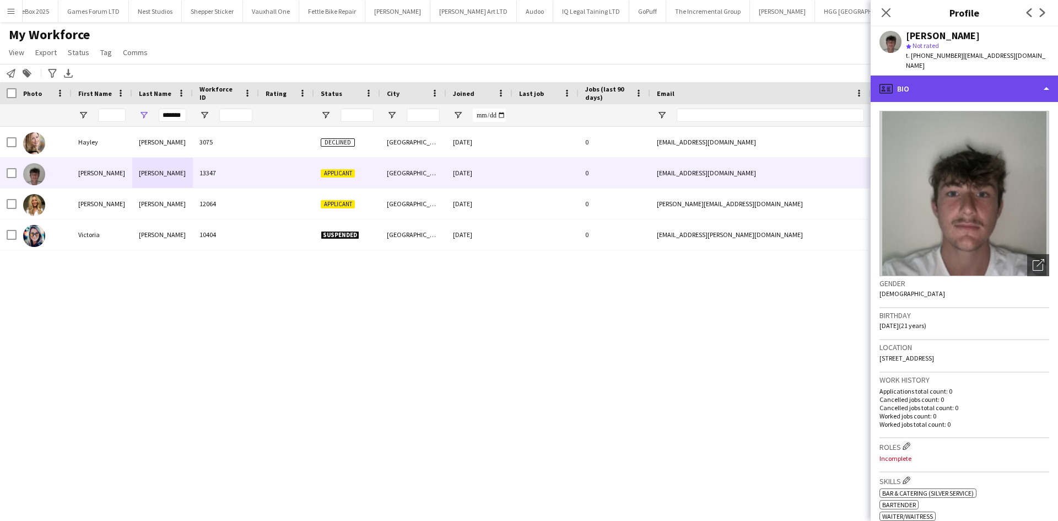
click at [996, 76] on div "profile Bio" at bounding box center [964, 89] width 187 height 26
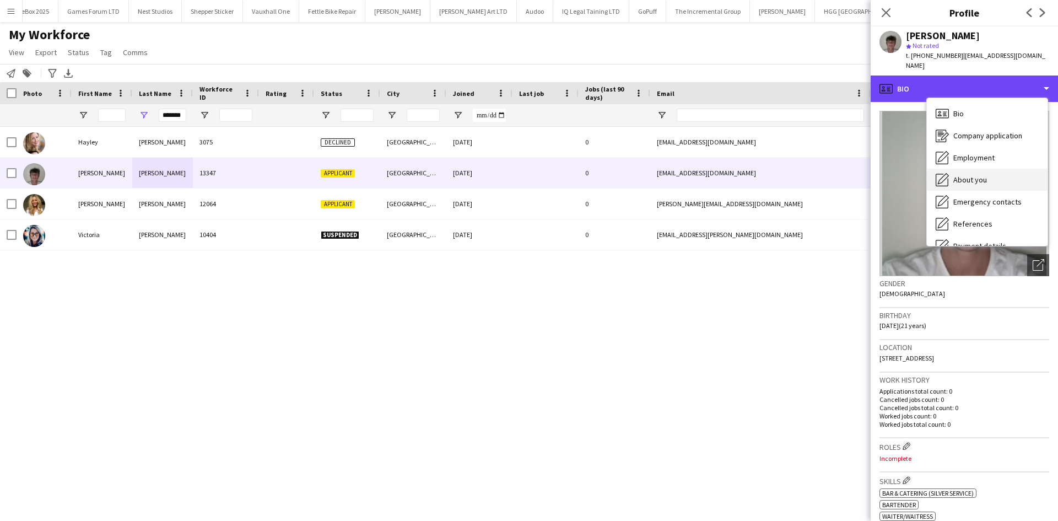
scroll to position [148, 0]
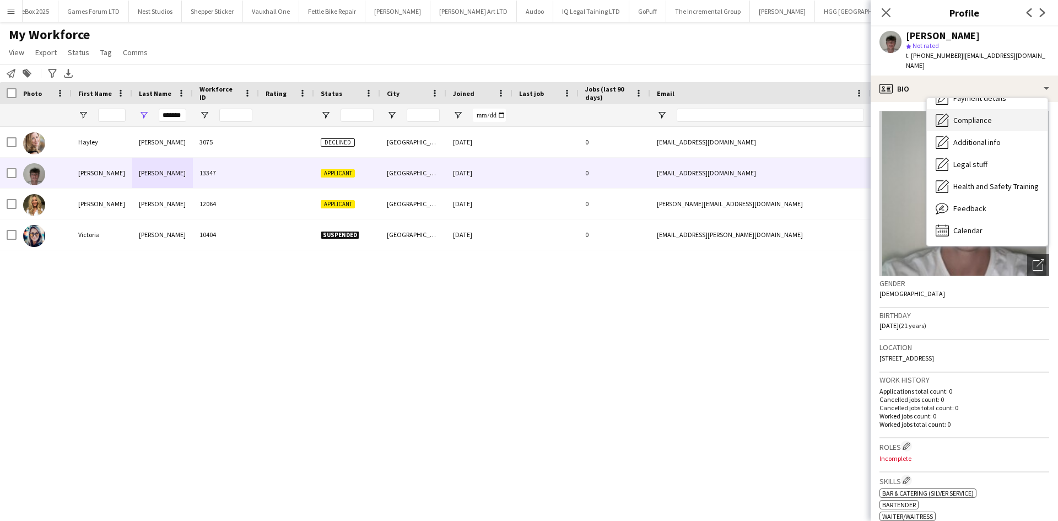
click at [985, 115] on span "Compliance" at bounding box center [973, 120] width 39 height 10
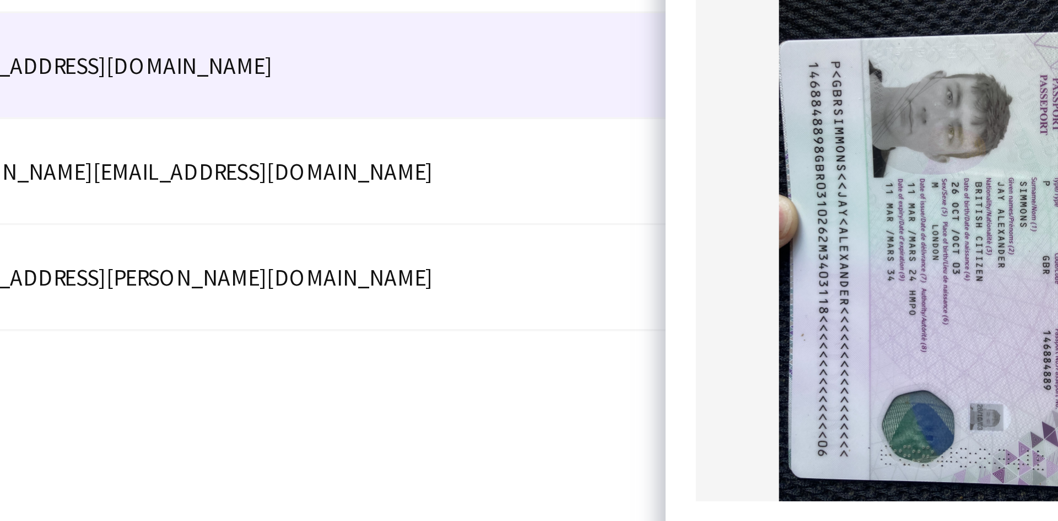
scroll to position [63, 0]
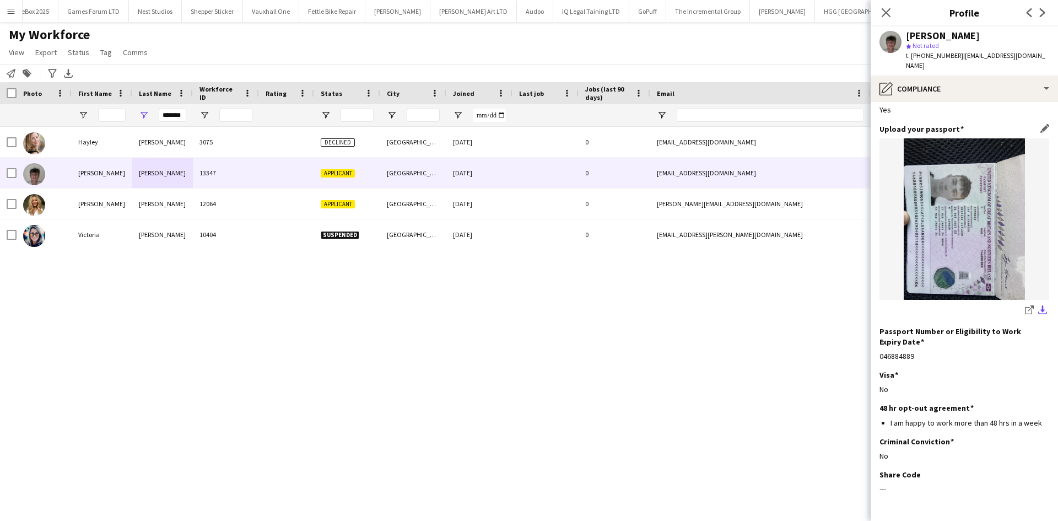
click at [1039, 305] on app-icon "download-bottom" at bounding box center [1043, 310] width 9 height 10
drag, startPoint x: 162, startPoint y: 115, endPoint x: 297, endPoint y: 122, distance: 135.8
click at [297, 122] on div "*******" at bounding box center [597, 115] width 1195 height 22
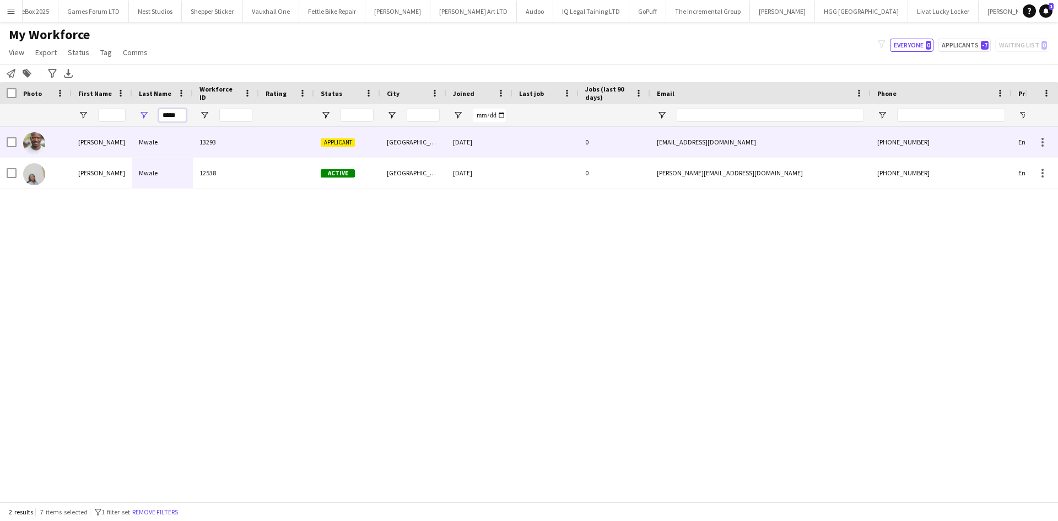
type input "*****"
click at [221, 142] on div "13293" at bounding box center [226, 142] width 66 height 30
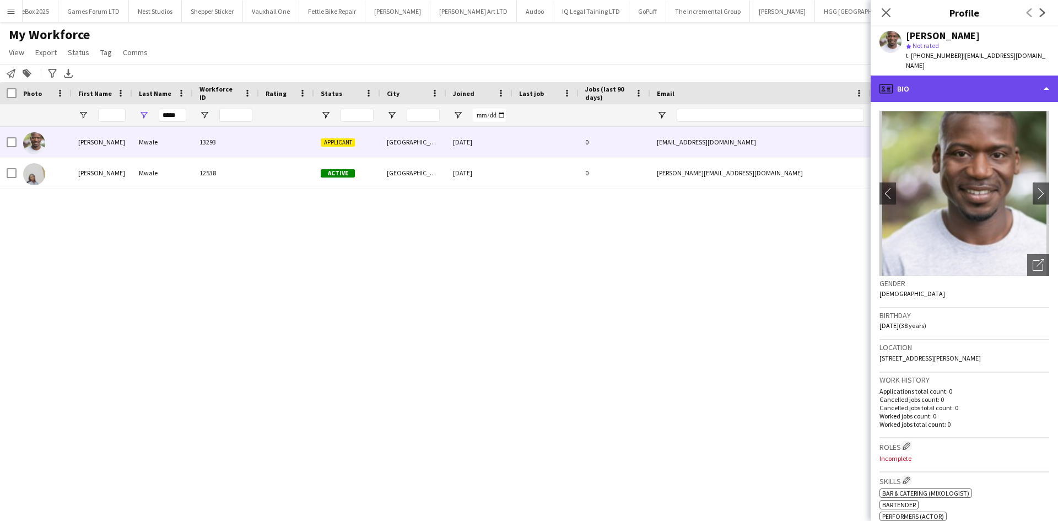
click at [992, 80] on div "profile Bio" at bounding box center [964, 89] width 187 height 26
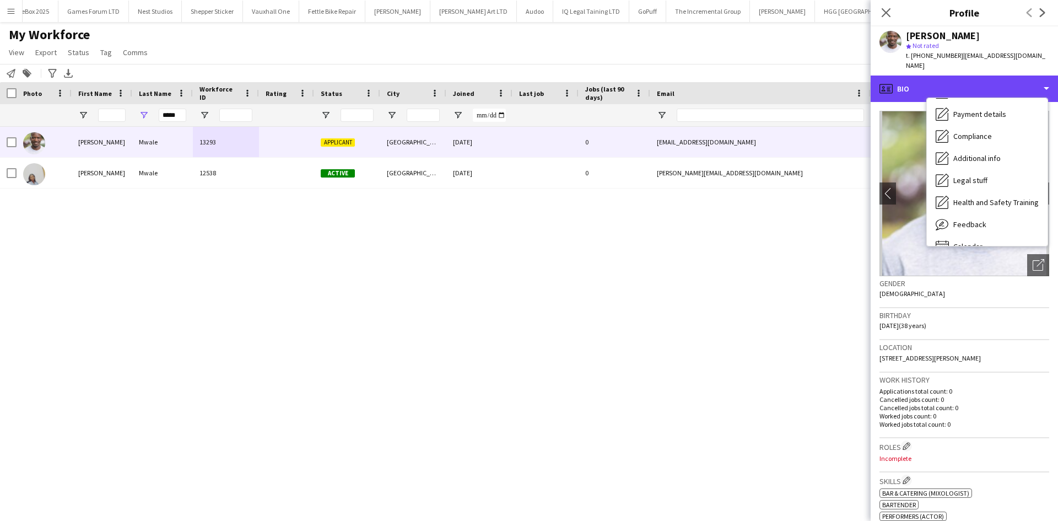
scroll to position [148, 0]
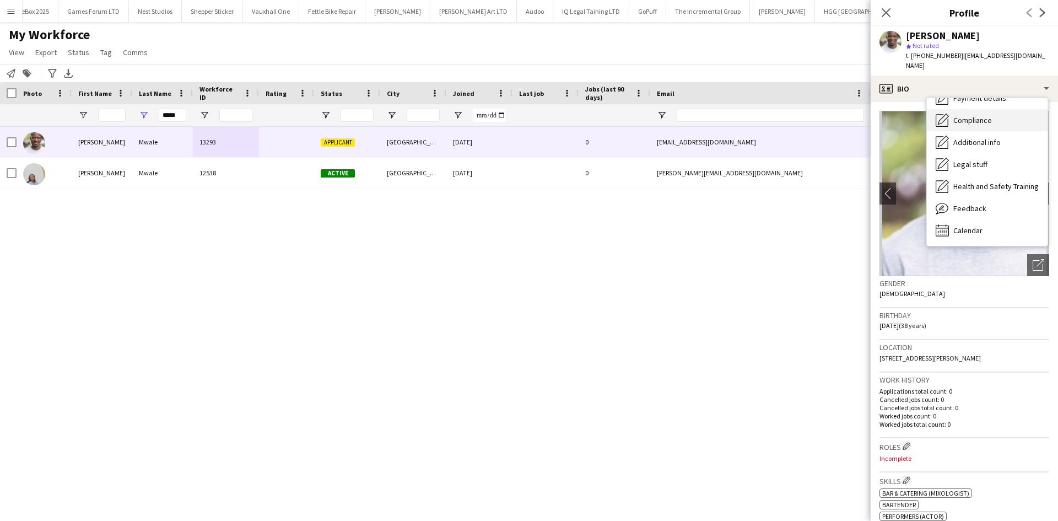
click at [979, 115] on span "Compliance" at bounding box center [973, 120] width 39 height 10
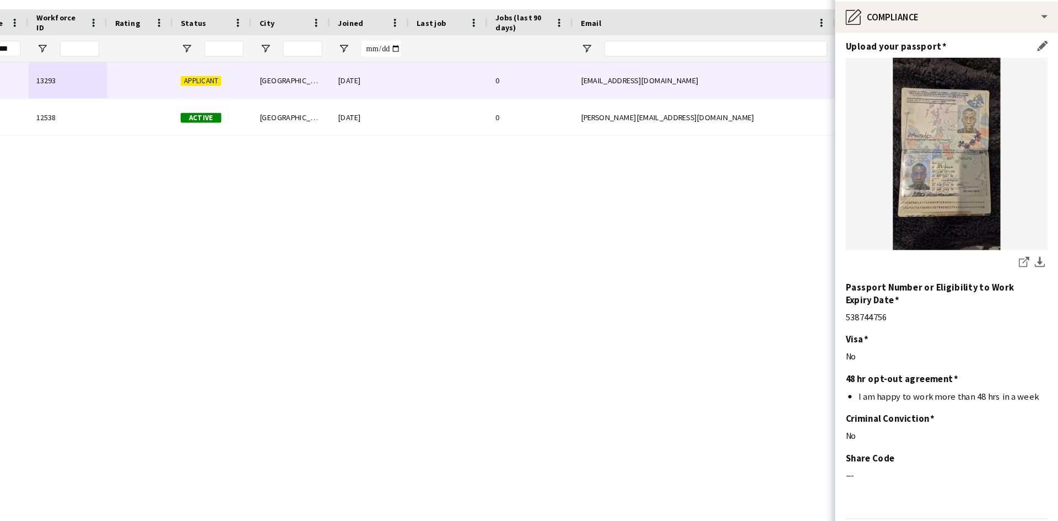
scroll to position [0, 0]
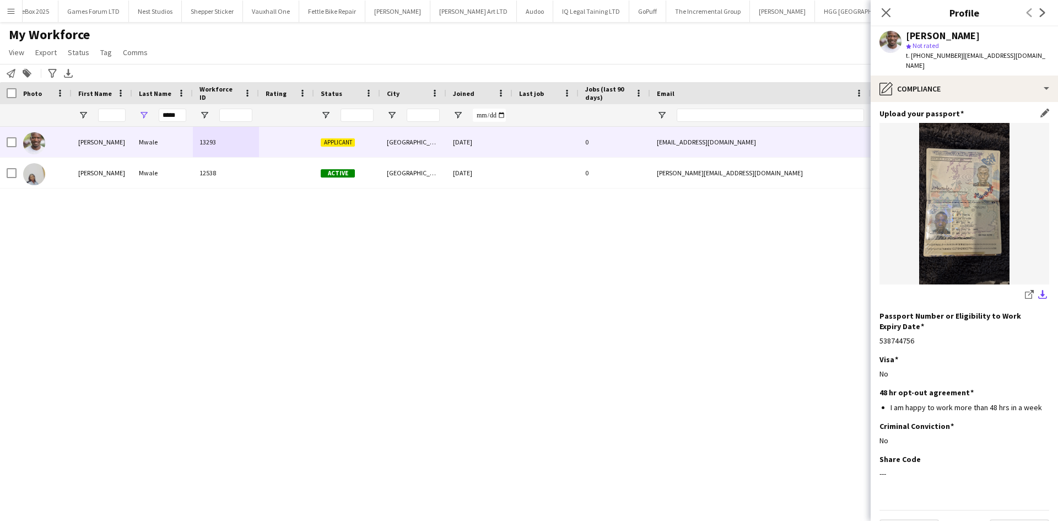
click at [1036, 289] on button "download-bottom" at bounding box center [1042, 295] width 13 height 13
click at [1039, 290] on app-icon "download-bottom" at bounding box center [1043, 295] width 9 height 10
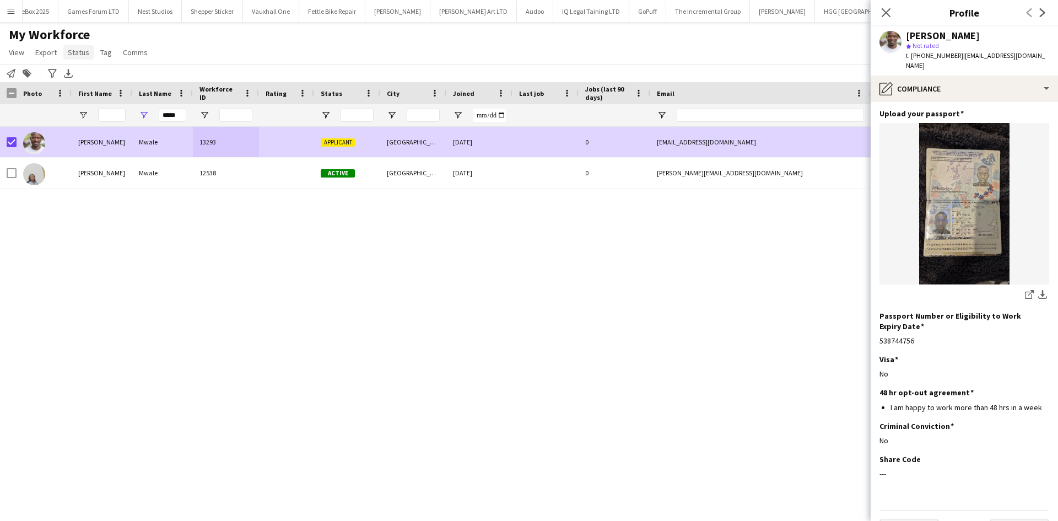
click at [77, 56] on span "Status" at bounding box center [78, 52] width 21 height 10
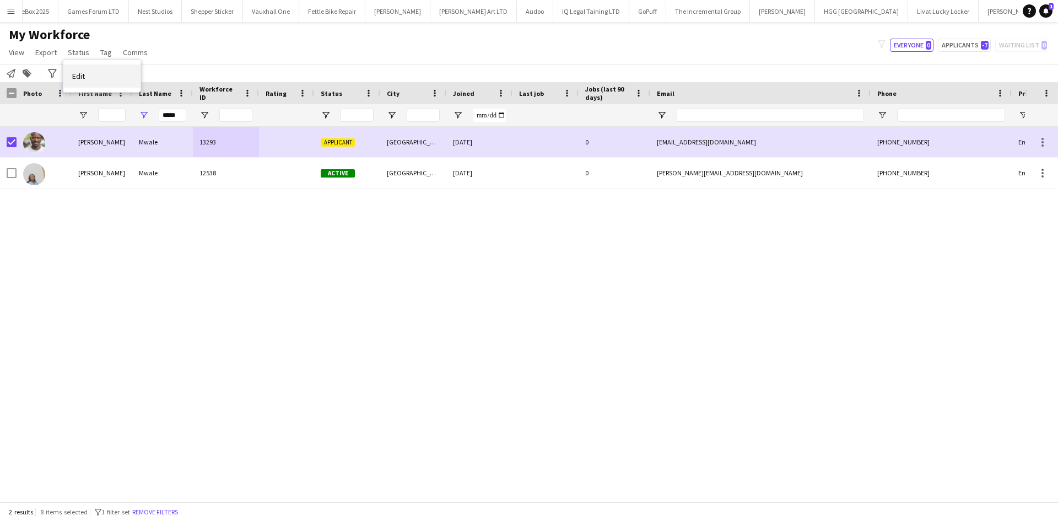
click at [99, 81] on link "Edit" at bounding box center [101, 75] width 77 height 23
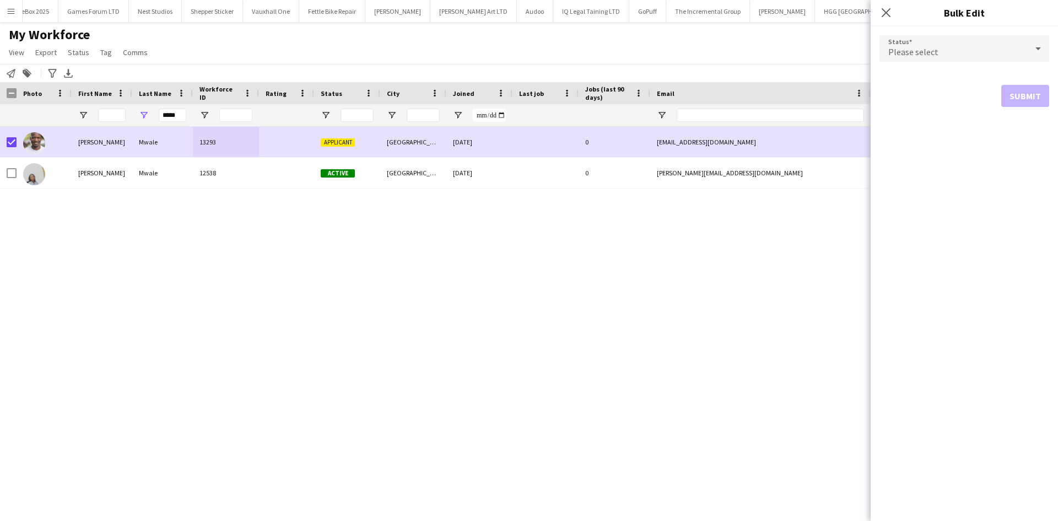
click at [962, 51] on div "Please select" at bounding box center [954, 48] width 148 height 26
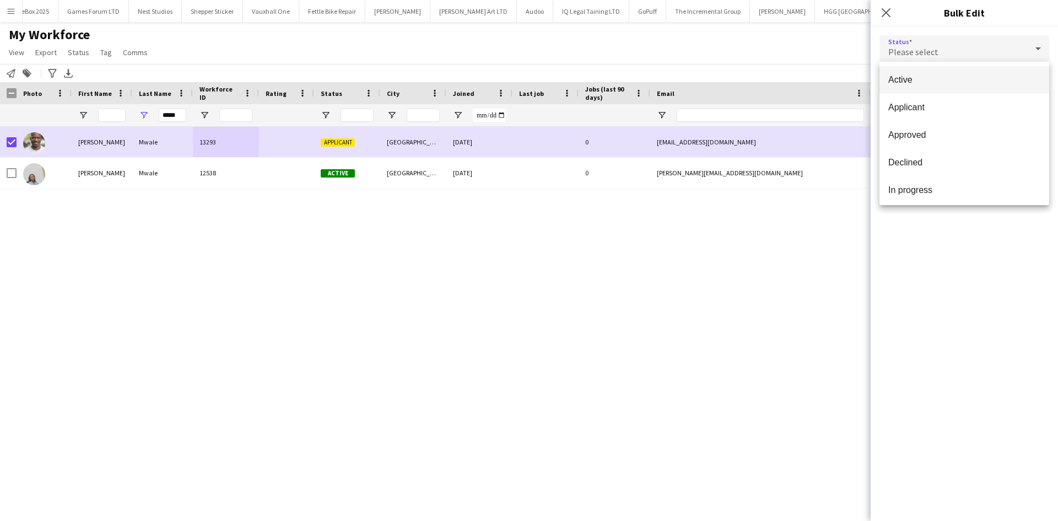
click at [939, 87] on mat-option "Active" at bounding box center [965, 80] width 170 height 28
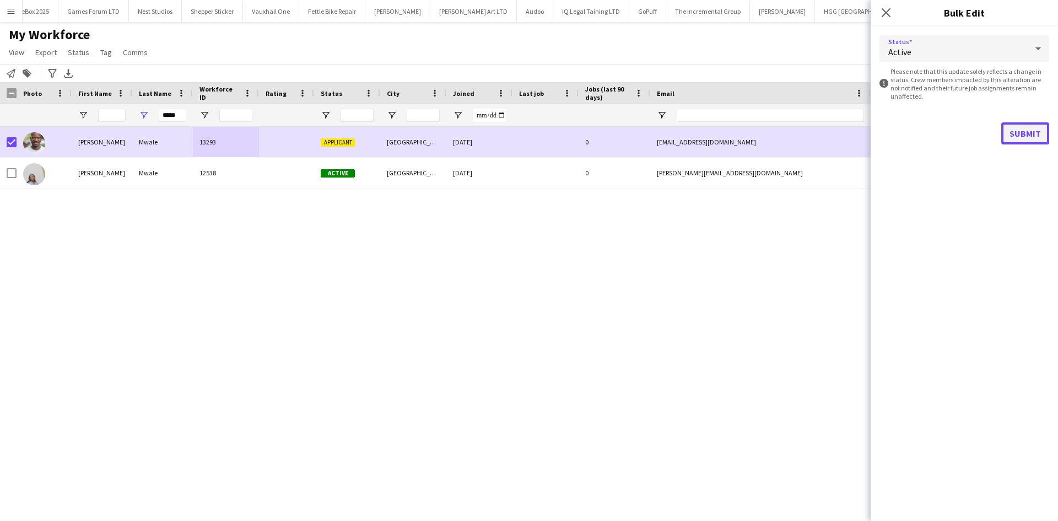
click at [1018, 128] on button "Submit" at bounding box center [1026, 133] width 48 height 22
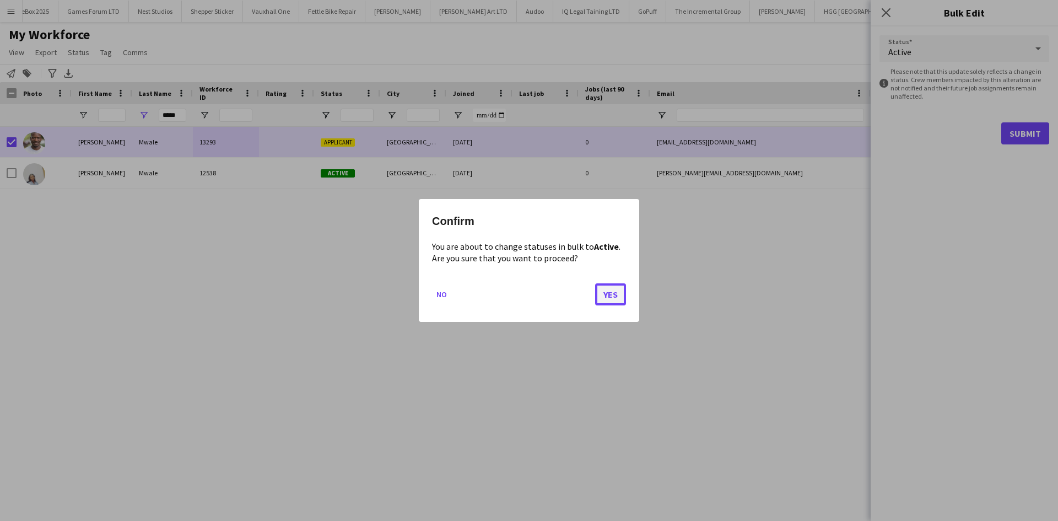
click at [612, 285] on button "Yes" at bounding box center [610, 294] width 31 height 22
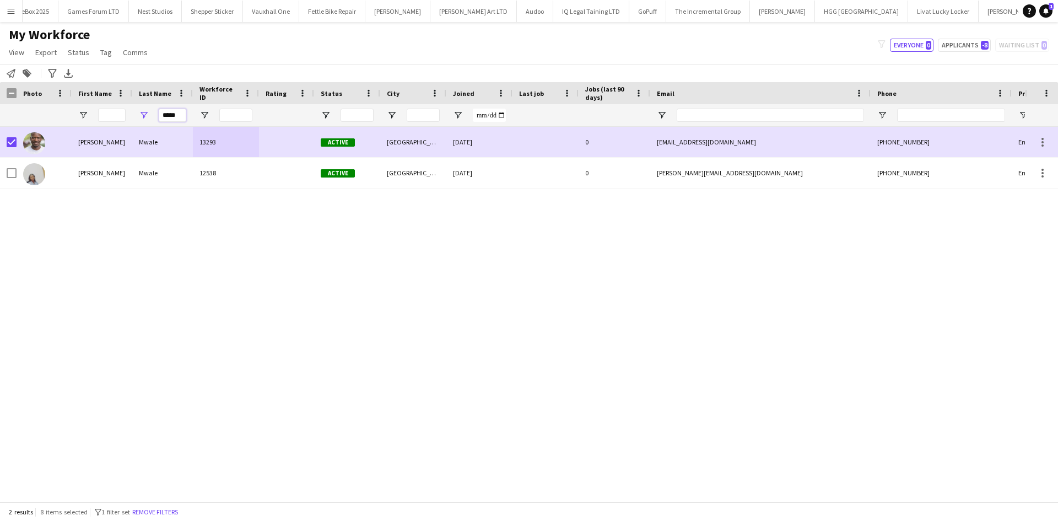
drag, startPoint x: 182, startPoint y: 115, endPoint x: 144, endPoint y: 117, distance: 38.6
click at [144, 117] on div "*****" at bounding box center [162, 115] width 61 height 22
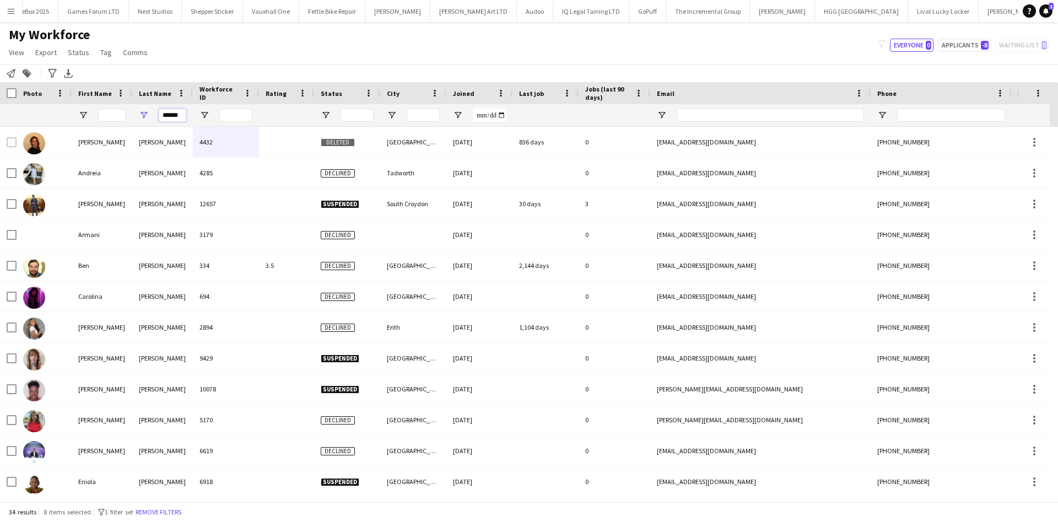
type input "******"
click at [102, 115] on input "First Name Filter Input" at bounding box center [112, 115] width 28 height 13
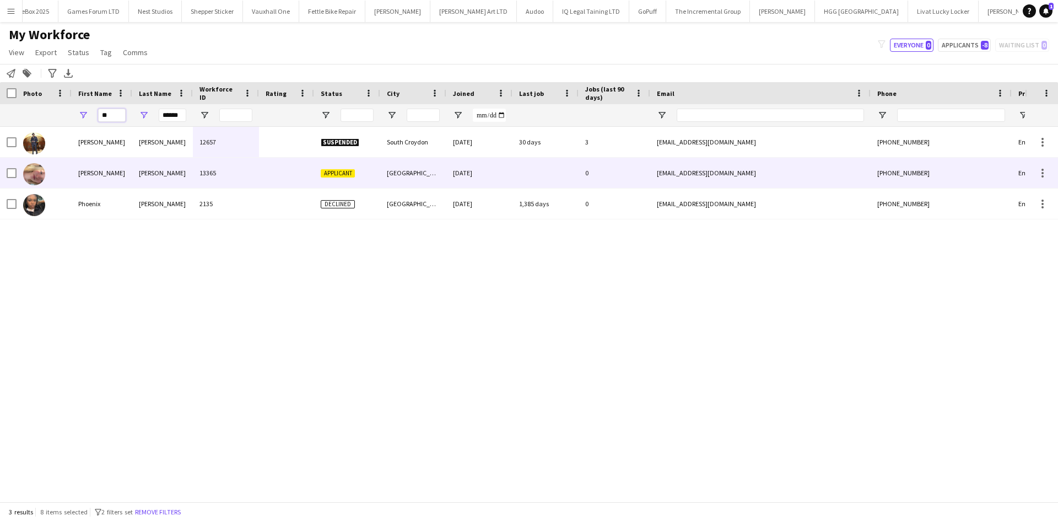
type input "**"
click at [370, 185] on div "Applicant" at bounding box center [347, 173] width 66 height 30
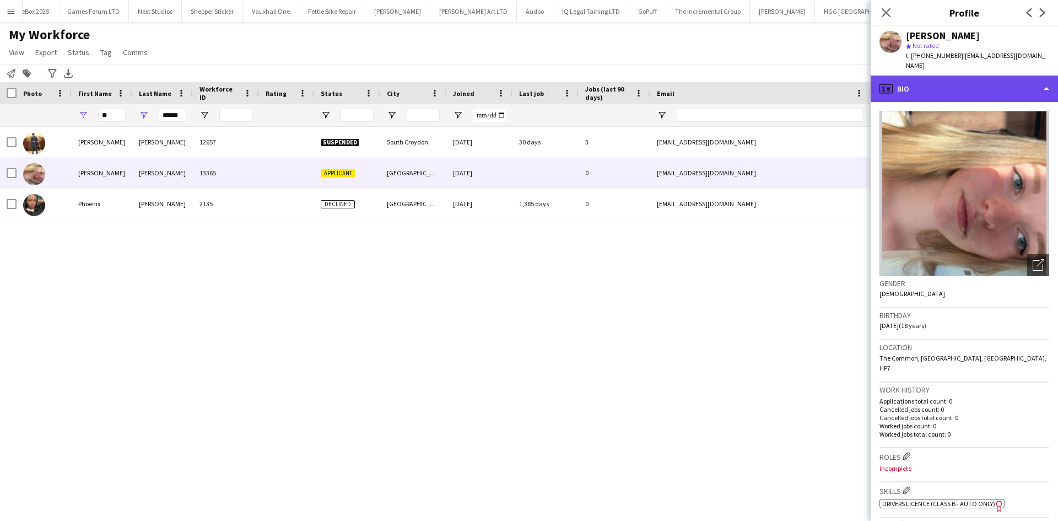
click at [922, 76] on div "profile Bio" at bounding box center [964, 89] width 187 height 26
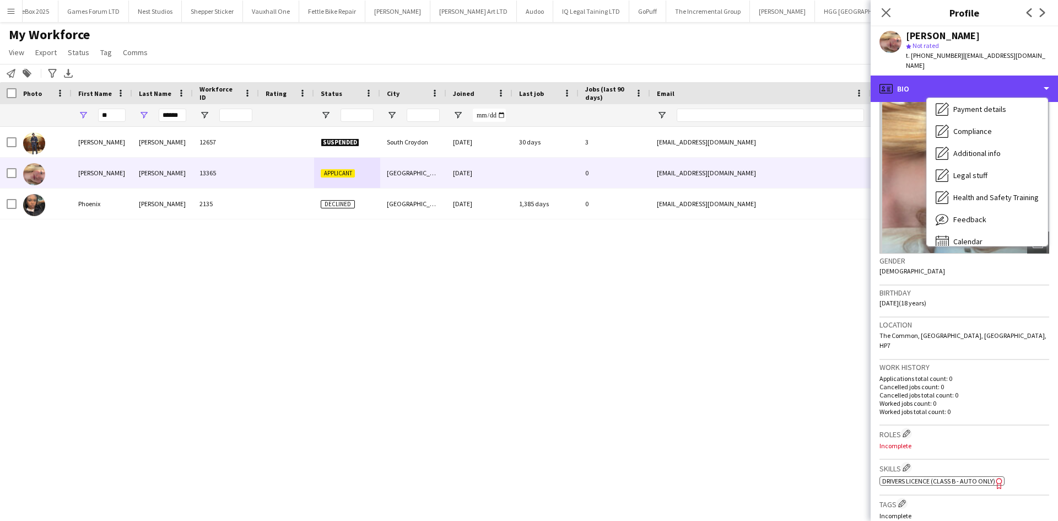
scroll to position [148, 0]
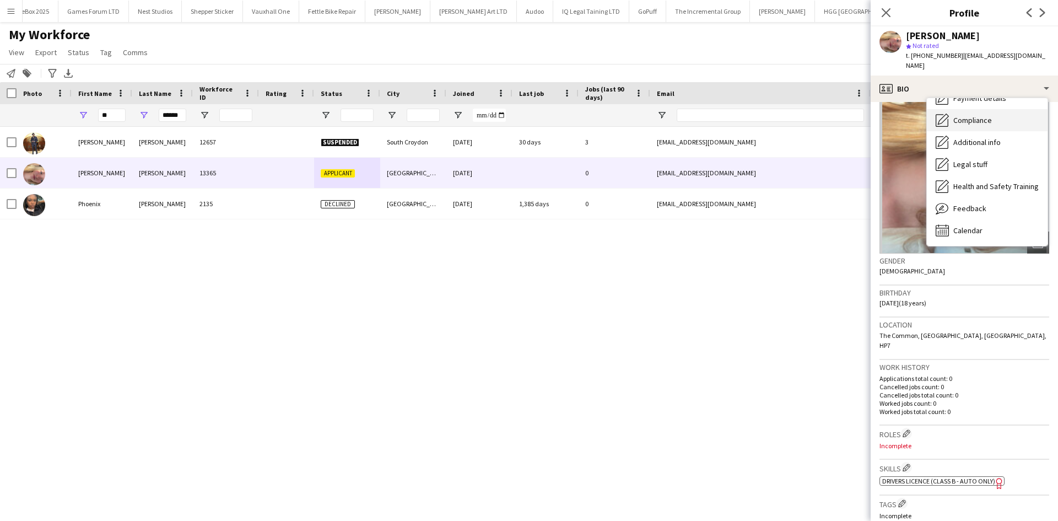
click at [970, 115] on span "Compliance" at bounding box center [973, 120] width 39 height 10
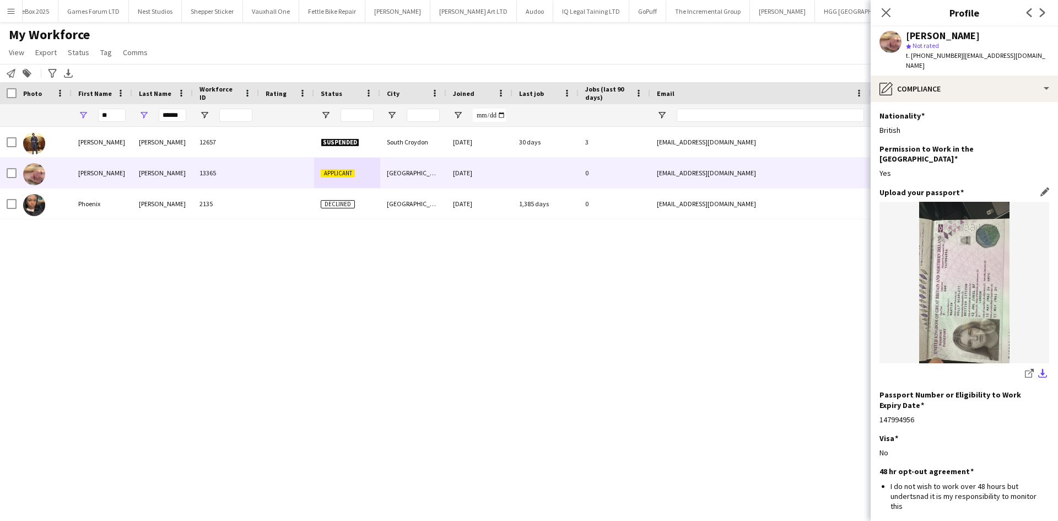
click at [1039, 369] on app-icon "download-bottom" at bounding box center [1043, 374] width 9 height 10
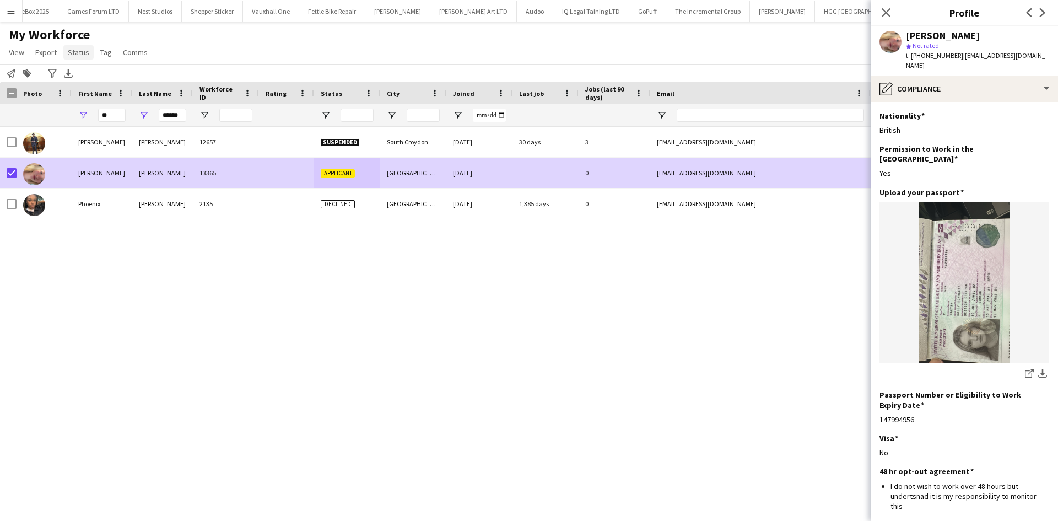
click at [78, 52] on span "Status" at bounding box center [78, 52] width 21 height 10
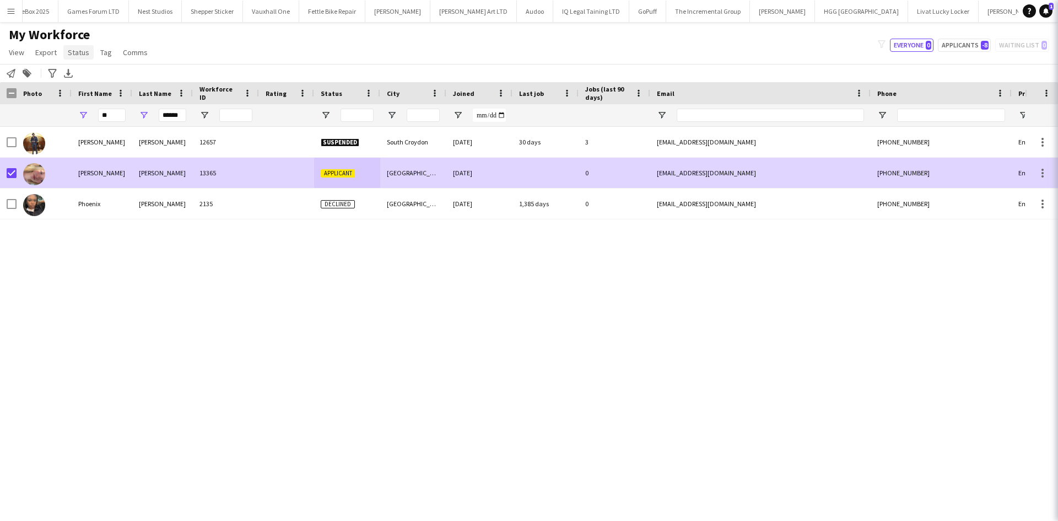
click at [78, 52] on span "Status" at bounding box center [78, 52] width 21 height 10
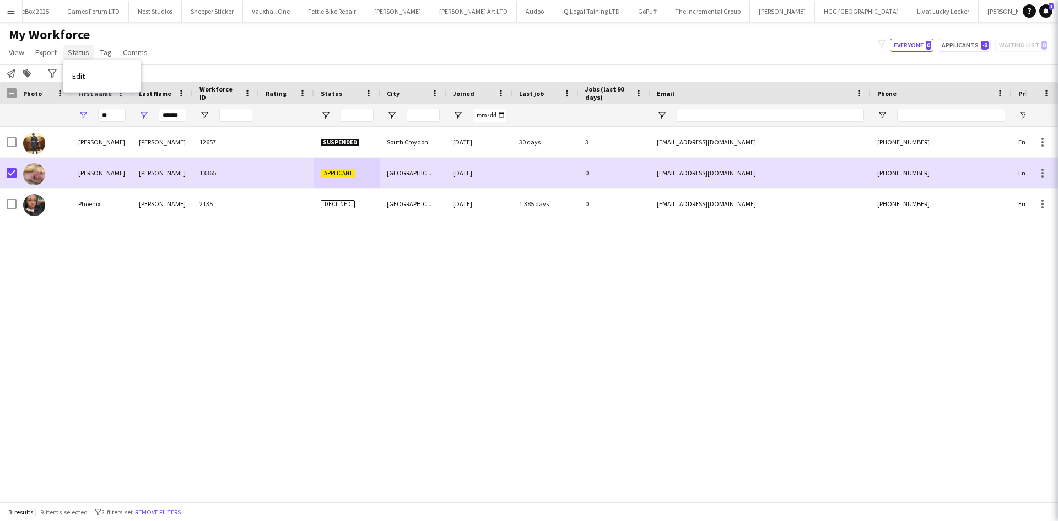
click at [78, 52] on span "Status" at bounding box center [78, 52] width 21 height 10
click at [95, 76] on link "Edit" at bounding box center [101, 75] width 77 height 23
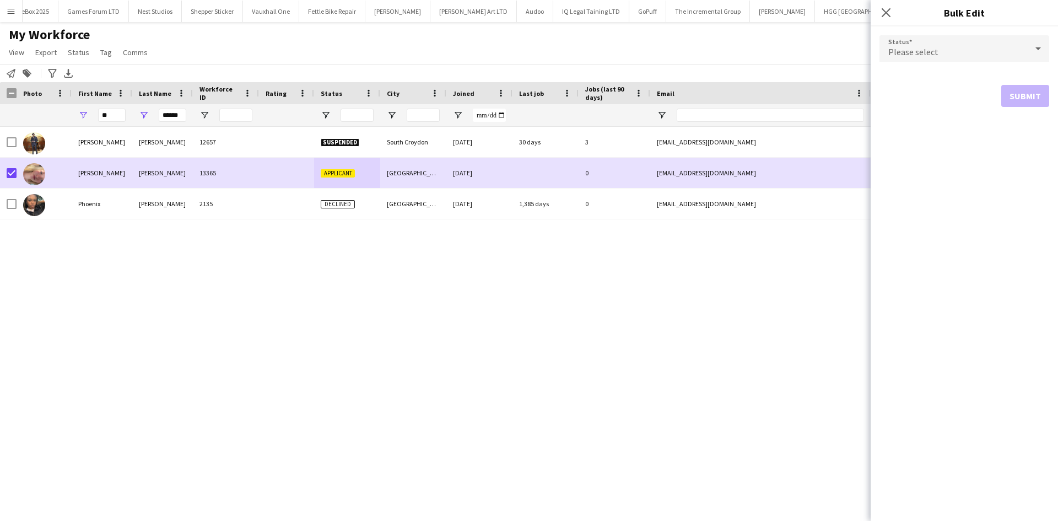
click at [924, 57] on div "Please select" at bounding box center [954, 48] width 148 height 26
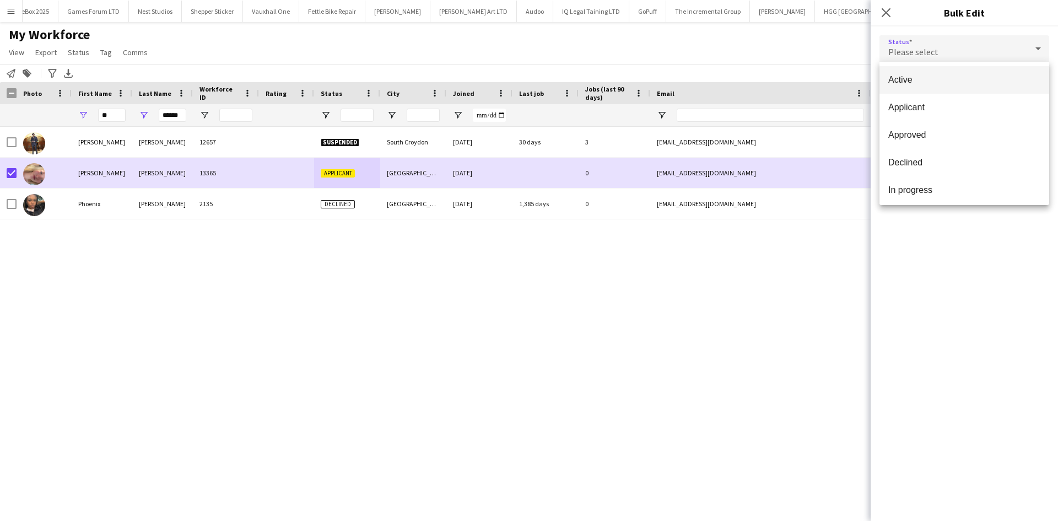
click at [927, 77] on span "Active" at bounding box center [965, 79] width 152 height 10
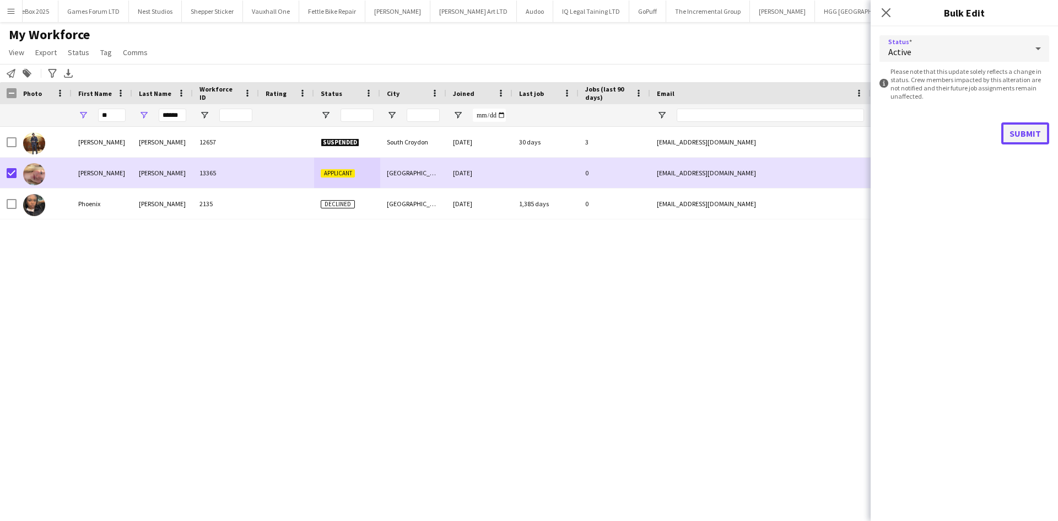
click at [1036, 131] on button "Submit" at bounding box center [1026, 133] width 48 height 22
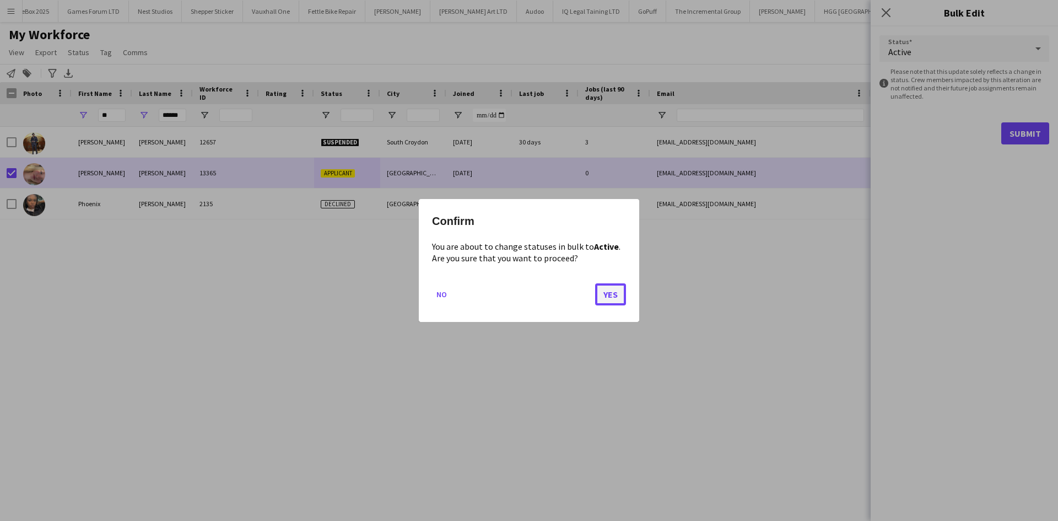
click at [616, 291] on button "Yes" at bounding box center [610, 294] width 31 height 22
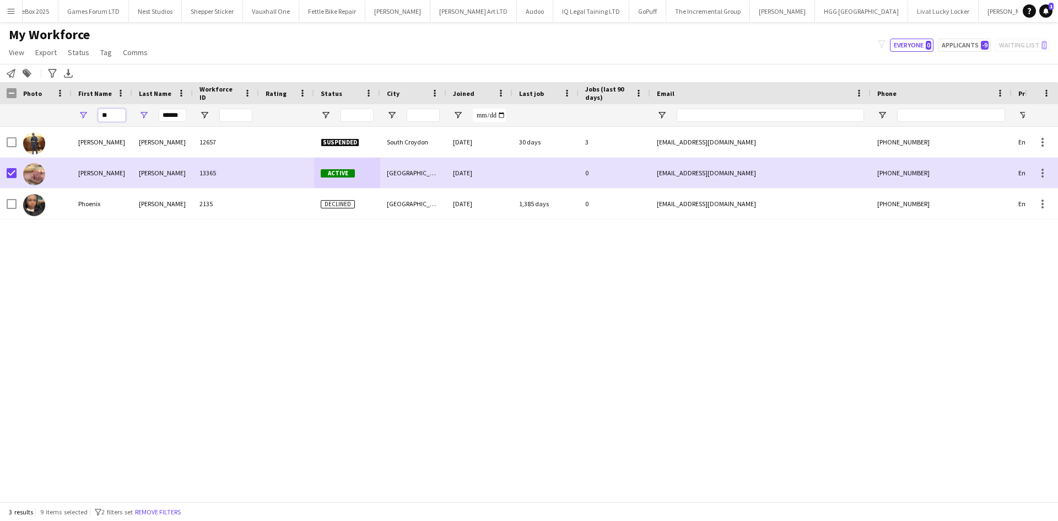
drag, startPoint x: 114, startPoint y: 117, endPoint x: 68, endPoint y: 125, distance: 45.9
click at [68, 125] on div "** ******" at bounding box center [597, 115] width 1195 height 22
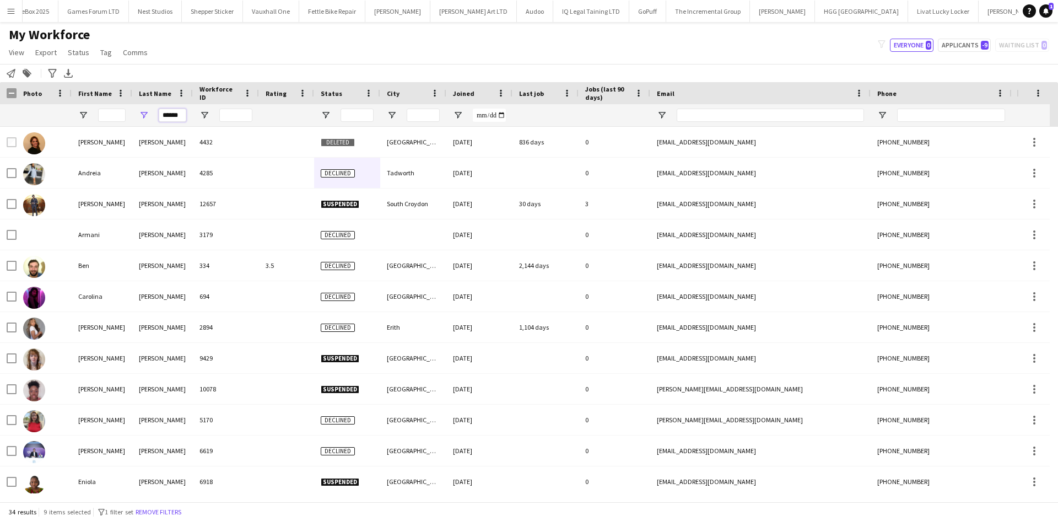
drag, startPoint x: 182, startPoint y: 116, endPoint x: 143, endPoint y: 119, distance: 39.2
click at [143, 119] on div "******" at bounding box center [162, 115] width 61 height 22
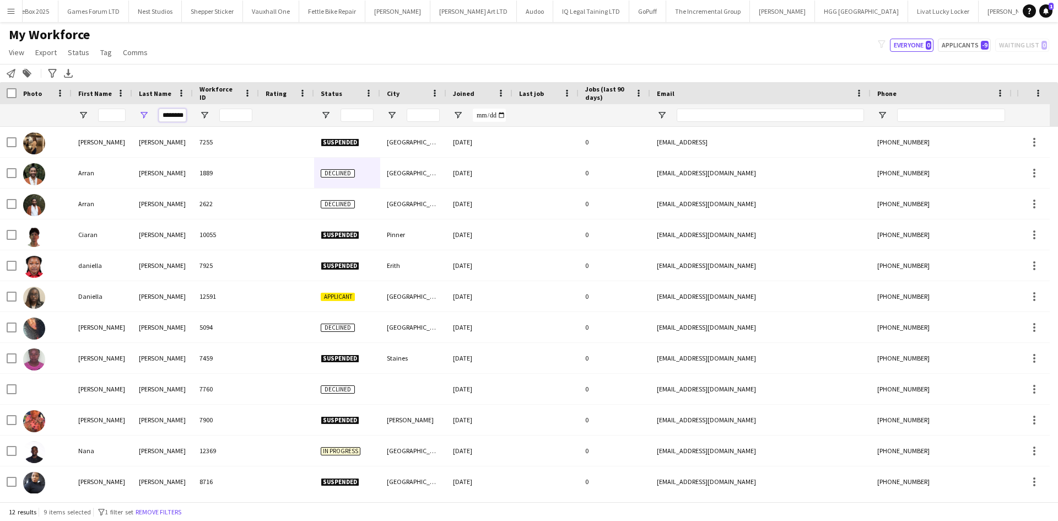
scroll to position [0, 7]
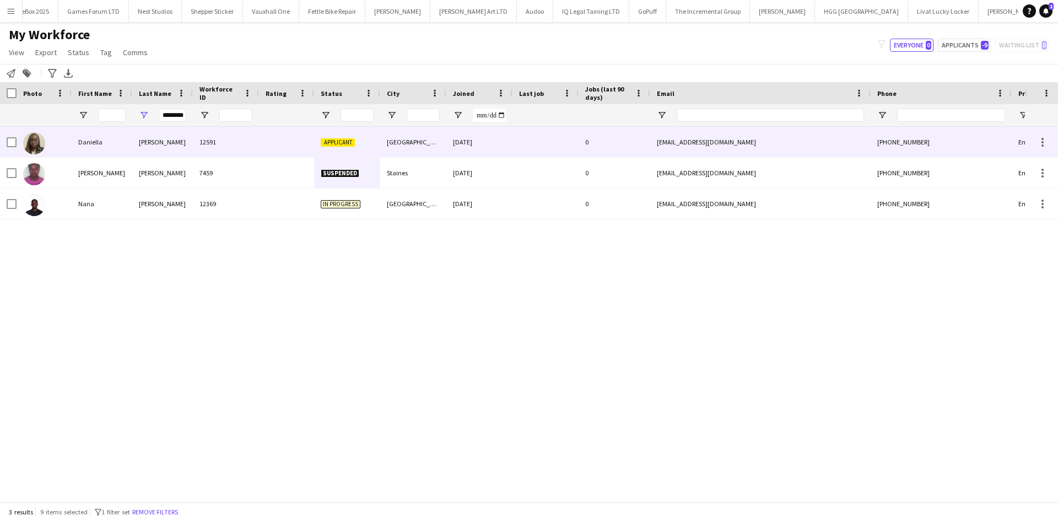
click at [169, 137] on div "Agyemang" at bounding box center [162, 142] width 61 height 30
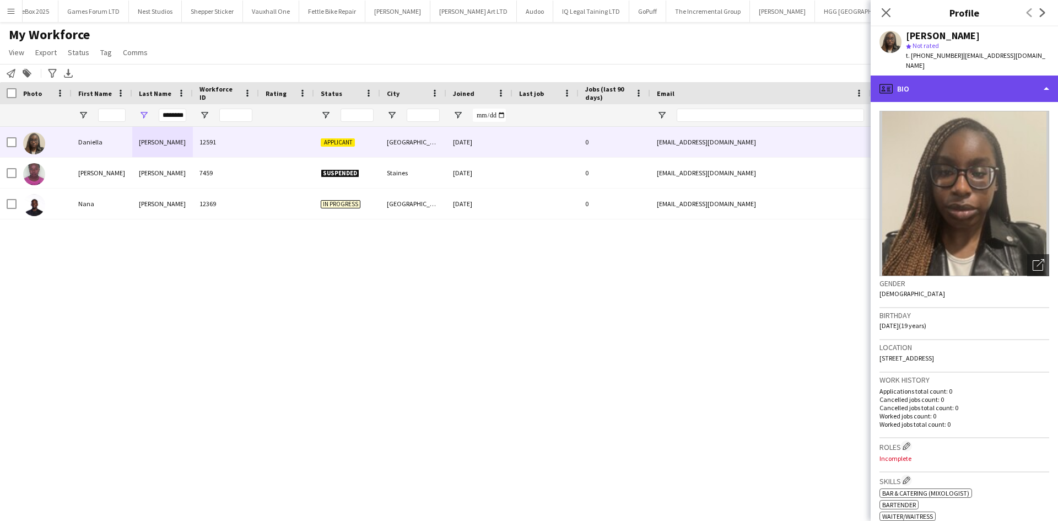
click at [946, 76] on div "profile Bio" at bounding box center [964, 89] width 187 height 26
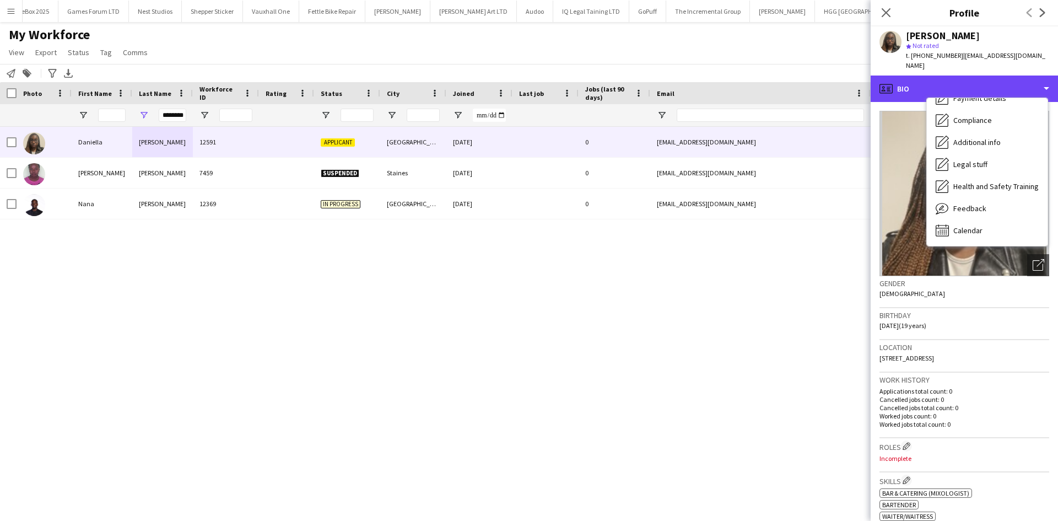
scroll to position [147, 0]
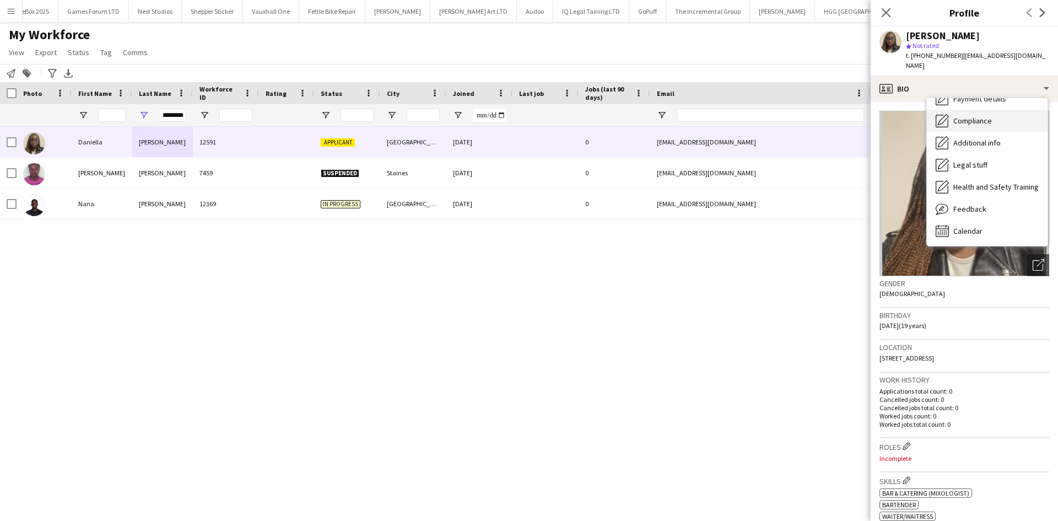
click at [984, 116] on span "Compliance" at bounding box center [973, 121] width 39 height 10
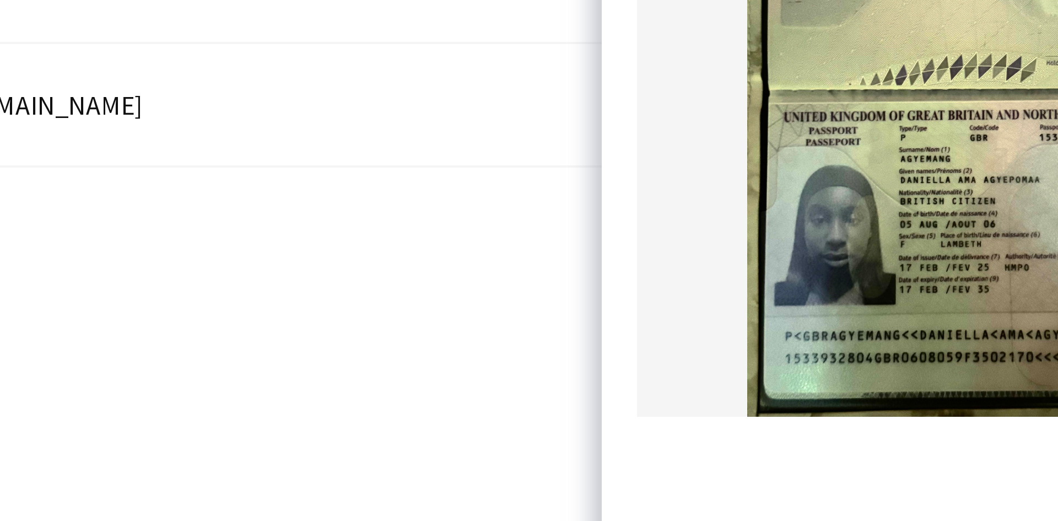
scroll to position [82, 0]
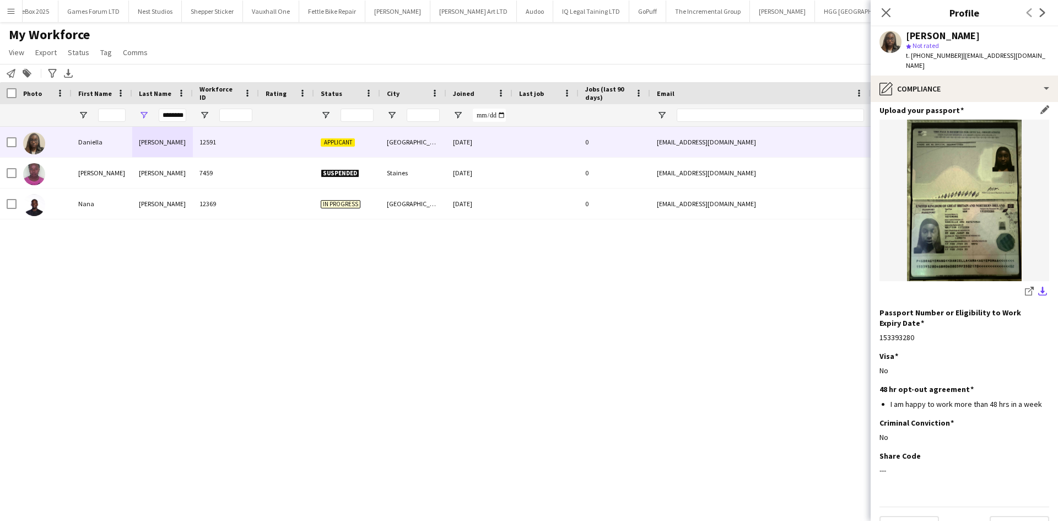
click at [1039, 287] on app-icon "download-bottom" at bounding box center [1043, 292] width 9 height 10
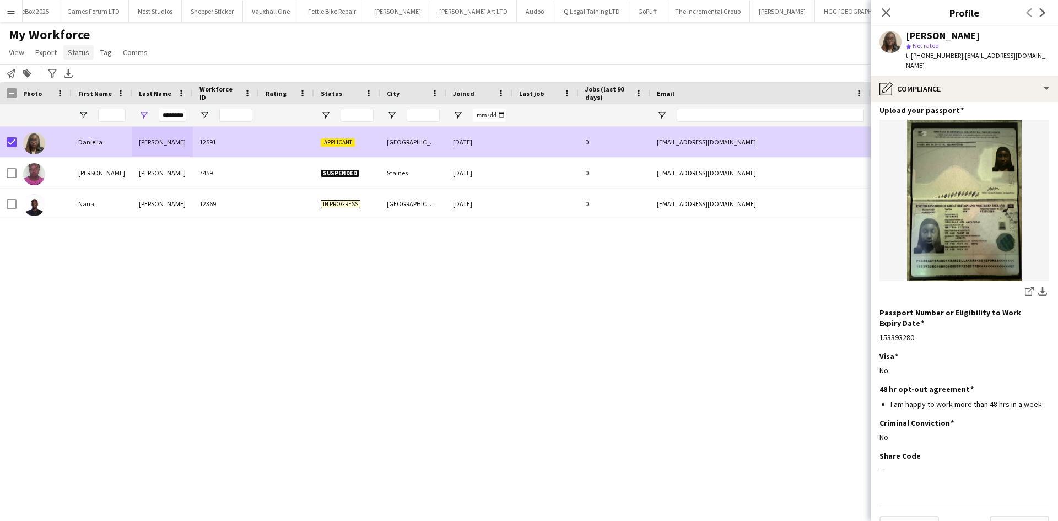
click at [74, 50] on span "Status" at bounding box center [78, 52] width 21 height 10
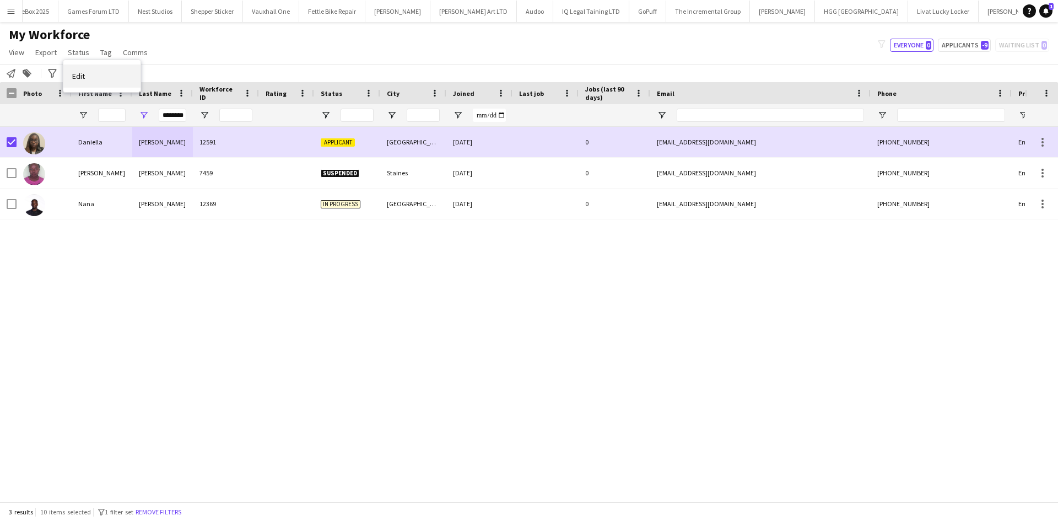
click at [102, 79] on link "Edit" at bounding box center [101, 75] width 77 height 23
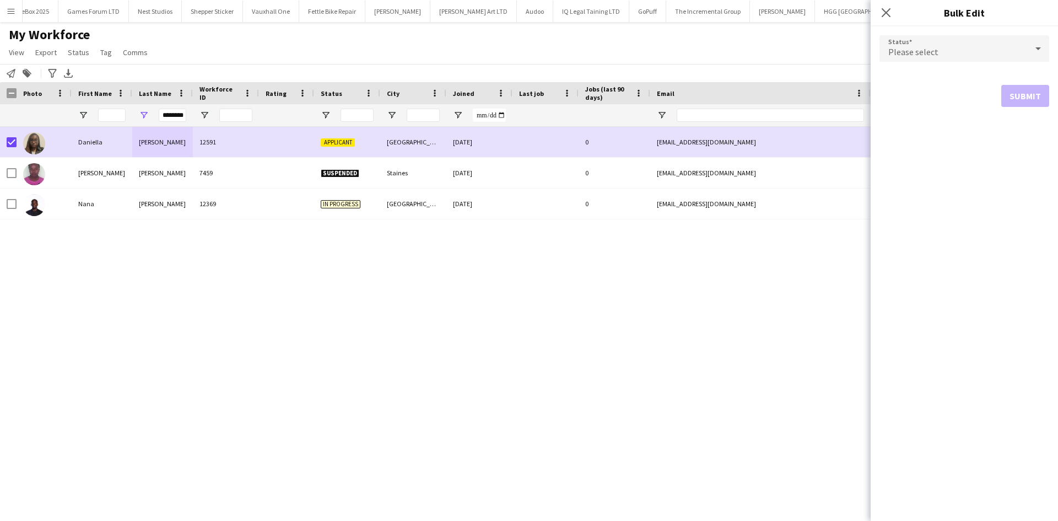
click at [958, 53] on div "Please select" at bounding box center [954, 48] width 148 height 26
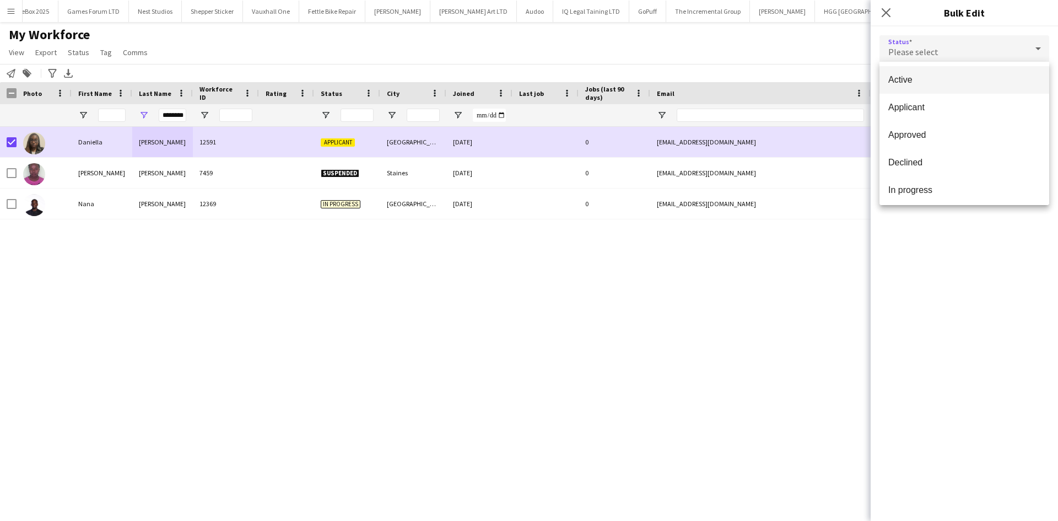
click at [930, 80] on span "Active" at bounding box center [965, 79] width 152 height 10
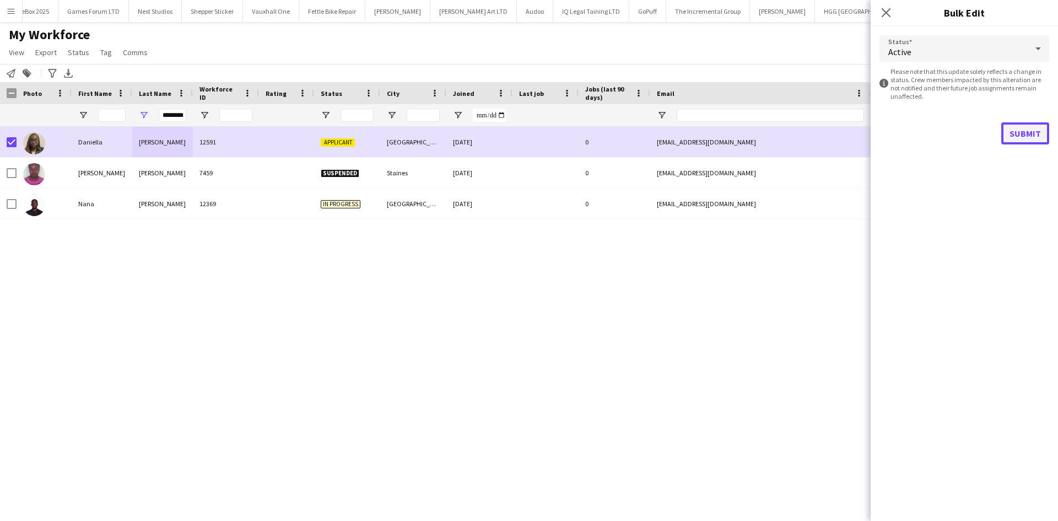
click at [1014, 131] on button "Submit" at bounding box center [1026, 133] width 48 height 22
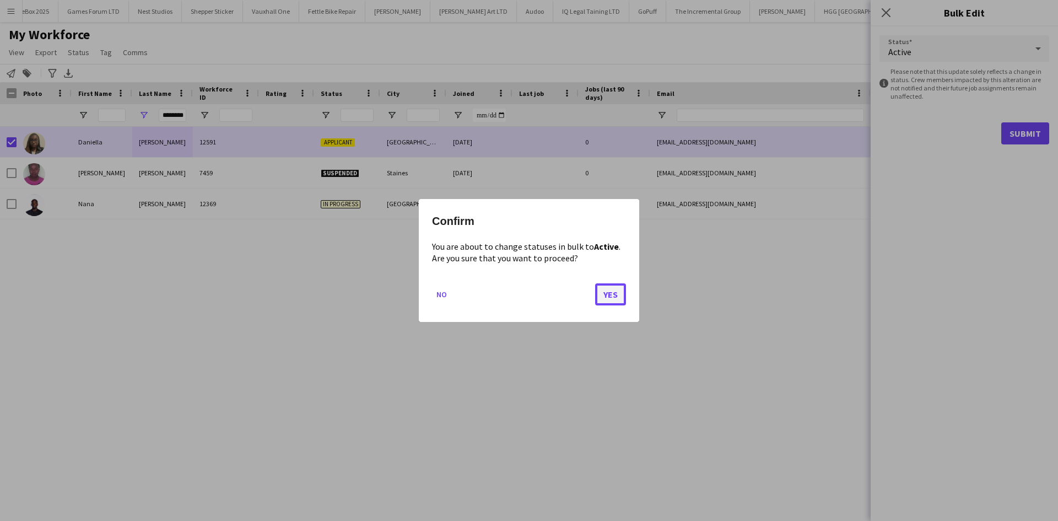
click at [603, 289] on button "Yes" at bounding box center [610, 294] width 31 height 22
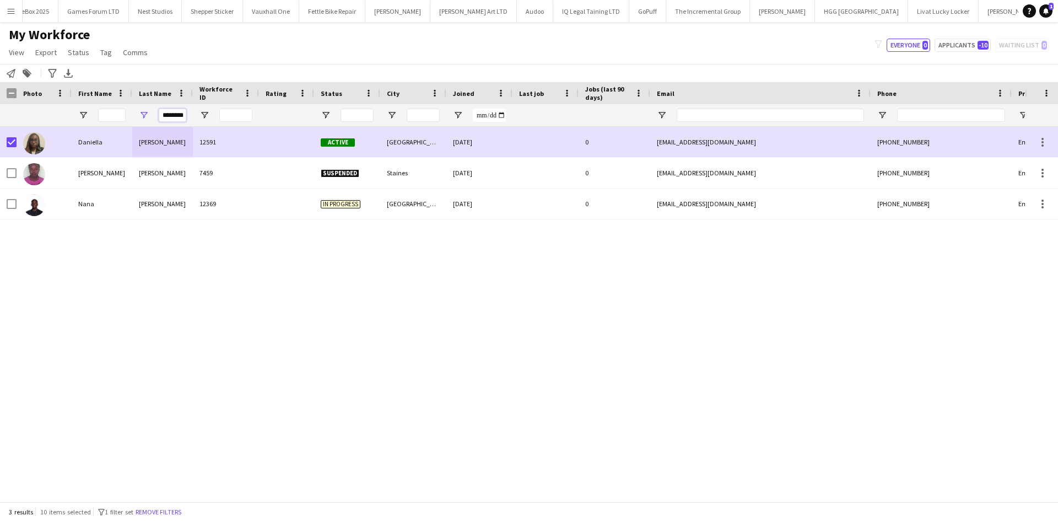
scroll to position [0, 7]
drag, startPoint x: 163, startPoint y: 114, endPoint x: 240, endPoint y: 116, distance: 77.2
click at [240, 116] on div "********" at bounding box center [597, 115] width 1195 height 22
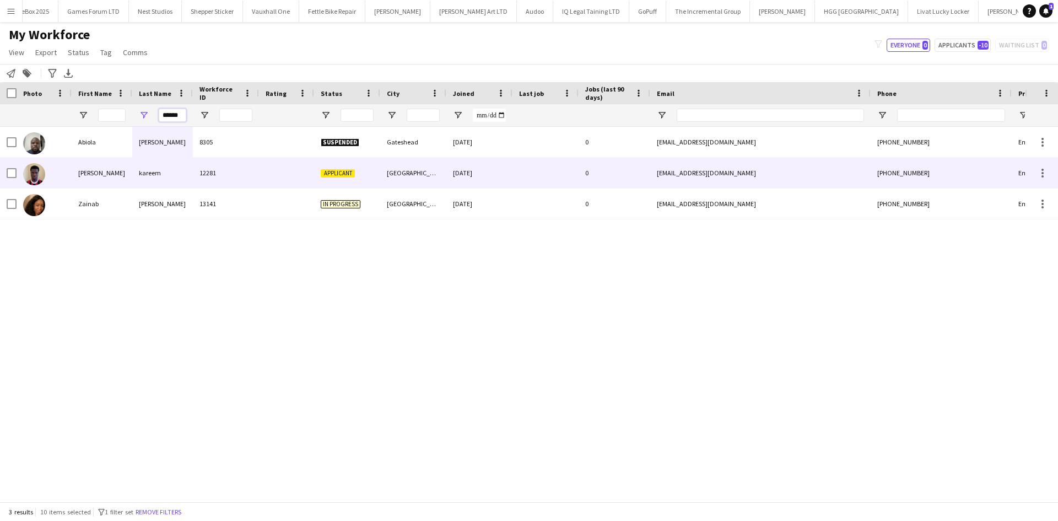
type input "******"
click at [211, 169] on div "12281" at bounding box center [226, 173] width 66 height 30
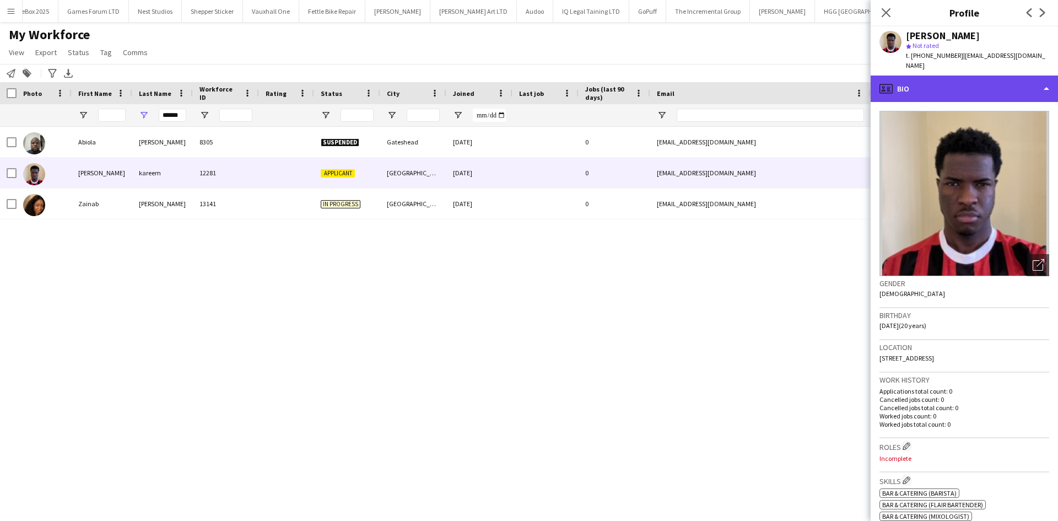
click at [959, 76] on div "profile Bio" at bounding box center [964, 89] width 187 height 26
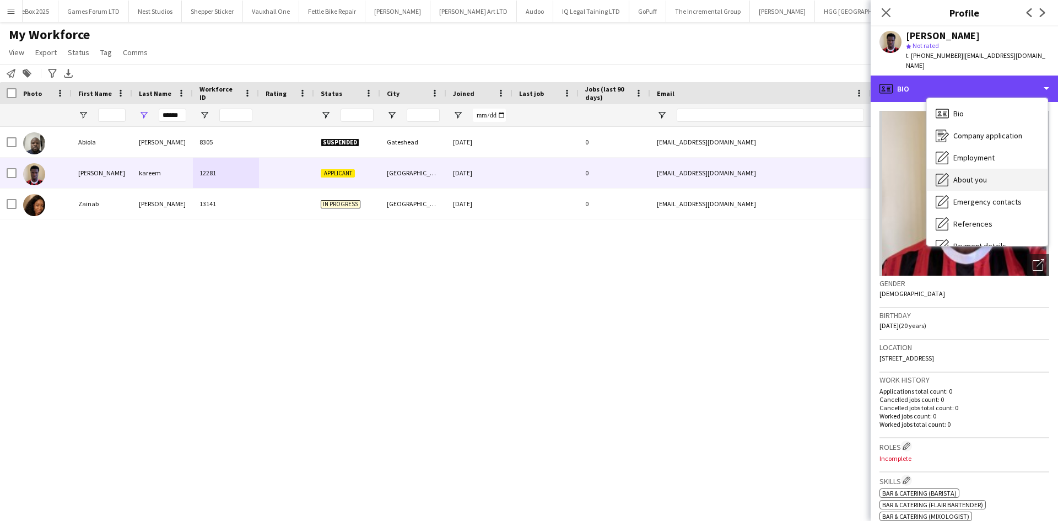
scroll to position [148, 0]
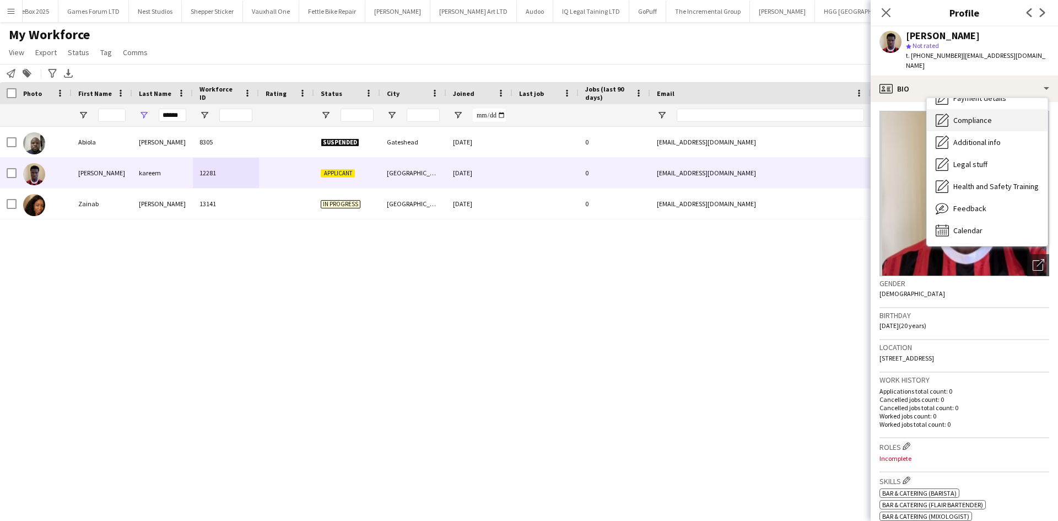
click at [1002, 109] on div "Compliance Compliance" at bounding box center [987, 120] width 121 height 22
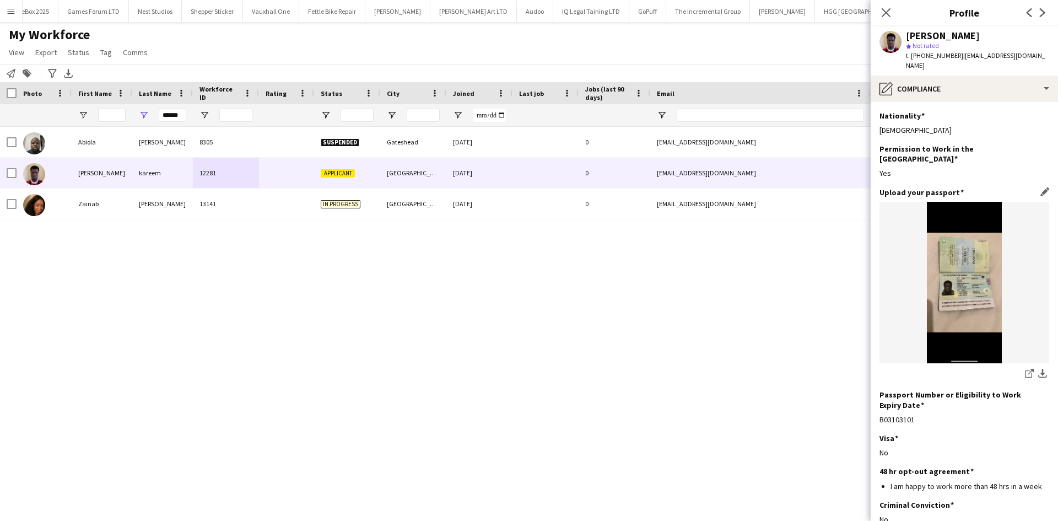
scroll to position [88, 0]
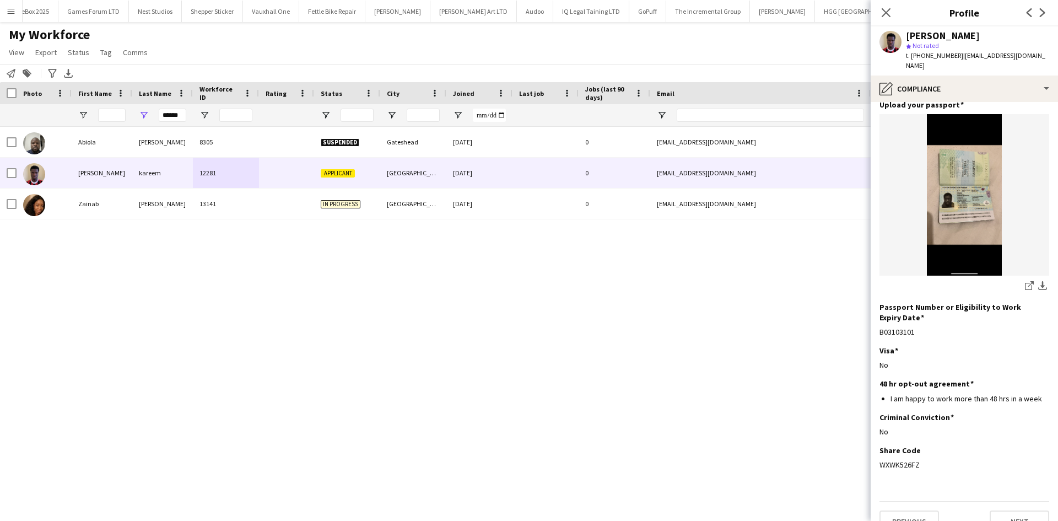
drag, startPoint x: 919, startPoint y: 445, endPoint x: 876, endPoint y: 450, distance: 43.3
click at [876, 450] on app-section-data-types "Nationality Edit this field Nigerian Permission to Work in the UK Edit this fie…" at bounding box center [964, 311] width 187 height 419
copy div "WXWK526FZ"
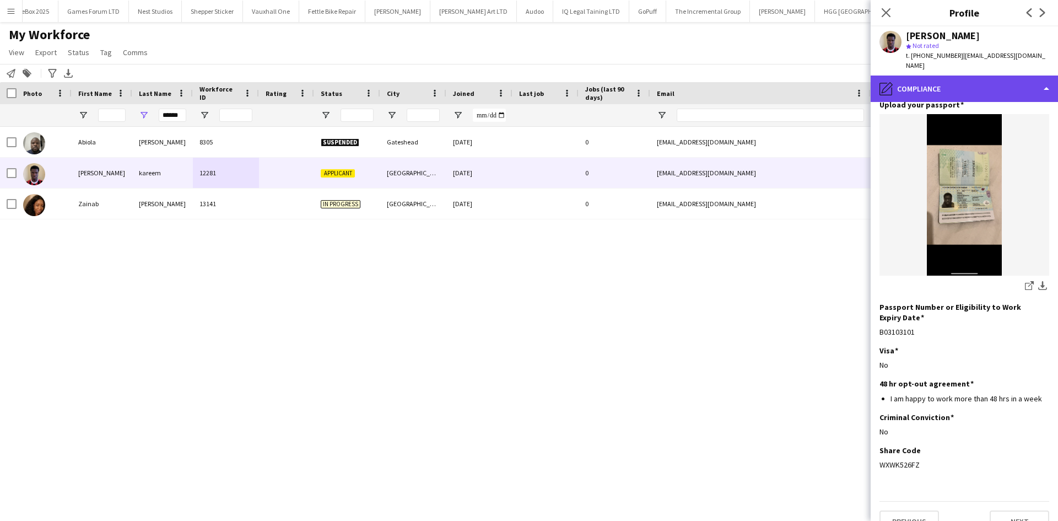
click at [961, 83] on div "pencil4 Compliance" at bounding box center [964, 89] width 187 height 26
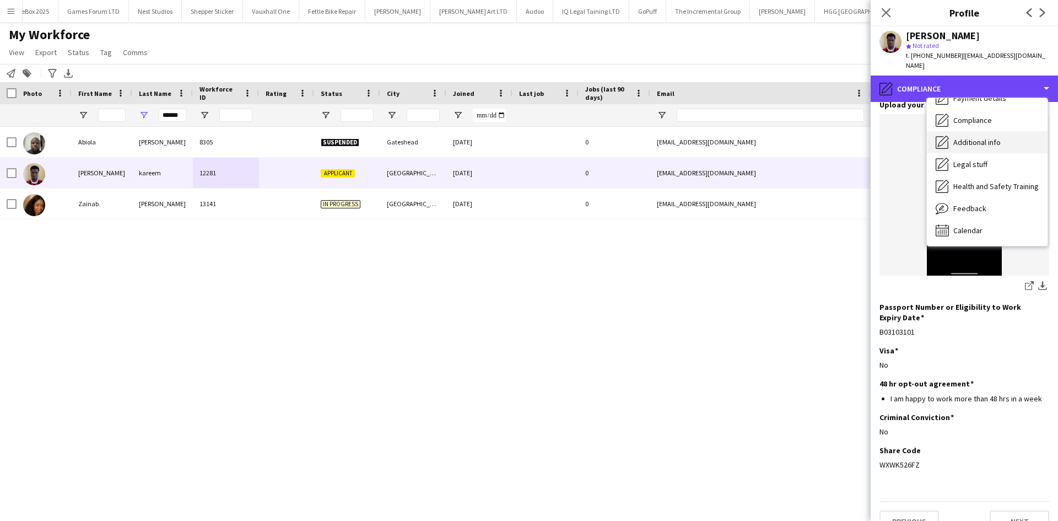
scroll to position [0, 0]
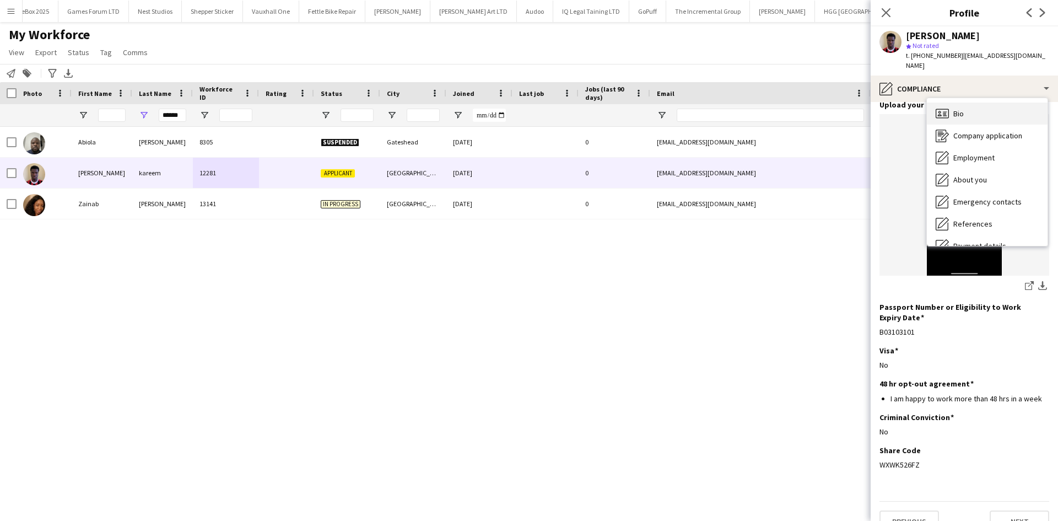
click at [969, 103] on div "Bio Bio" at bounding box center [987, 114] width 121 height 22
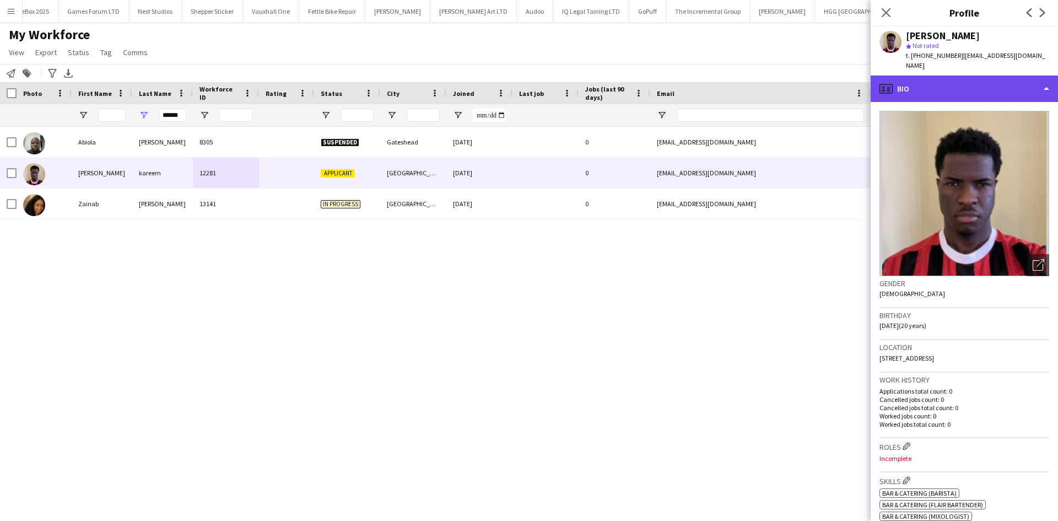
click at [935, 88] on div "profile Bio" at bounding box center [964, 89] width 187 height 26
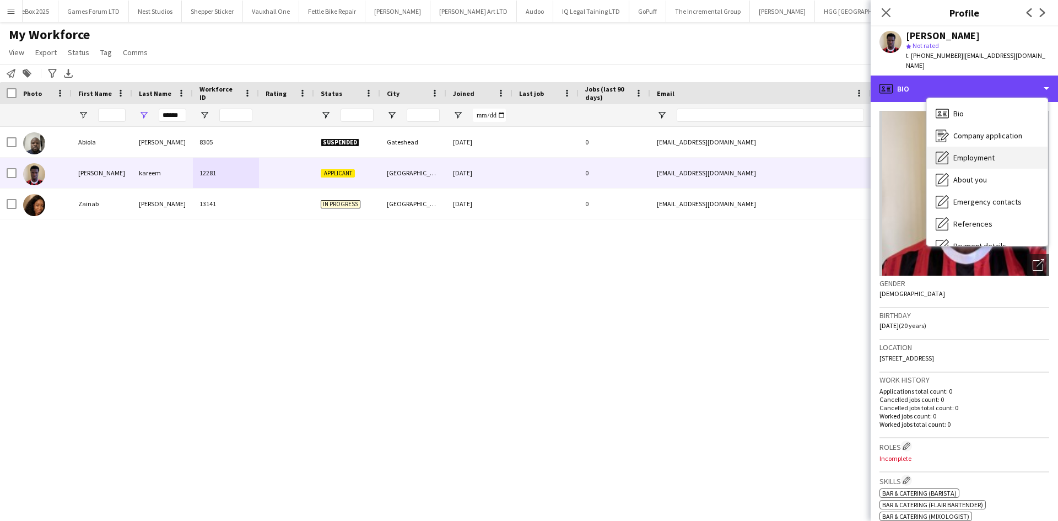
scroll to position [148, 0]
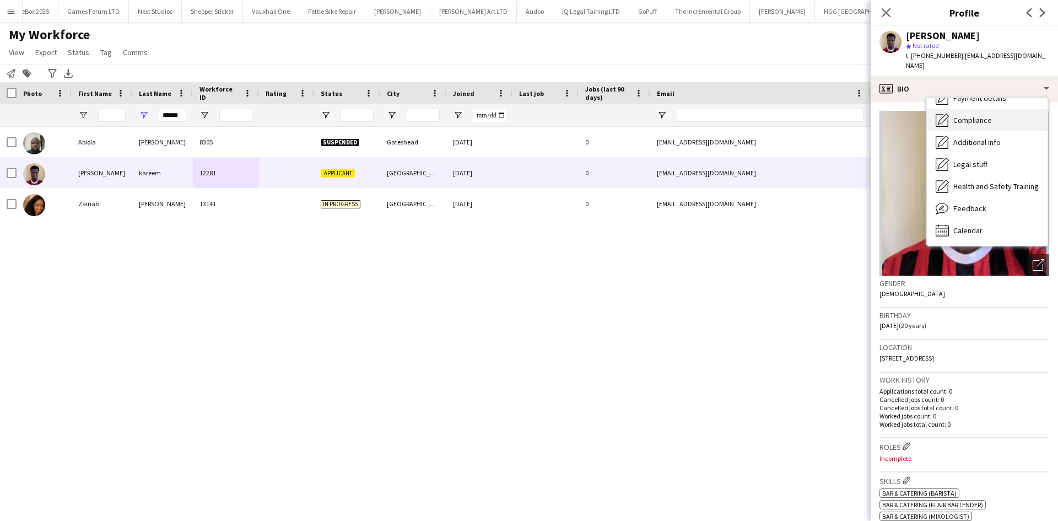
click at [984, 115] on span "Compliance" at bounding box center [973, 120] width 39 height 10
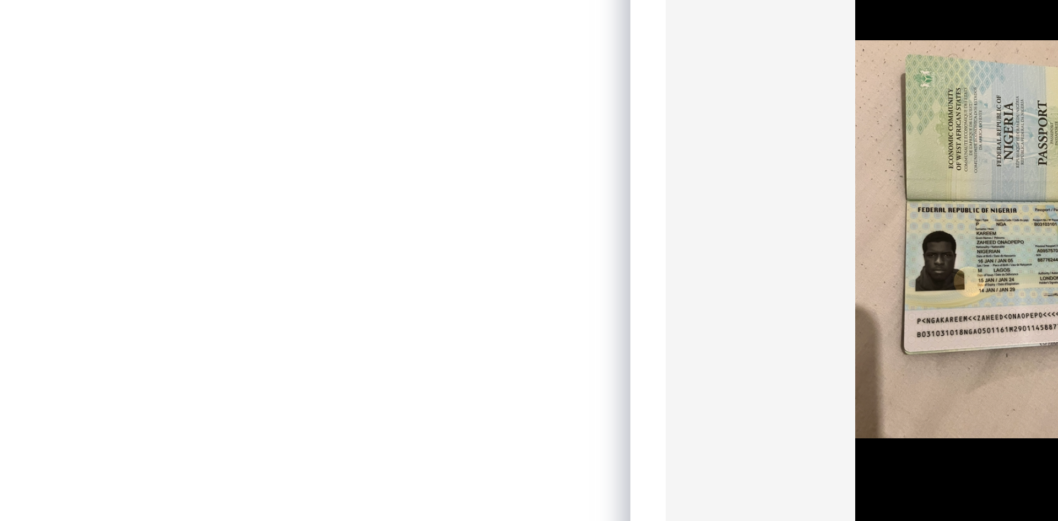
scroll to position [1, 0]
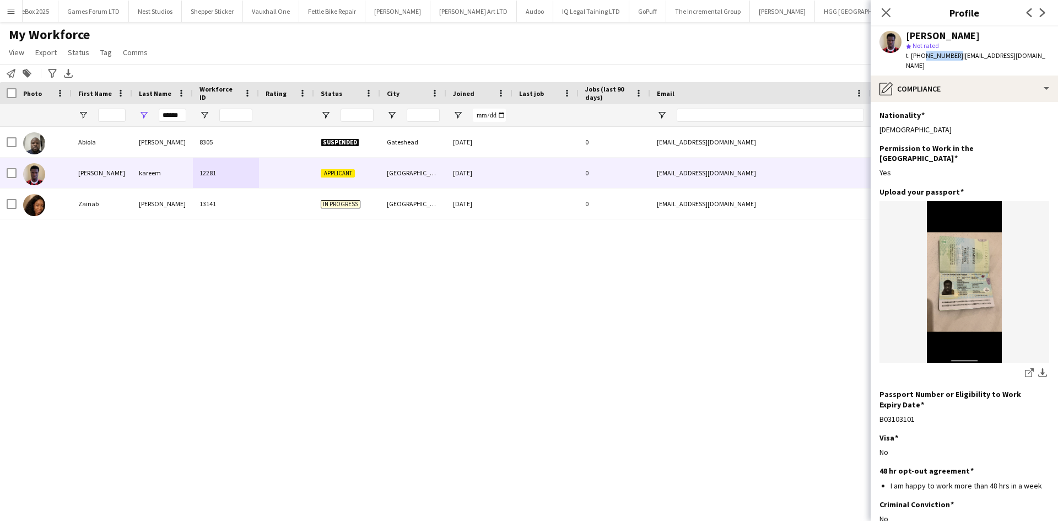
drag, startPoint x: 921, startPoint y: 55, endPoint x: 955, endPoint y: 58, distance: 34.3
click at [955, 58] on span "t. +447830470874" at bounding box center [934, 55] width 57 height 8
copy span "7830470874"
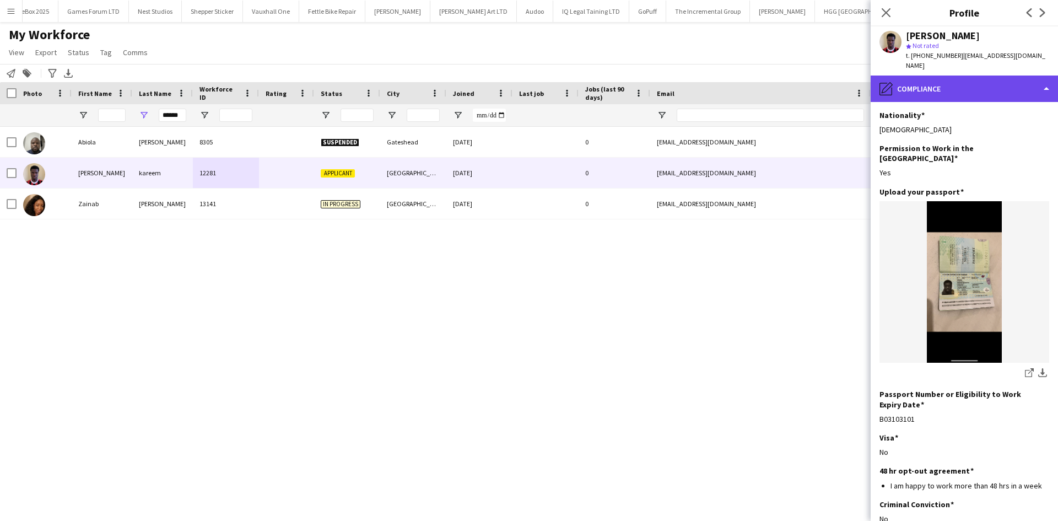
click at [922, 85] on div "pencil4 Compliance" at bounding box center [964, 89] width 187 height 26
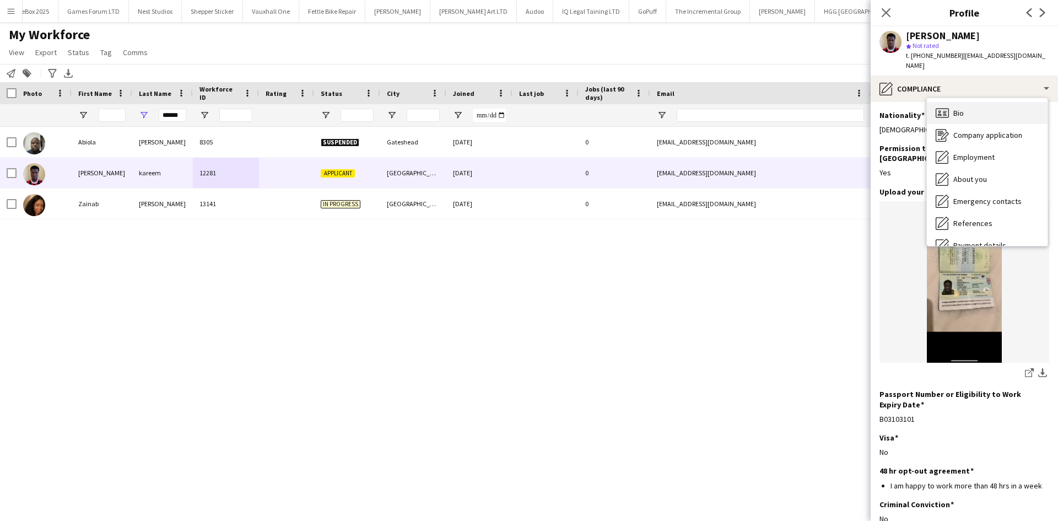
click at [970, 102] on div "Bio Bio" at bounding box center [987, 113] width 121 height 22
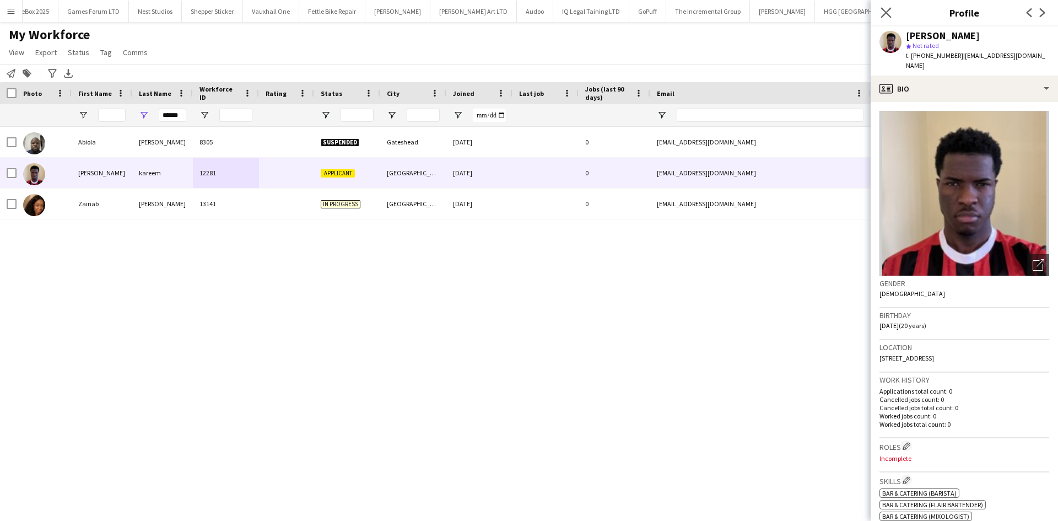
click at [880, 15] on app-icon "Close pop-in" at bounding box center [887, 13] width 16 height 16
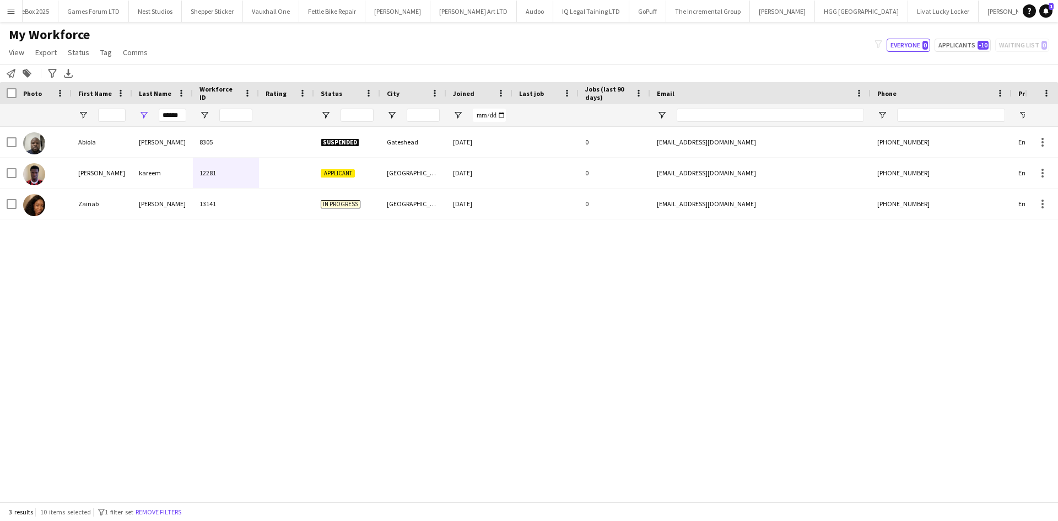
click at [13, 8] on app-icon "Menu" at bounding box center [11, 11] width 9 height 9
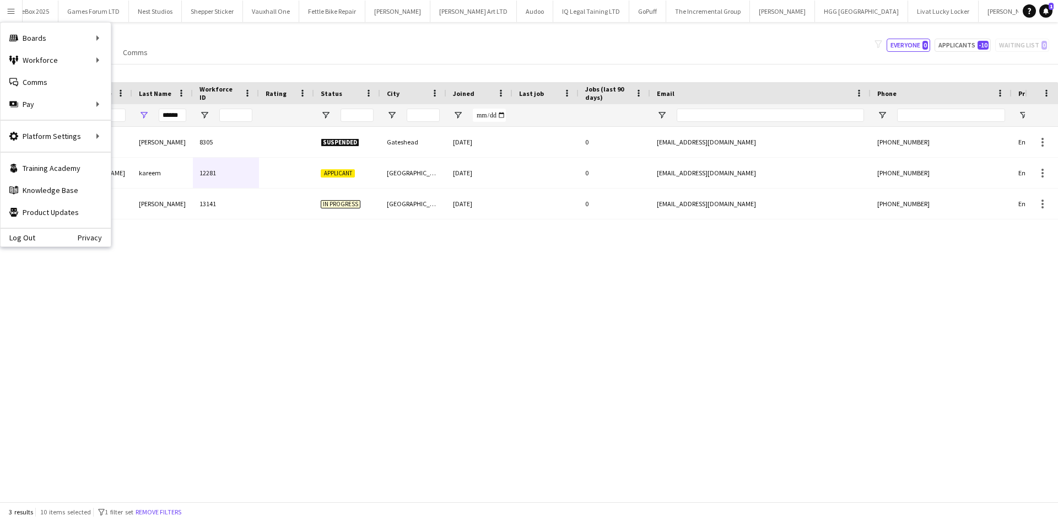
click at [244, 44] on div "My Workforce View Views Default view New view Update view Delete view Edit name…" at bounding box center [529, 44] width 1058 height 37
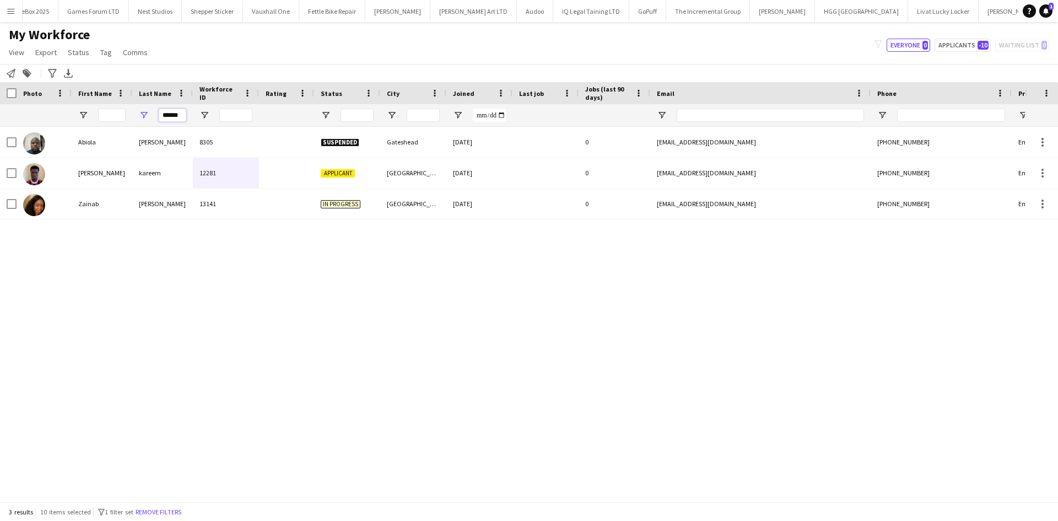
drag, startPoint x: 184, startPoint y: 114, endPoint x: 109, endPoint y: 114, distance: 75.5
click at [109, 114] on div "******" at bounding box center [597, 115] width 1195 height 22
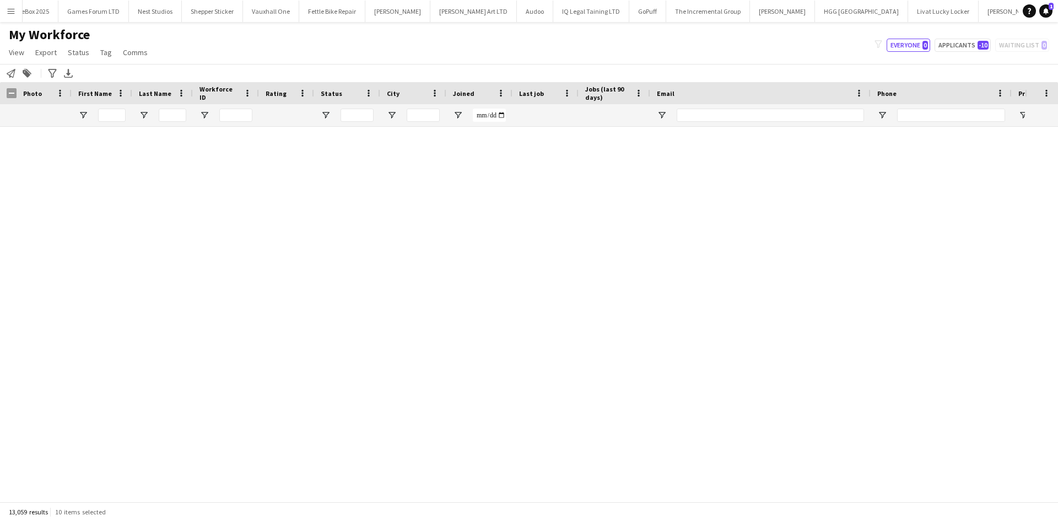
click at [459, 92] on span "Joined" at bounding box center [463, 93] width 21 height 8
click at [458, 92] on span "Joined" at bounding box center [463, 93] width 21 height 8
click at [456, 90] on span "Joined" at bounding box center [463, 93] width 21 height 8
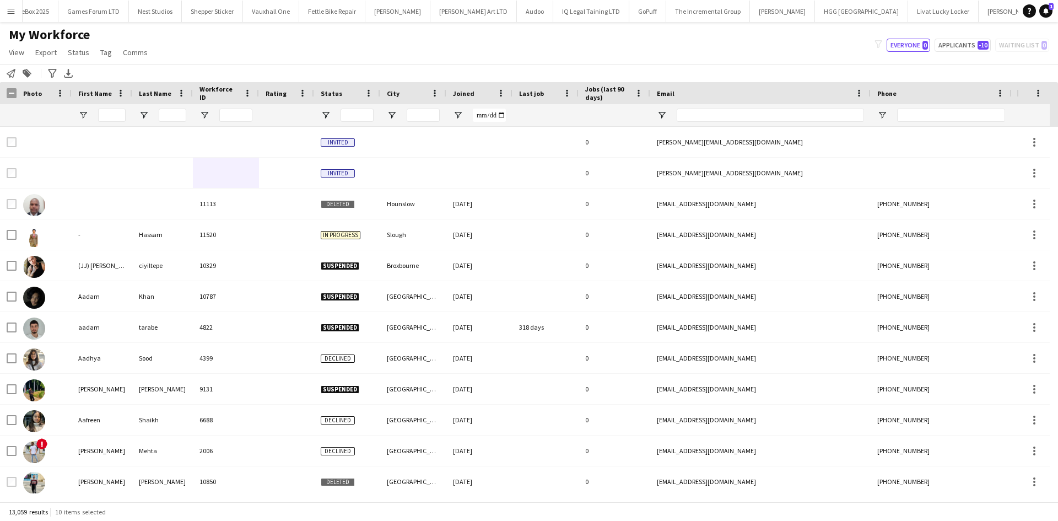
click at [459, 95] on span "Joined" at bounding box center [463, 93] width 21 height 8
click at [461, 96] on span "Joined" at bounding box center [463, 93] width 21 height 8
click at [166, 114] on input "Last Name Filter Input" at bounding box center [173, 115] width 28 height 13
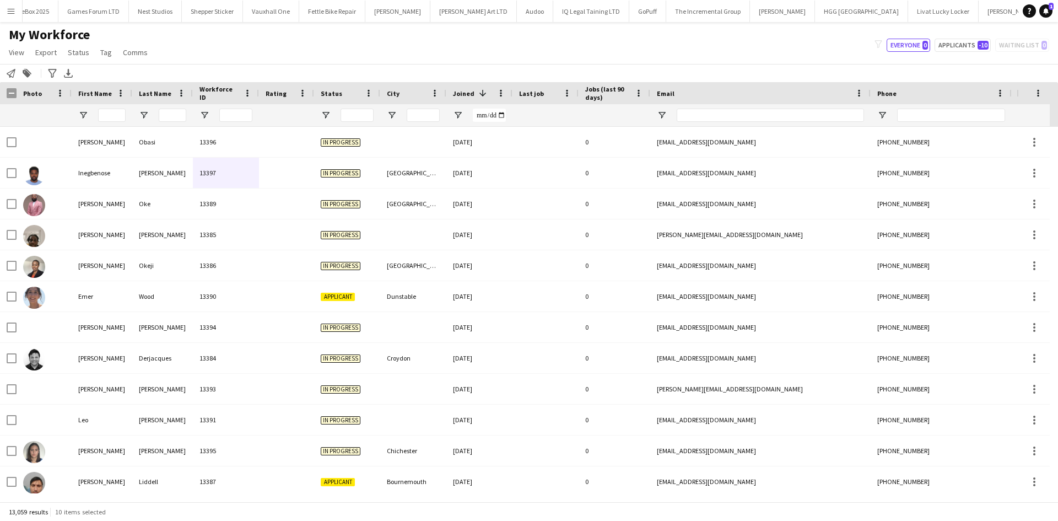
click at [469, 88] on div "Joined 1" at bounding box center [473, 93] width 40 height 17
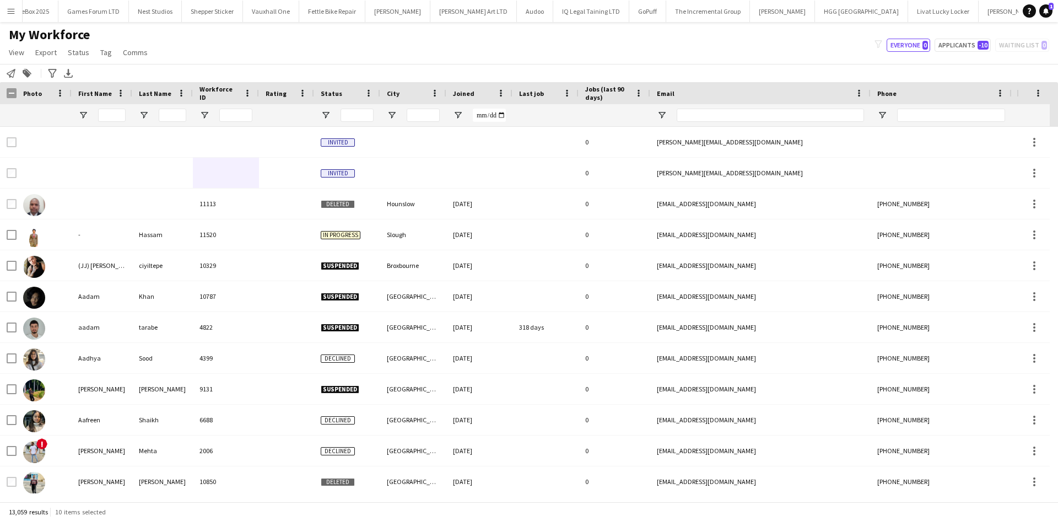
click at [469, 88] on div "Joined" at bounding box center [473, 93] width 40 height 17
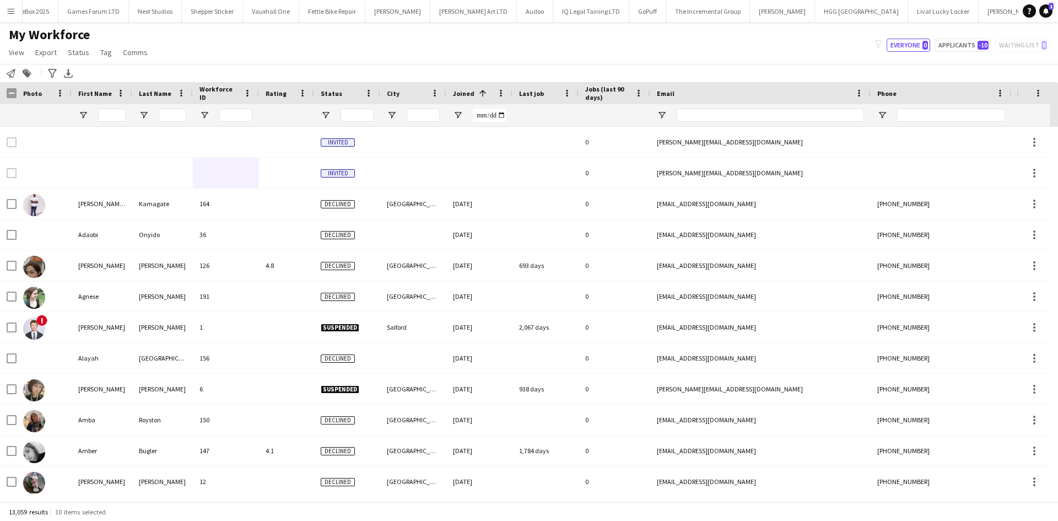
click at [390, 94] on span "City" at bounding box center [393, 93] width 13 height 8
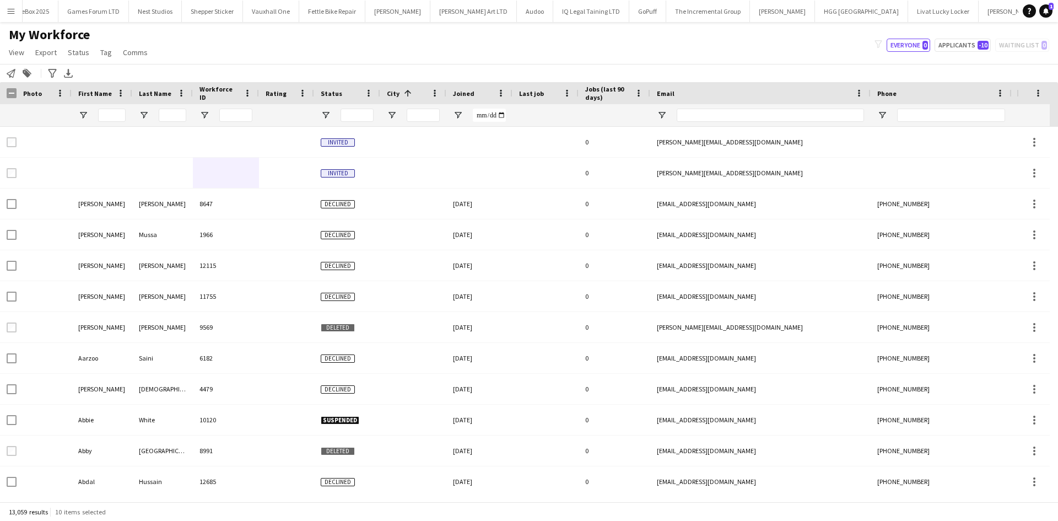
click at [464, 93] on span "Joined" at bounding box center [463, 93] width 21 height 8
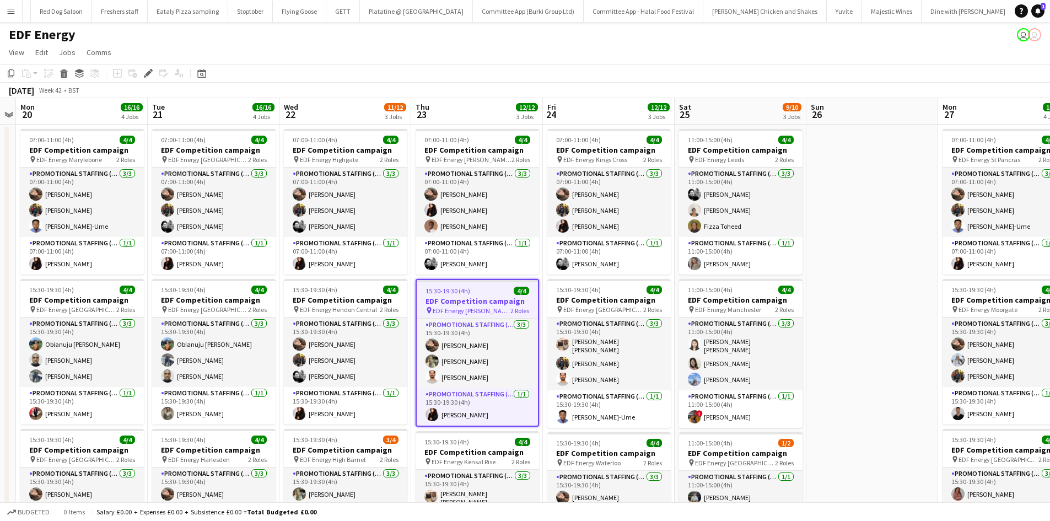
drag, startPoint x: 7, startPoint y: 12, endPoint x: 25, endPoint y: 37, distance: 31.2
click at [7, 12] on app-icon "Menu" at bounding box center [11, 11] width 9 height 9
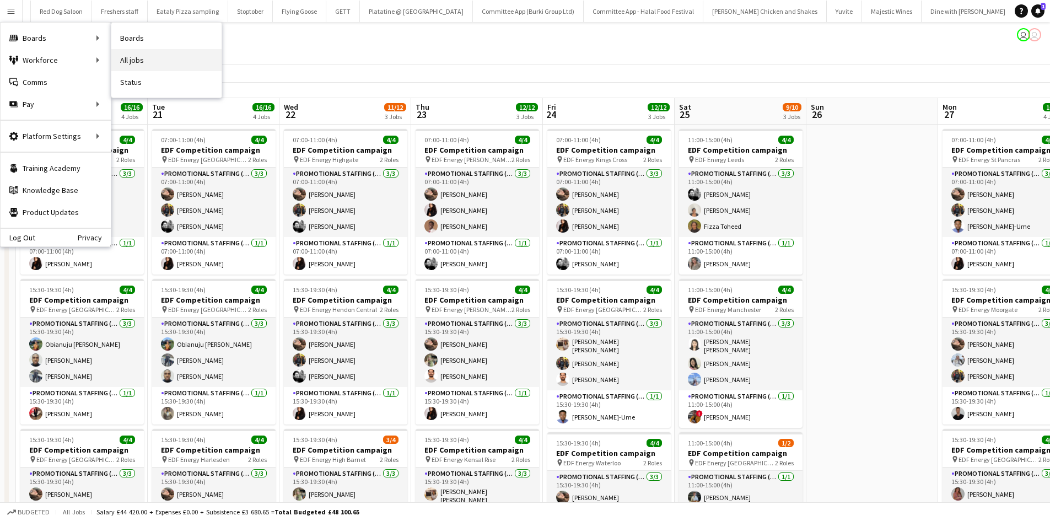
click at [135, 55] on link "All jobs" at bounding box center [166, 60] width 110 height 22
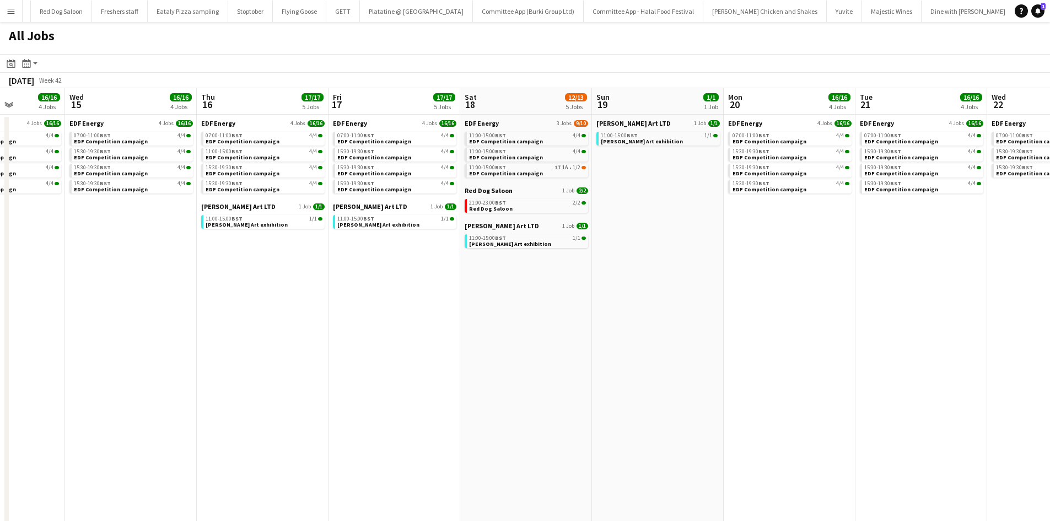
scroll to position [0, 331]
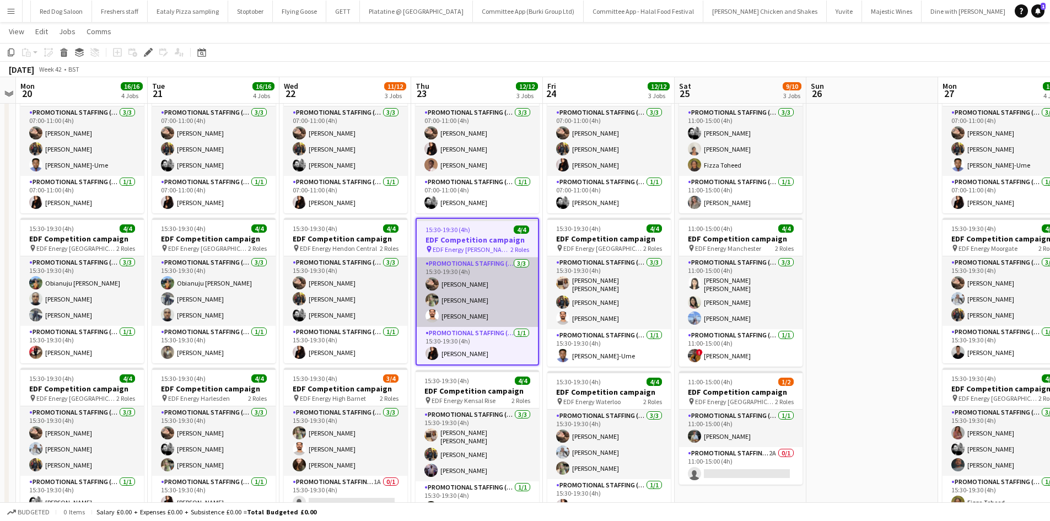
click at [443, 316] on app-card-role "Promotional Staffing (Flyering Staff) 3/3 15:30-19:30 (4h) Anastasiia Meleshko …" at bounding box center [477, 291] width 121 height 69
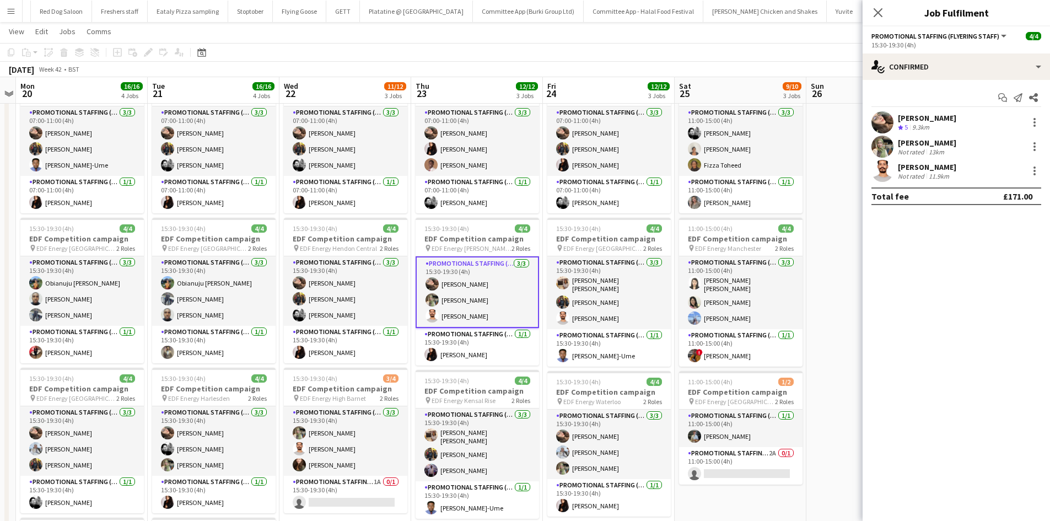
click at [443, 316] on app-card-role "Promotional Staffing (Flyering Staff) 3/3 15:30-19:30 (4h) Anastasiia Meleshko …" at bounding box center [477, 292] width 123 height 72
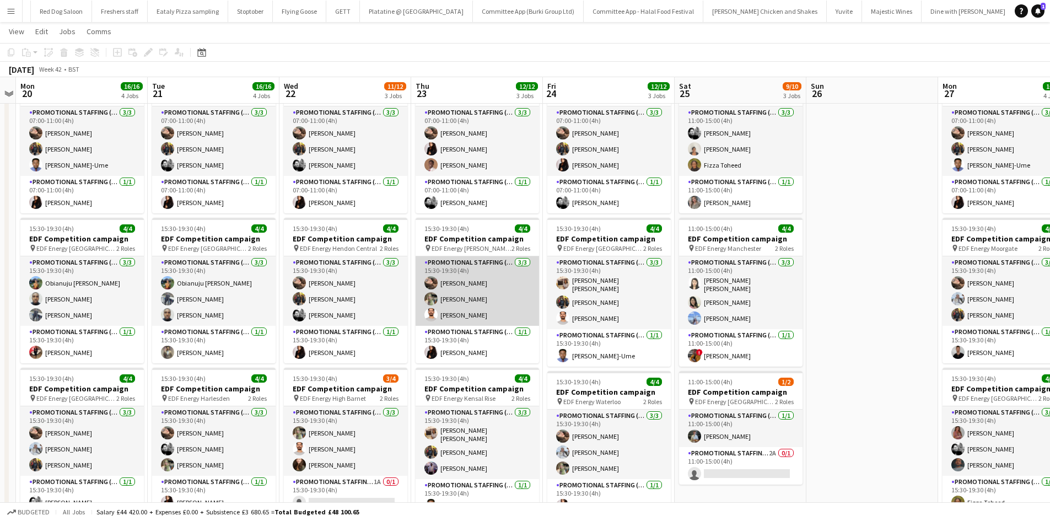
click at [443, 316] on app-card-role "Promotional Staffing (Flyering Staff) 3/3 15:30-19:30 (4h) Anastasiia Meleshko …" at bounding box center [477, 290] width 123 height 69
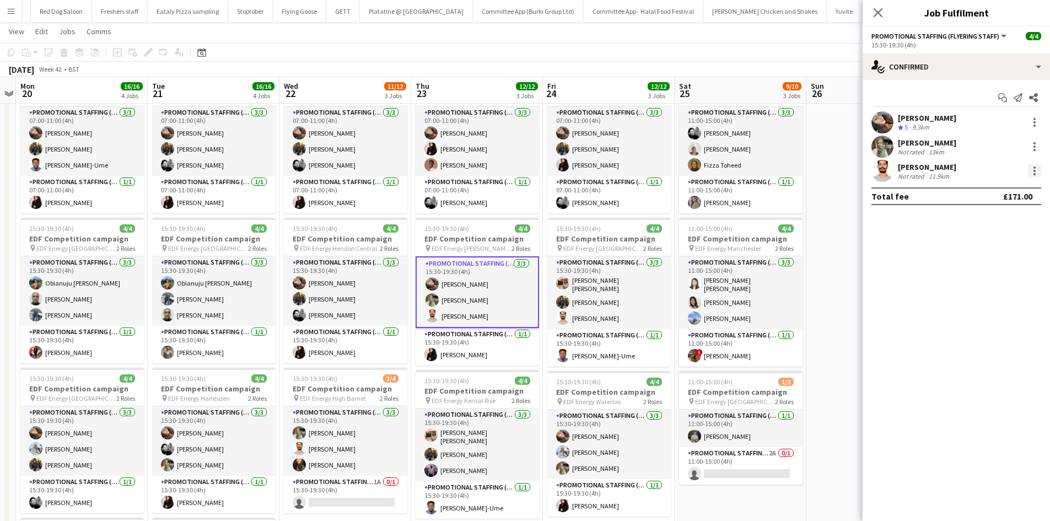
click at [1037, 166] on div at bounding box center [1034, 170] width 13 height 13
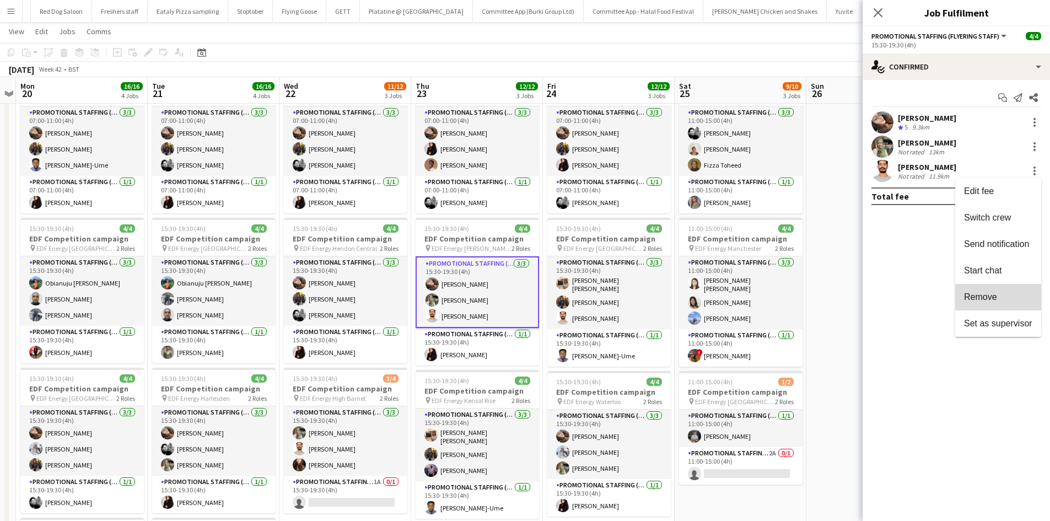
click at [980, 288] on button "Remove" at bounding box center [998, 297] width 86 height 26
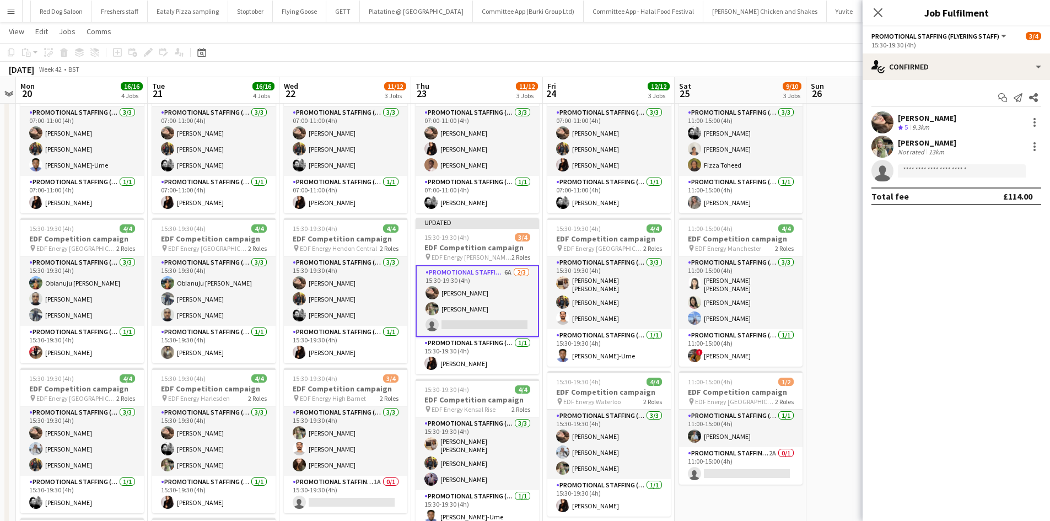
click at [793, 39] on app-page-menu "View Day view expanded Day view collapsed Month view Date picker Jump to [DATE]…" at bounding box center [525, 32] width 1050 height 21
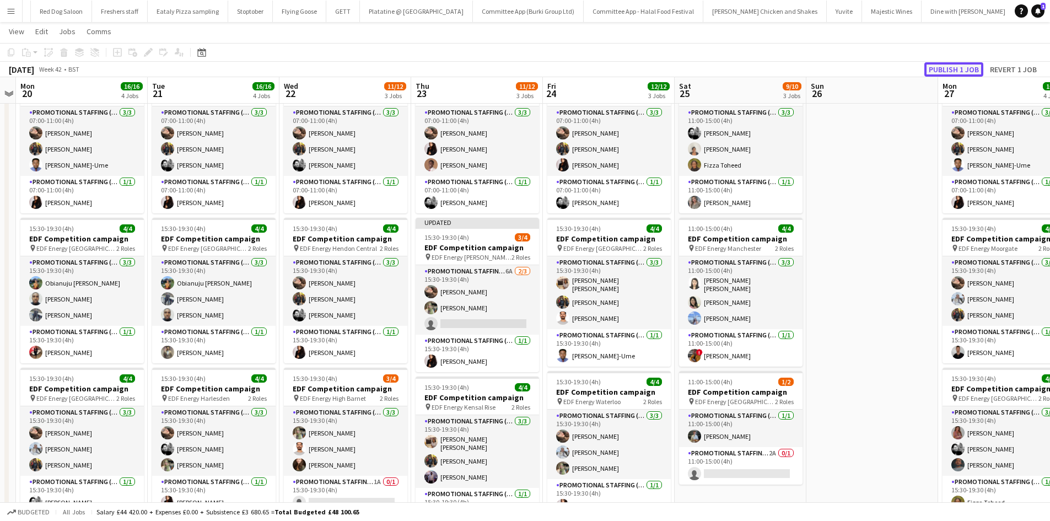
click at [957, 68] on button "Publish 1 job" at bounding box center [953, 69] width 59 height 14
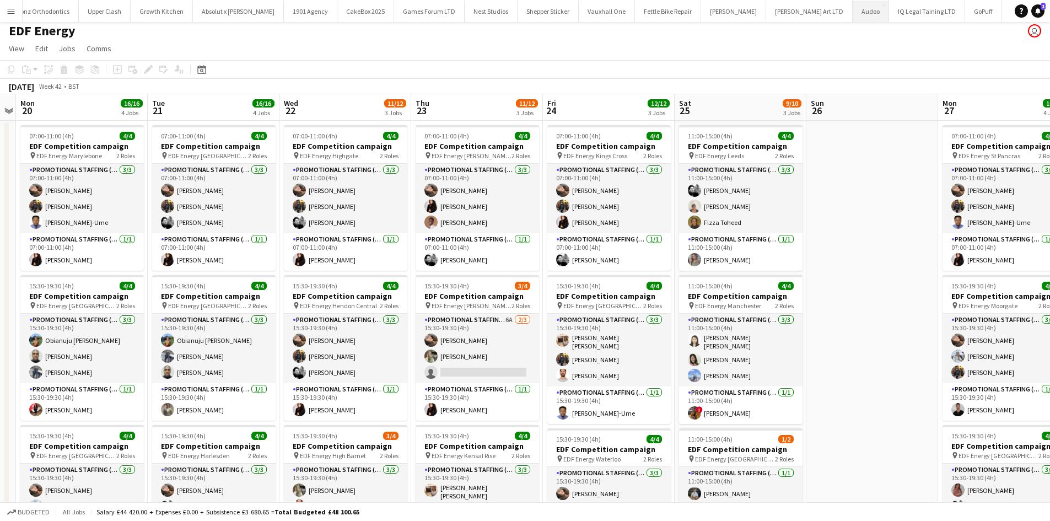
scroll to position [0, 1312]
click at [285, 14] on button "1901 Agency Close" at bounding box center [311, 11] width 53 height 21
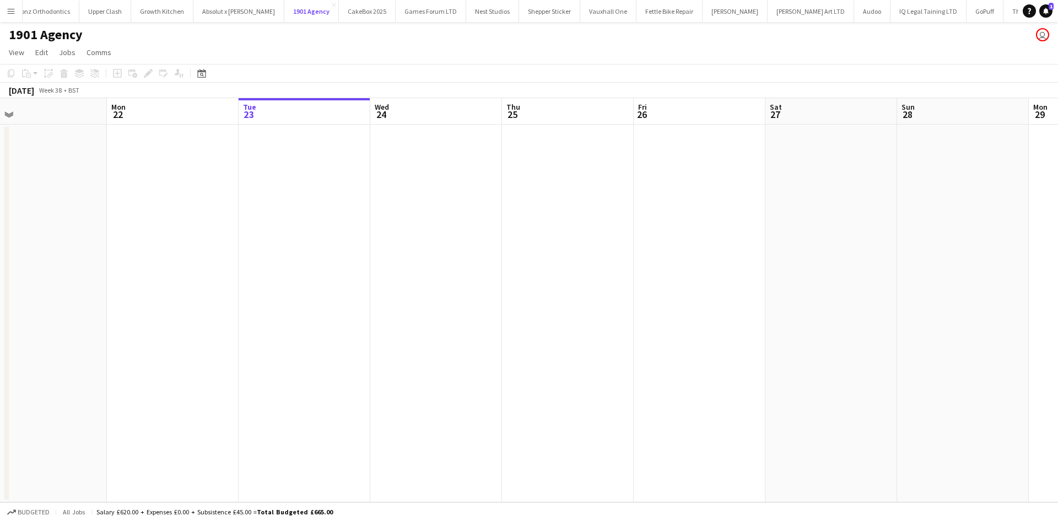
scroll to position [0, 289]
click at [545, 208] on app-date-cell at bounding box center [568, 314] width 132 height 378
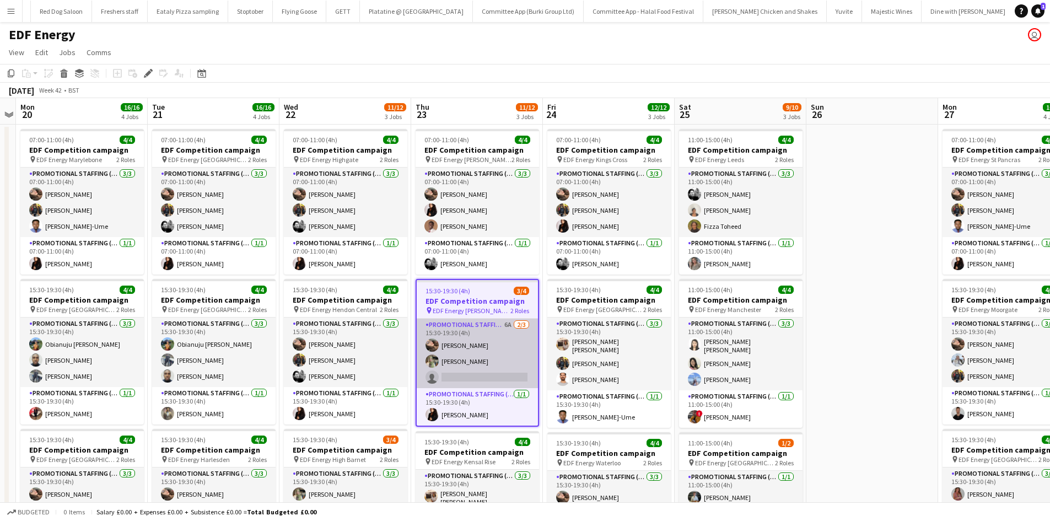
click at [482, 373] on app-card-role "Promotional Staffing (Flyering Staff) 6A [DATE] 15:30-19:30 (4h) [PERSON_NAME] …" at bounding box center [477, 353] width 121 height 69
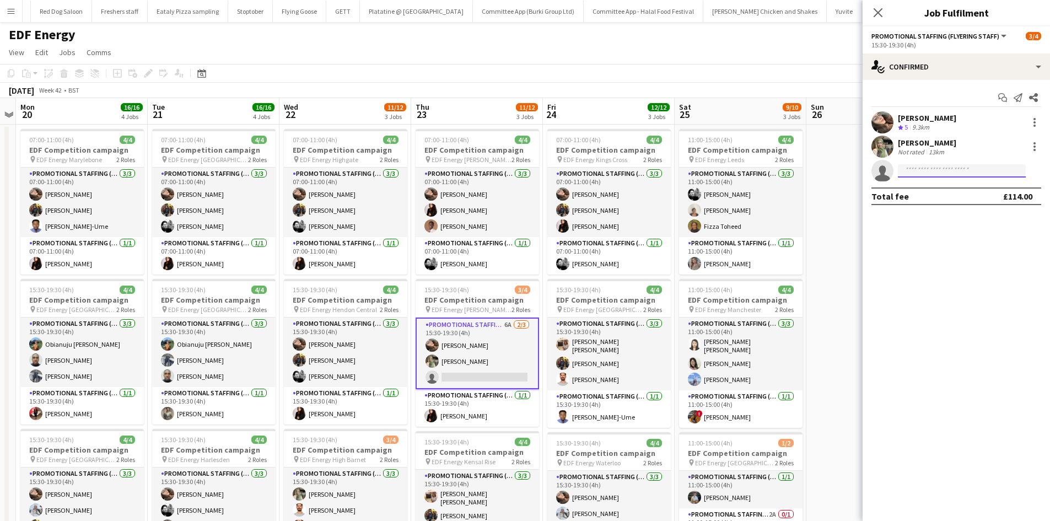
click at [937, 173] on input at bounding box center [962, 170] width 128 height 13
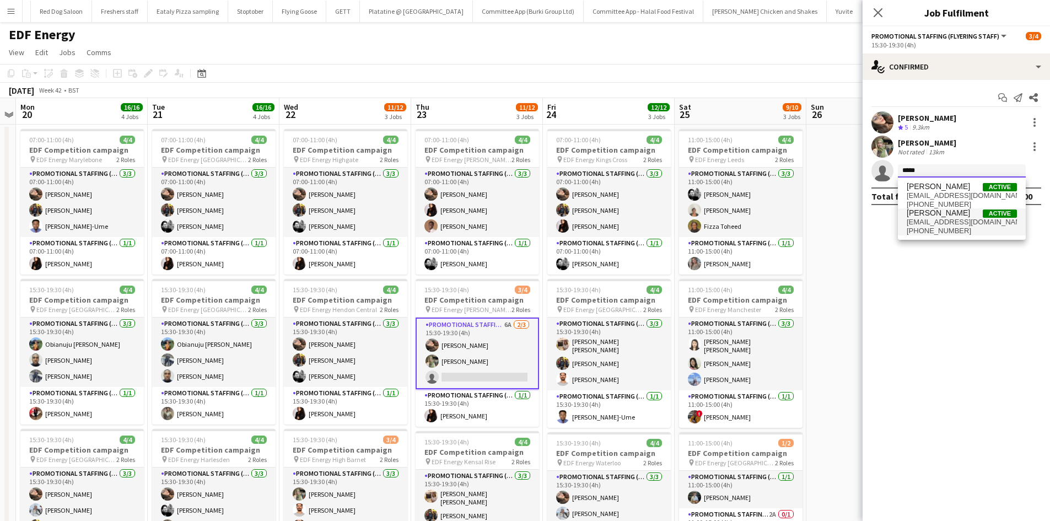
type input "*****"
click at [964, 223] on span "[EMAIL_ADDRESS][DOMAIN_NAME]" at bounding box center [962, 222] width 110 height 9
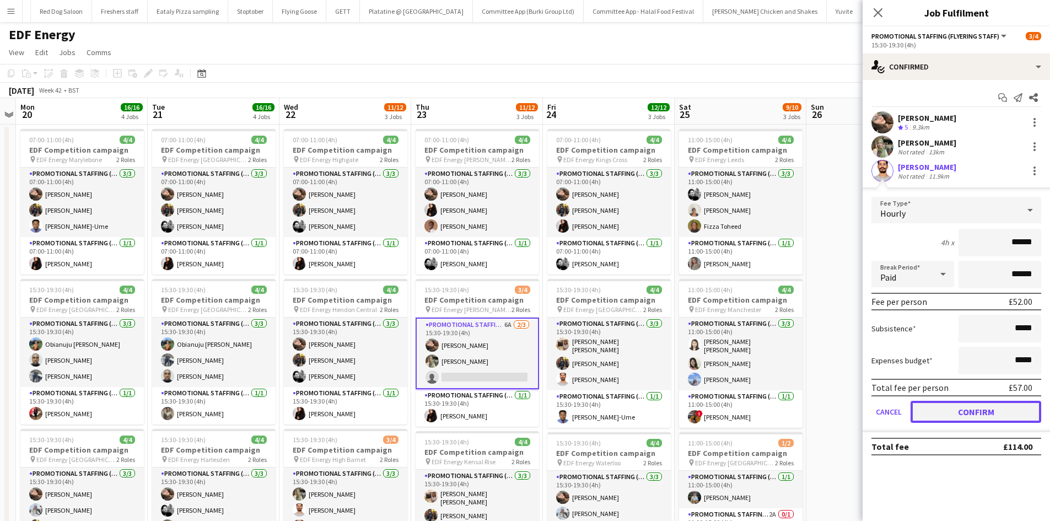
click at [973, 411] on button "Confirm" at bounding box center [976, 412] width 131 height 22
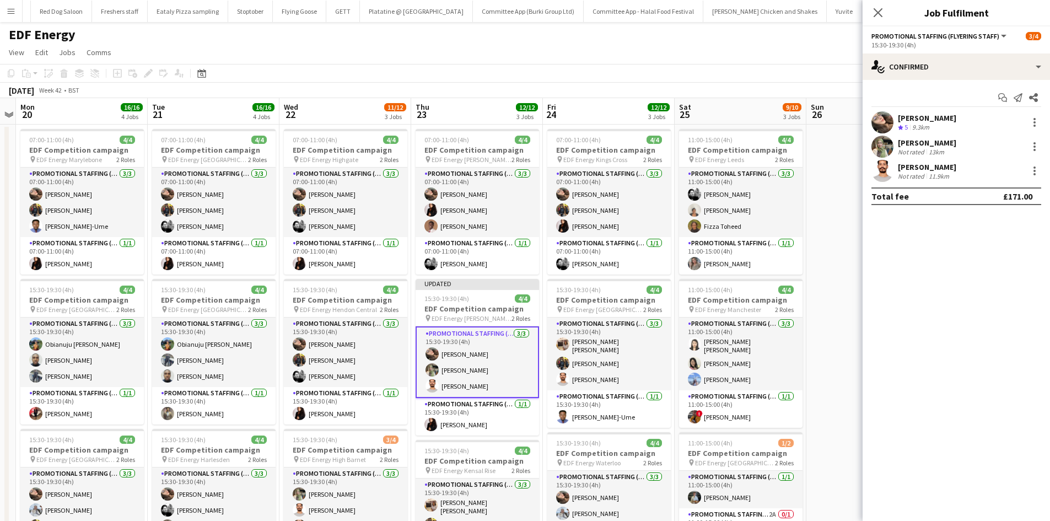
click at [736, 59] on app-page-menu "View Day view expanded Day view collapsed Month view Date picker Jump to today …" at bounding box center [525, 53] width 1050 height 21
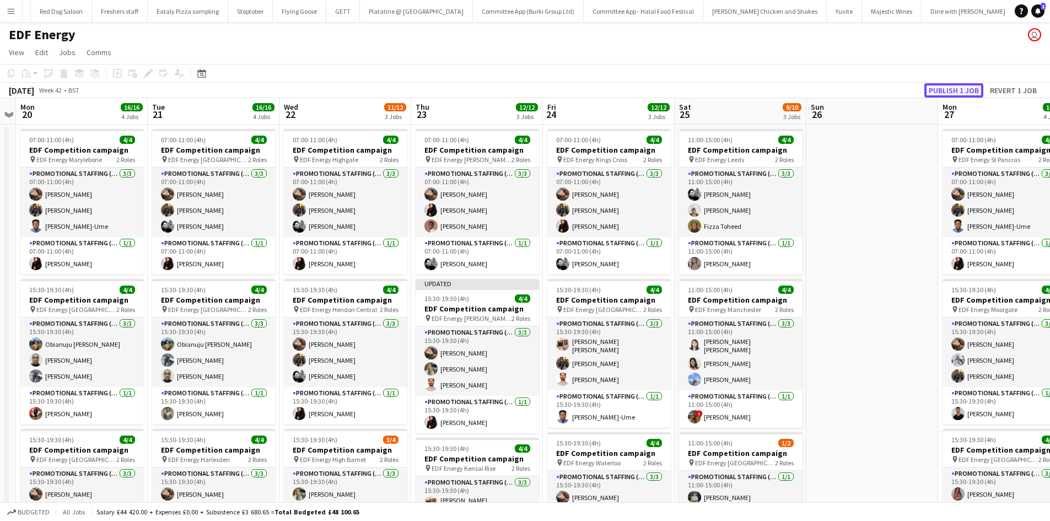
click at [956, 87] on button "Publish 1 job" at bounding box center [953, 90] width 59 height 14
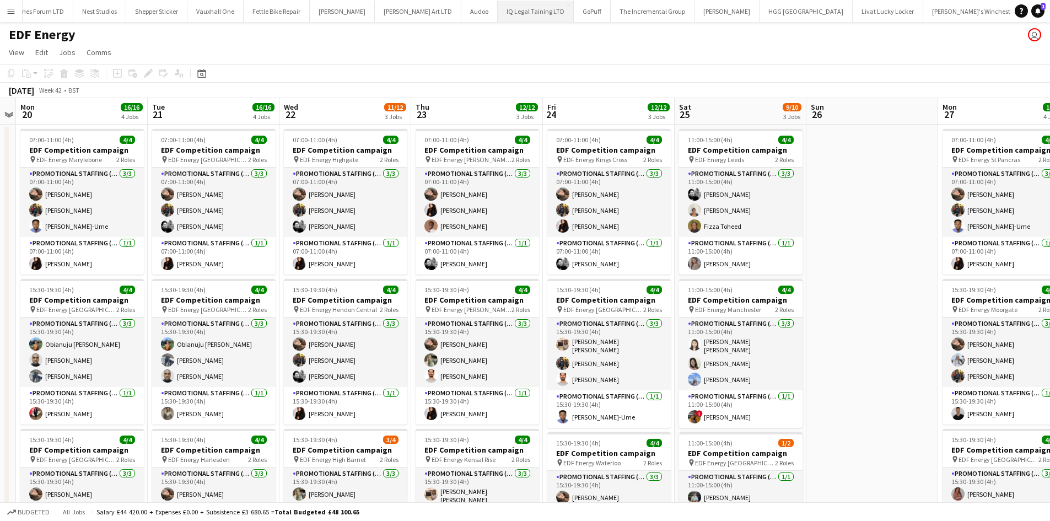
scroll to position [0, 1779]
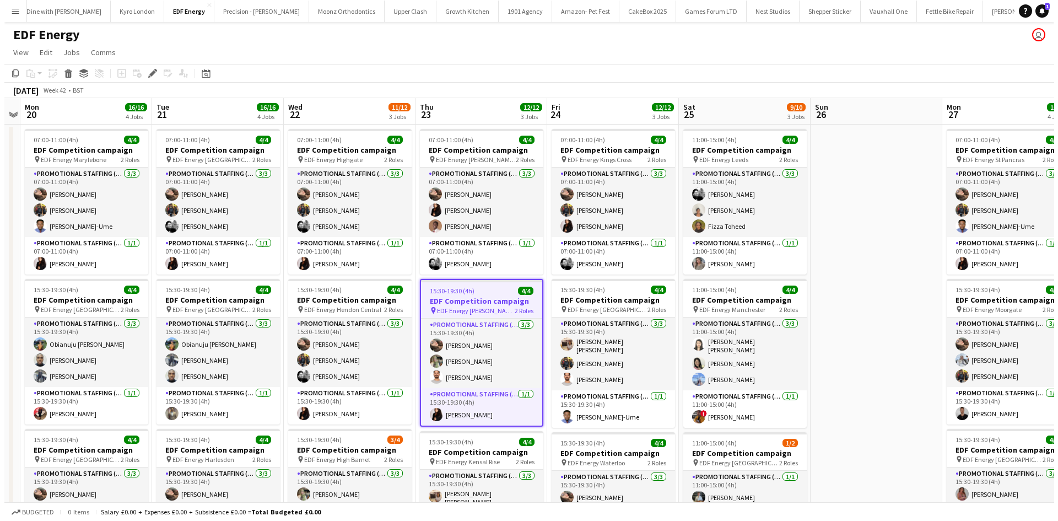
scroll to position [0, 1014]
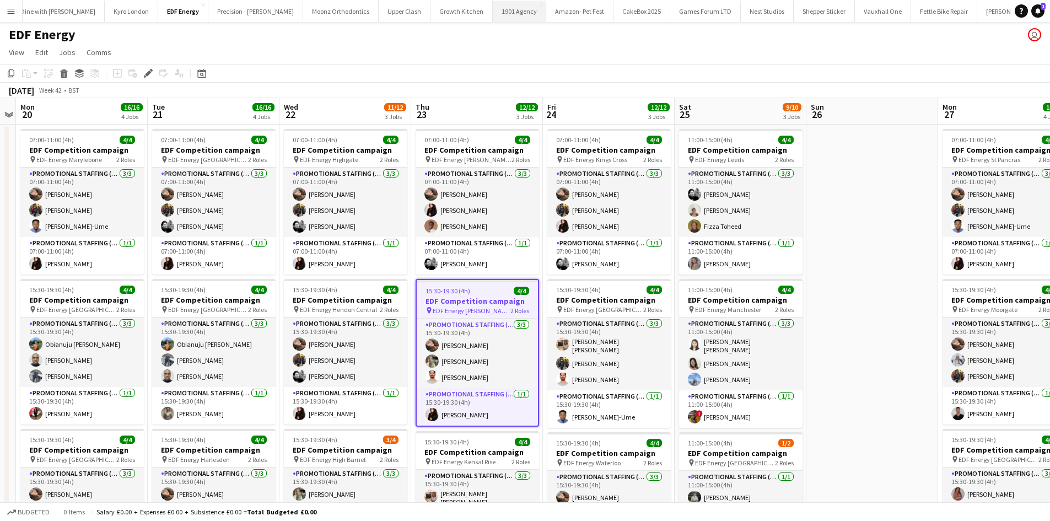
click at [493, 15] on button "1901 Agency Close" at bounding box center [519, 11] width 53 height 21
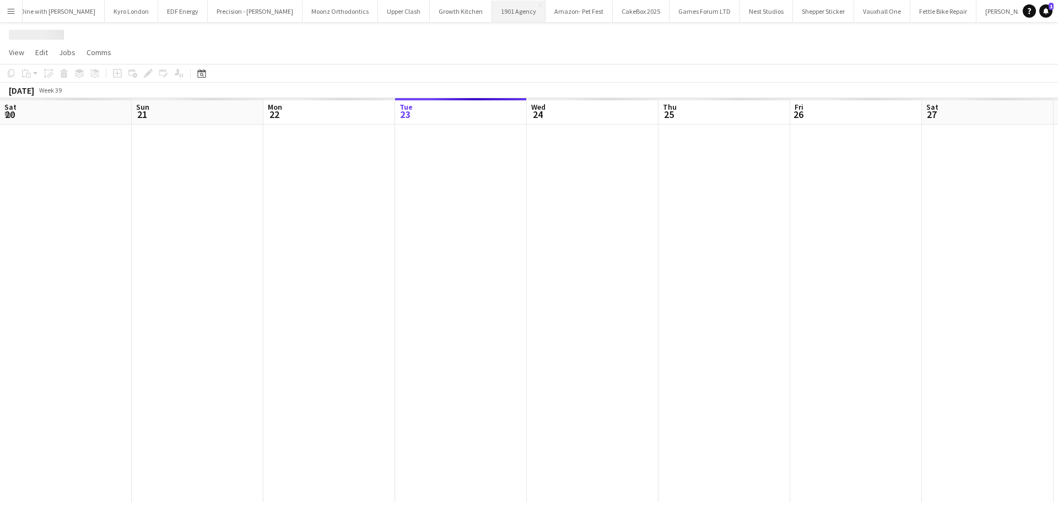
scroll to position [0, 263]
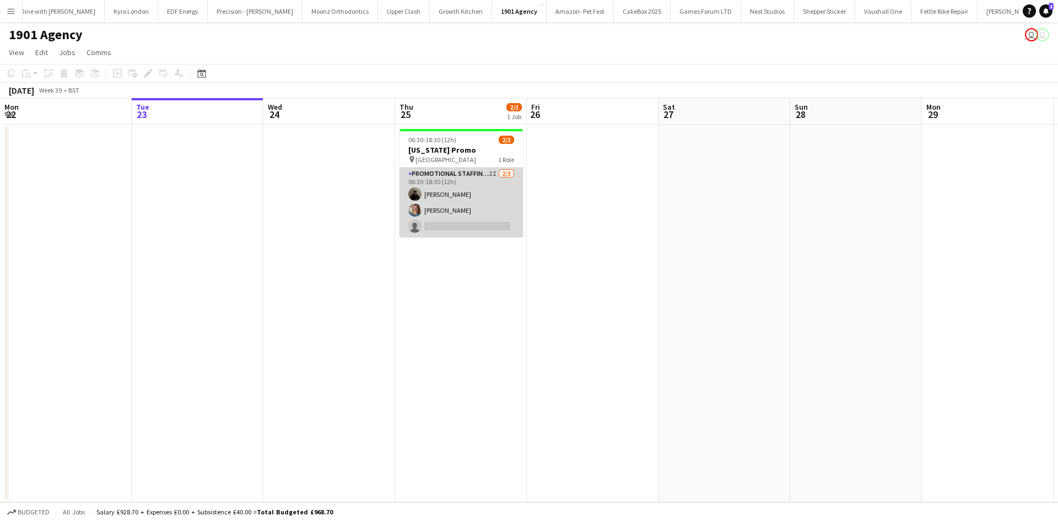
click at [488, 212] on app-card-role "Promotional Staffing (Brand Ambassadors) 2I [DATE] 06:30-18:30 (12h) [PERSON_NA…" at bounding box center [461, 202] width 123 height 69
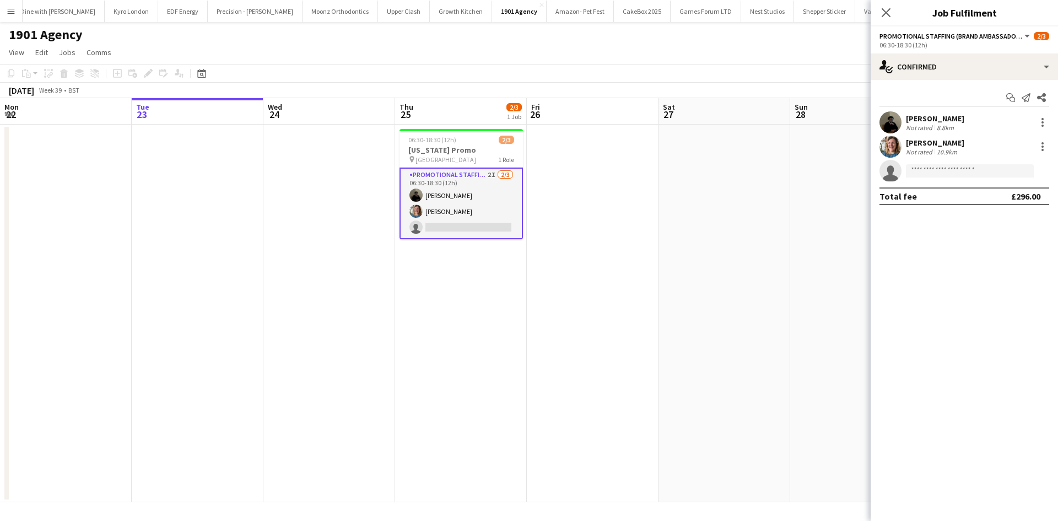
click at [956, 163] on app-invite-slot "single-neutral-actions" at bounding box center [964, 171] width 187 height 22
click at [956, 169] on input at bounding box center [970, 170] width 128 height 13
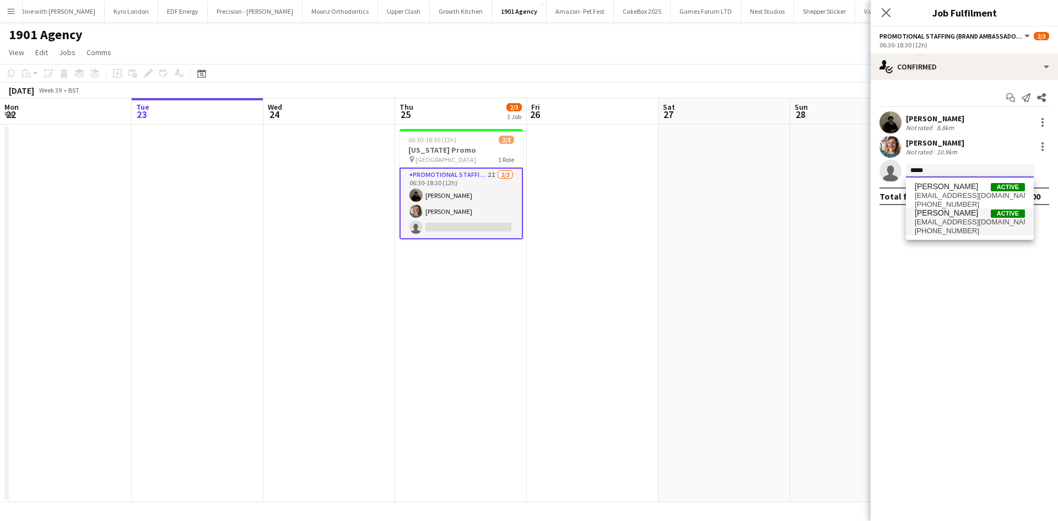
type input "*****"
click at [953, 215] on span "[PERSON_NAME]" at bounding box center [946, 212] width 63 height 9
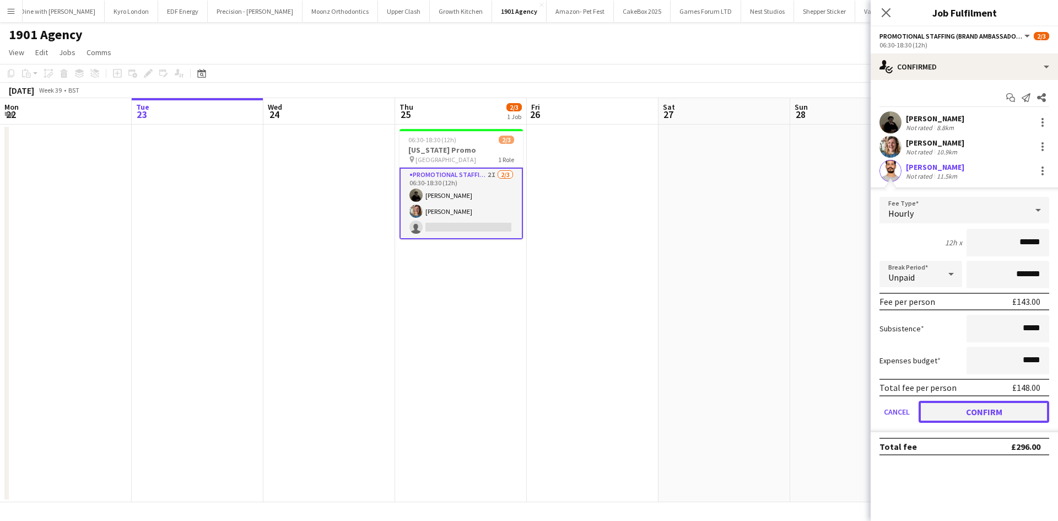
click at [993, 409] on button "Confirm" at bounding box center [984, 412] width 131 height 22
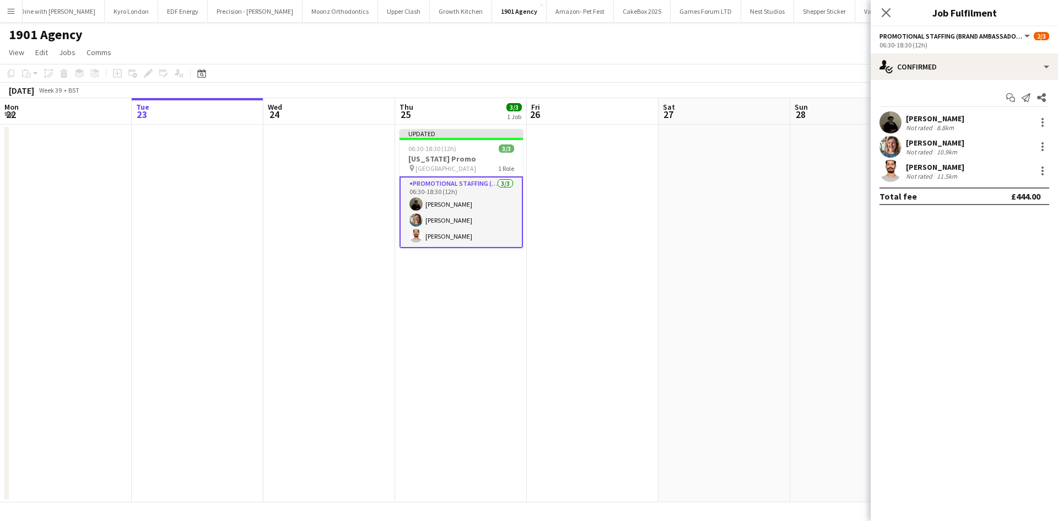
click at [674, 208] on app-date-cell at bounding box center [725, 314] width 132 height 378
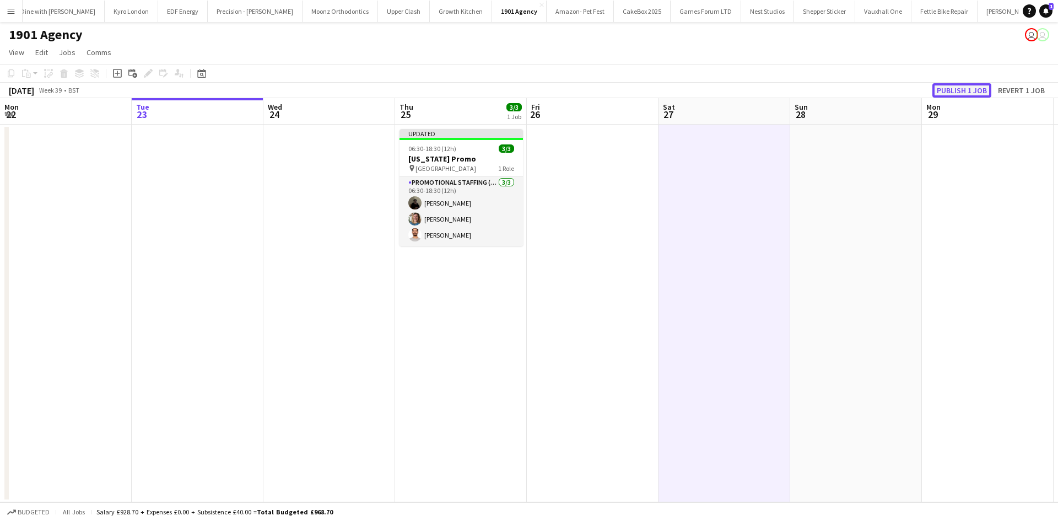
click at [957, 87] on button "Publish 1 job" at bounding box center [962, 90] width 59 height 14
